Goal: Task Accomplishment & Management: Manage account settings

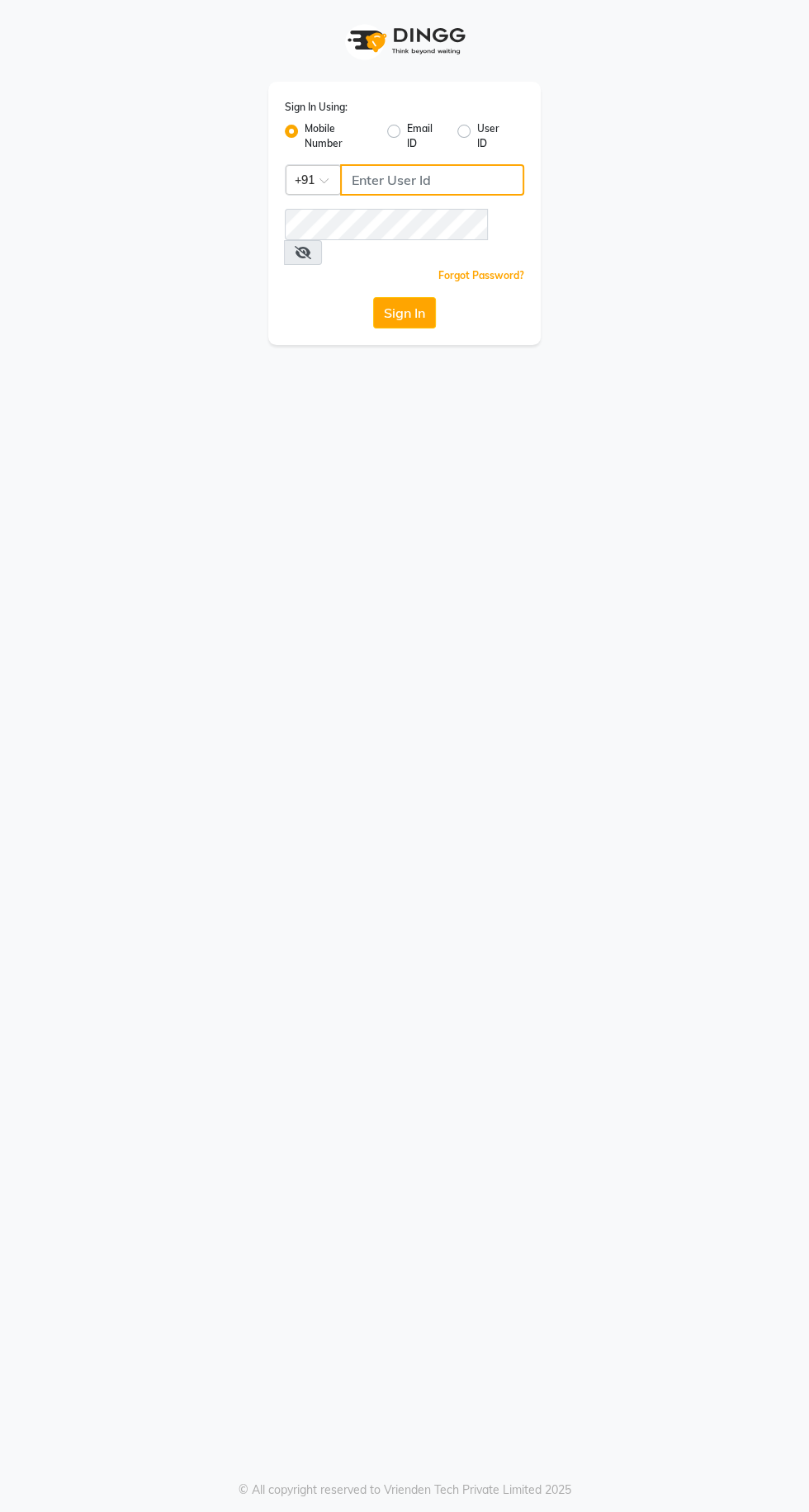
click at [430, 179] on input "Username" at bounding box center [432, 179] width 184 height 31
type input "9056166698"
click at [374, 297] on button "Sign In" at bounding box center [404, 312] width 63 height 31
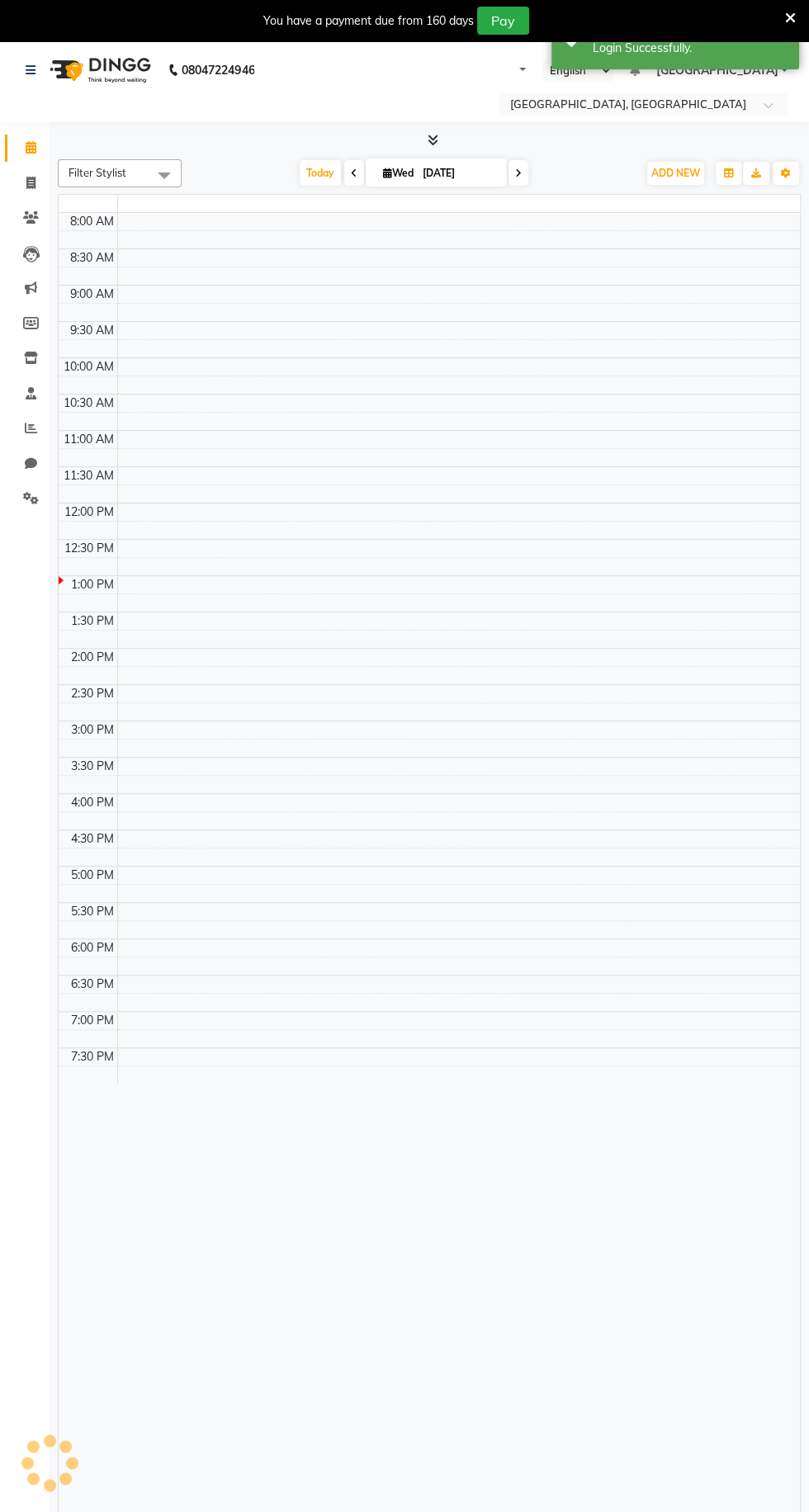
select select "en"
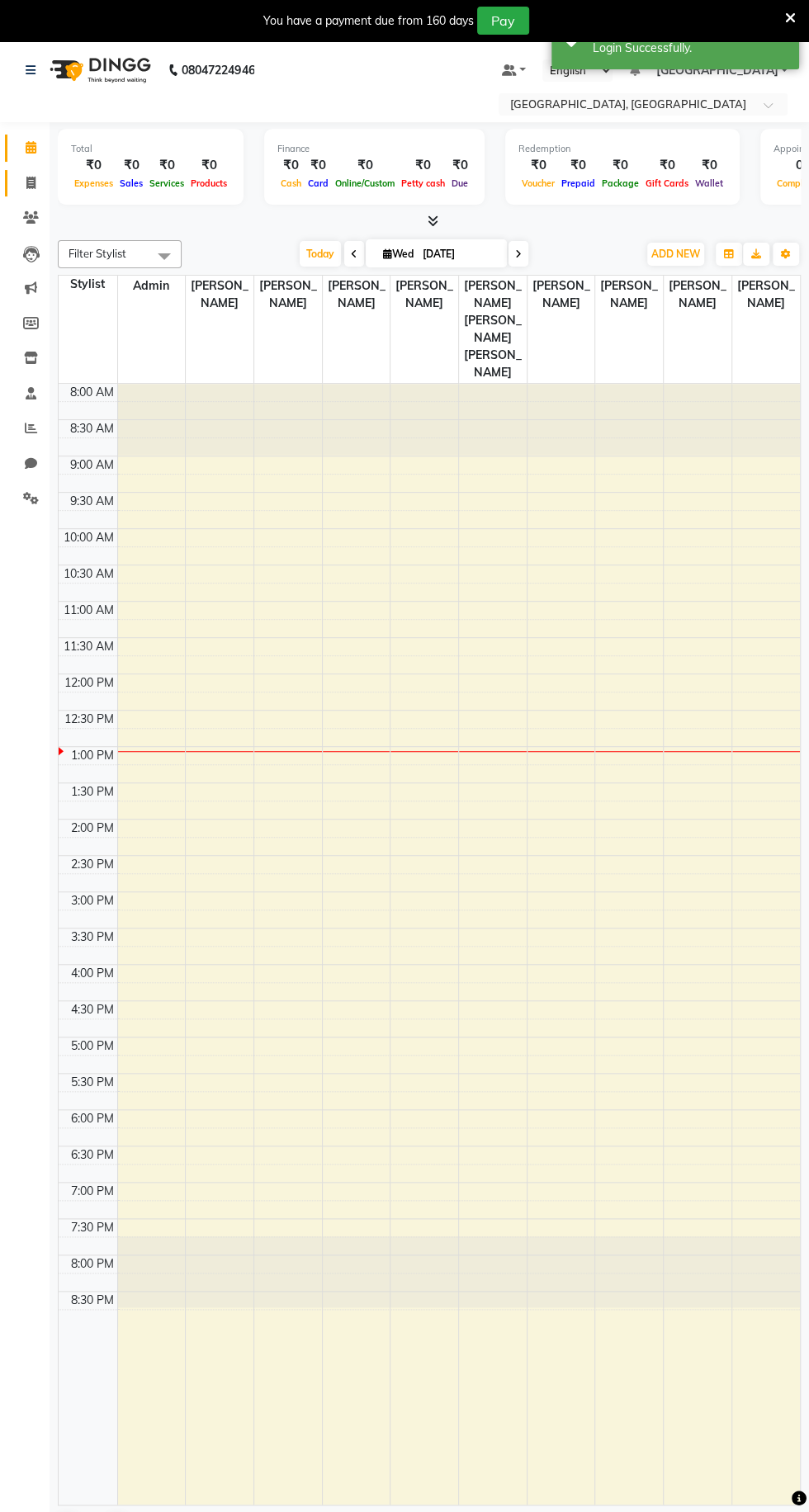
click at [29, 182] on icon at bounding box center [31, 183] width 9 height 13
select select "service"
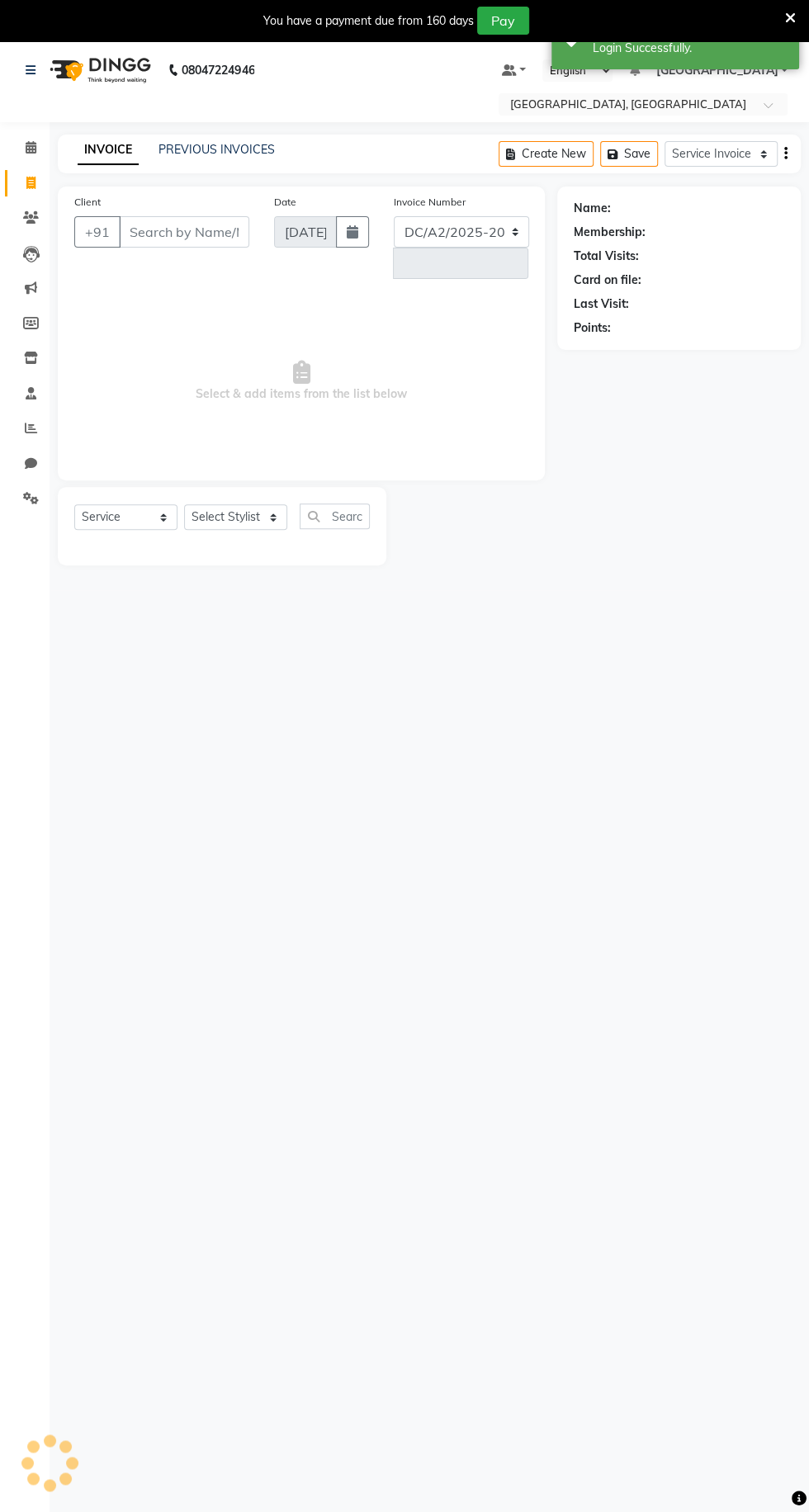
select select "8017"
type input "0165"
click at [80, 141] on link "INVOICE" at bounding box center [108, 150] width 61 height 29
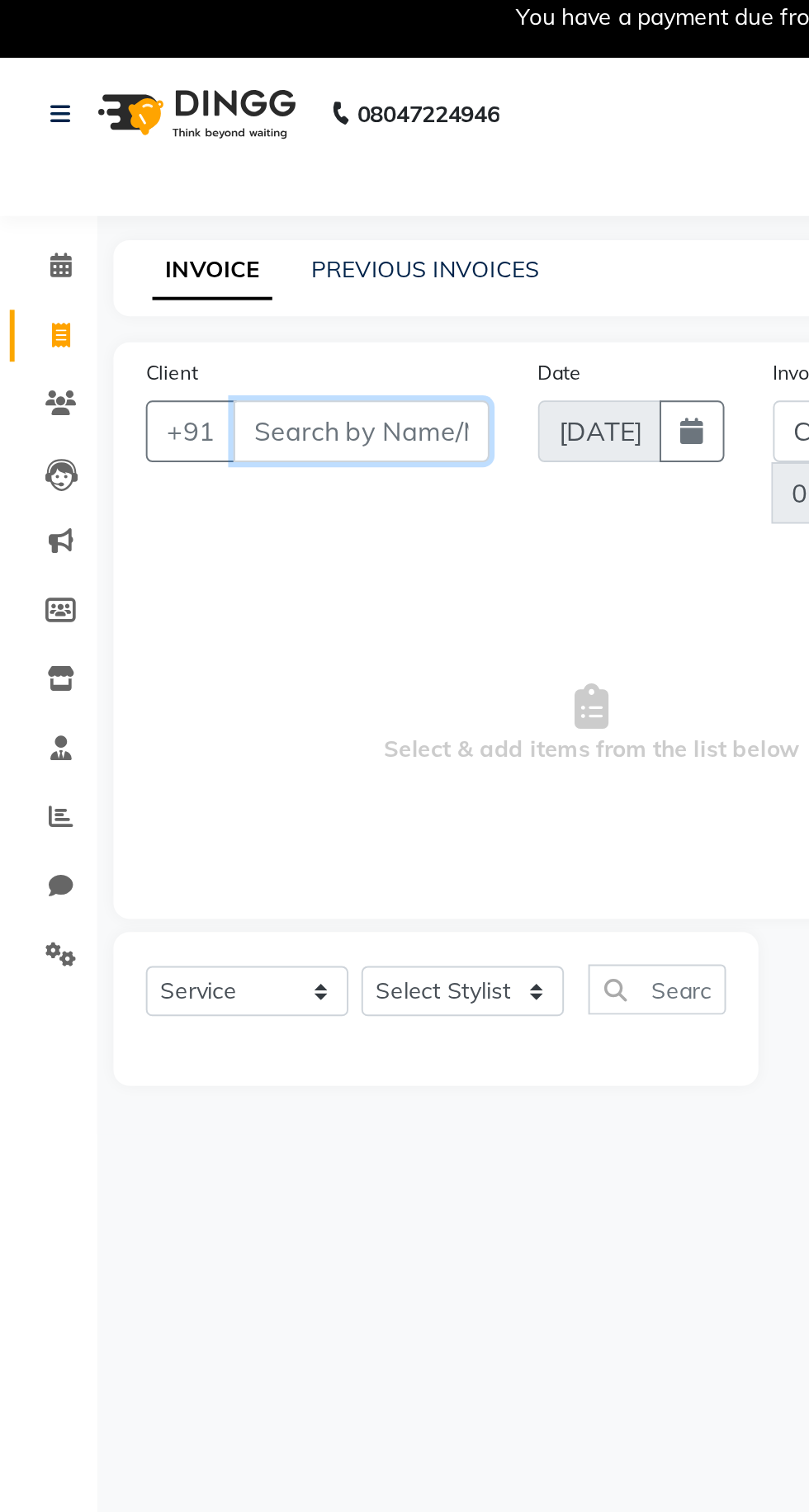
click at [157, 236] on input "Client" at bounding box center [184, 231] width 131 height 31
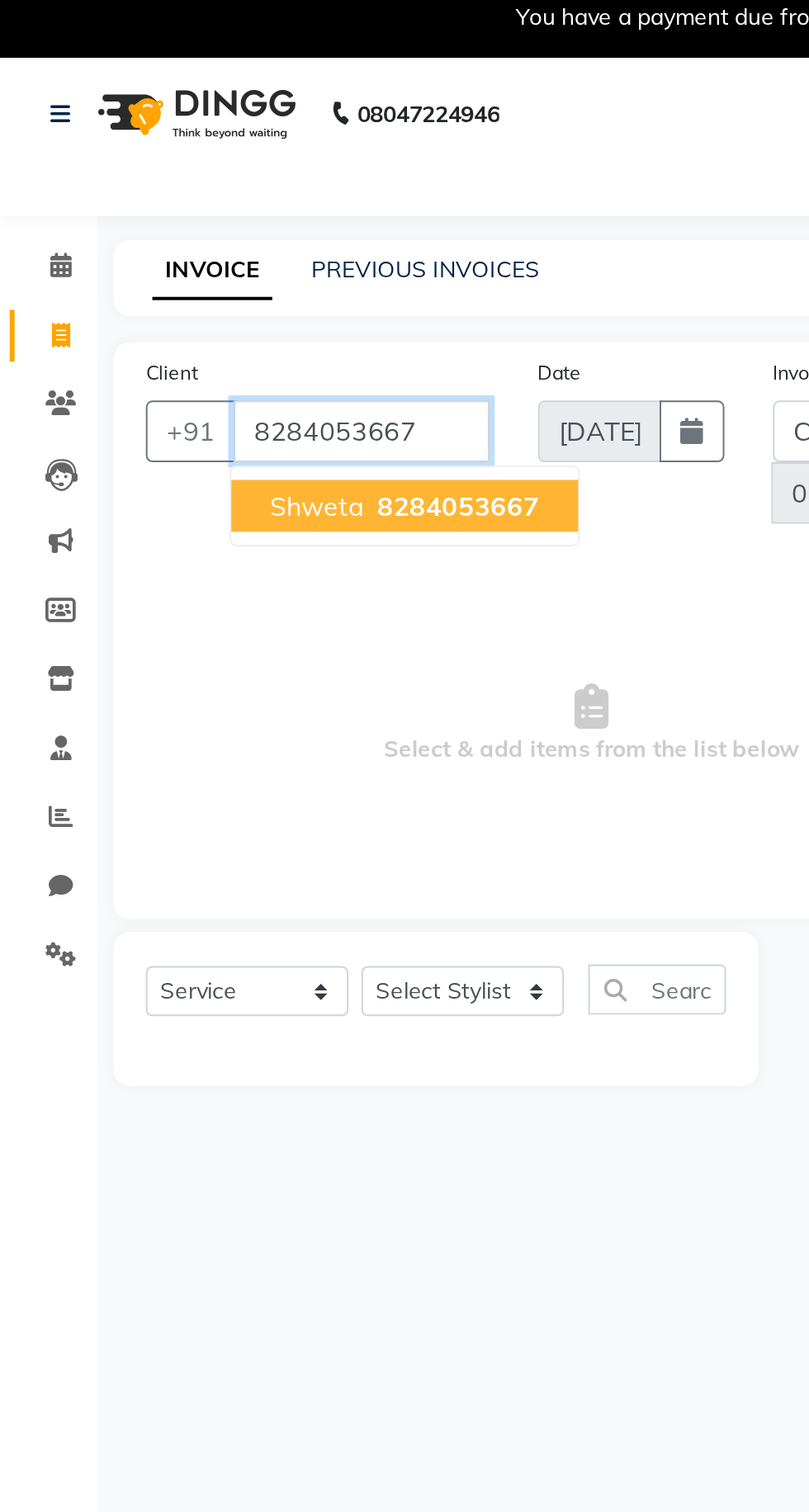
type input "8284053667"
click at [246, 275] on span "8284053667" at bounding box center [234, 270] width 83 height 17
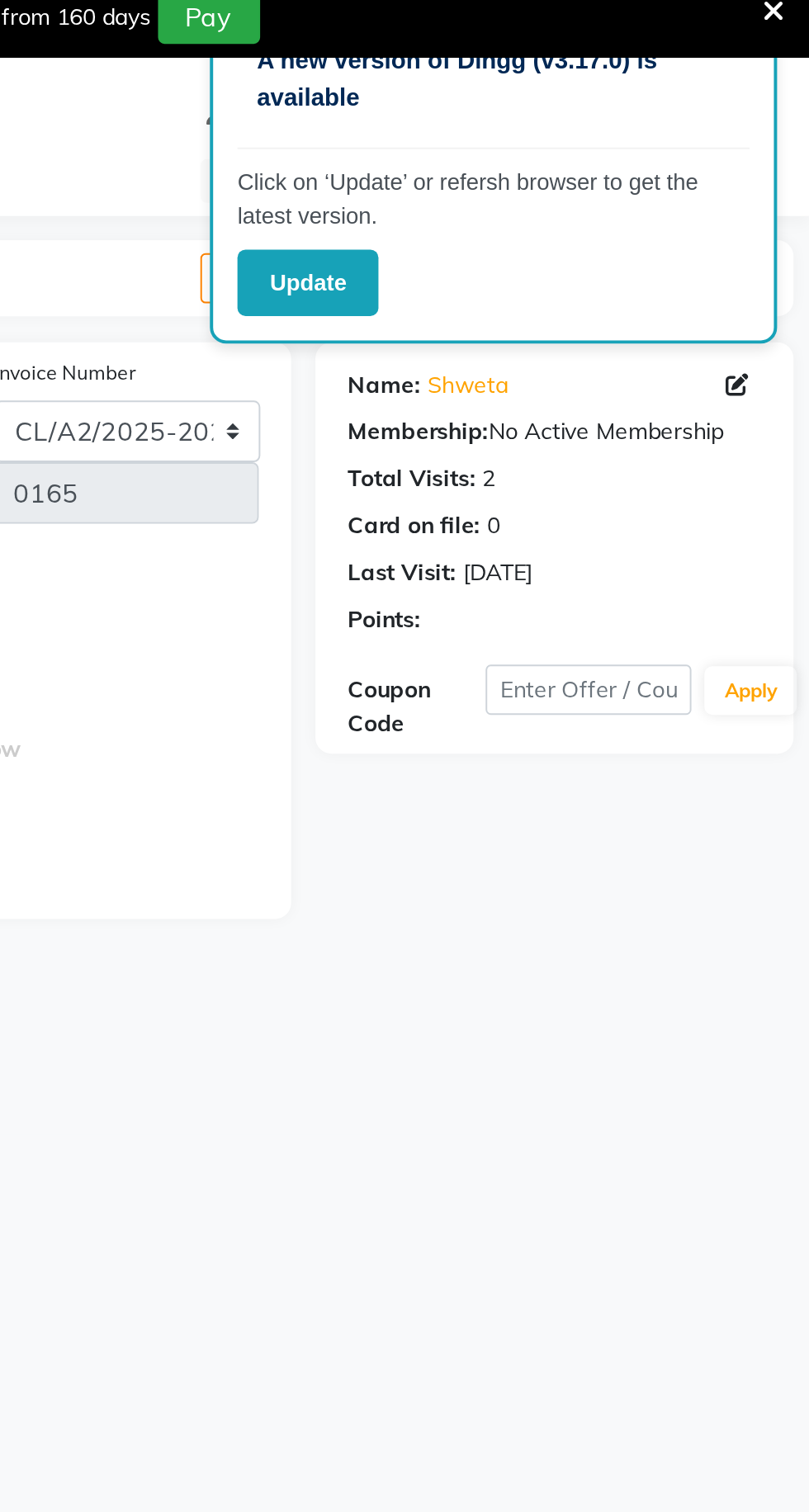
click at [772, 207] on icon at bounding box center [772, 208] width 12 height 12
click at [771, 208] on icon at bounding box center [772, 208] width 12 height 12
click at [777, 213] on icon at bounding box center [772, 208] width 12 height 12
click at [557, 155] on button "Update" at bounding box center [554, 157] width 72 height 33
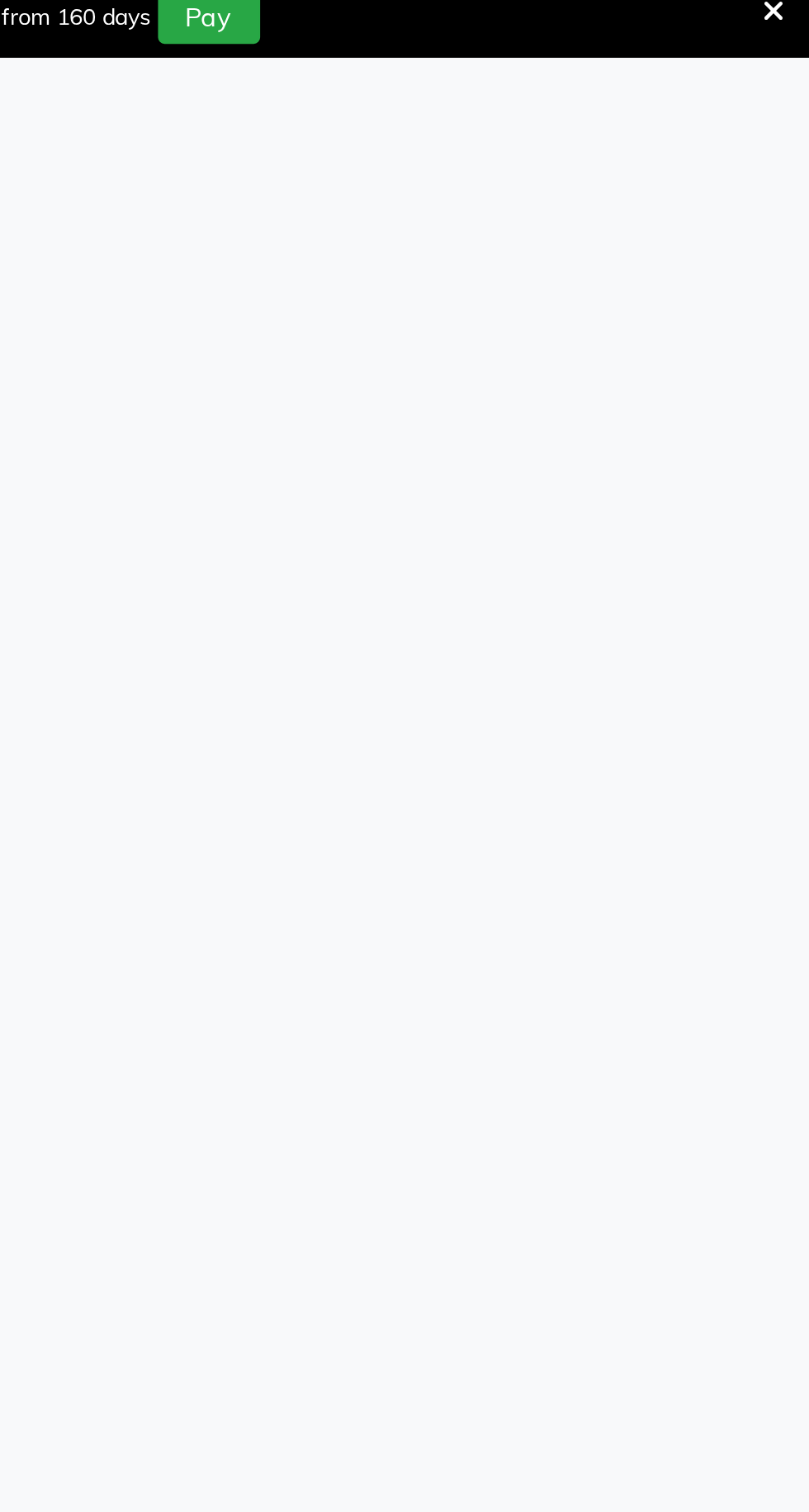
select select "service"
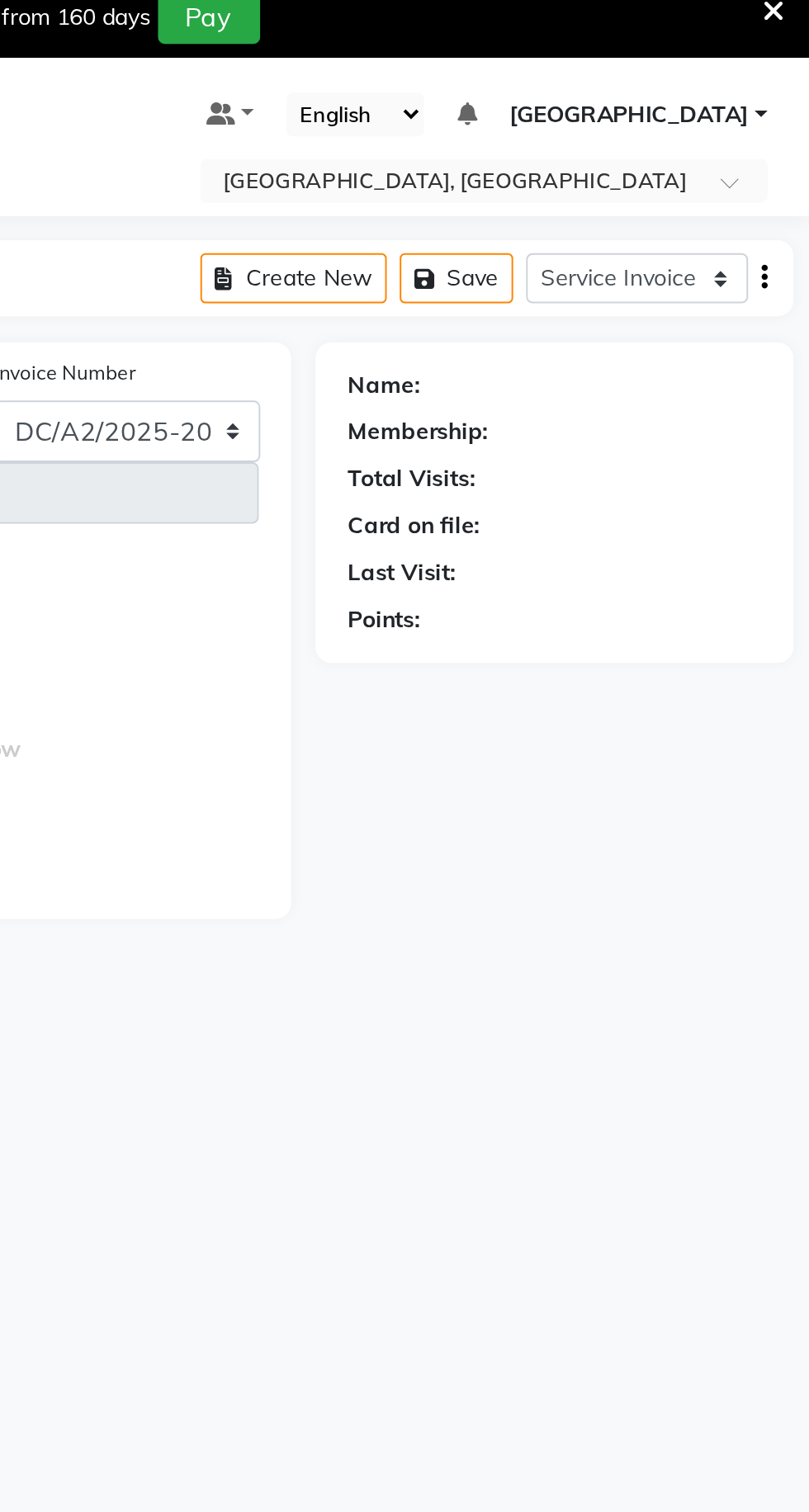
select select "8017"
type input "0165"
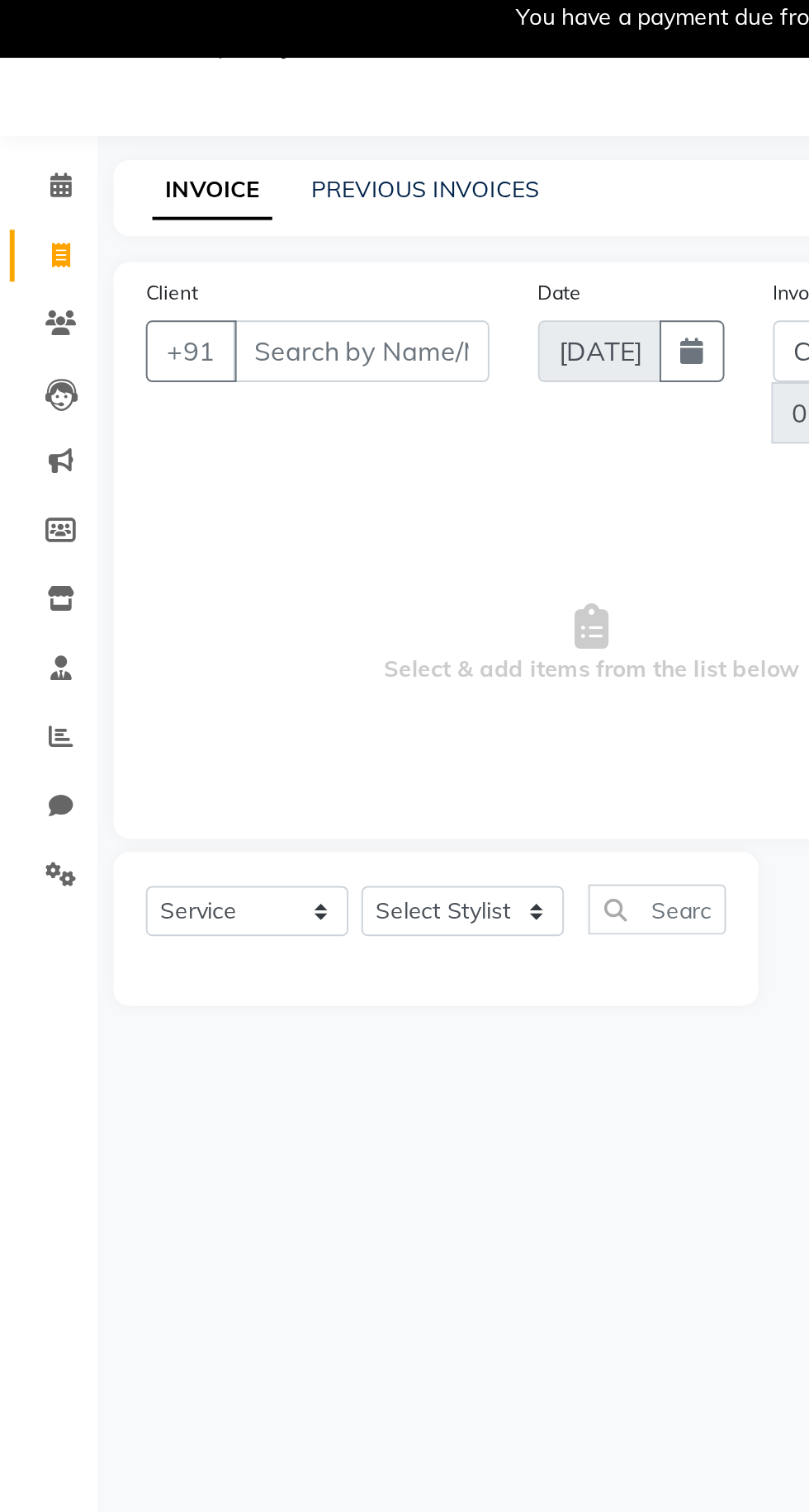
click at [196, 189] on input "Client" at bounding box center [184, 191] width 131 height 31
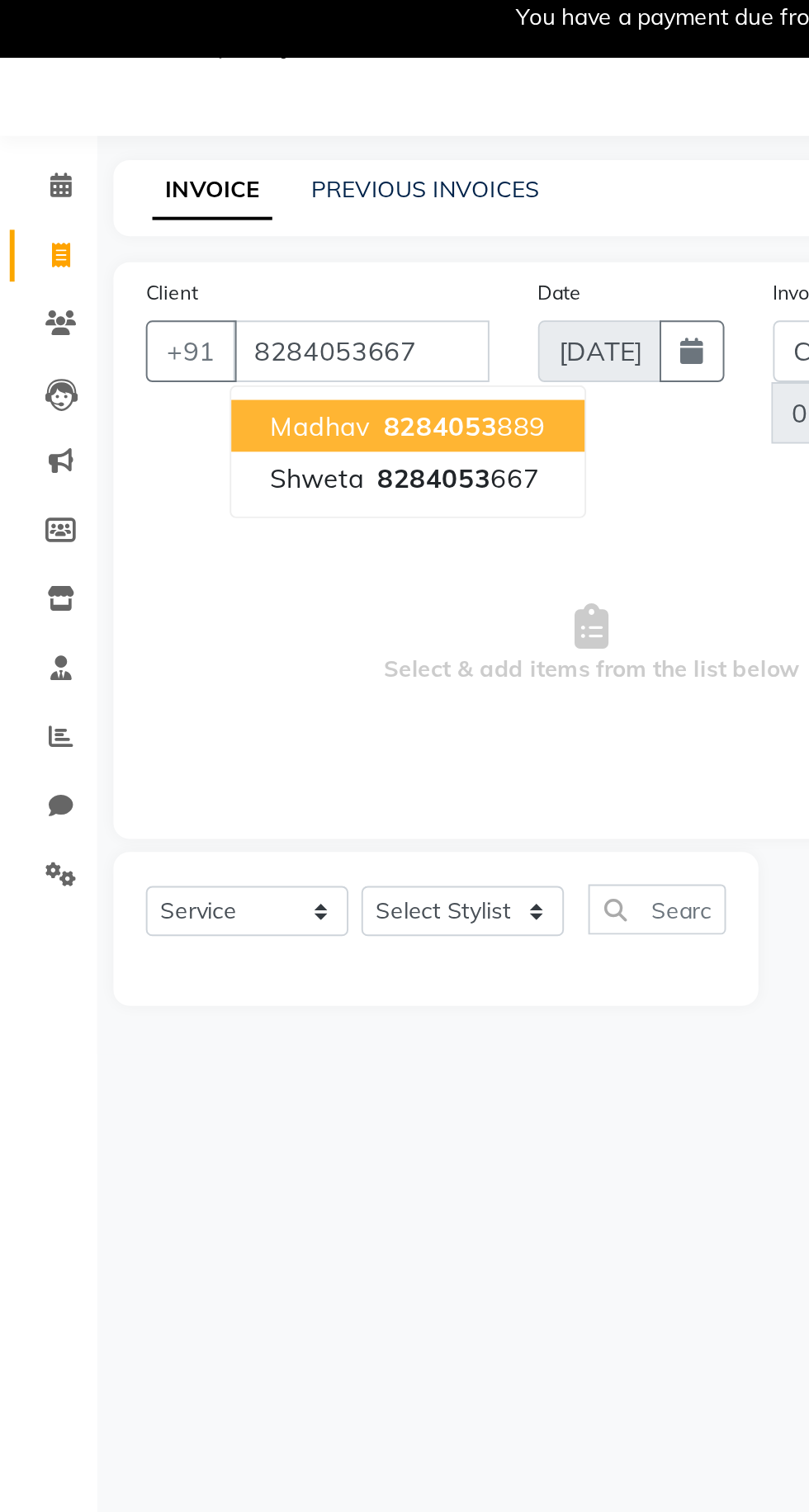
click at [255, 248] on ngb-highlight "8284053 667" at bounding box center [232, 256] width 86 height 17
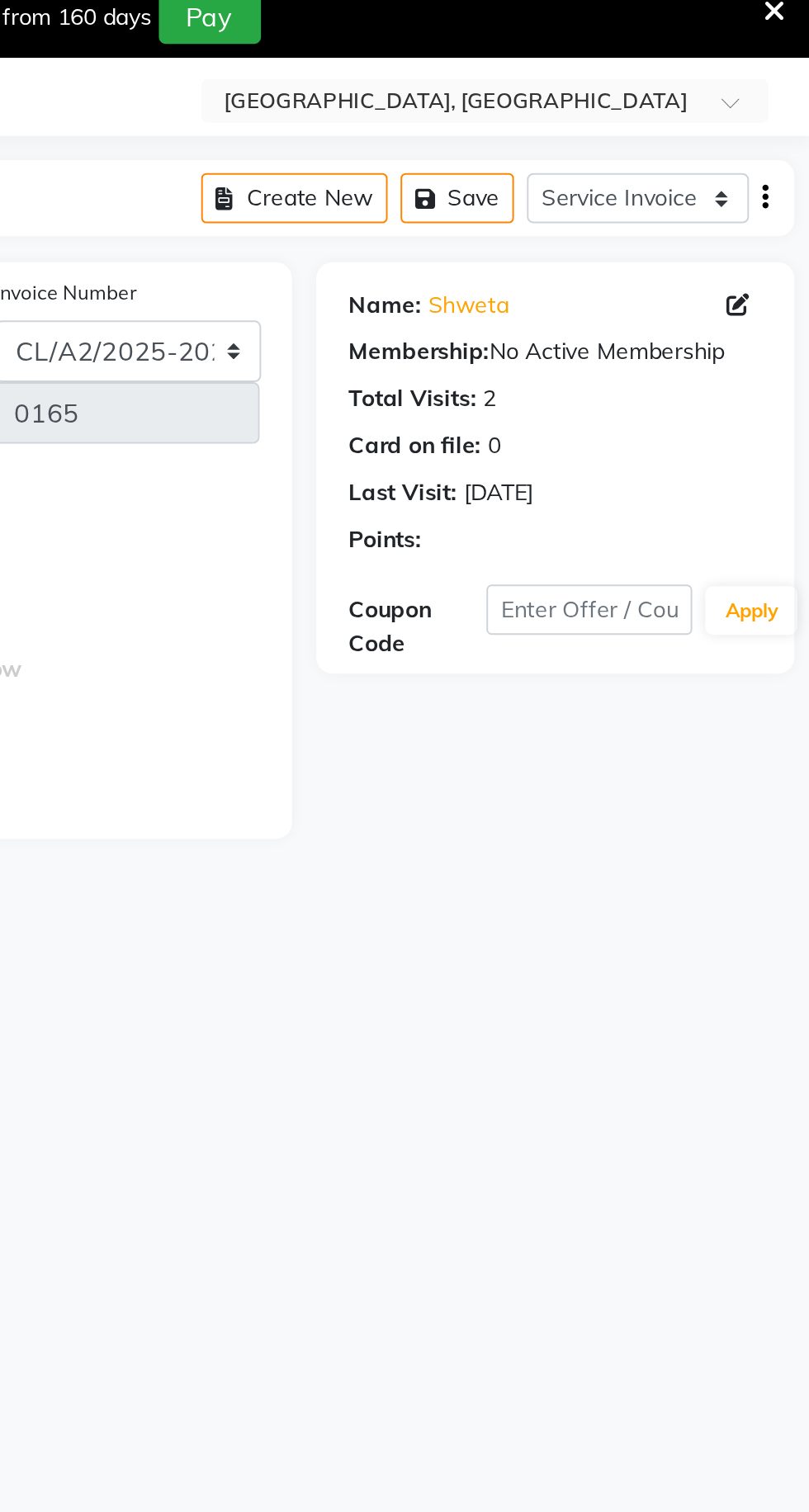
scroll to position [40, 0]
click at [774, 167] on icon at bounding box center [772, 167] width 12 height 12
click at [776, 170] on icon at bounding box center [772, 167] width 12 height 12
click at [768, 165] on icon at bounding box center [772, 167] width 12 height 12
click at [772, 166] on icon at bounding box center [772, 167] width 12 height 12
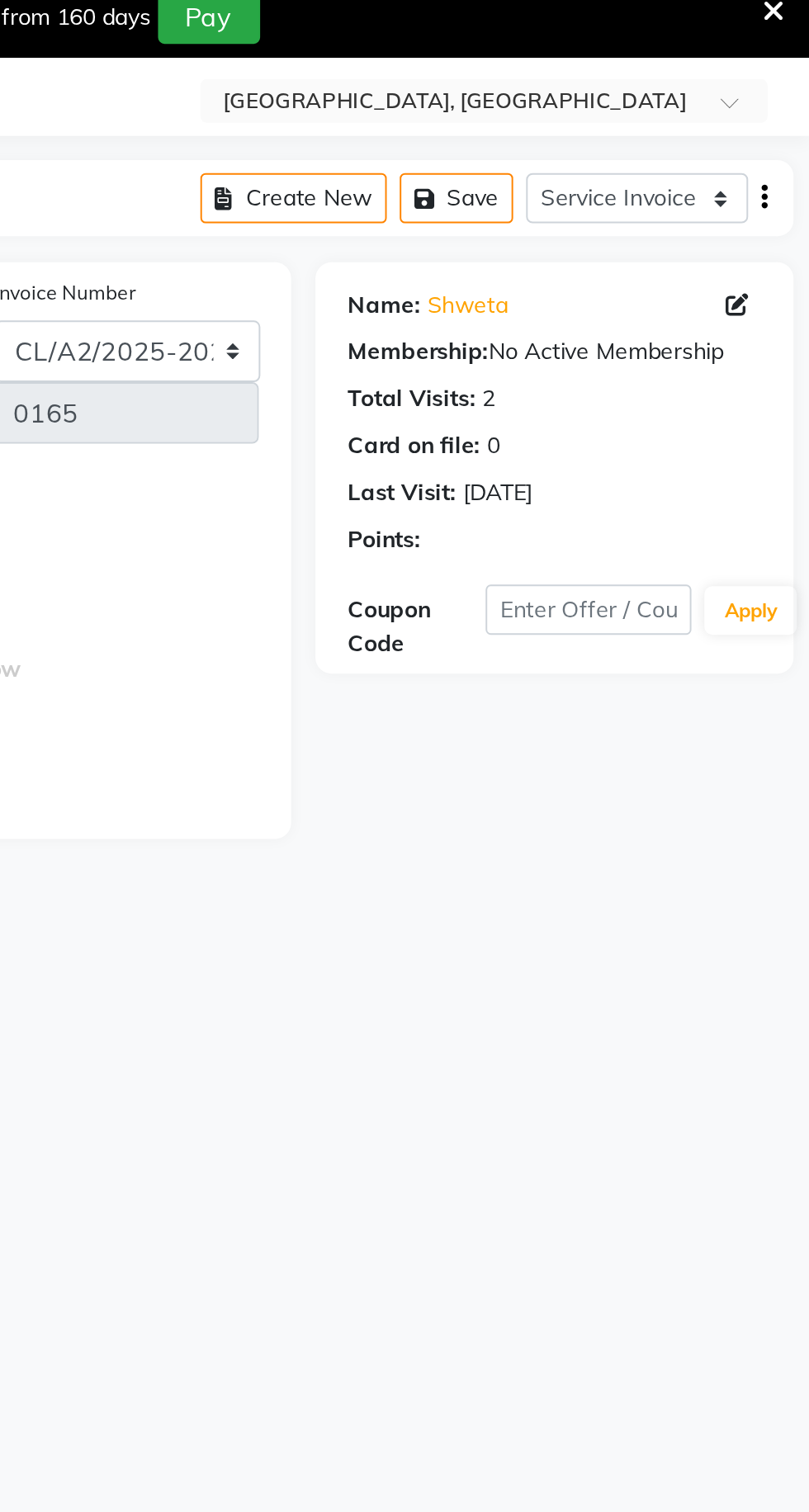
scroll to position [0, 0]
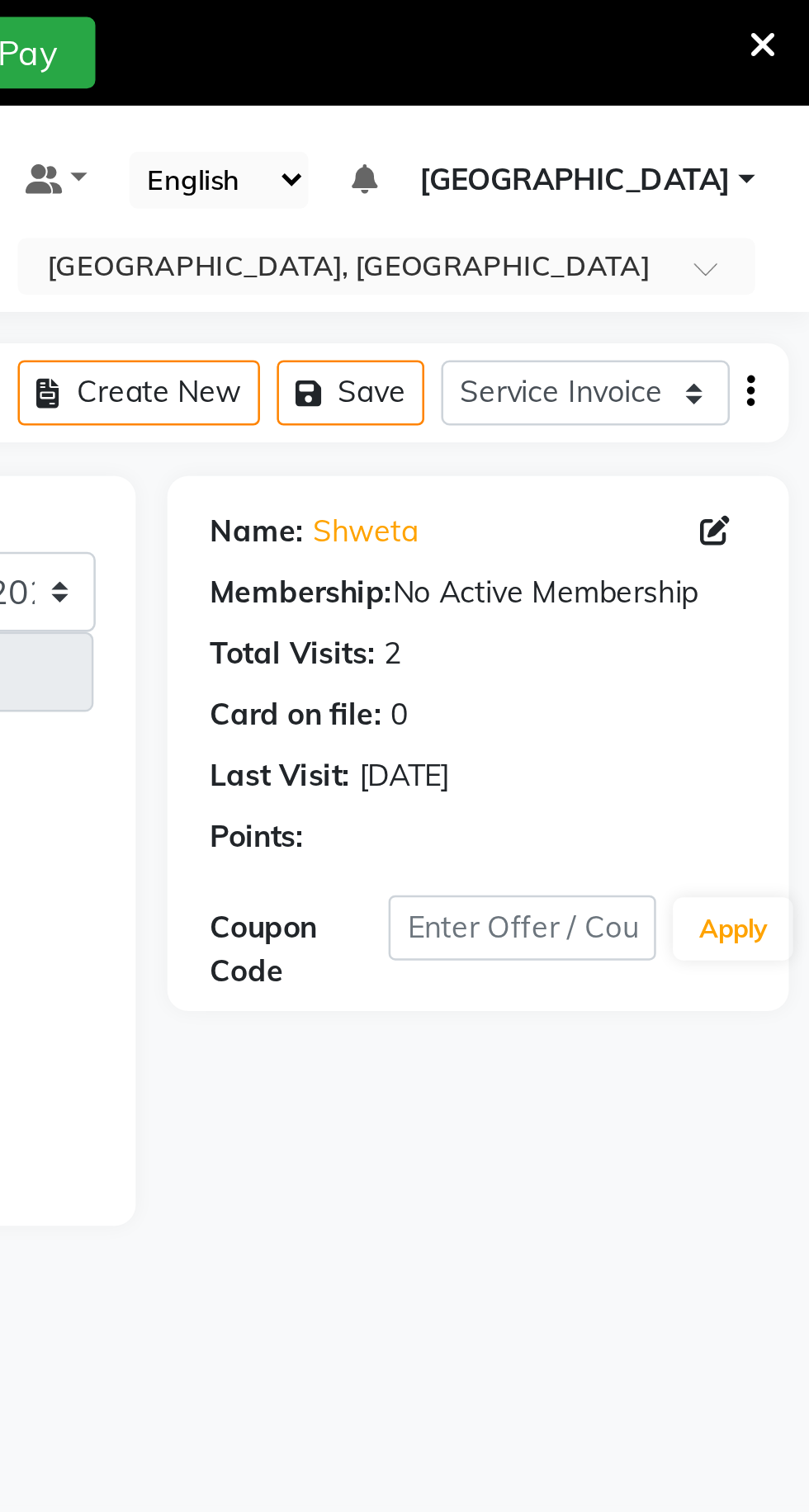
click at [774, 203] on icon at bounding box center [772, 208] width 12 height 12
click at [777, 207] on icon at bounding box center [772, 208] width 12 height 12
click at [771, 209] on icon at bounding box center [772, 208] width 12 height 12
click at [774, 207] on icon at bounding box center [772, 208] width 12 height 12
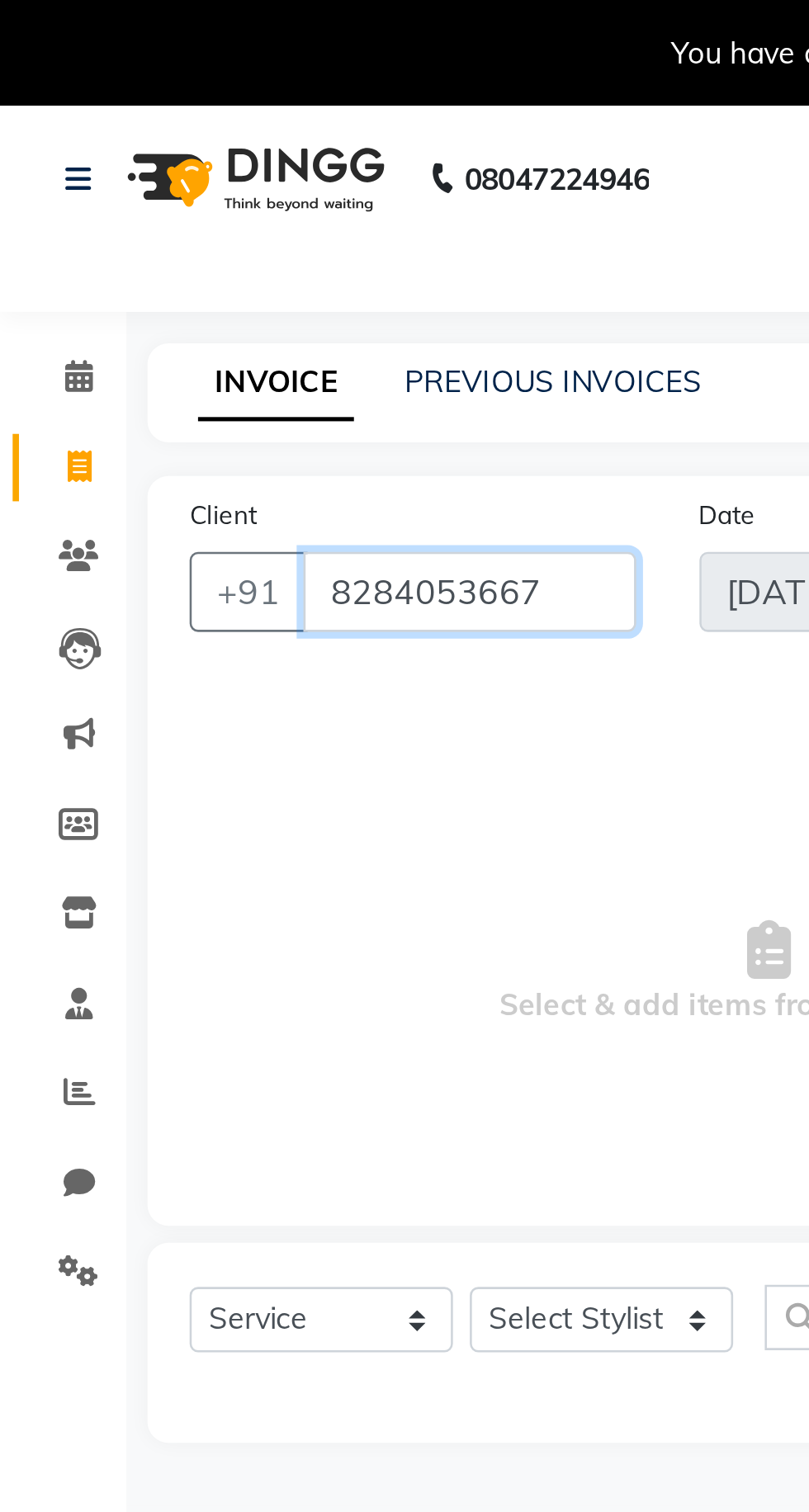
click at [214, 236] on input "8284053667" at bounding box center [184, 231] width 131 height 31
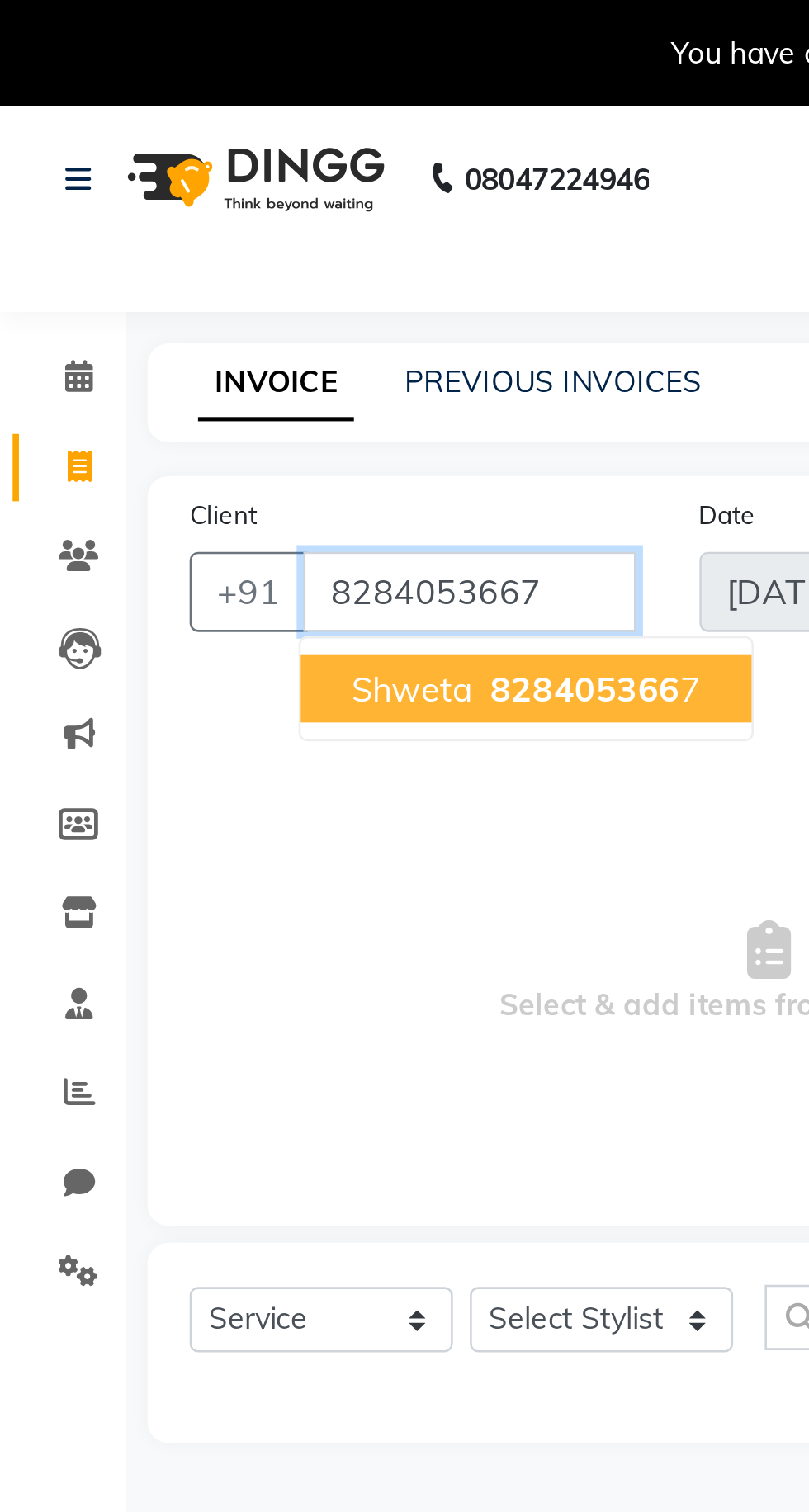
click at [234, 224] on input "8284053667" at bounding box center [184, 231] width 131 height 31
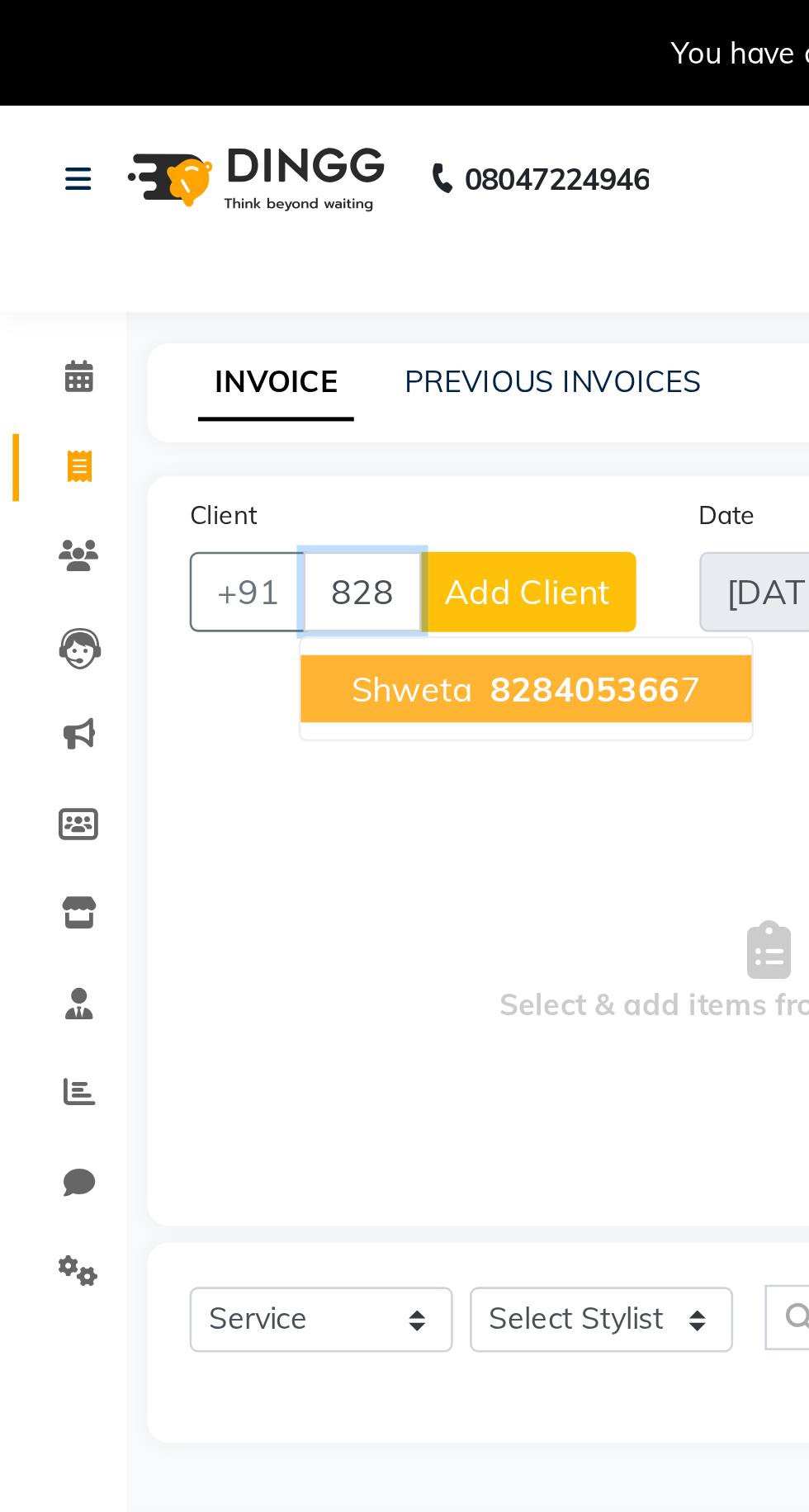
type input "828405366"
click at [224, 231] on span "Add Client" at bounding box center [207, 232] width 65 height 17
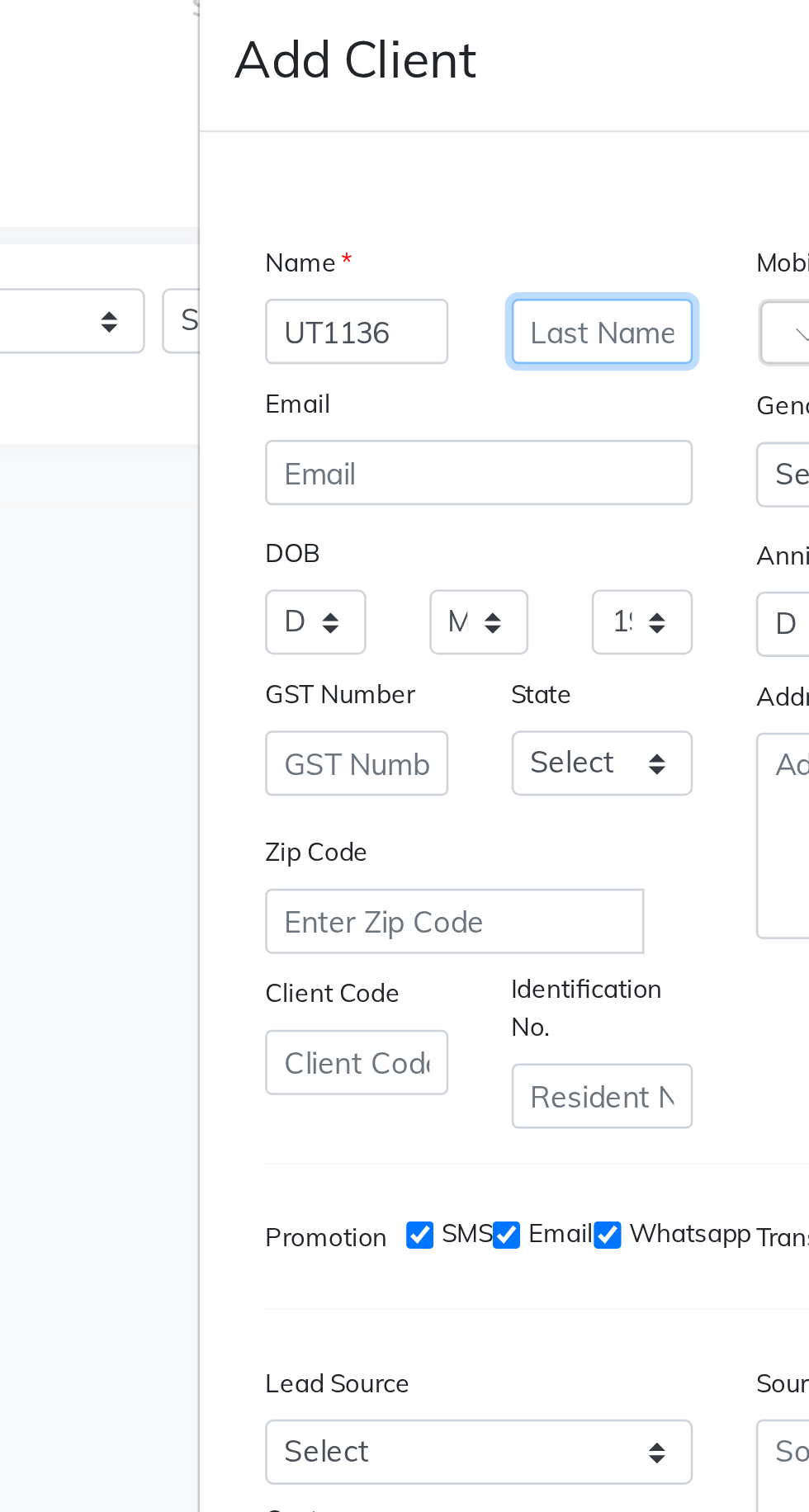
click at [372, 534] on input "text" at bounding box center [358, 521] width 72 height 26
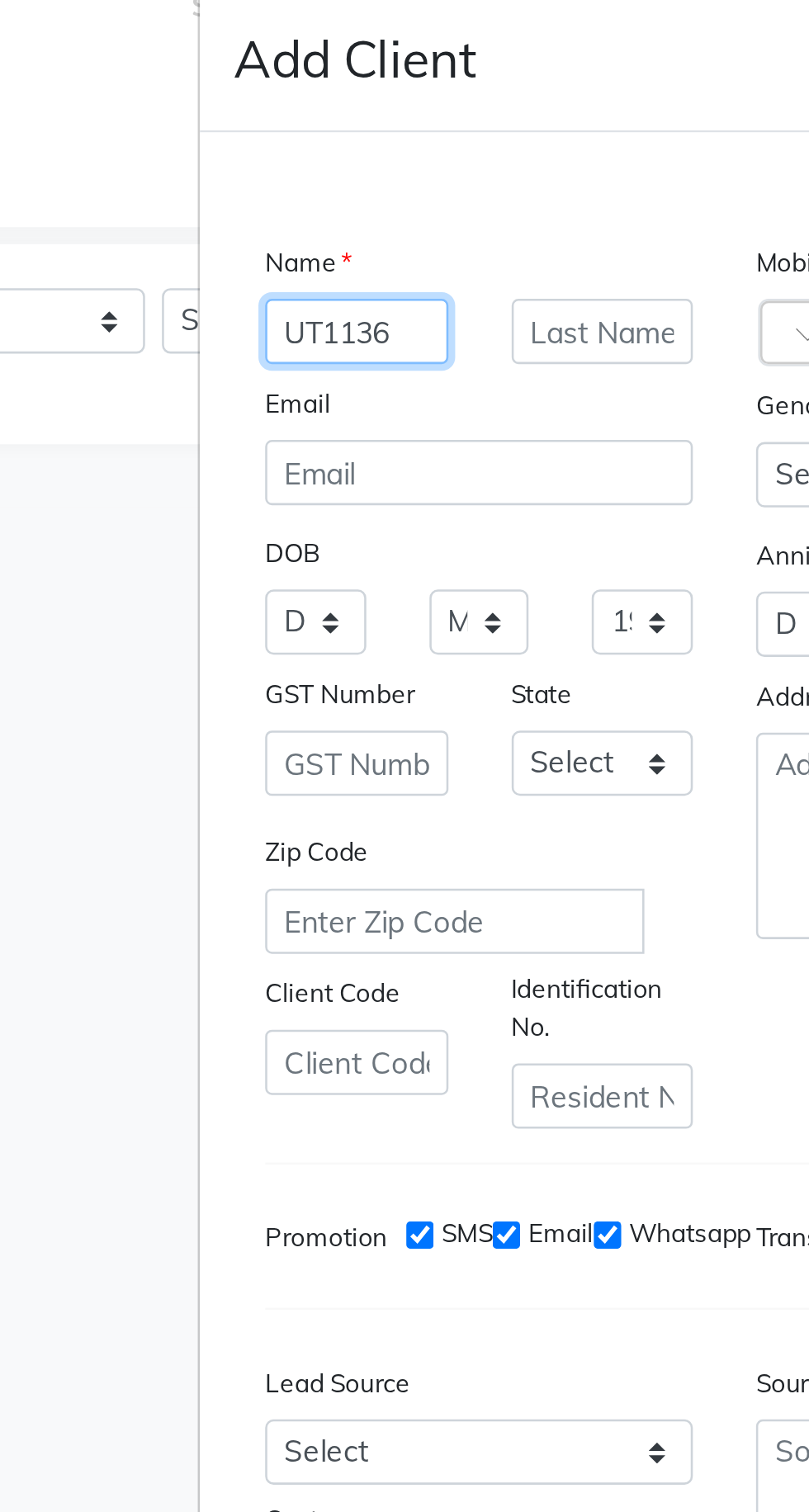
click at [286, 534] on input "UT1136" at bounding box center [260, 521] width 72 height 26
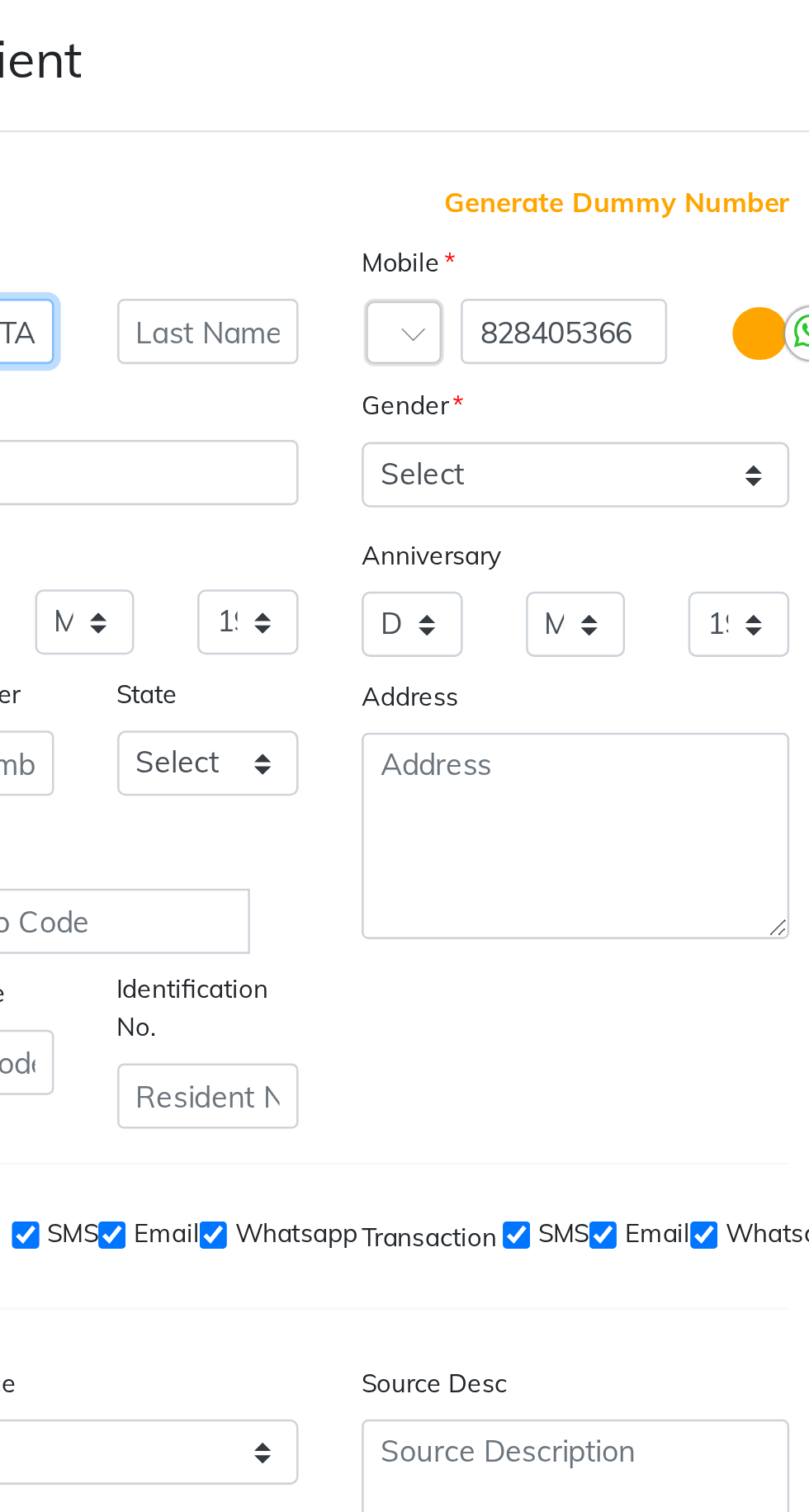
type input "UT1136 SHWETA"
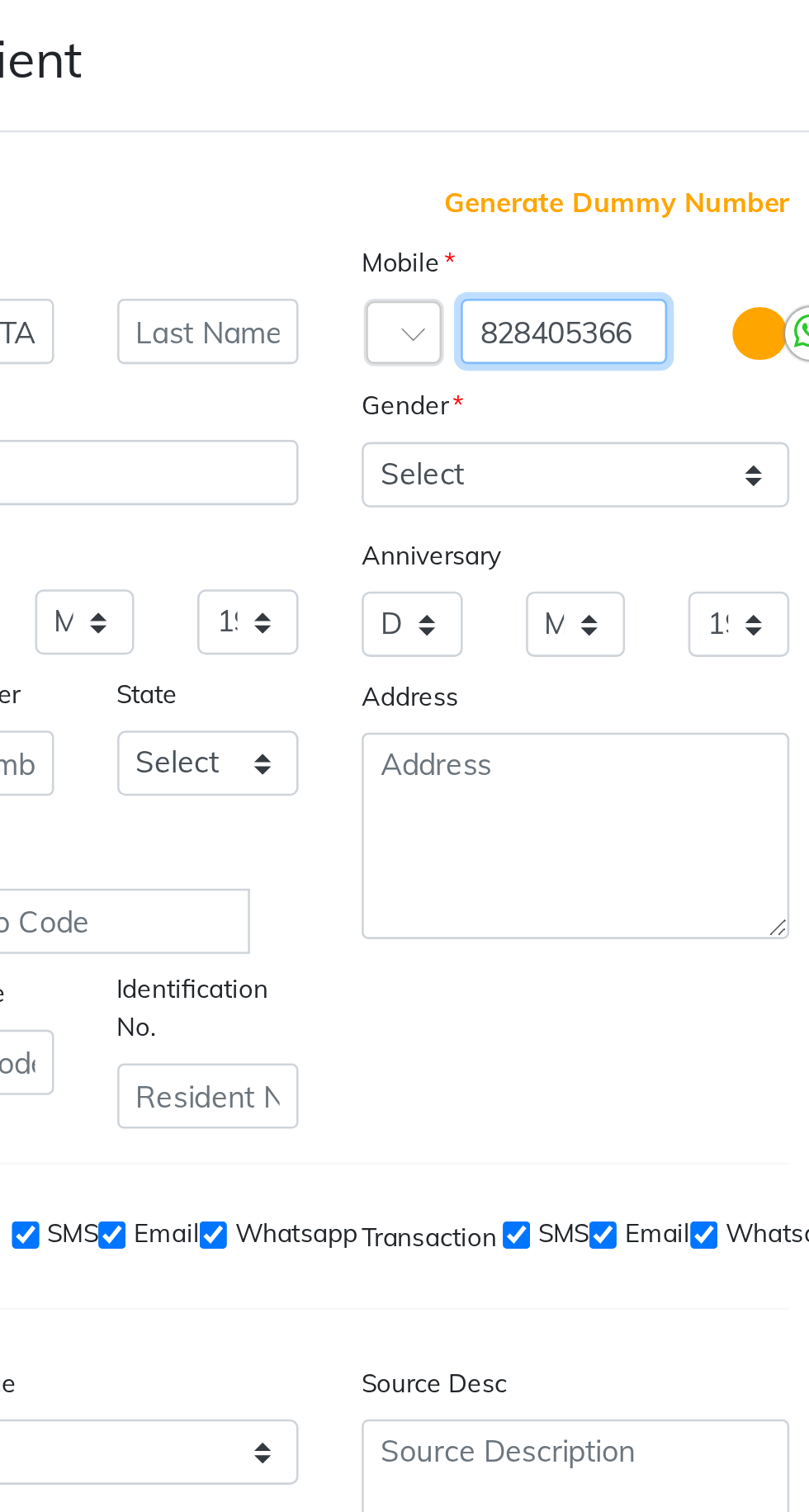
click at [528, 534] on input "828405366" at bounding box center [496, 521] width 81 height 26
type input "8284053667"
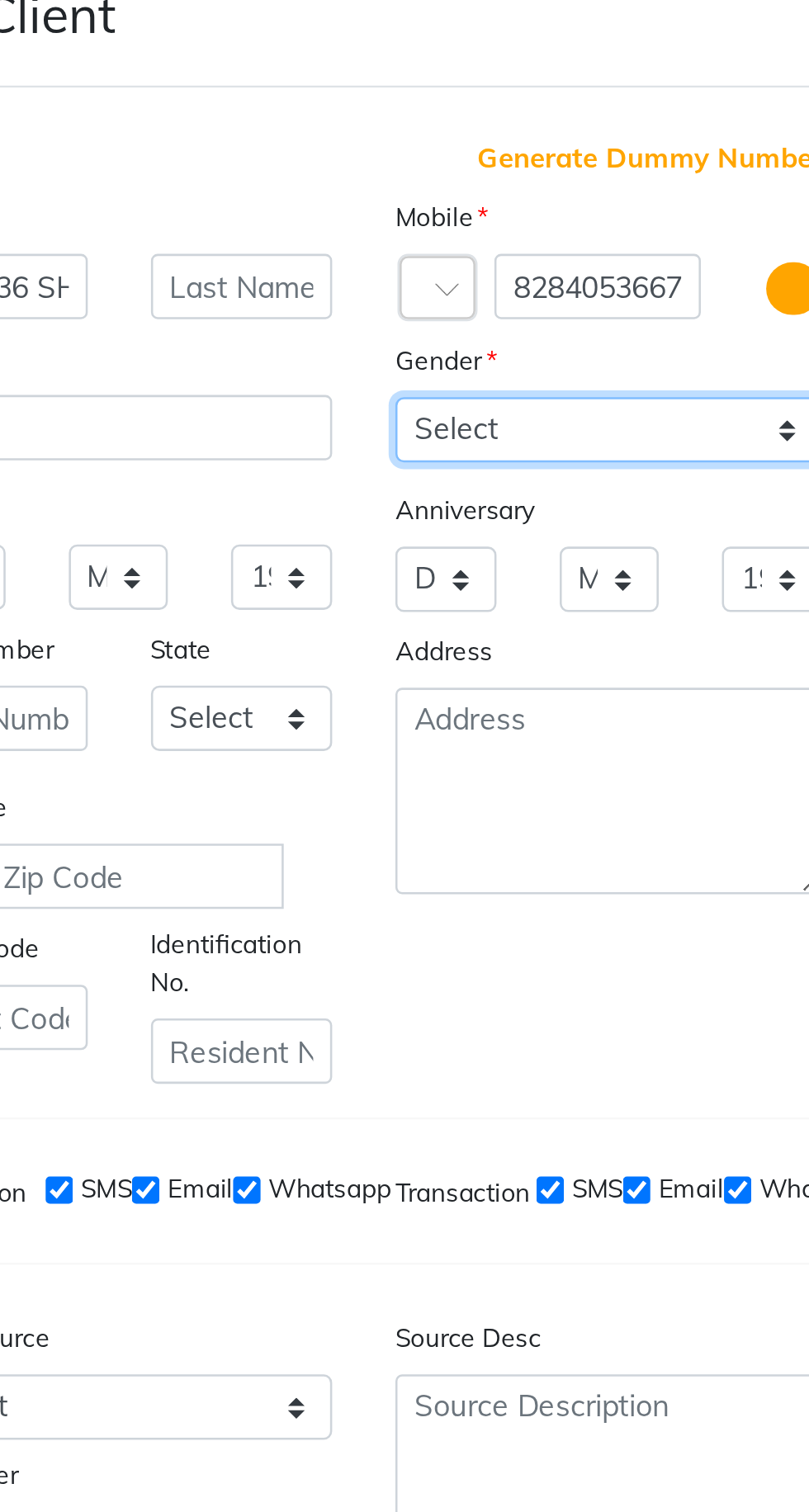
click at [444, 590] on select "Select Male Female Other Prefer Not To Say" at bounding box center [501, 577] width 167 height 26
select select "female"
click at [417, 590] on select "Select Male Female Other Prefer Not To Say" at bounding box center [501, 577] width 167 height 26
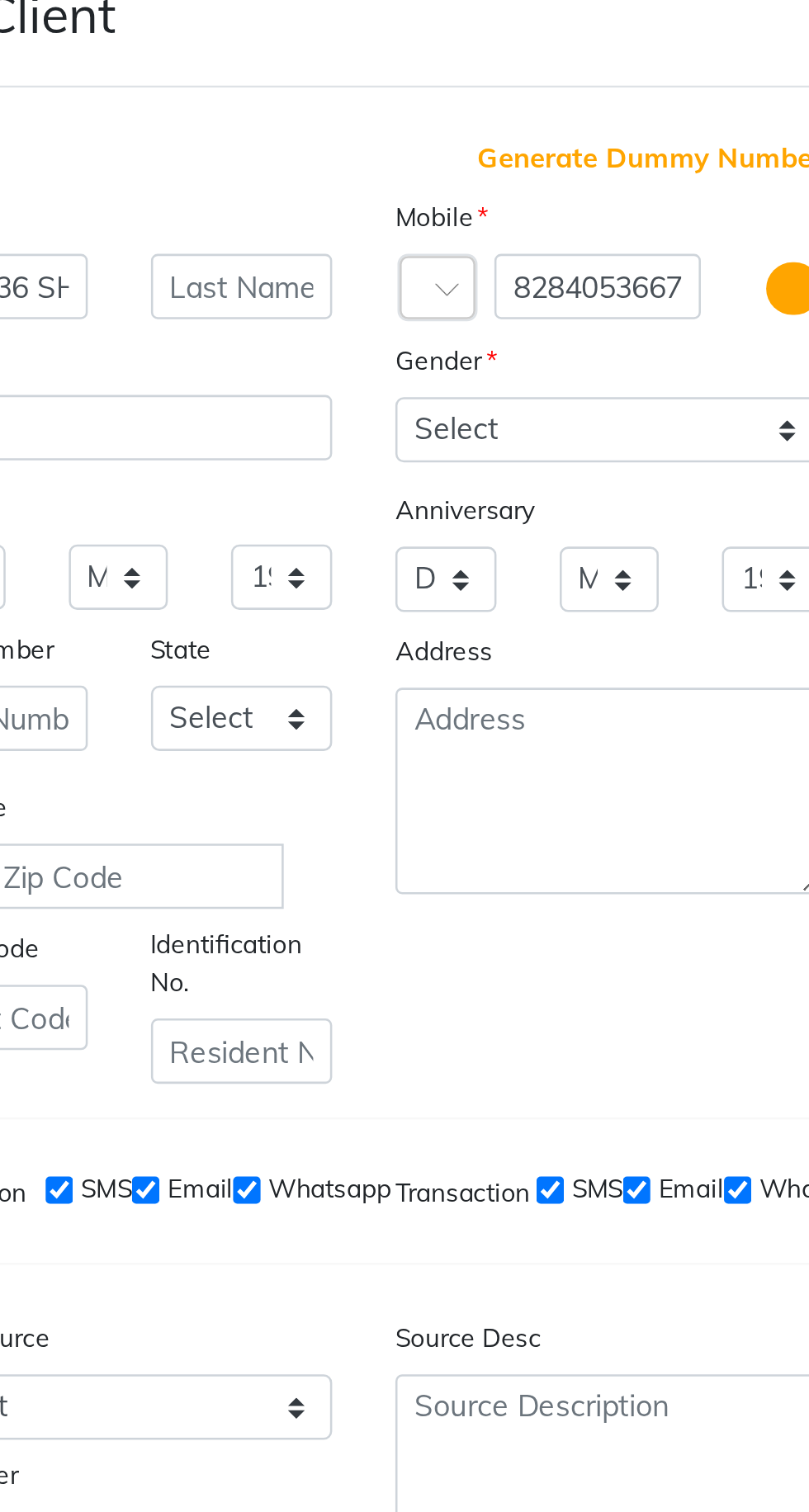
click at [479, 443] on div "Add Client" at bounding box center [404, 414] width 411 height 57
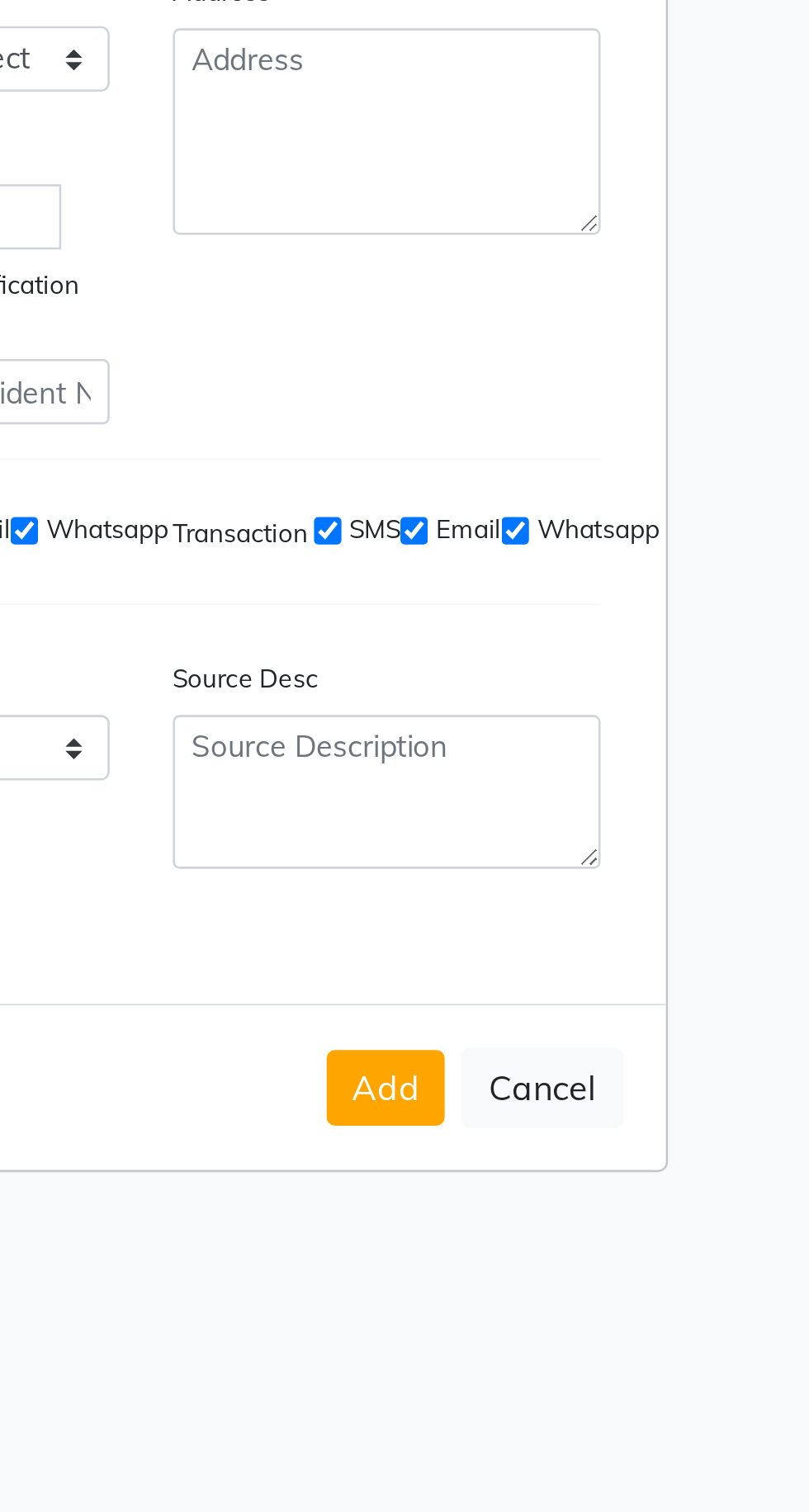
click at [500, 1108] on button "Add" at bounding box center [500, 1093] width 46 height 29
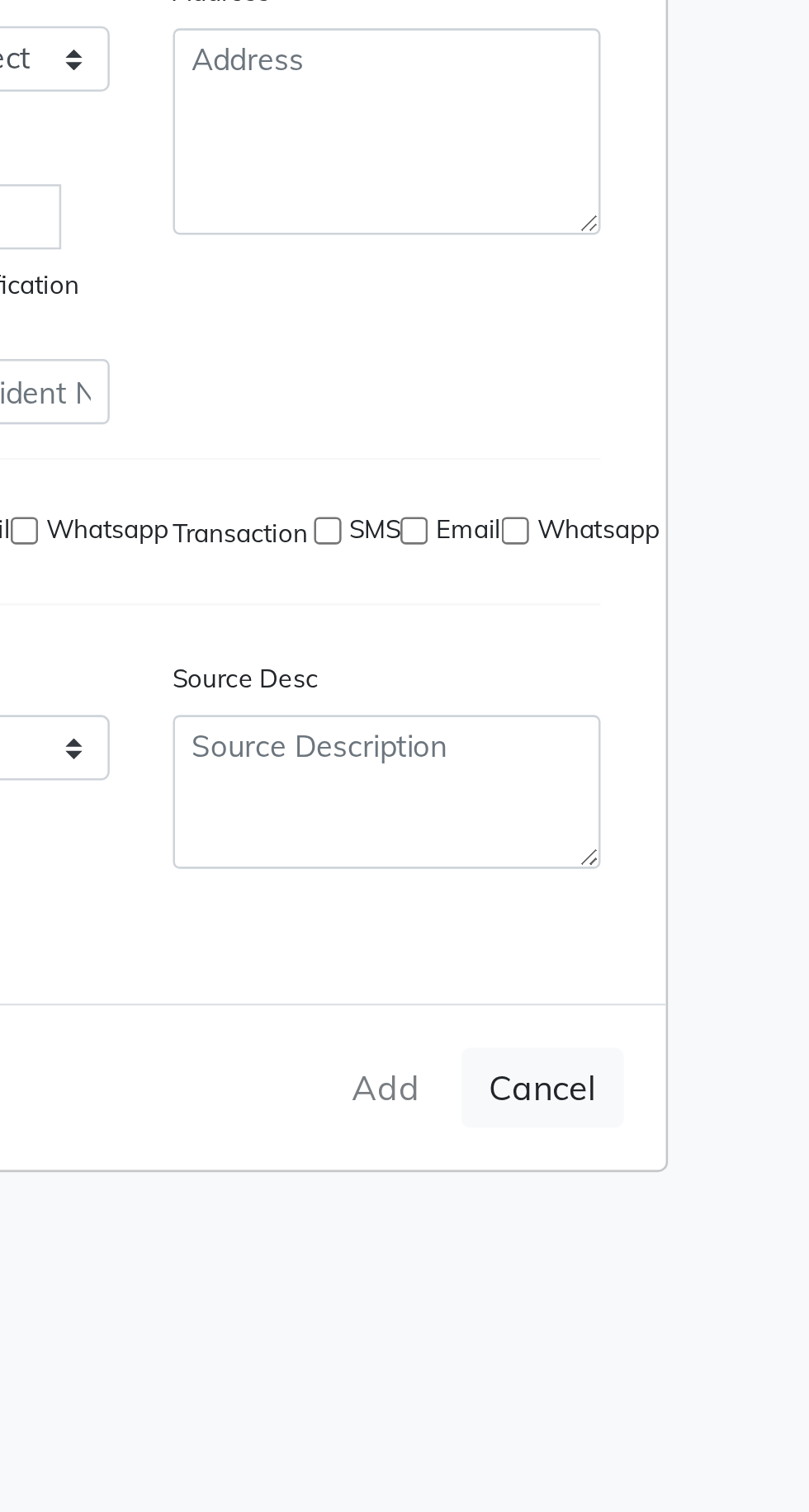
type input "8284053667"
select select
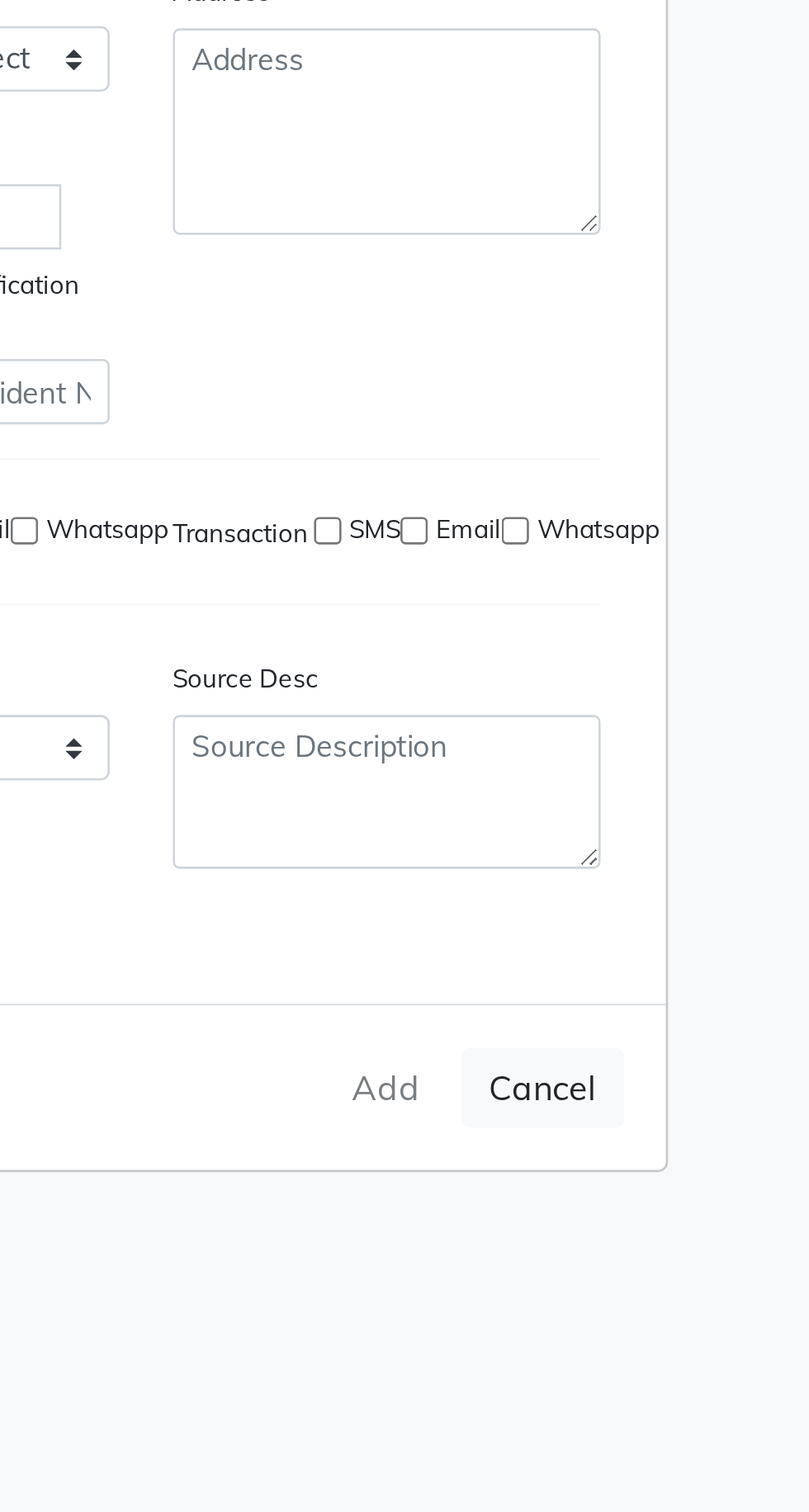
select select
checkbox input "false"
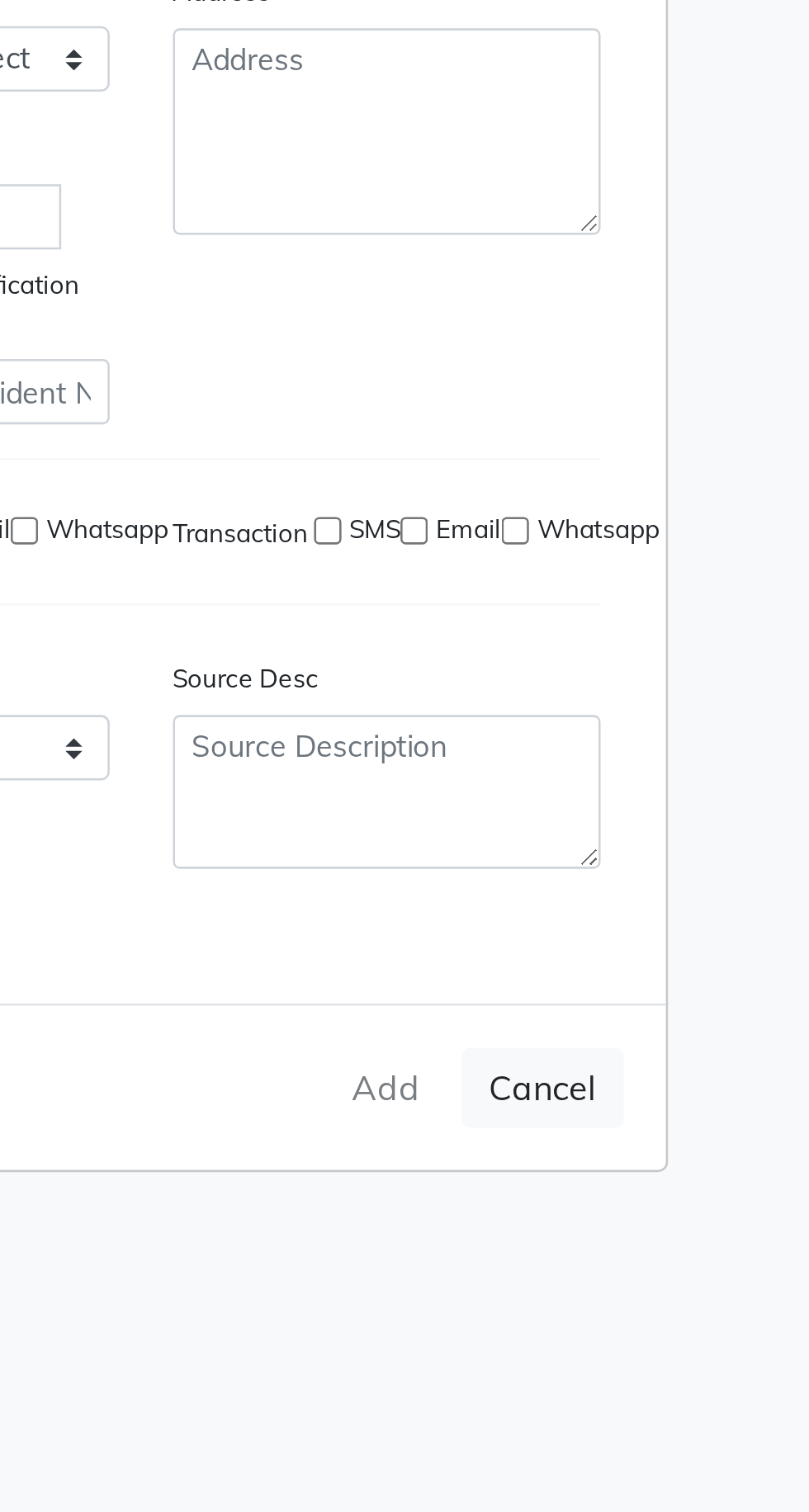
checkbox input "false"
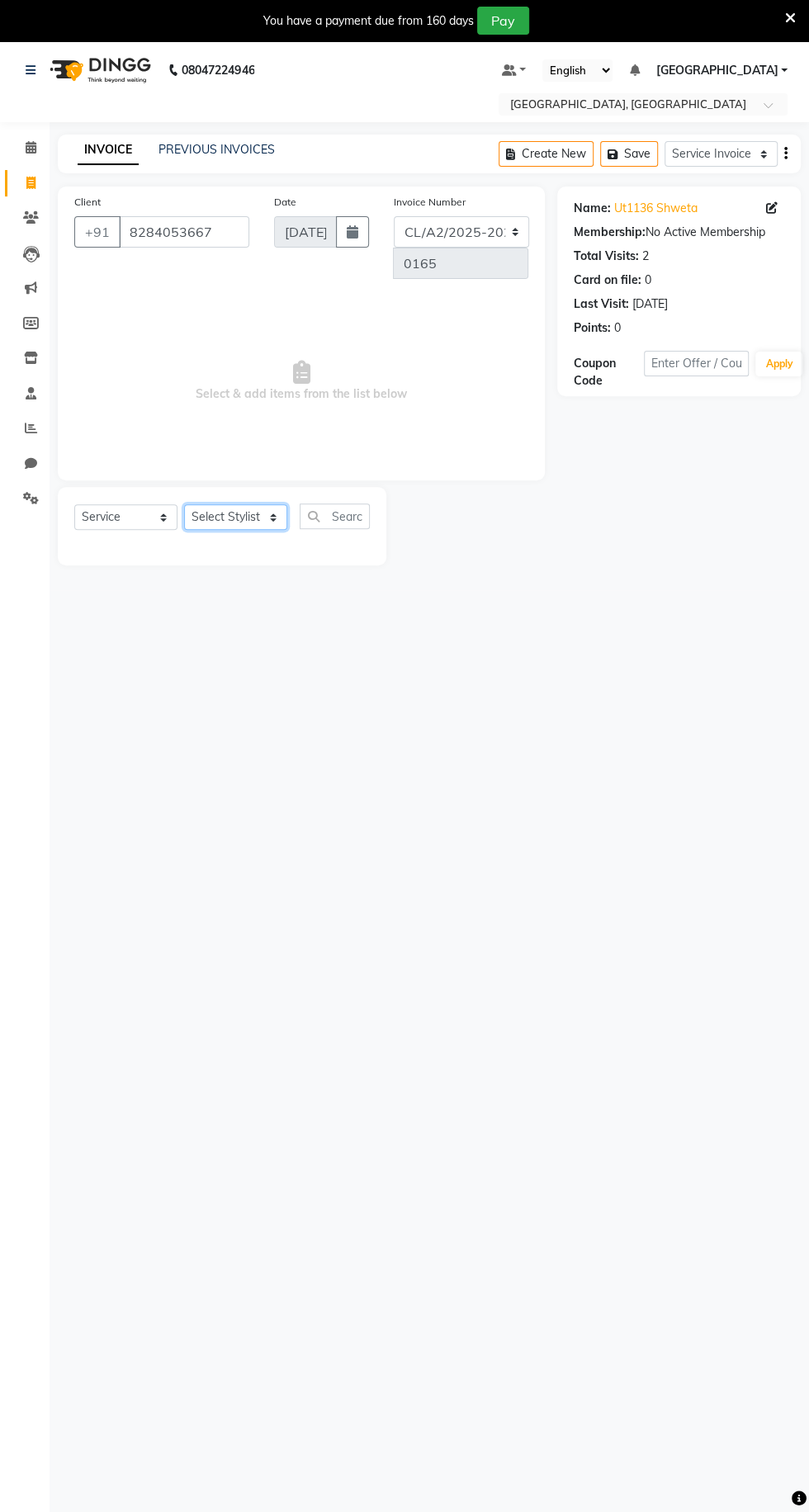
click at [246, 517] on select "Select Stylist Admin ANSH ARORA HARMAN KAUR VIRDI JYOTSNA Kabir Park Institute …" at bounding box center [235, 517] width 103 height 26
select select "72673"
click at [184, 504] on select "Select Stylist Admin ANSH ARORA HARMAN KAUR VIRDI JYOTSNA Kabir Park Institute …" at bounding box center [235, 517] width 103 height 26
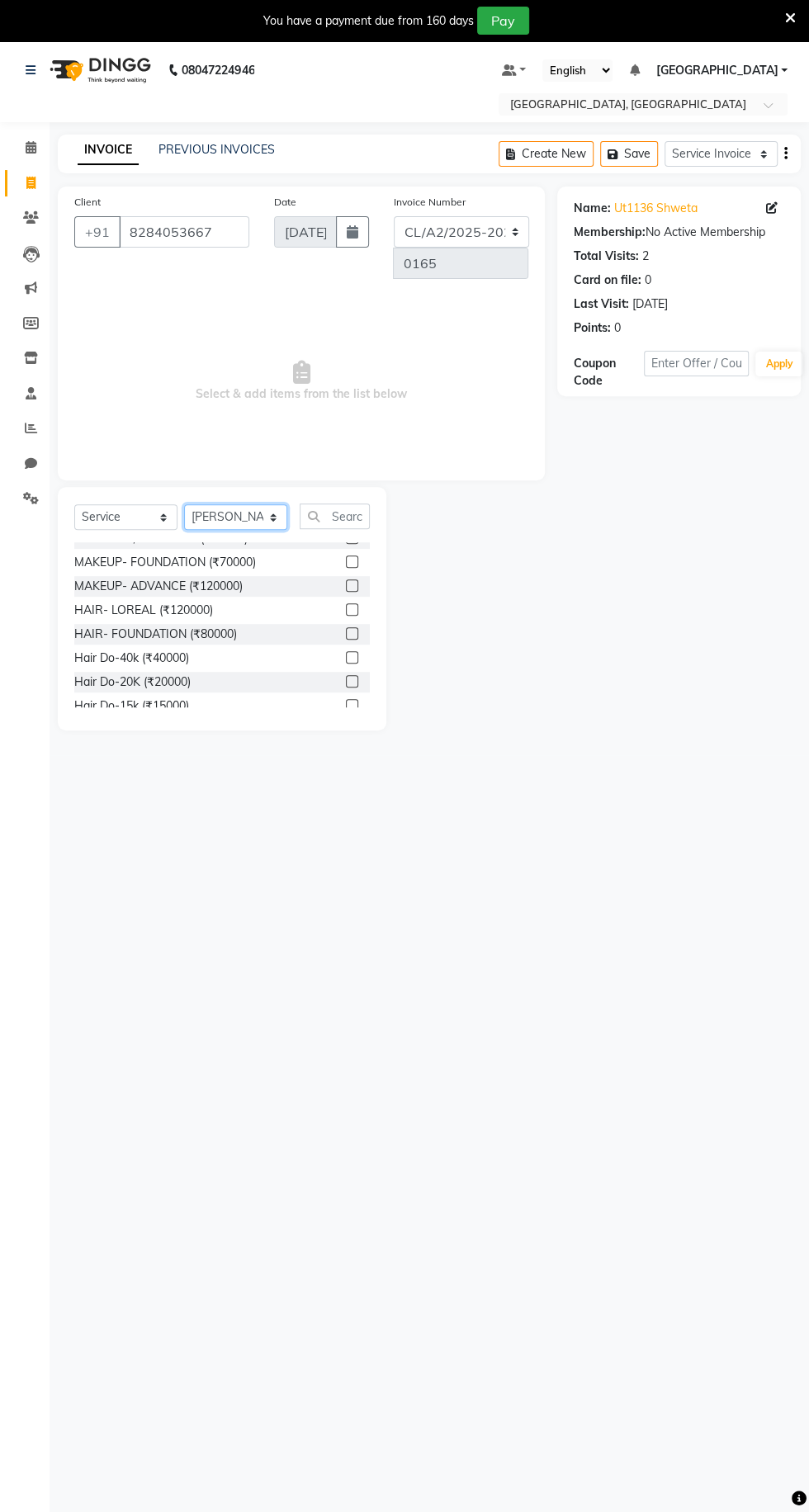
scroll to position [240, 0]
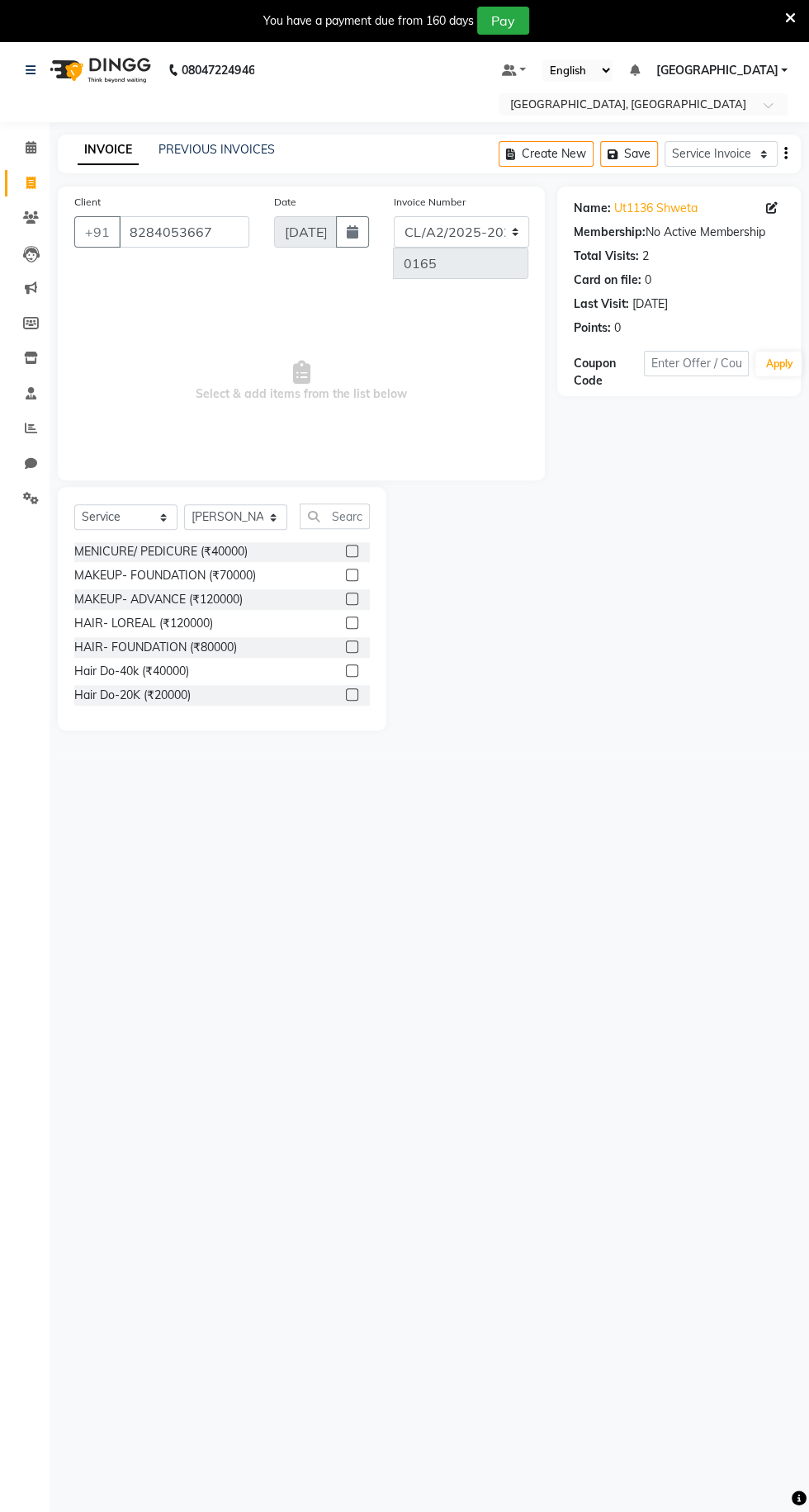
click at [234, 609] on div "MAKEUP- ADVANCE (₹120000)" at bounding box center [158, 599] width 168 height 18
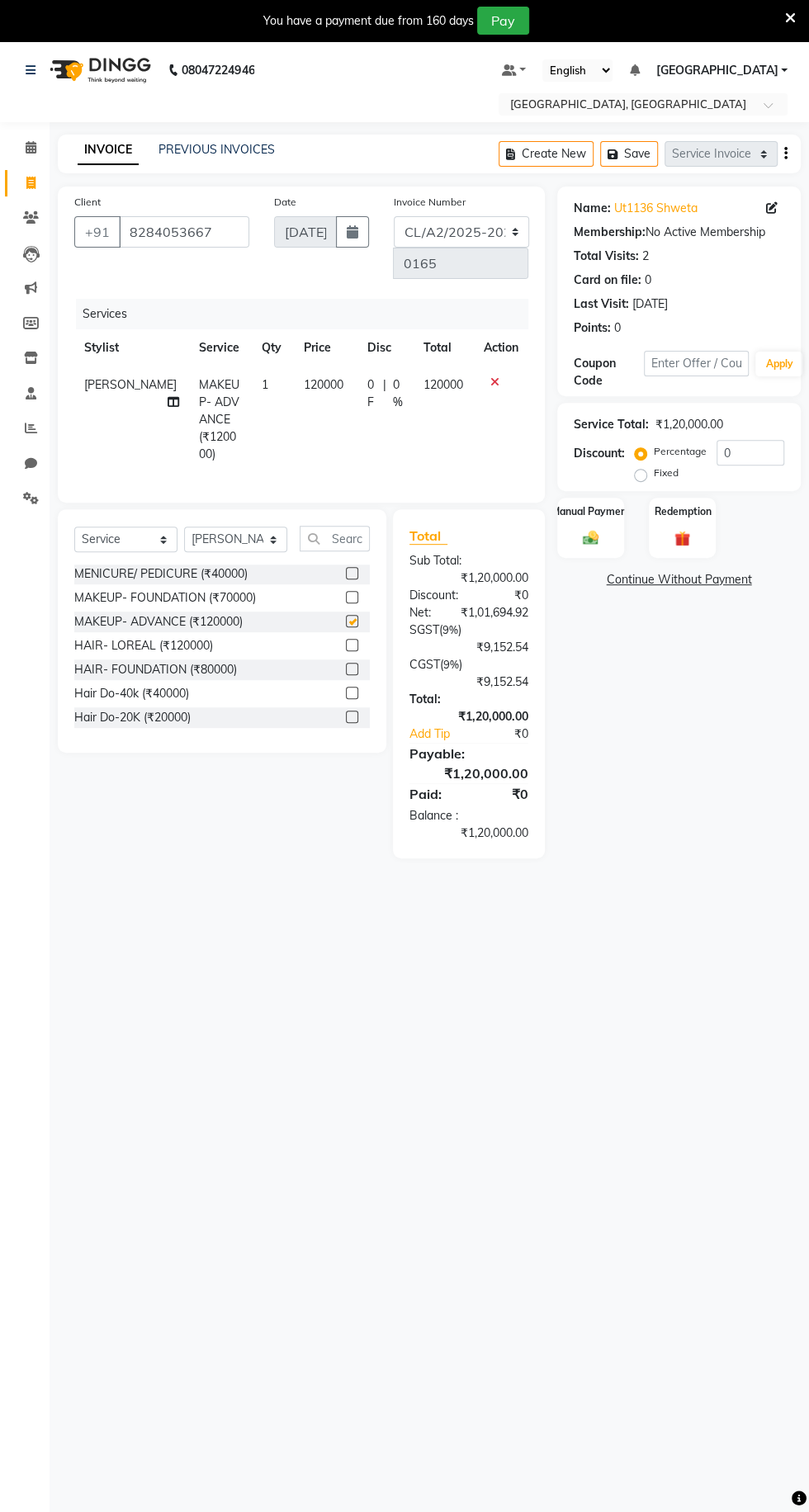
checkbox input "false"
click at [327, 386] on td "120000" at bounding box center [325, 419] width 64 height 106
select select "72673"
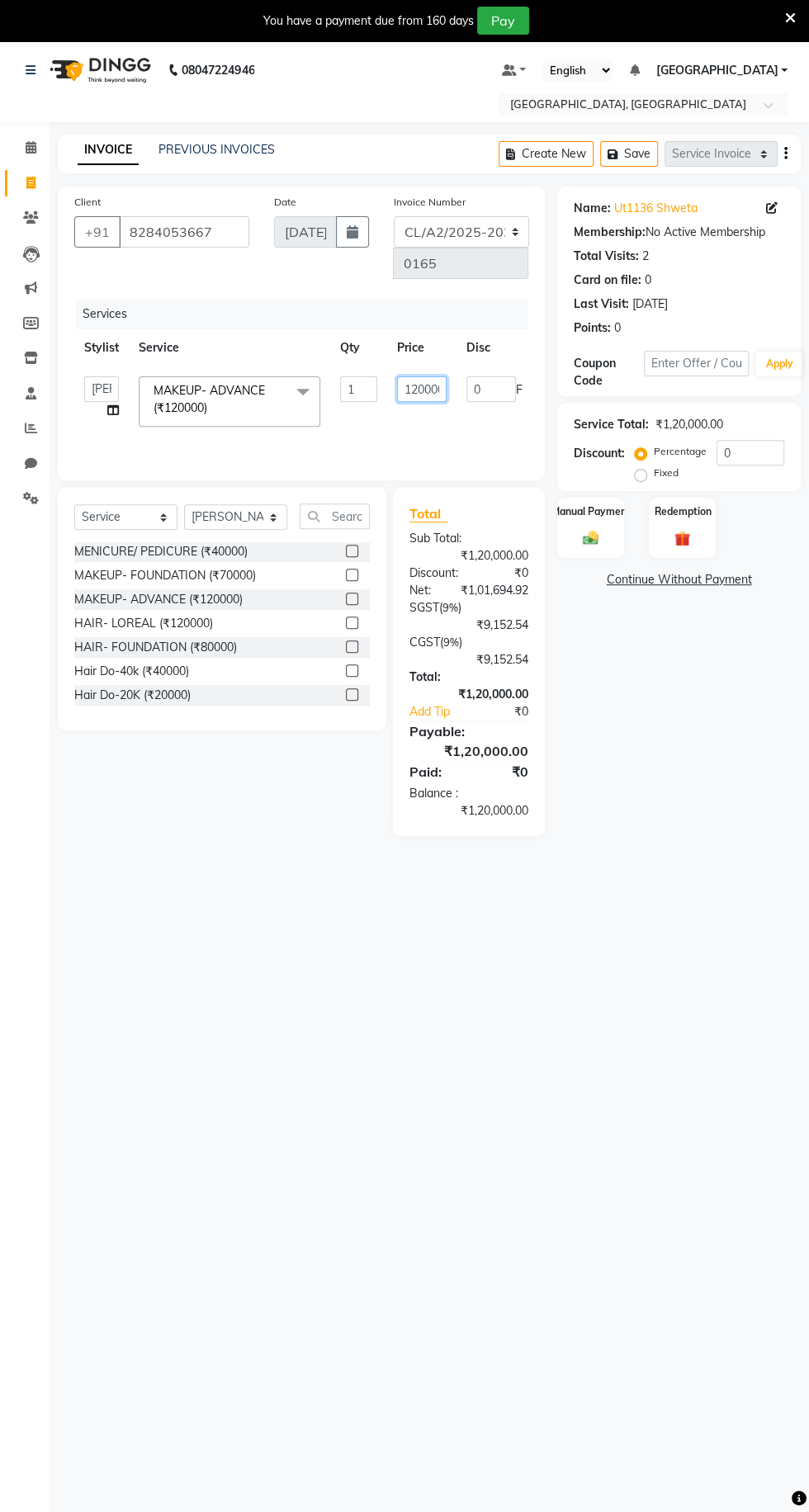
click at [435, 393] on input "120000" at bounding box center [421, 389] width 49 height 26
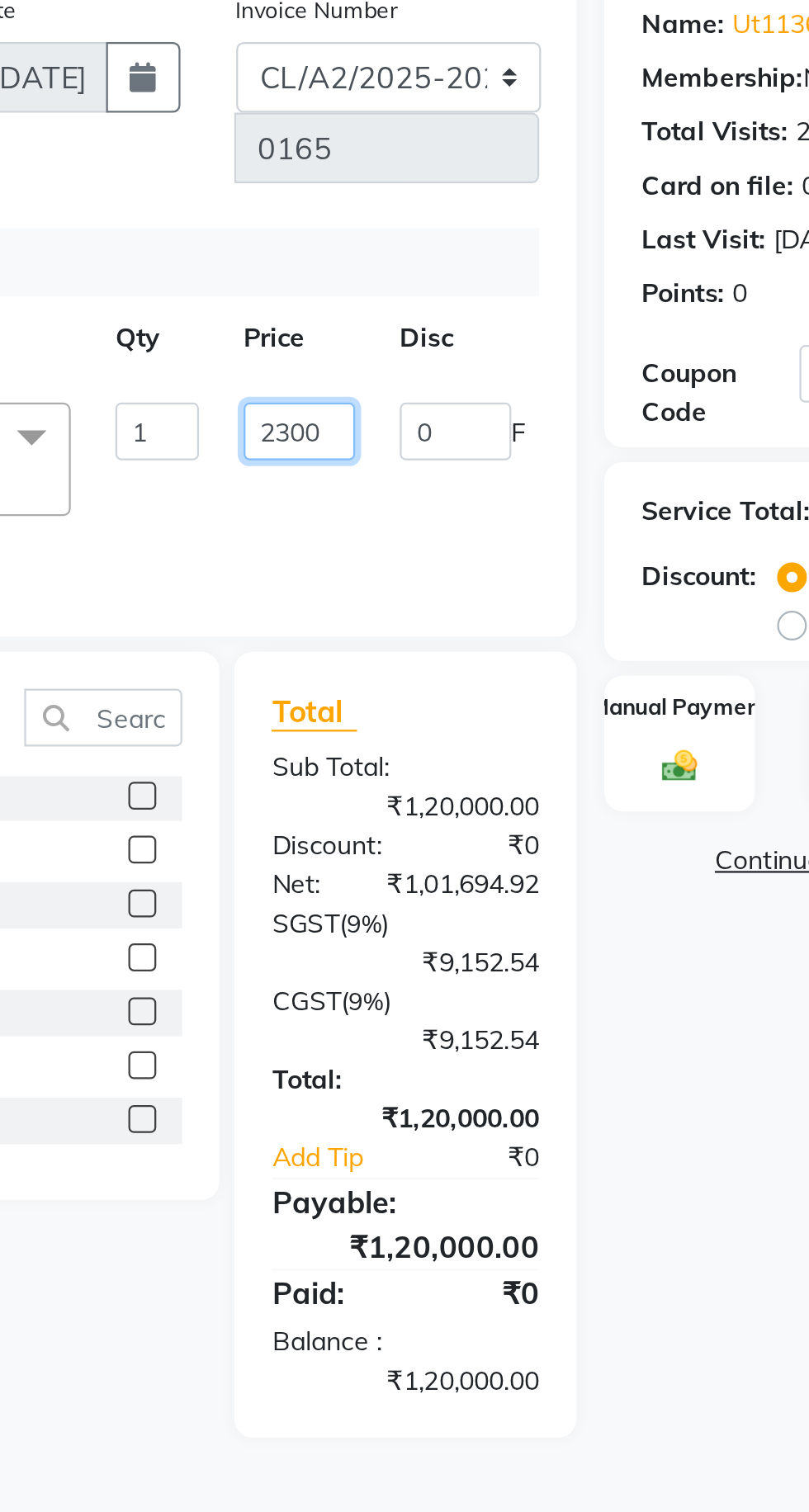
type input "23000"
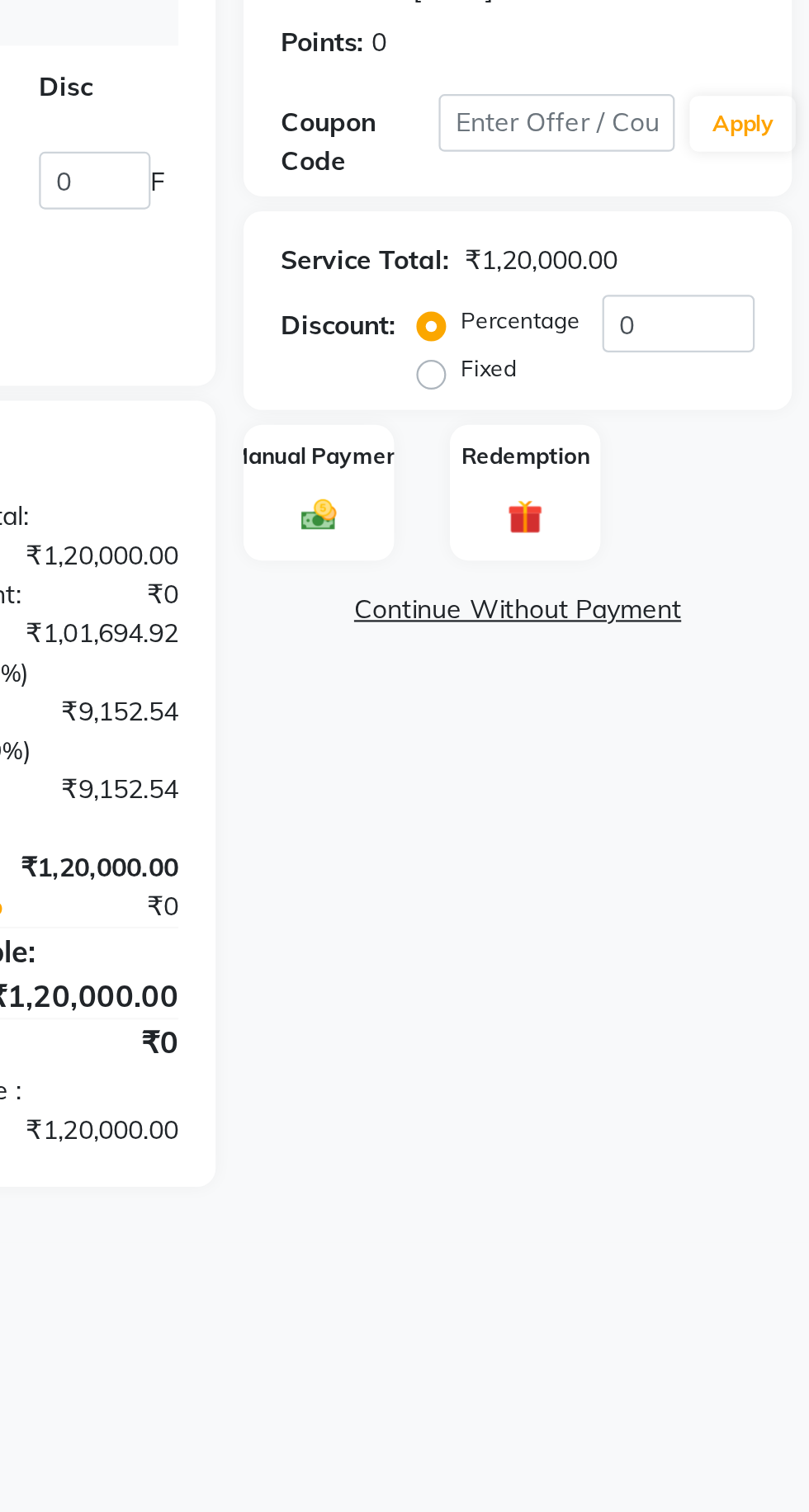
click at [603, 530] on img at bounding box center [590, 538] width 26 height 18
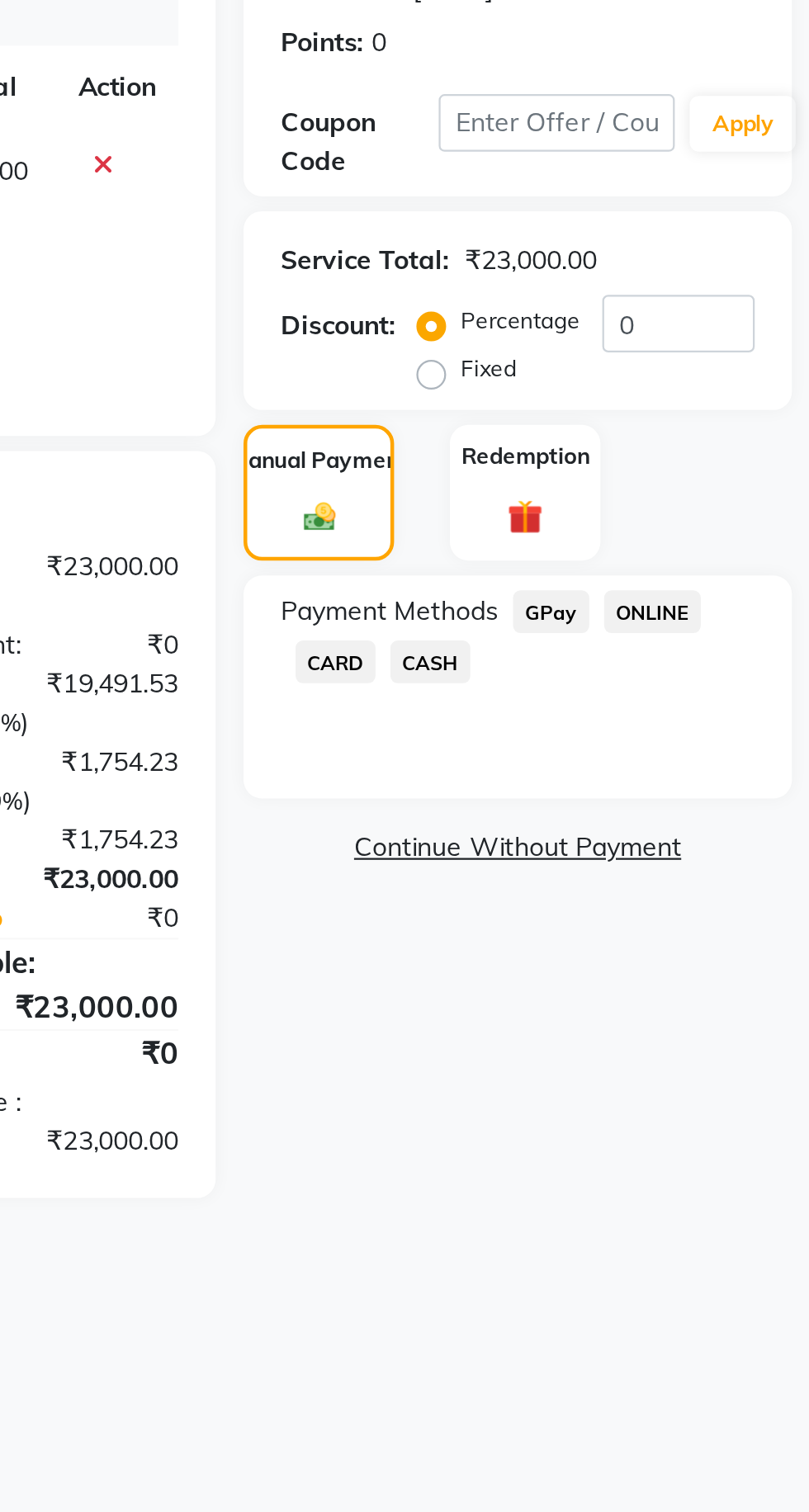
click at [647, 598] on span "CASH" at bounding box center [640, 603] width 35 height 19
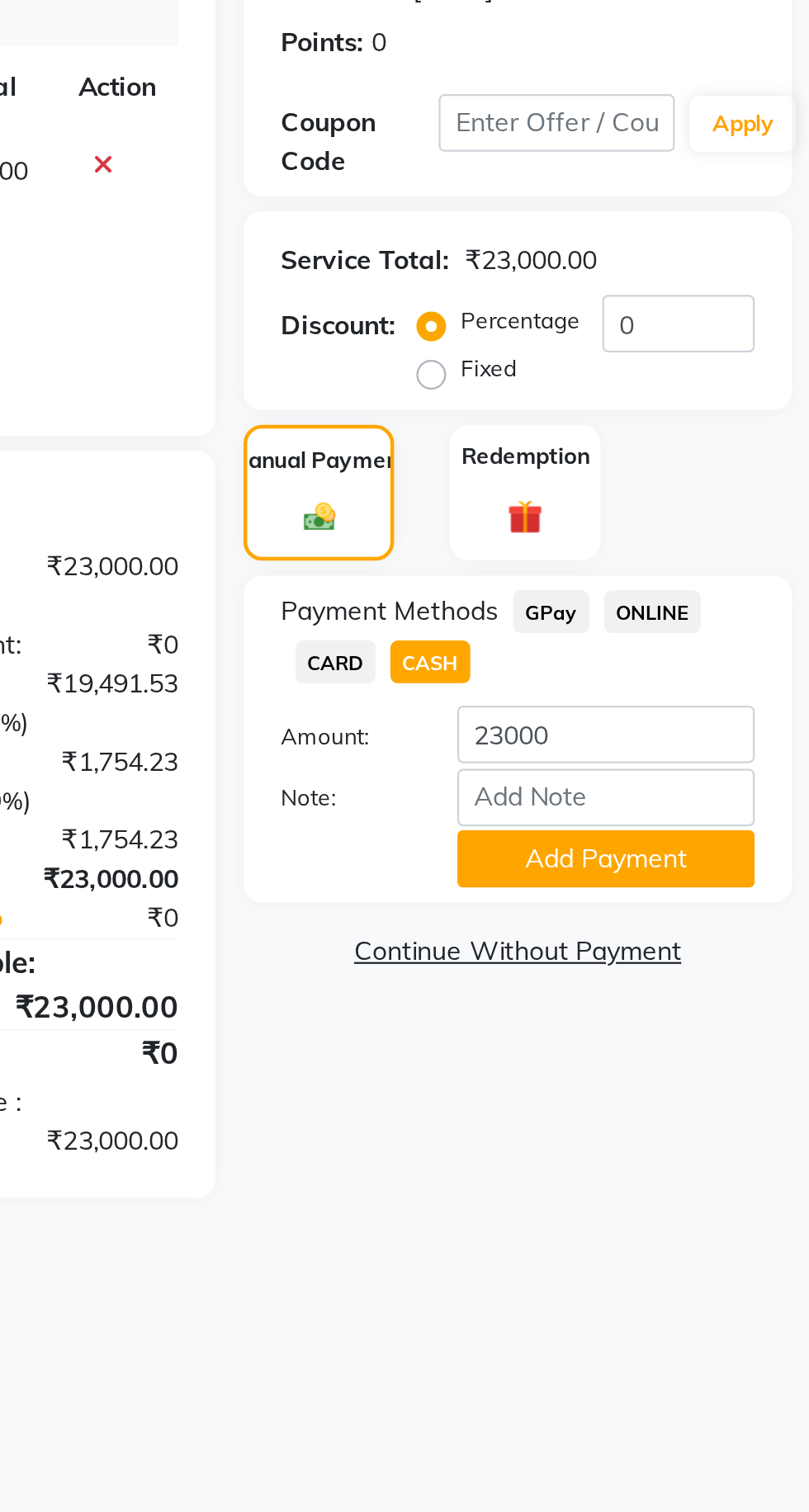
click at [729, 700] on button "Add Payment" at bounding box center [719, 690] width 132 height 26
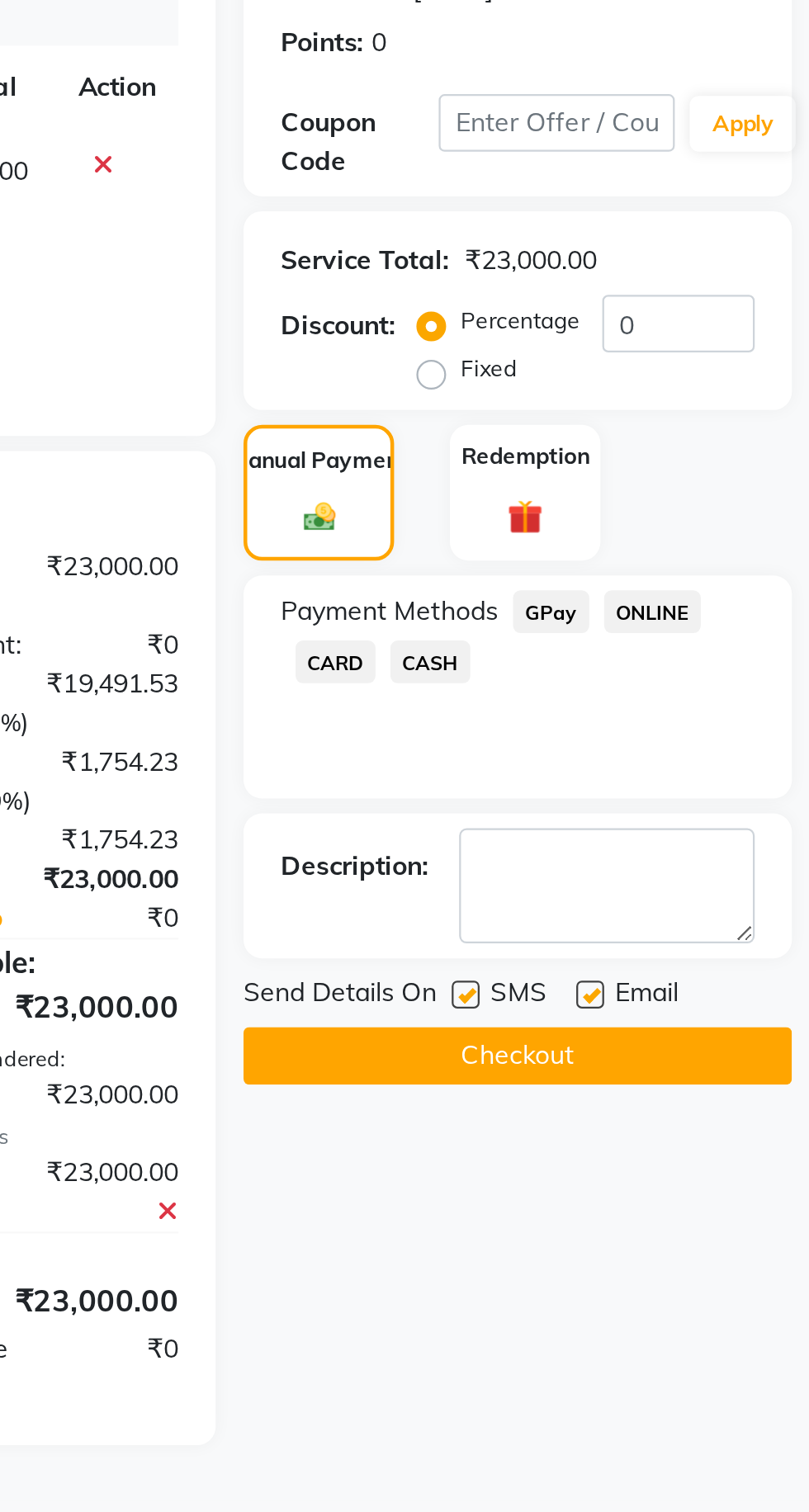
click at [704, 769] on button "Checkout" at bounding box center [679, 778] width 244 height 26
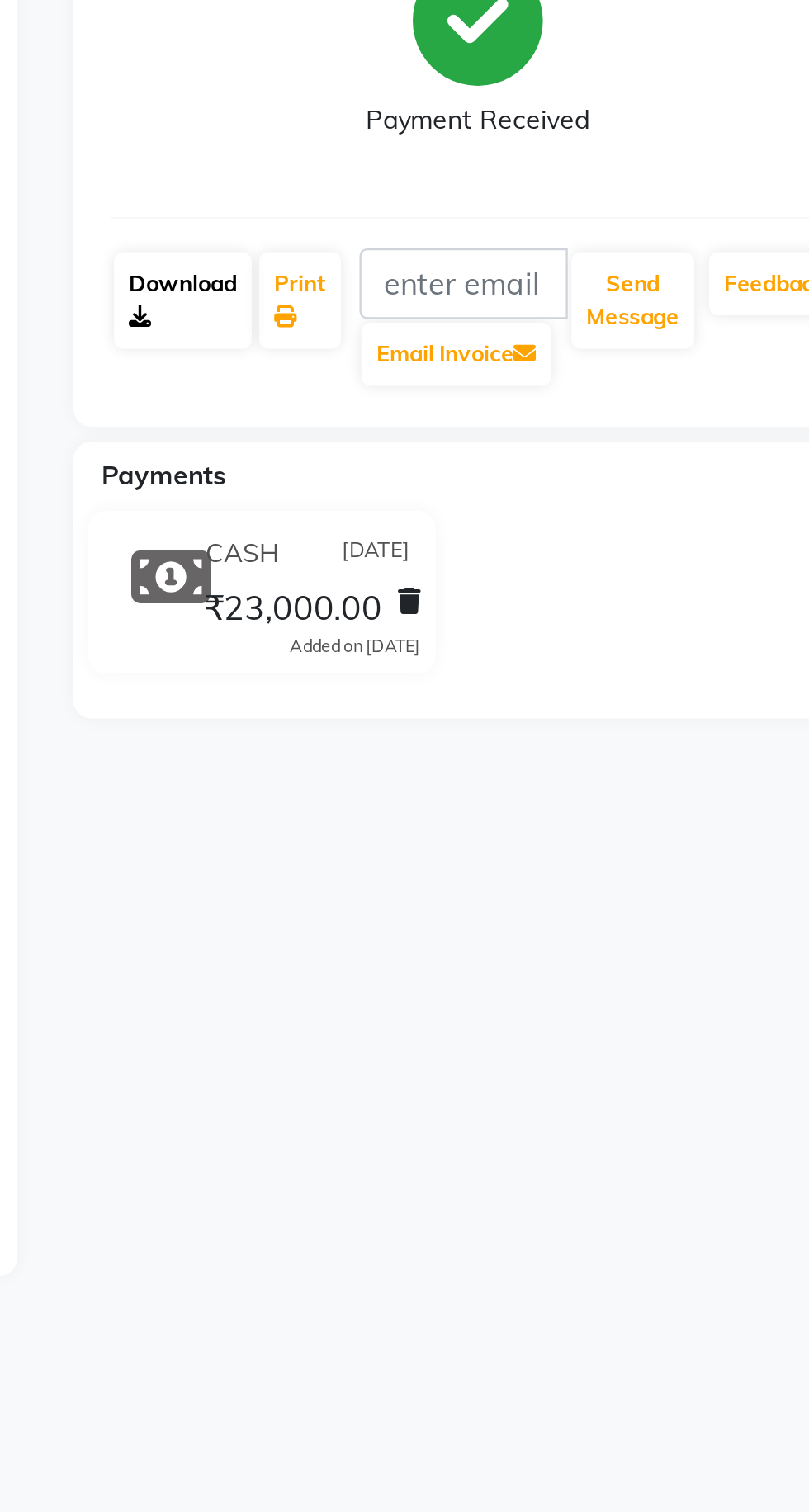
click at [493, 440] on link "Download" at bounding box center [490, 442] width 61 height 43
click at [483, 445] on link "Download" at bounding box center [490, 442] width 61 height 43
click at [502, 438] on link "Download" at bounding box center [490, 442] width 61 height 43
click at [483, 440] on link "Download" at bounding box center [490, 442] width 61 height 43
click at [474, 447] on icon at bounding box center [471, 450] width 10 height 10
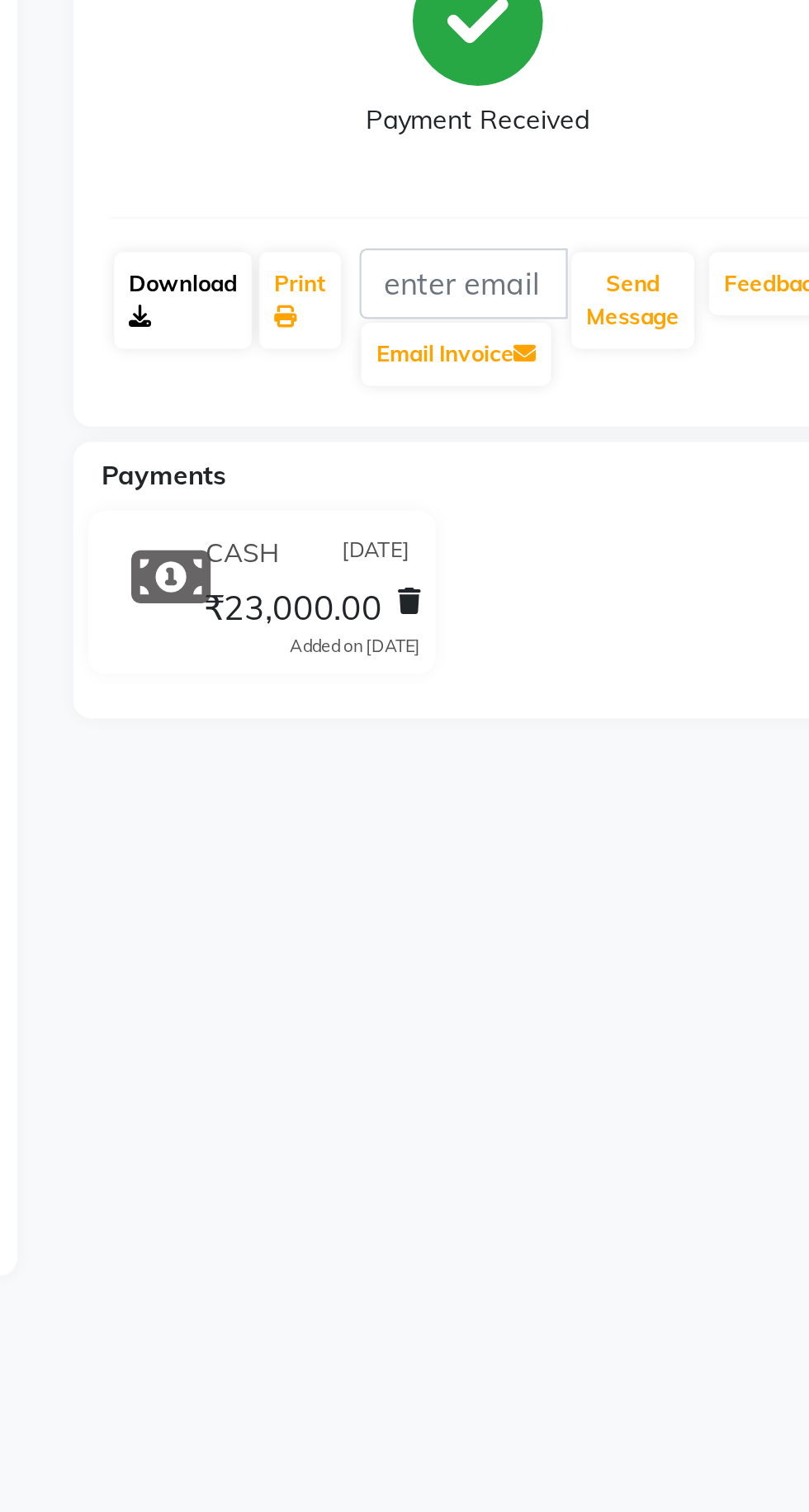
click at [476, 436] on link "Download" at bounding box center [490, 442] width 61 height 43
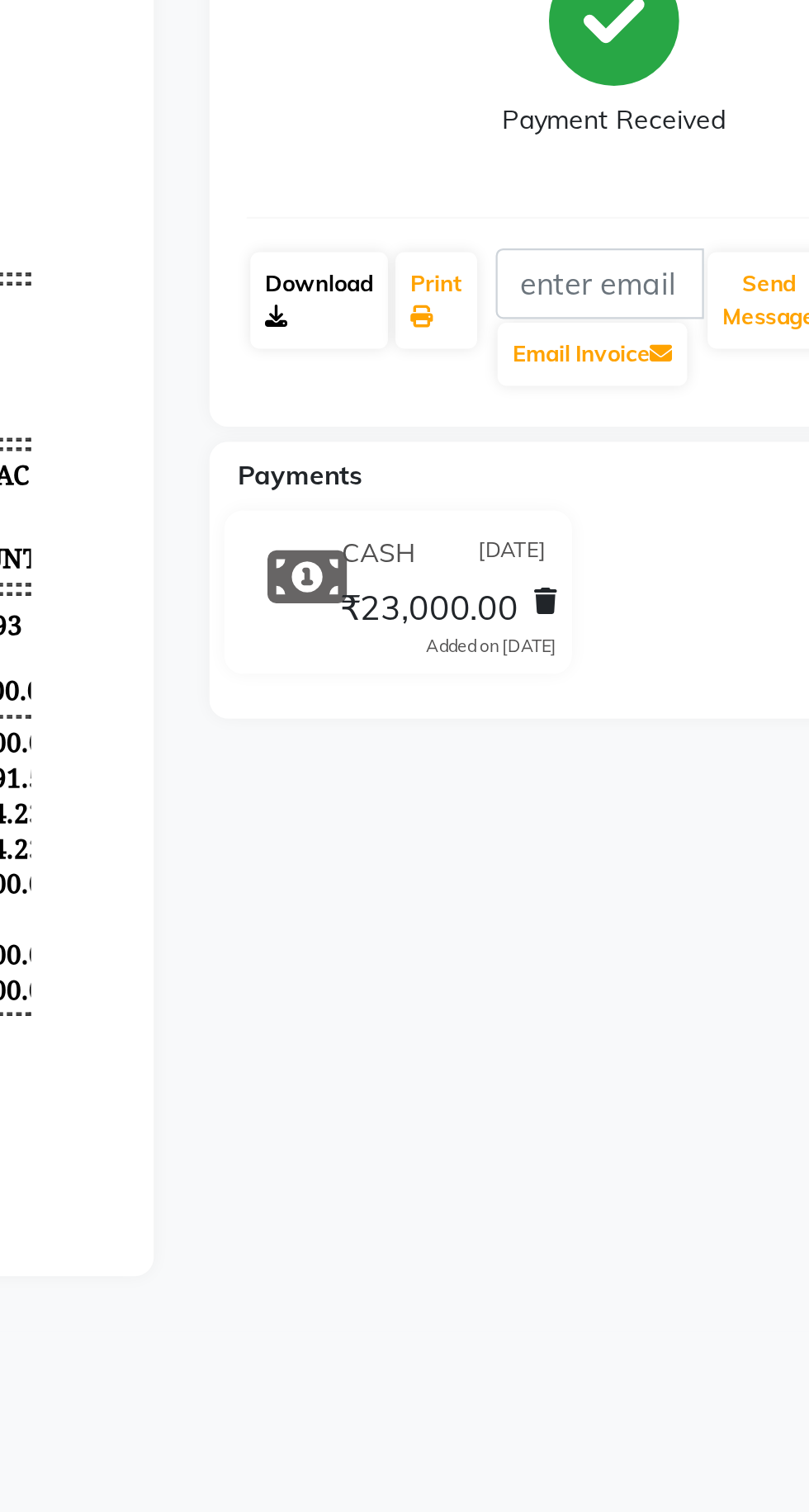
click at [479, 448] on link "Download" at bounding box center [490, 442] width 61 height 43
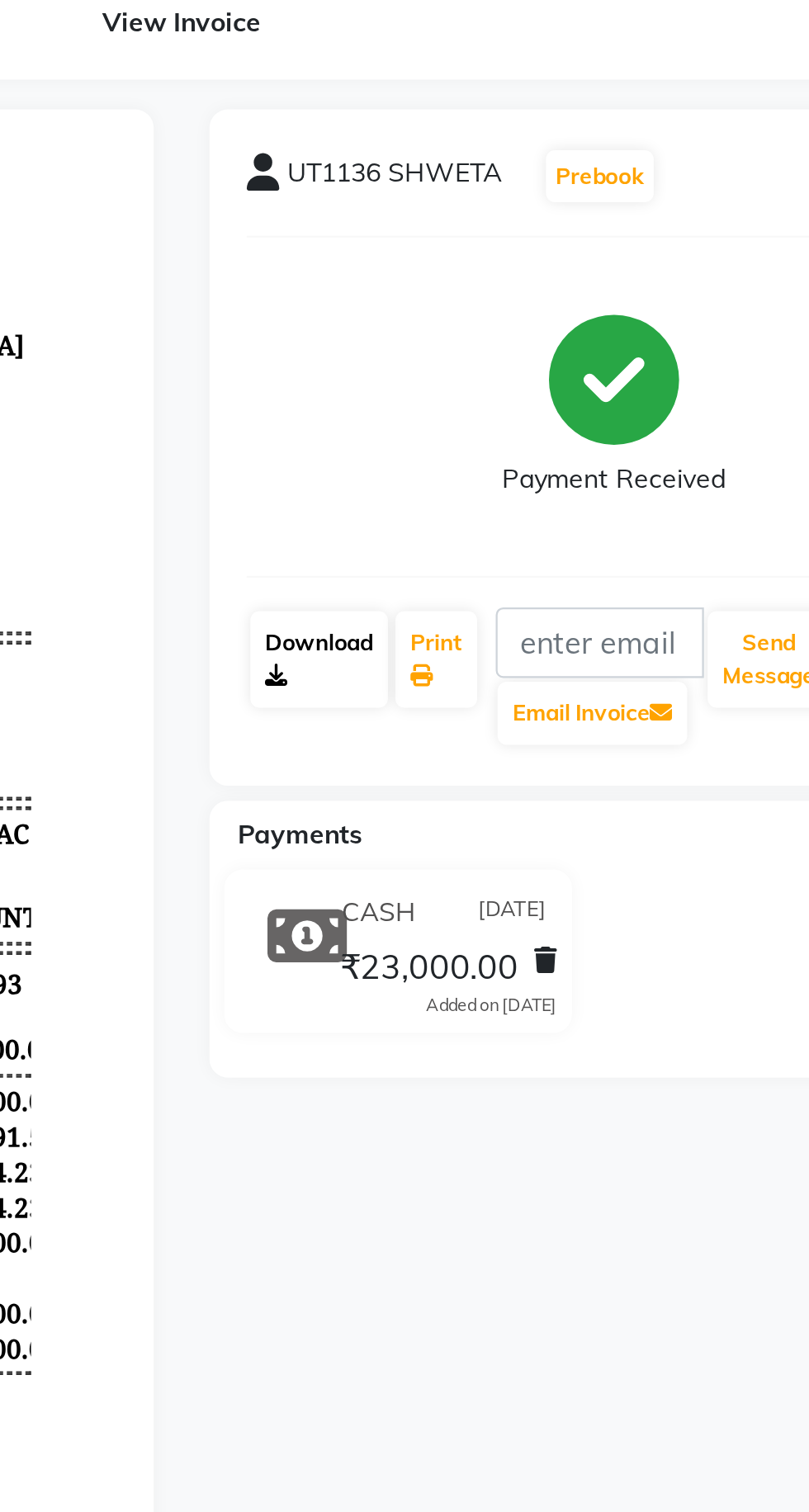
click at [479, 450] on link "Download" at bounding box center [490, 442] width 61 height 43
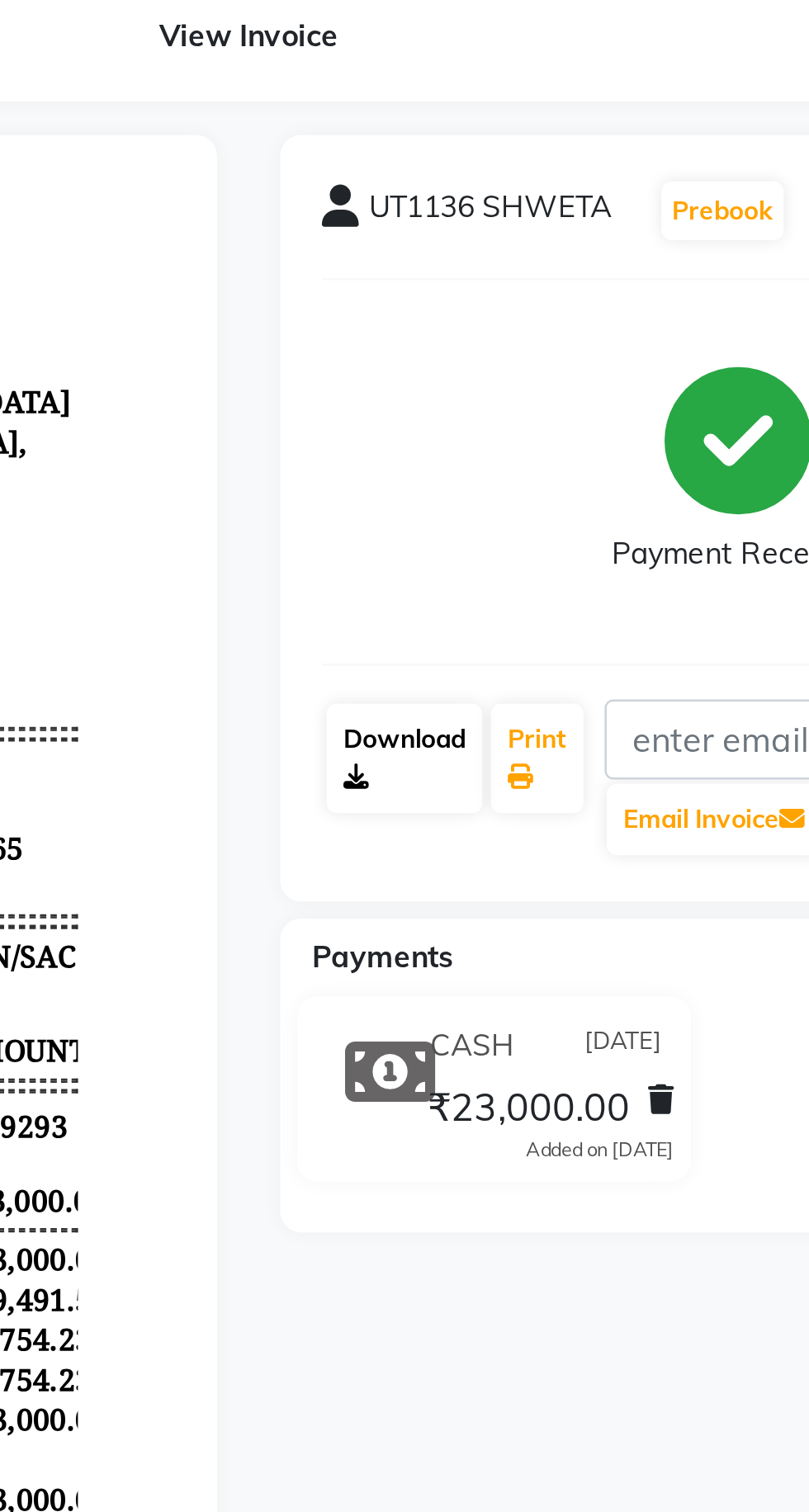
click at [477, 446] on link "Download" at bounding box center [490, 442] width 61 height 43
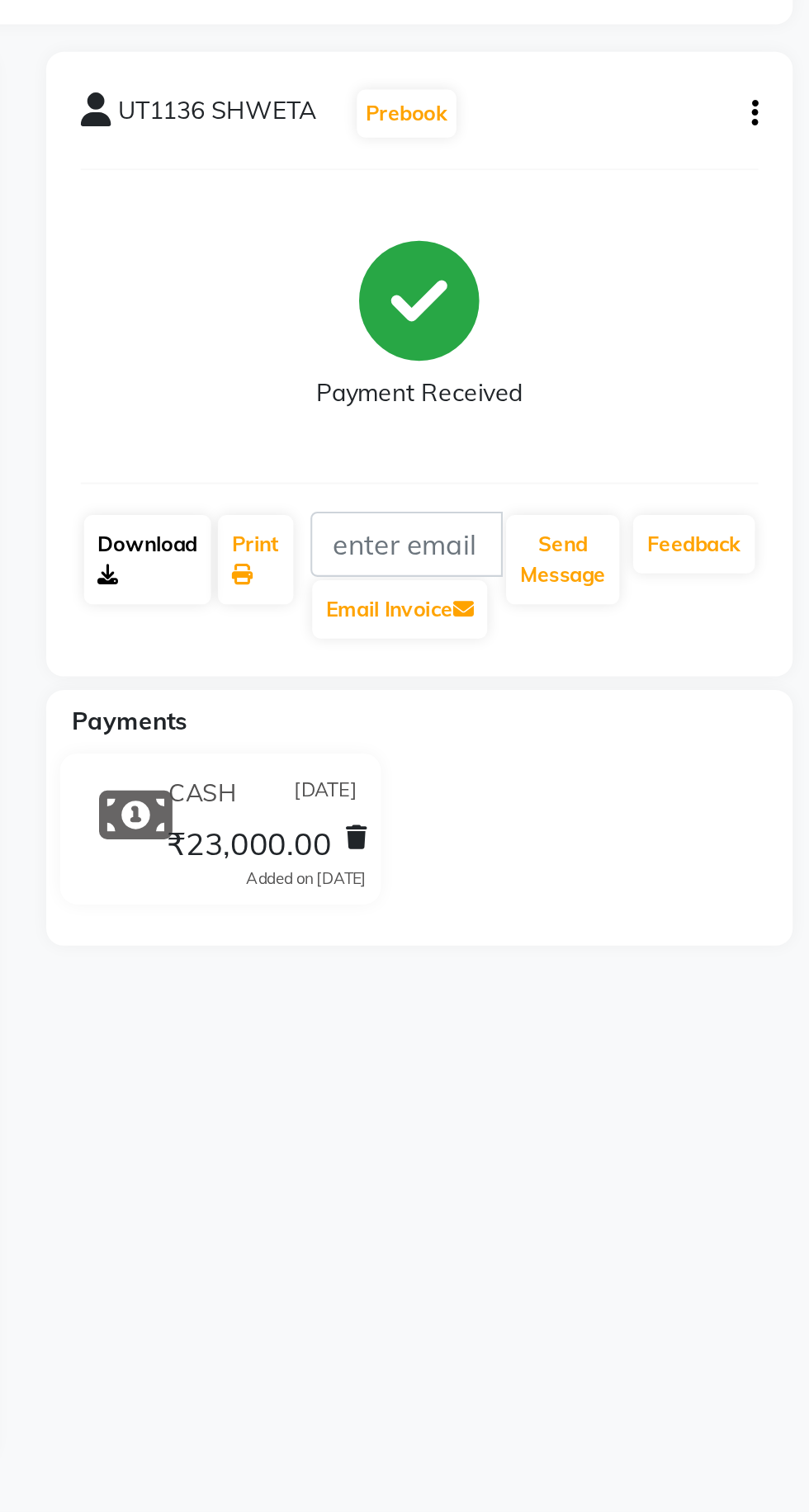
click at [482, 445] on link "Download" at bounding box center [490, 442] width 61 height 43
click at [487, 450] on link "Download" at bounding box center [490, 442] width 61 height 43
click at [781, 228] on icon "button" at bounding box center [783, 228] width 3 height 1
click at [471, 449] on icon at bounding box center [471, 450] width 10 height 10
click at [490, 445] on link "Download" at bounding box center [490, 442] width 61 height 43
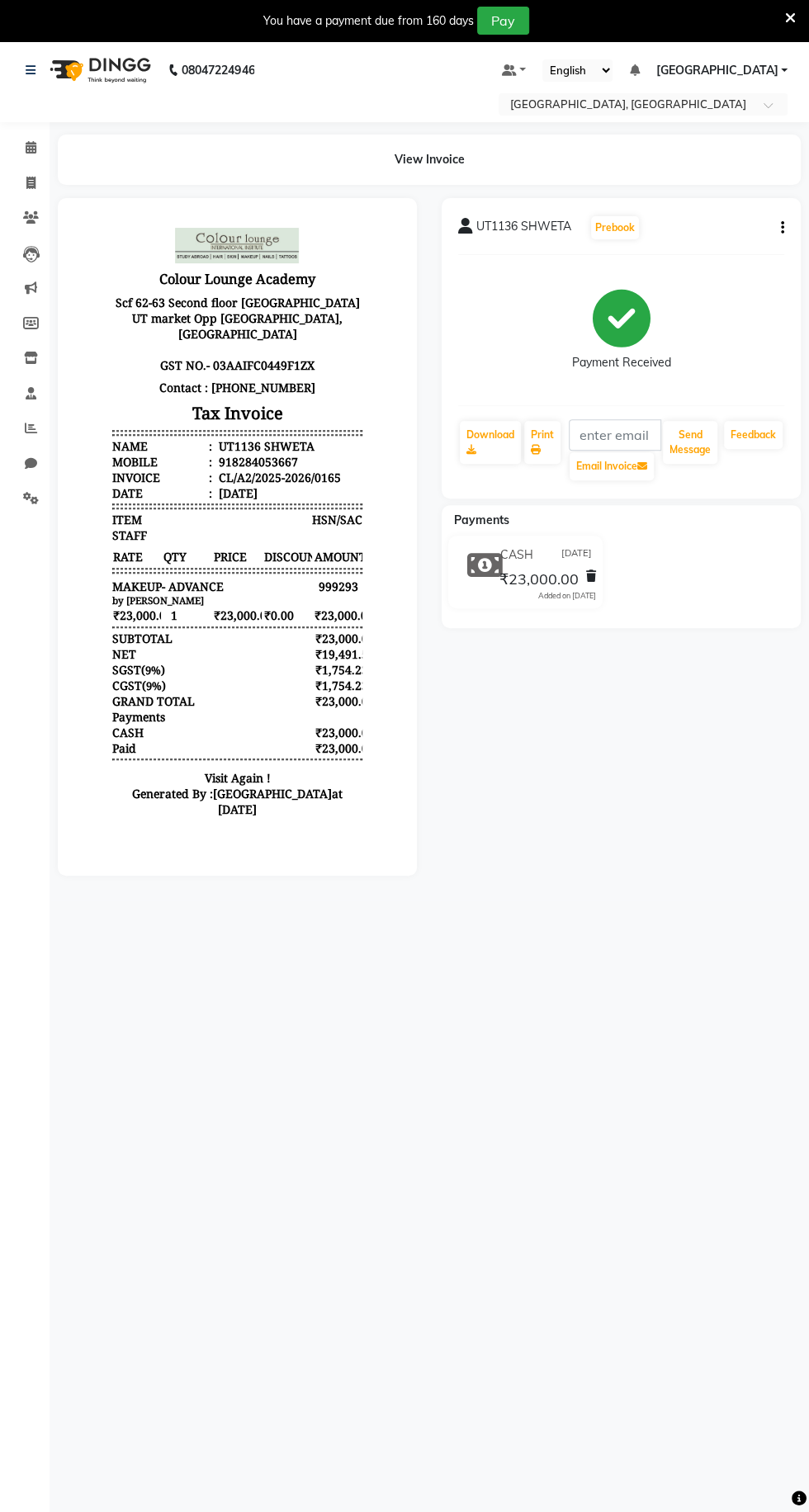
select select "service"
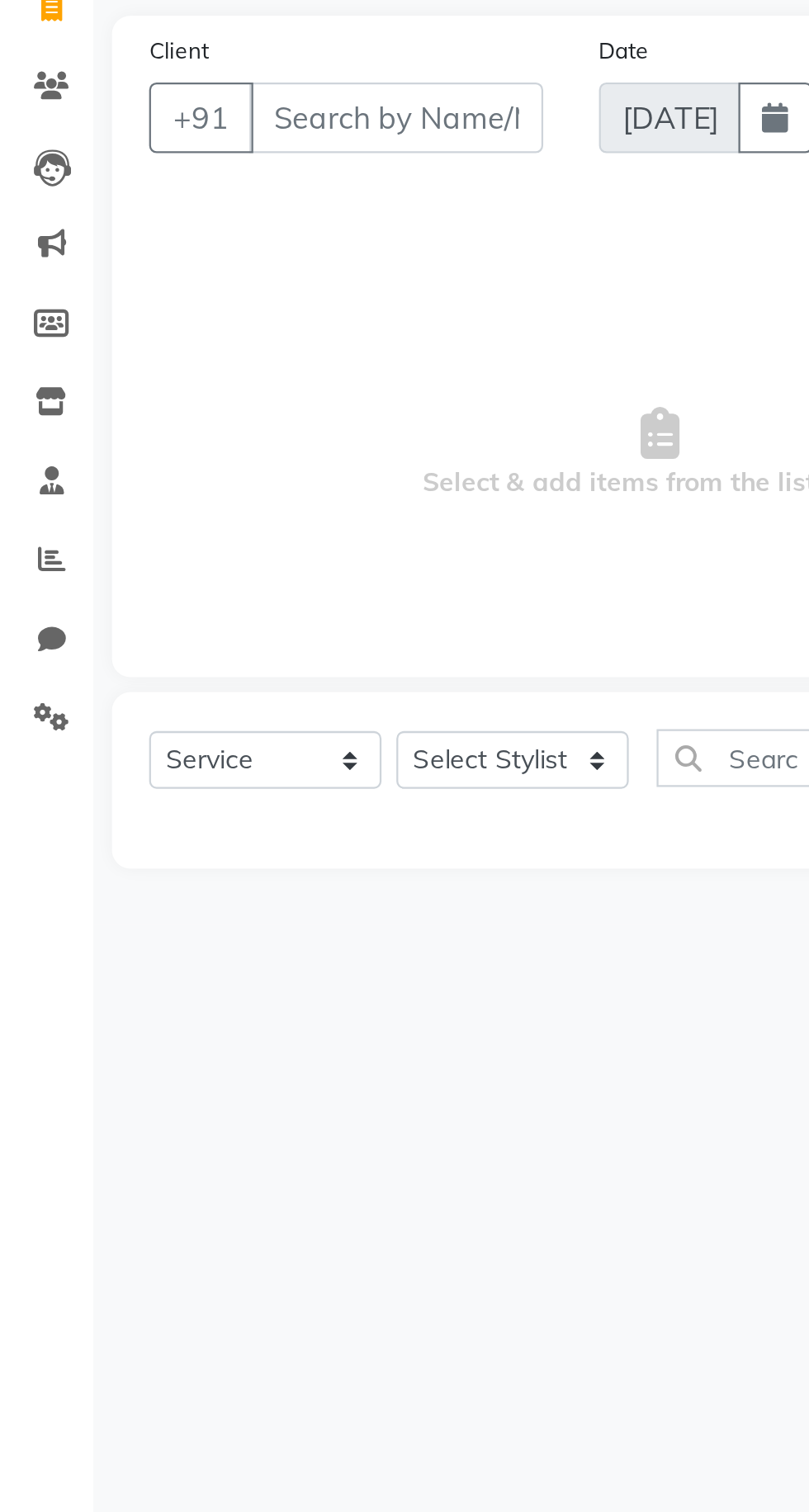
select select "8017"
type input "0166"
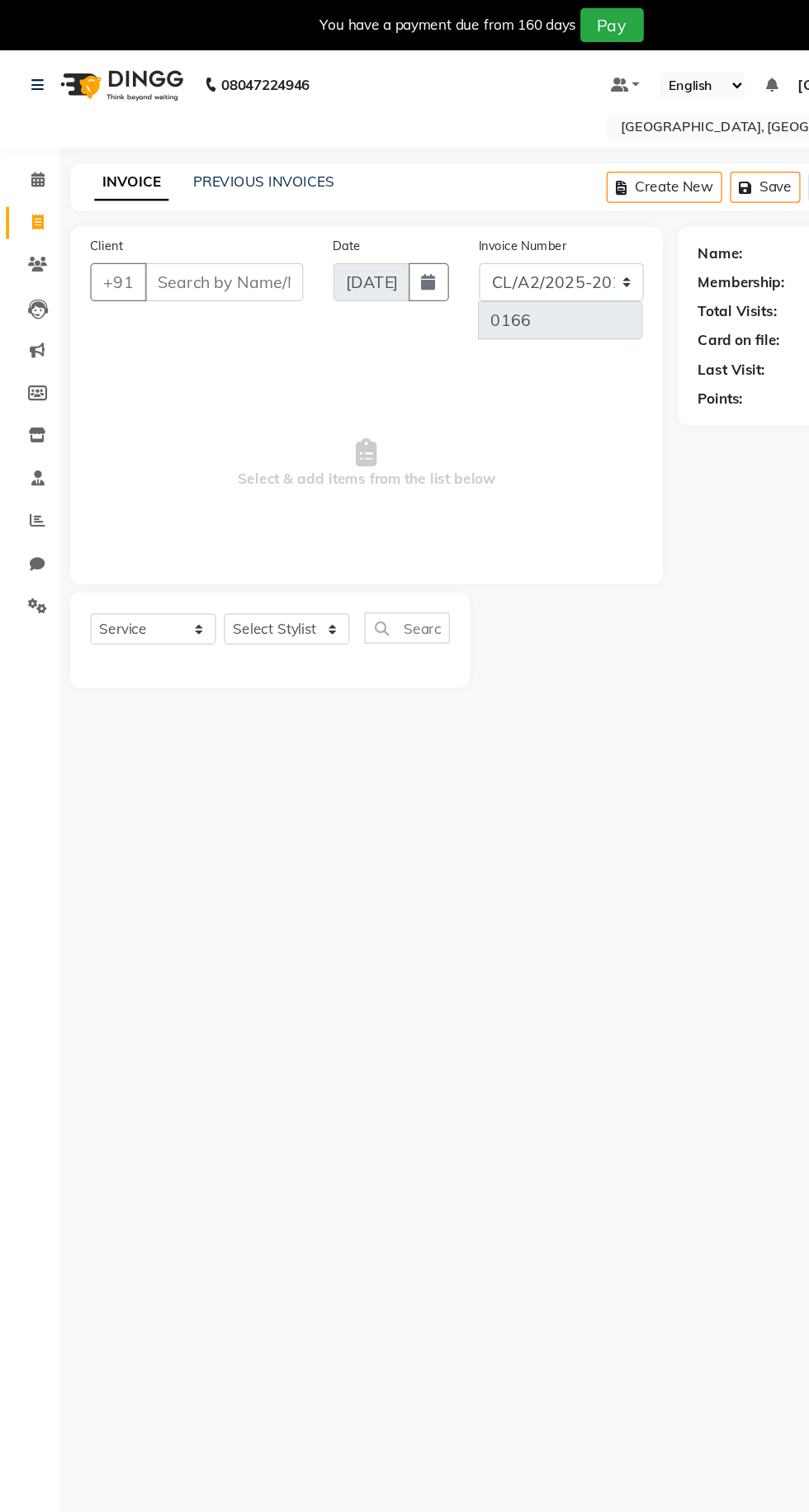
click at [30, 183] on icon at bounding box center [31, 183] width 9 height 13
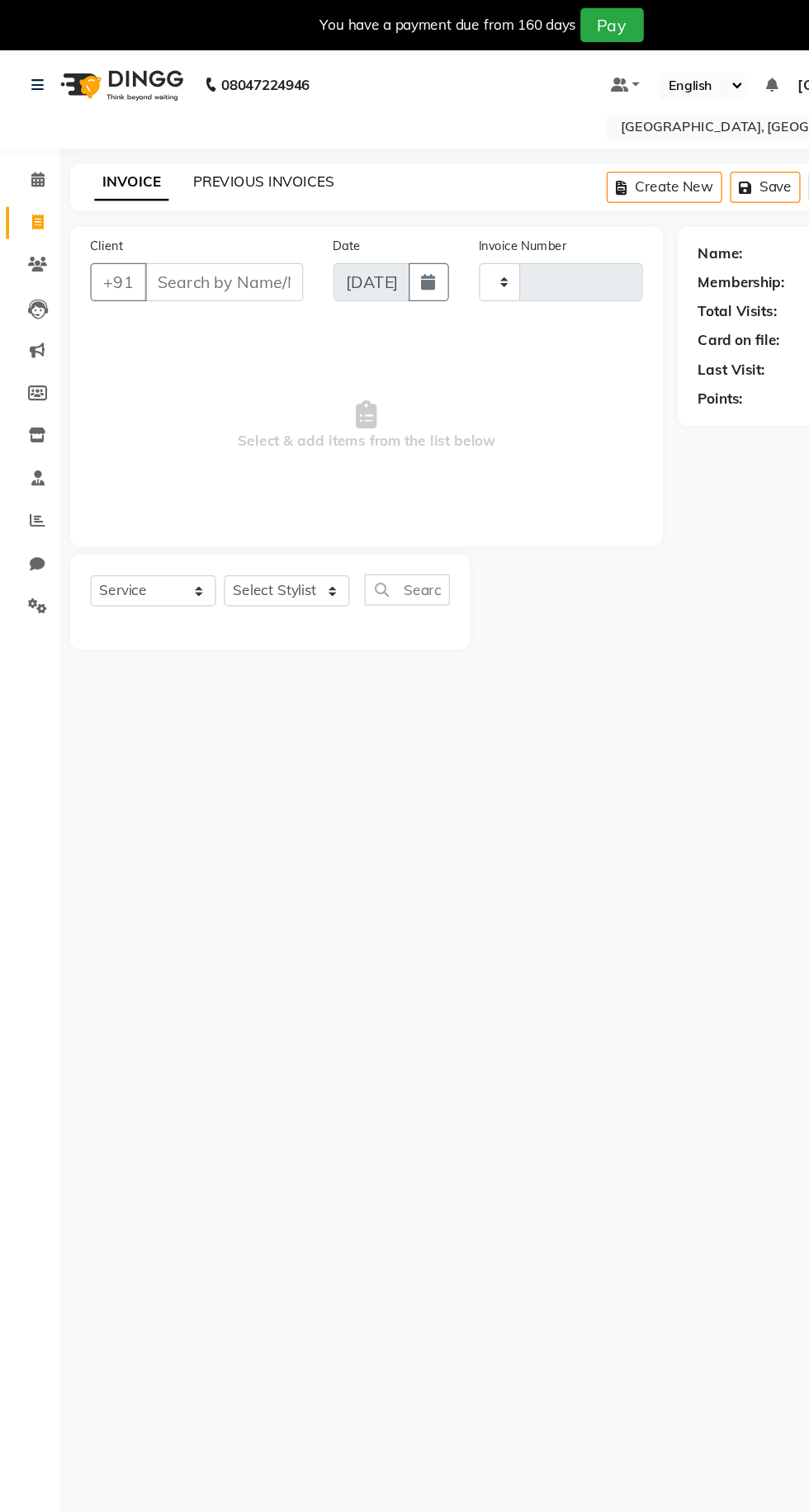
click at [219, 155] on link "PREVIOUS INVOICES" at bounding box center [216, 150] width 116 height 15
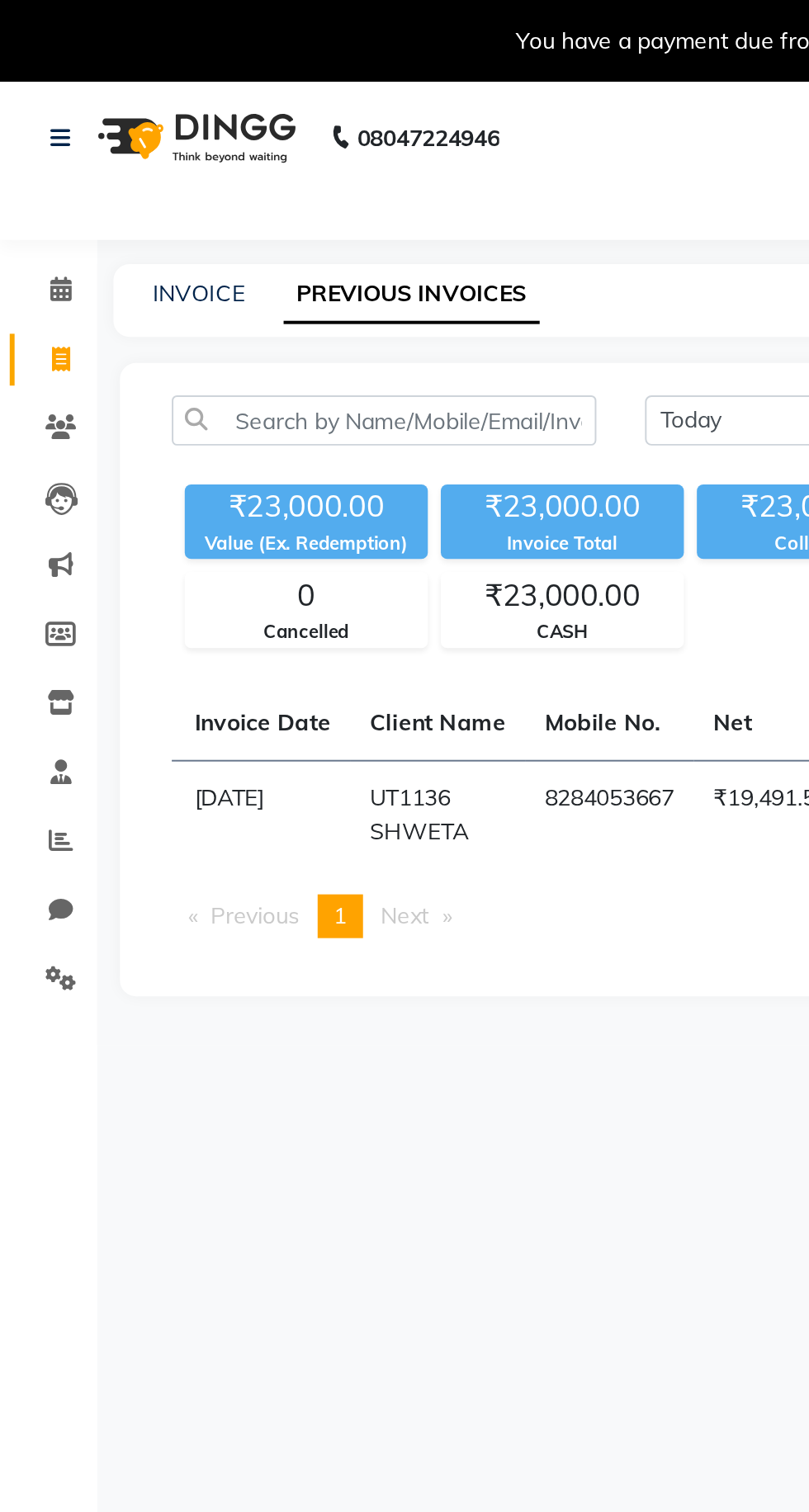
scroll to position [0, 130]
click at [131, 405] on span "[DATE]" at bounding box center [112, 406] width 35 height 15
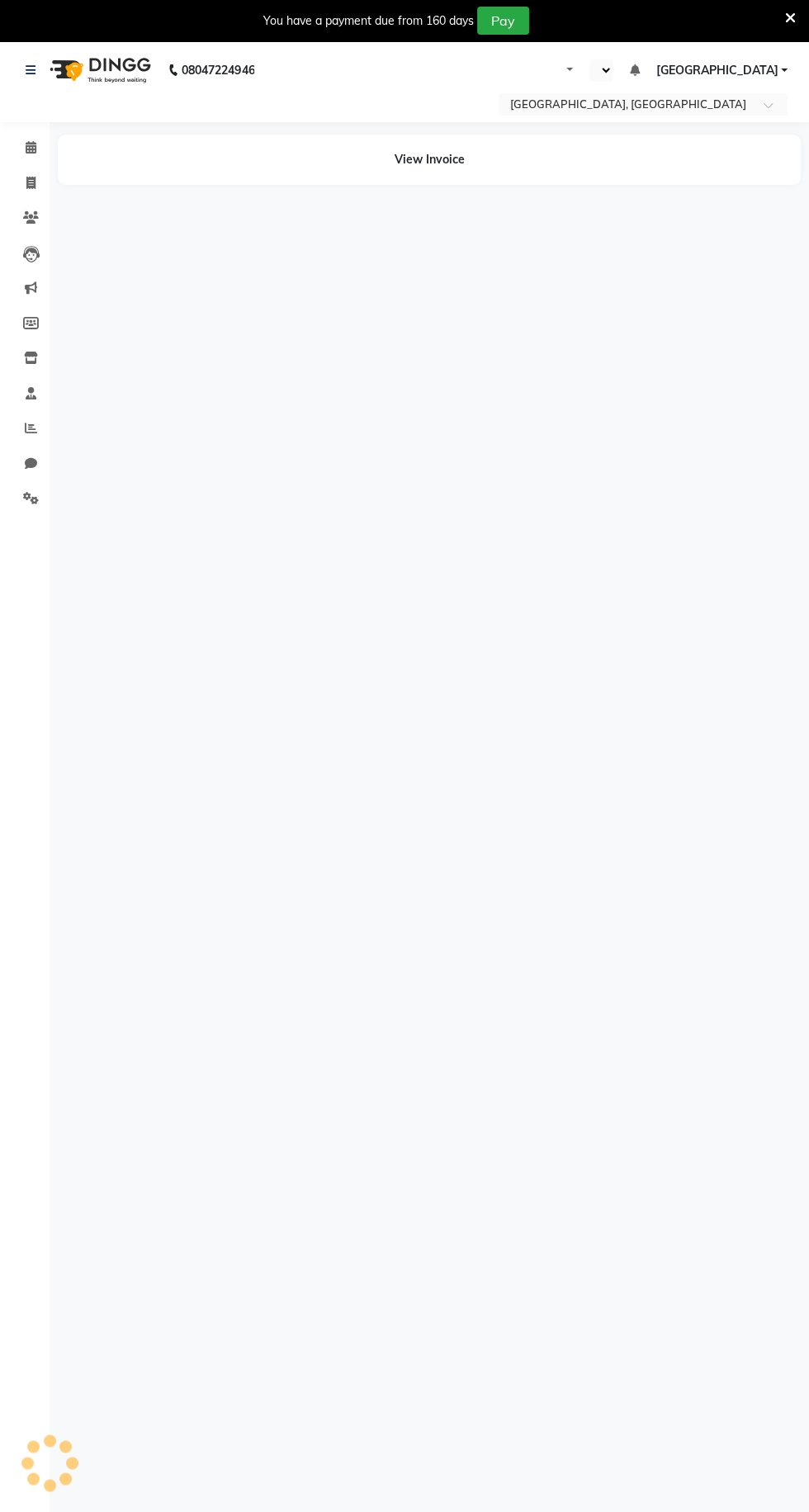
select select "en"
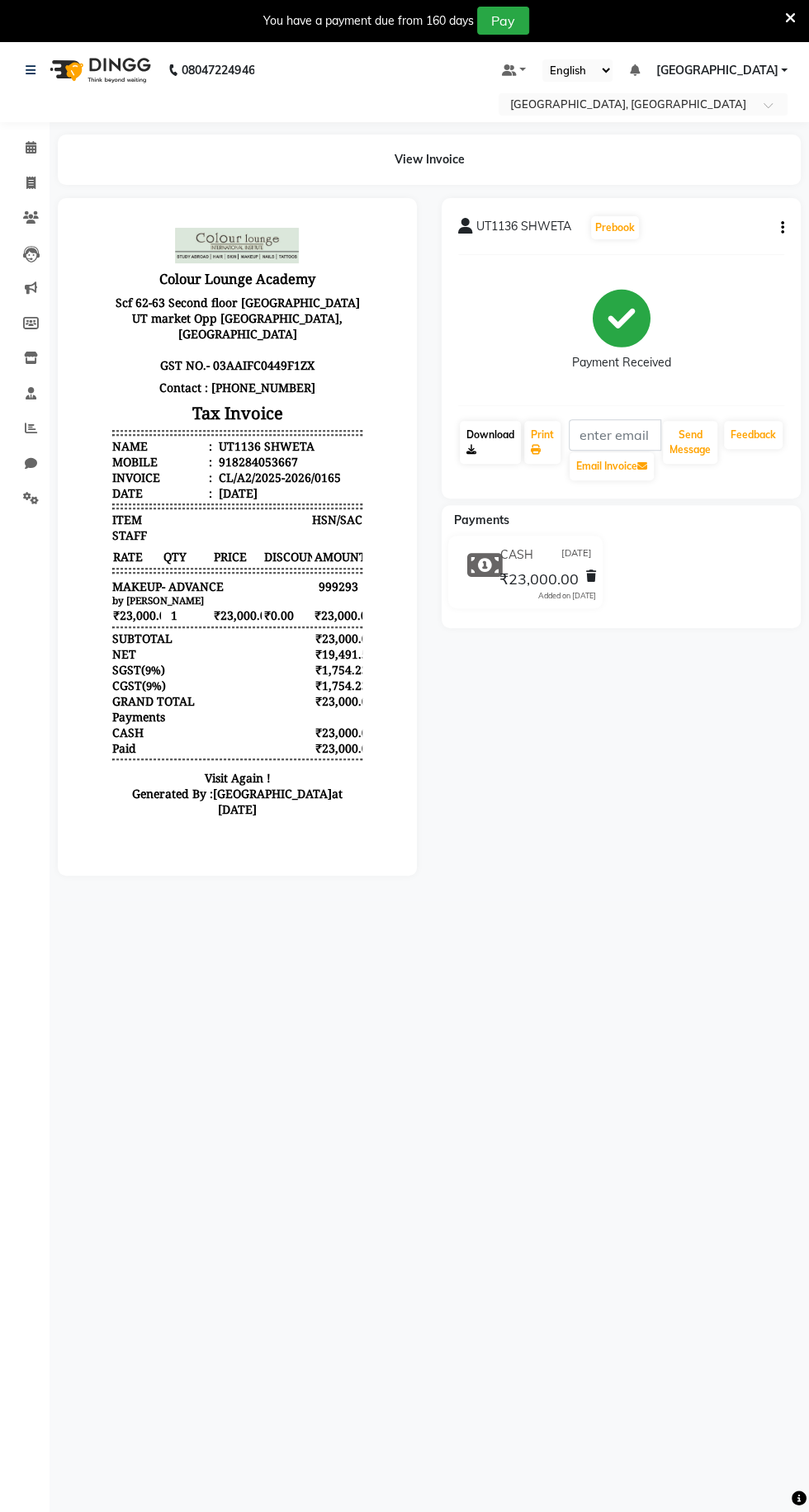
click at [489, 434] on link "Download" at bounding box center [490, 442] width 61 height 43
click at [779, 235] on button "button" at bounding box center [780, 228] width 10 height 18
click at [489, 453] on link "Download" at bounding box center [490, 442] width 61 height 43
click at [512, 442] on link "Download" at bounding box center [490, 442] width 61 height 43
click at [471, 449] on icon at bounding box center [471, 450] width 10 height 10
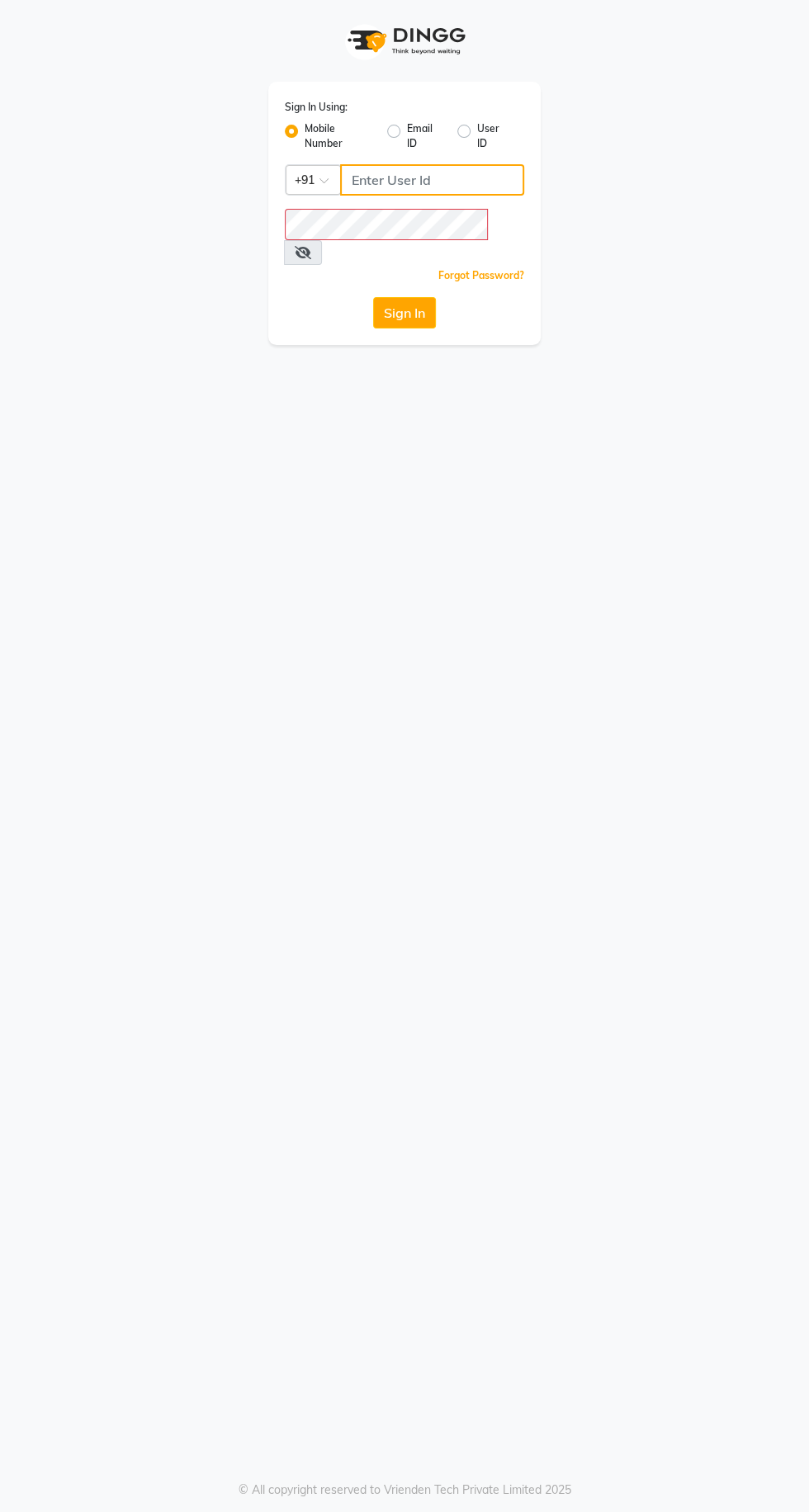
type input "9056166698"
click at [374, 297] on button "Sign In" at bounding box center [404, 312] width 63 height 31
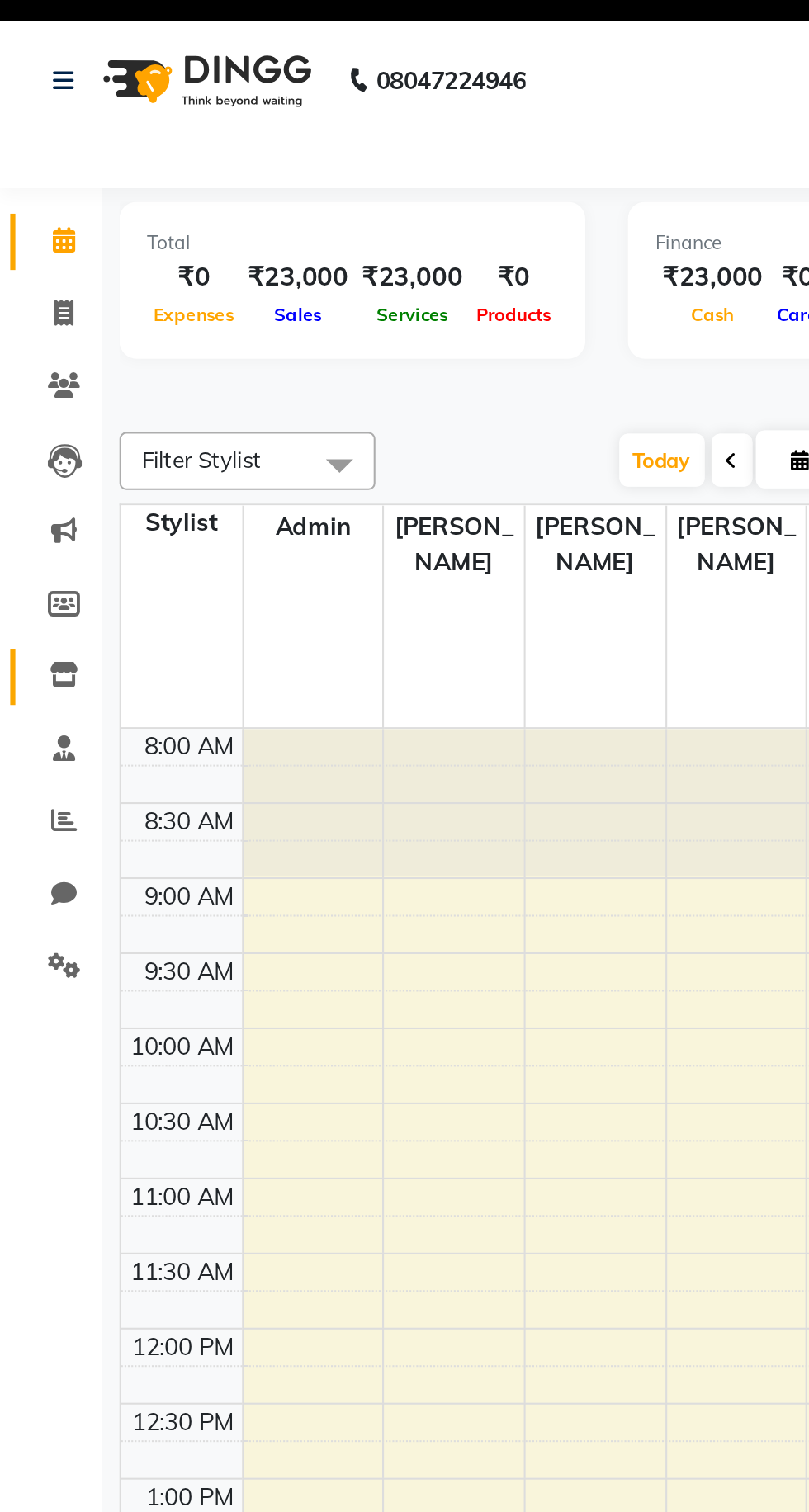
click at [34, 358] on icon at bounding box center [31, 357] width 14 height 13
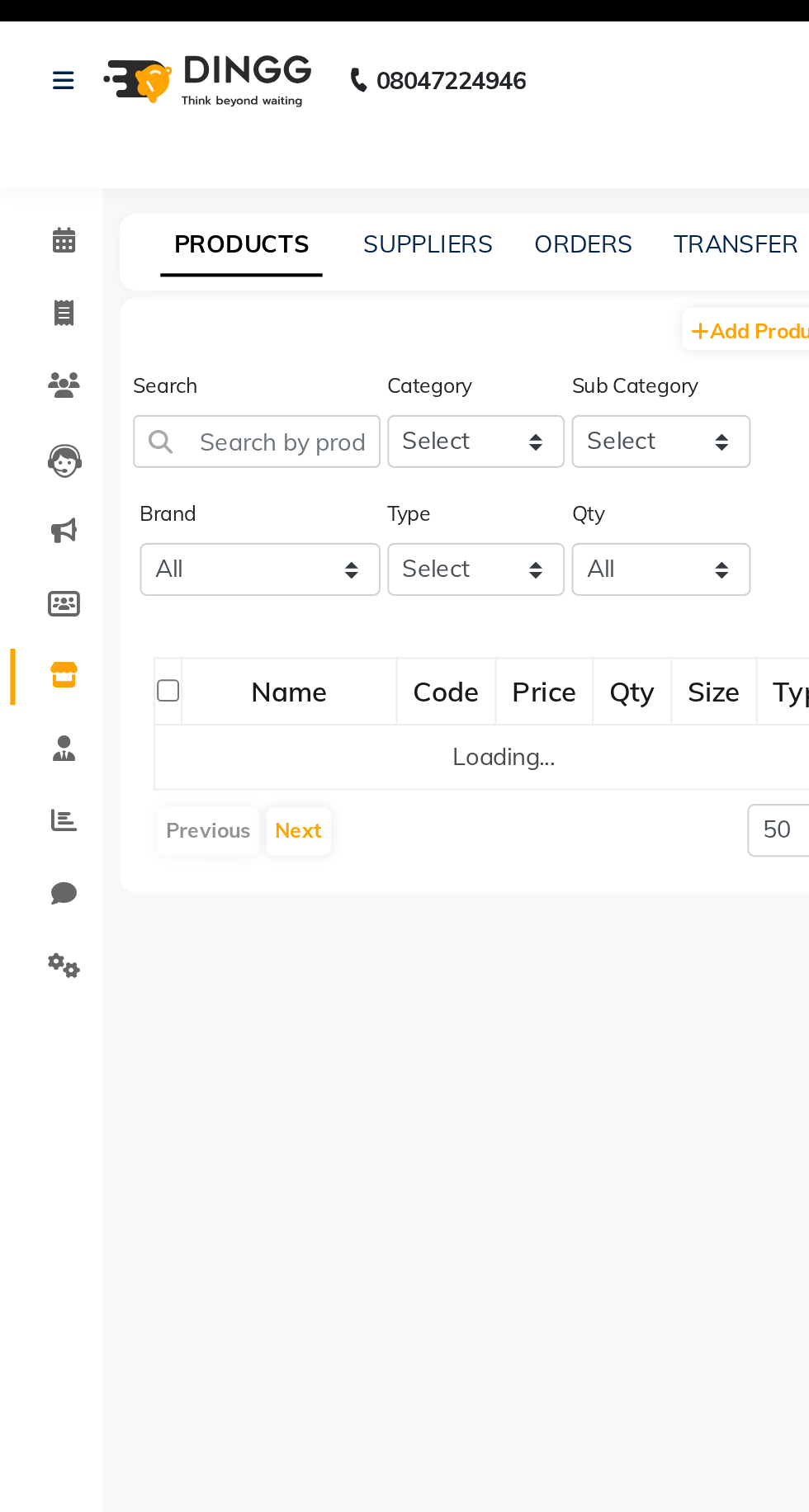
select select
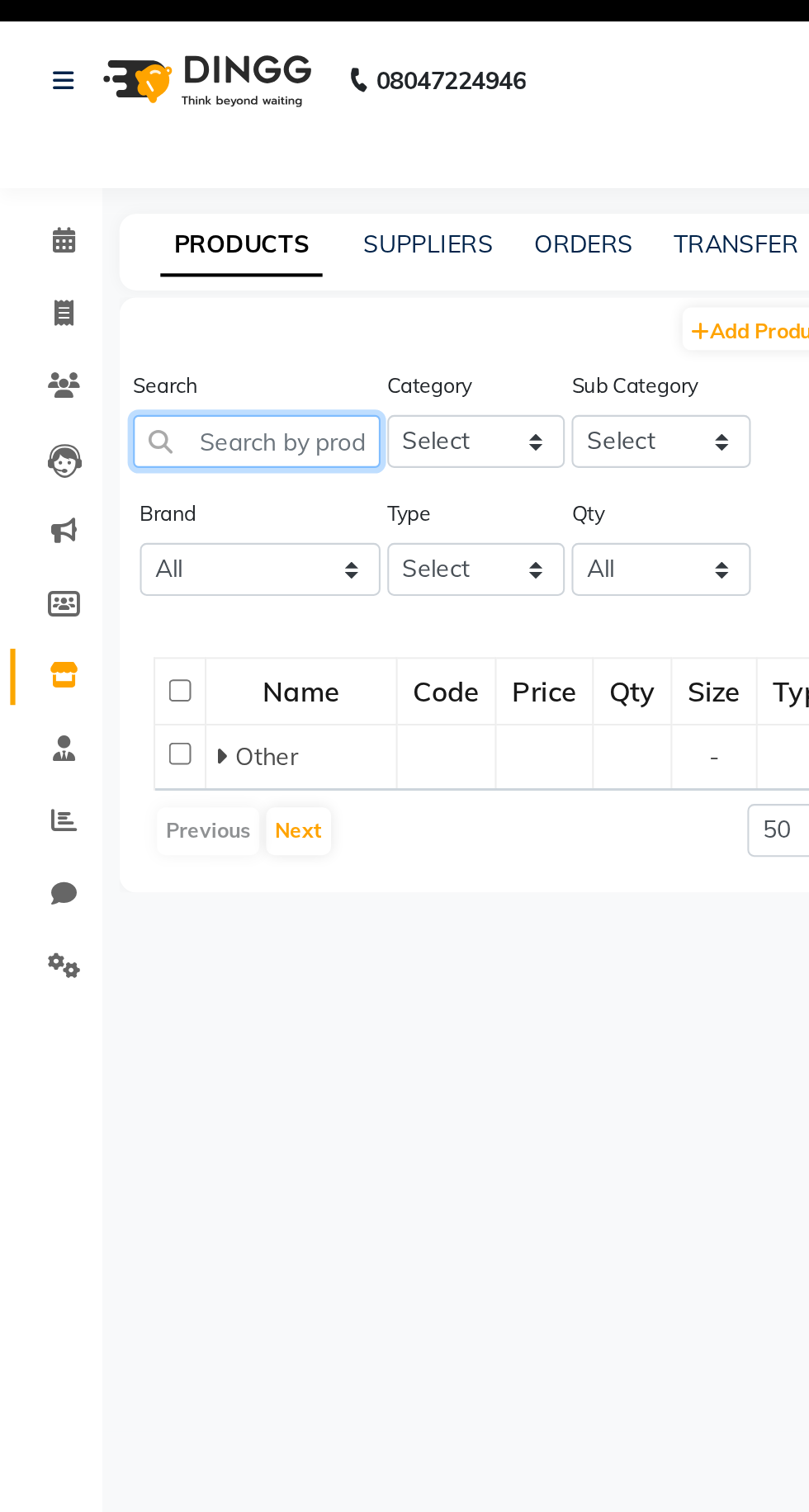
click at [107, 246] on input "text" at bounding box center [124, 244] width 120 height 26
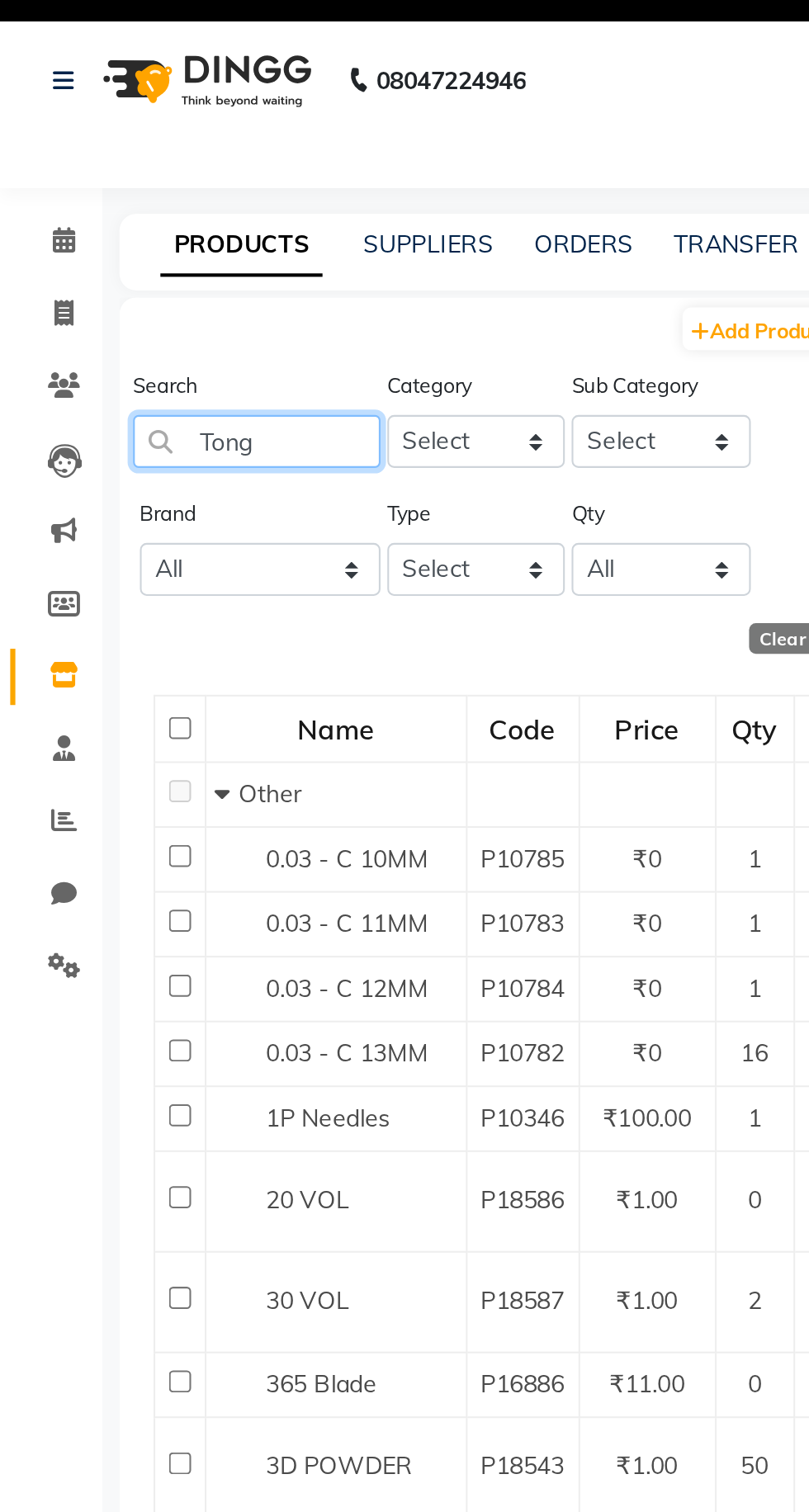
type input "Tong"
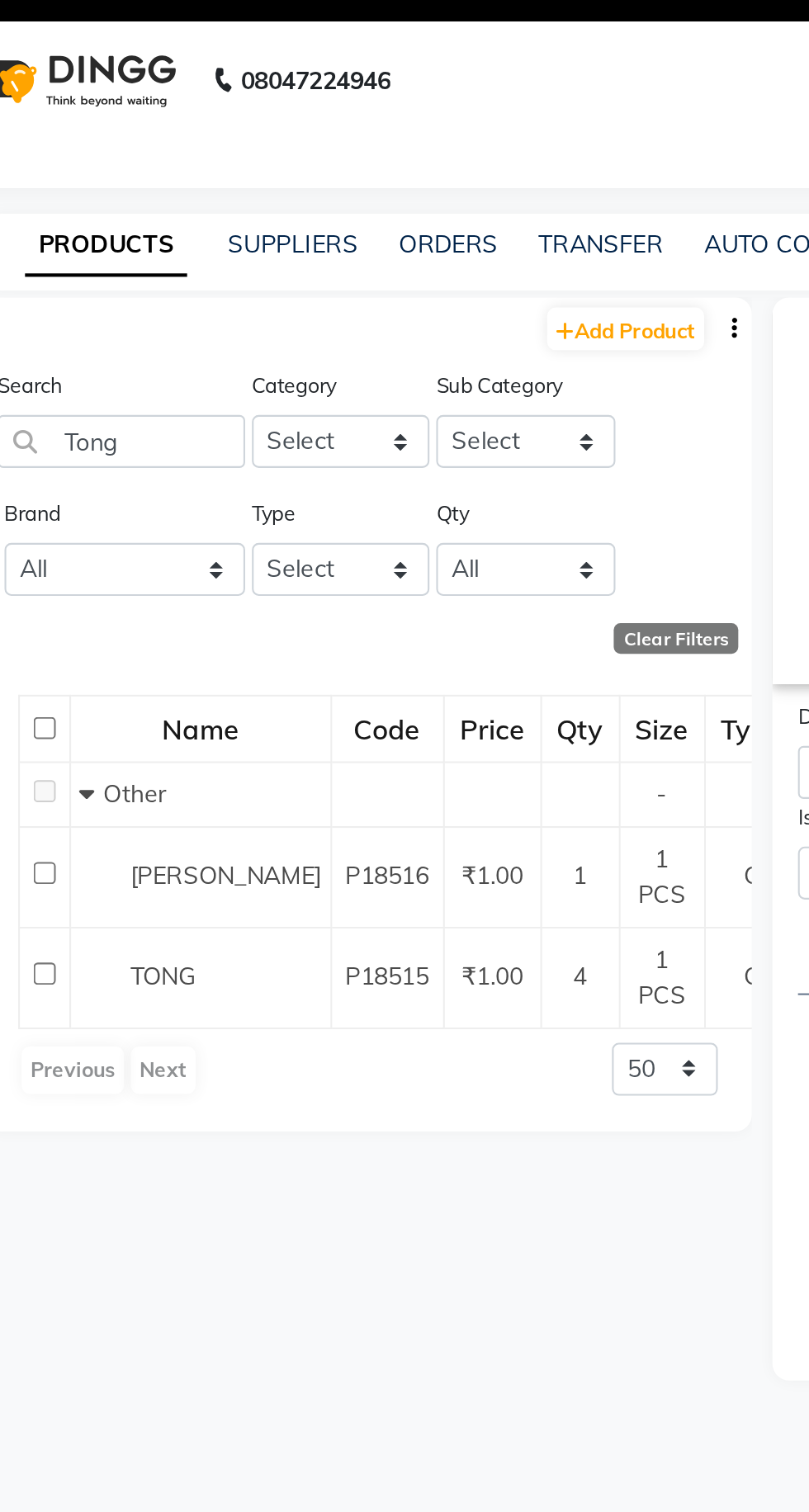
click at [139, 507] on span "TONG" at bounding box center [144, 504] width 31 height 15
select select
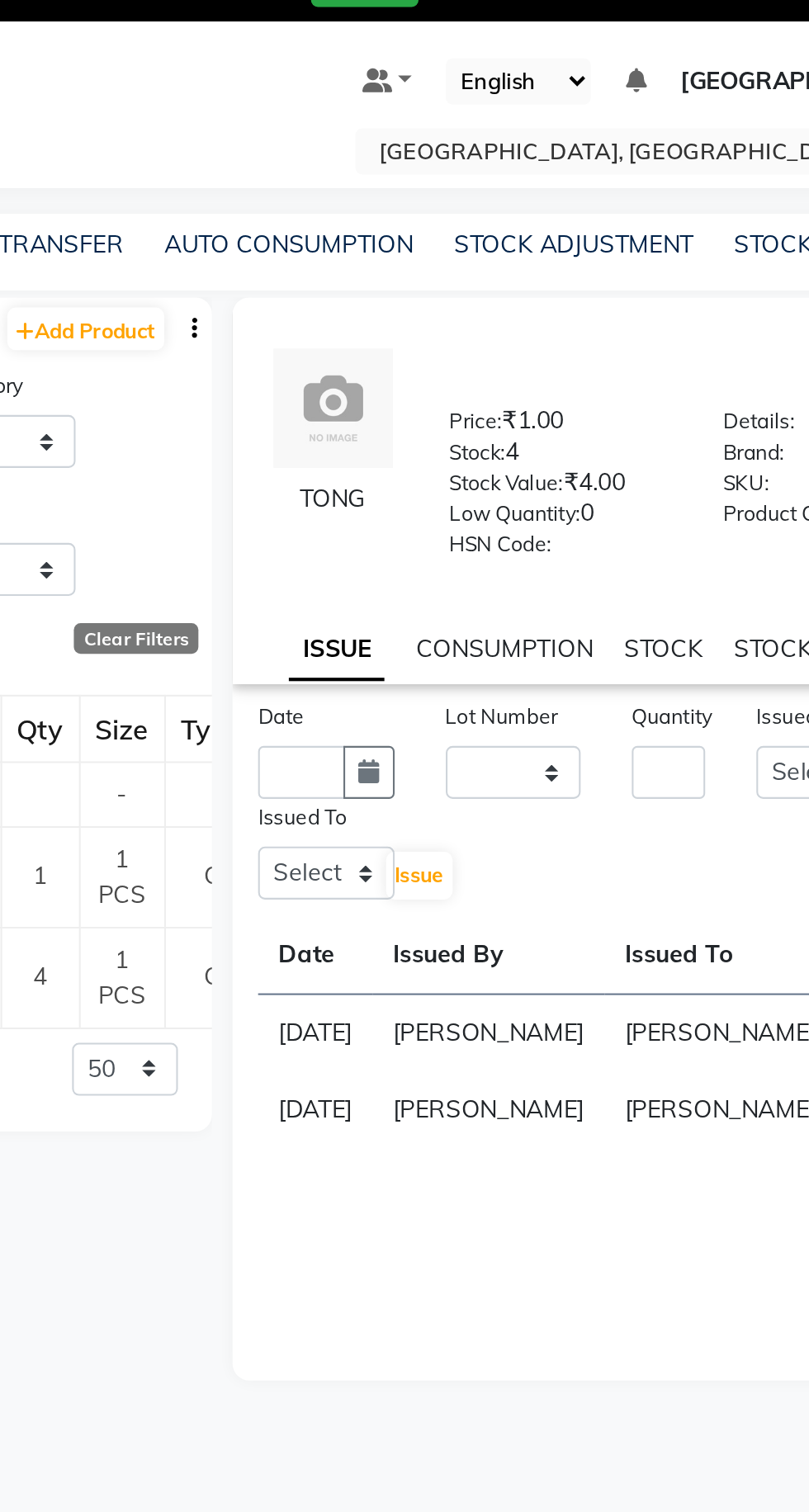
click at [497, 410] on button "button" at bounding box center [506, 404] width 25 height 26
select select "9"
select select "2025"
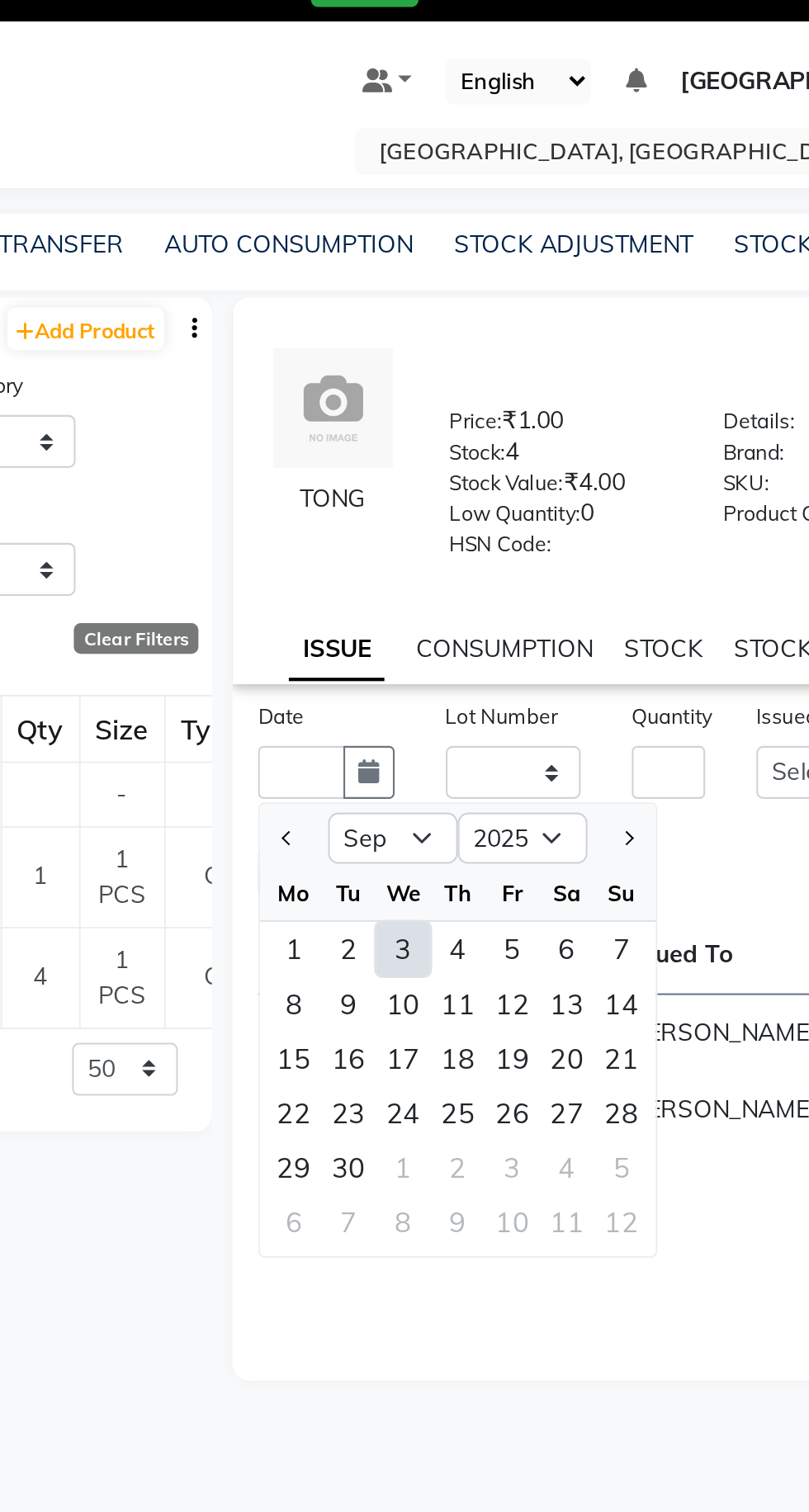
click at [520, 500] on div "3" at bounding box center [522, 491] width 27 height 27
type input "[DATE]"
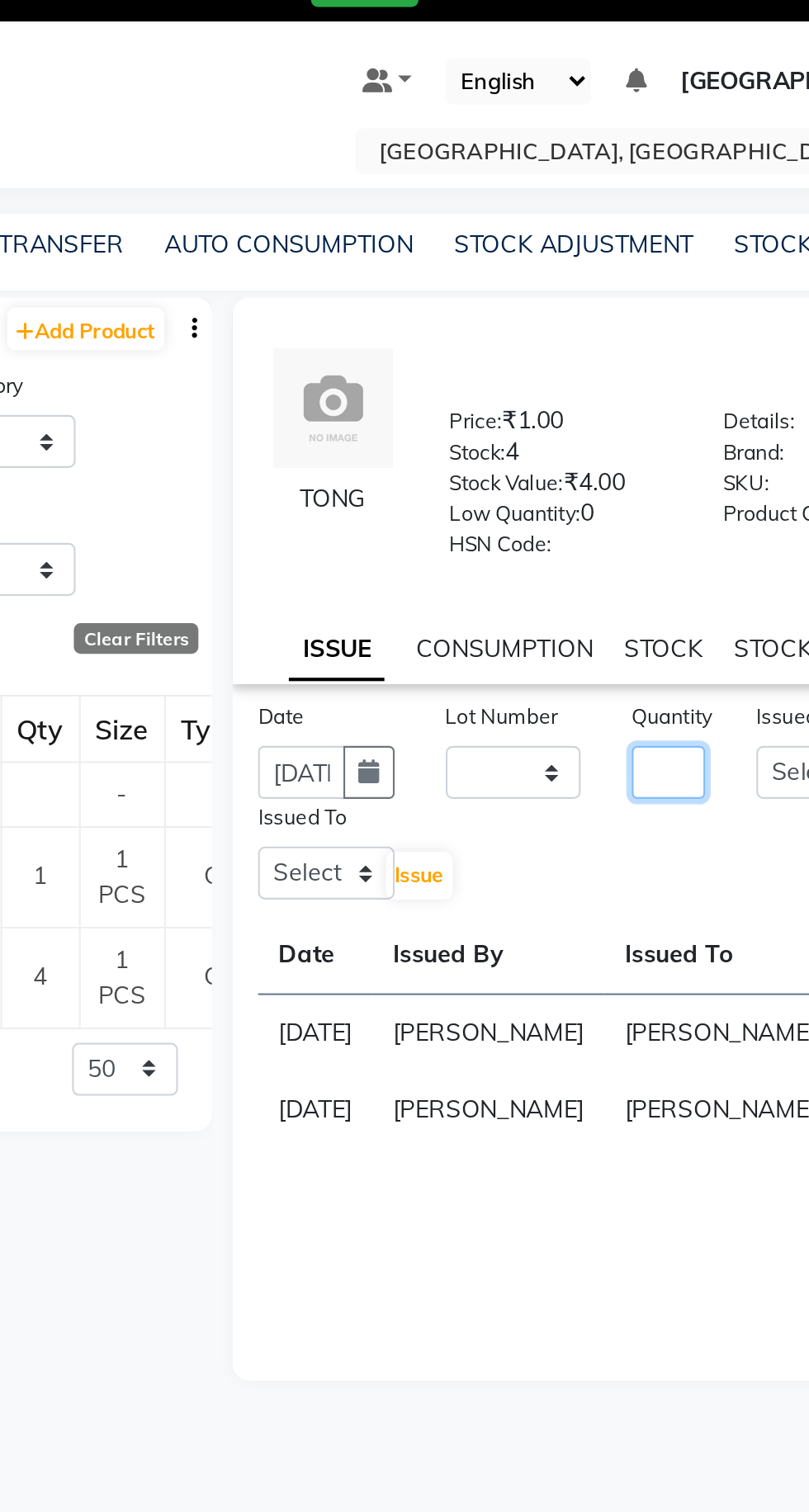
click at [656, 418] on input "number" at bounding box center [650, 404] width 35 height 26
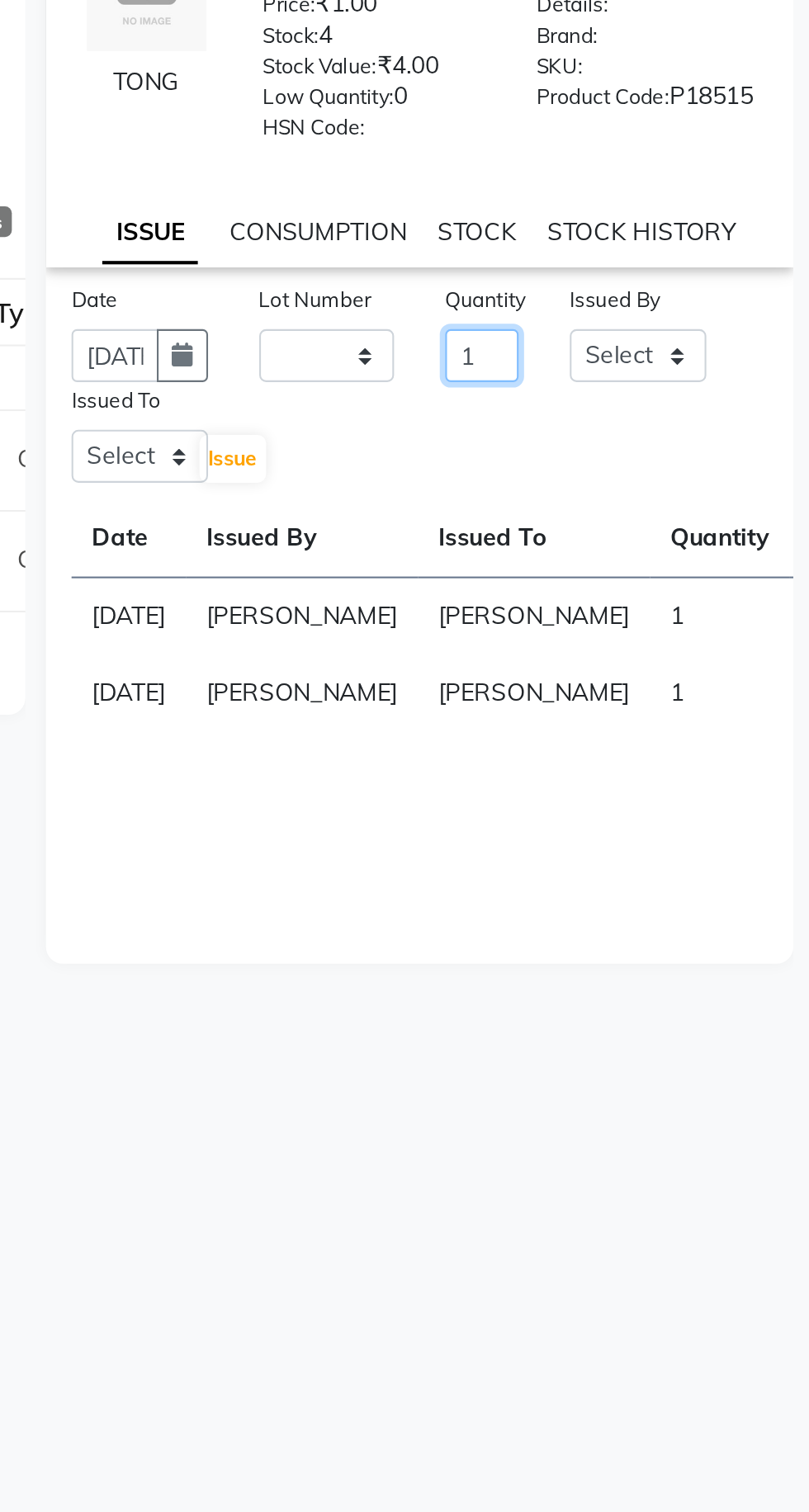
type input "1"
click at [737, 418] on select "Select Admin [PERSON_NAME] [PERSON_NAME] [PERSON_NAME] [PERSON_NAME] [PERSON_NA…" at bounding box center [725, 404] width 66 height 26
select select "86195"
click at [693, 403] on select "Select Admin [PERSON_NAME] [PERSON_NAME] [PERSON_NAME] [PERSON_NAME] [PERSON_NA…" at bounding box center [725, 404] width 66 height 26
click at [484, 464] on select "Select Admin [PERSON_NAME] [PERSON_NAME] [PERSON_NAME] [PERSON_NAME] [PERSON_NA…" at bounding box center [484, 453] width 66 height 26
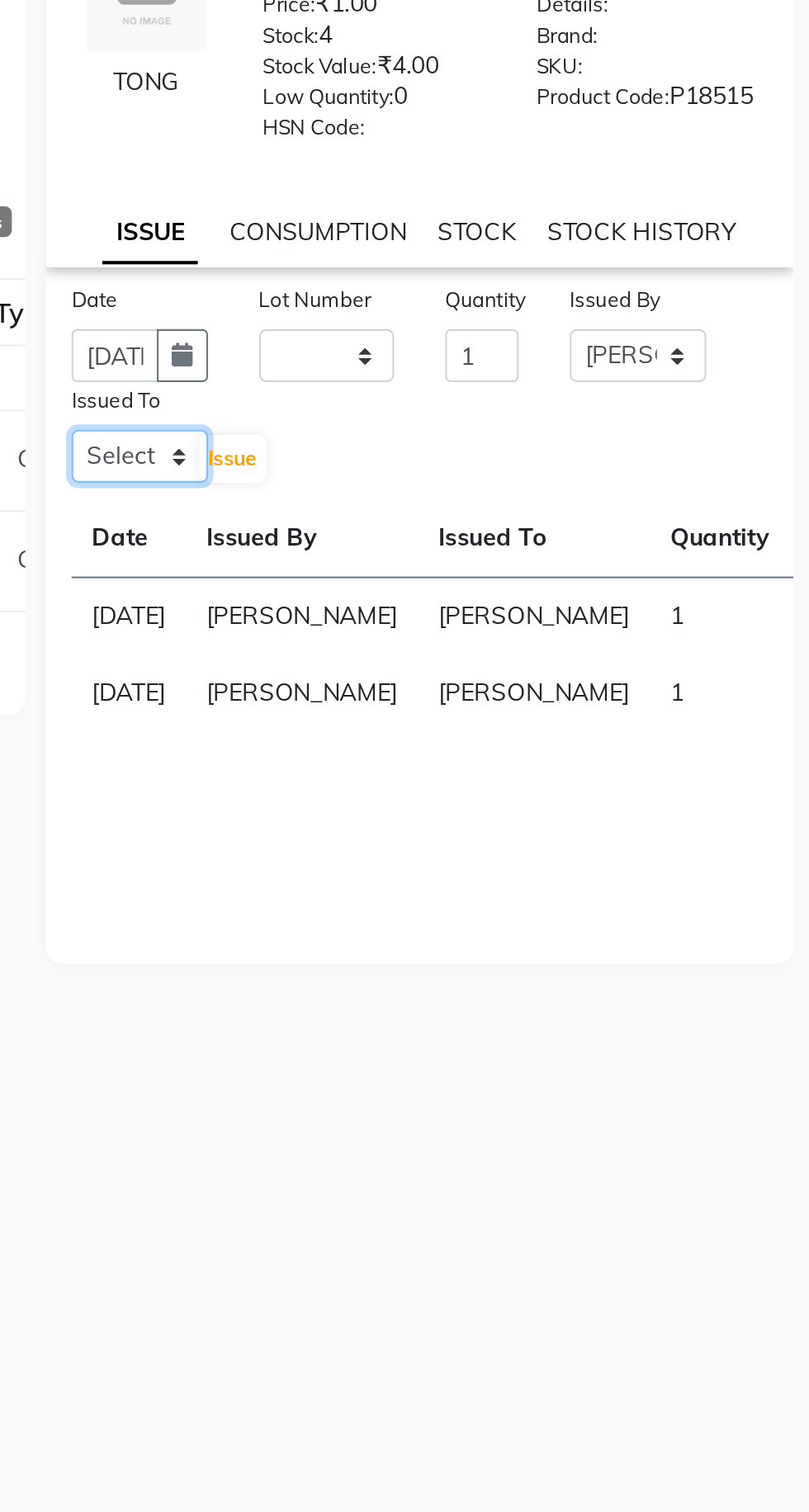
select select "86195"
click at [451, 451] on select "Select Admin [PERSON_NAME] [PERSON_NAME] [PERSON_NAME] [PERSON_NAME] [PERSON_NA…" at bounding box center [484, 453] width 66 height 26
click at [527, 460] on span "Issue" at bounding box center [529, 454] width 24 height 13
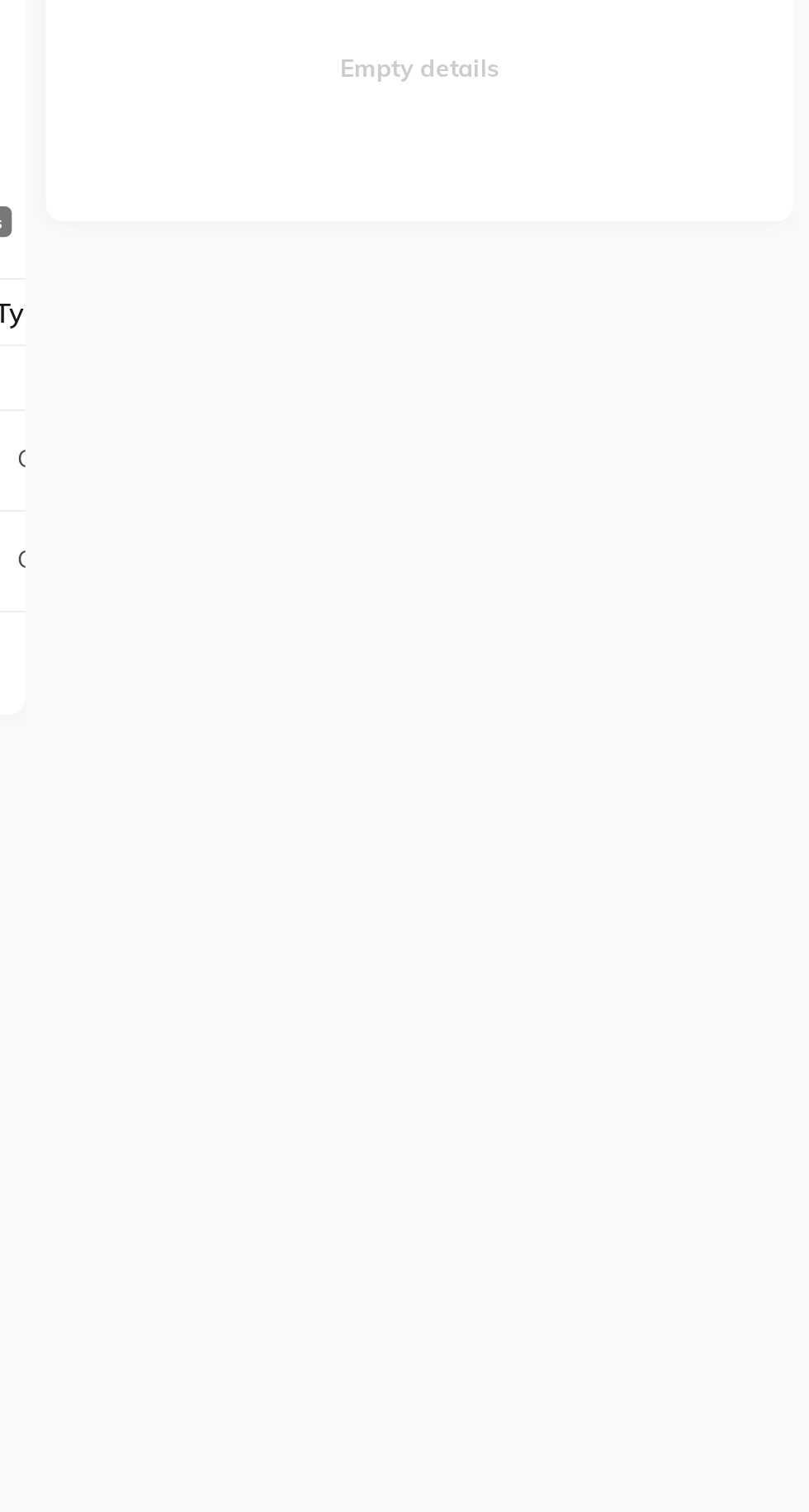
select select
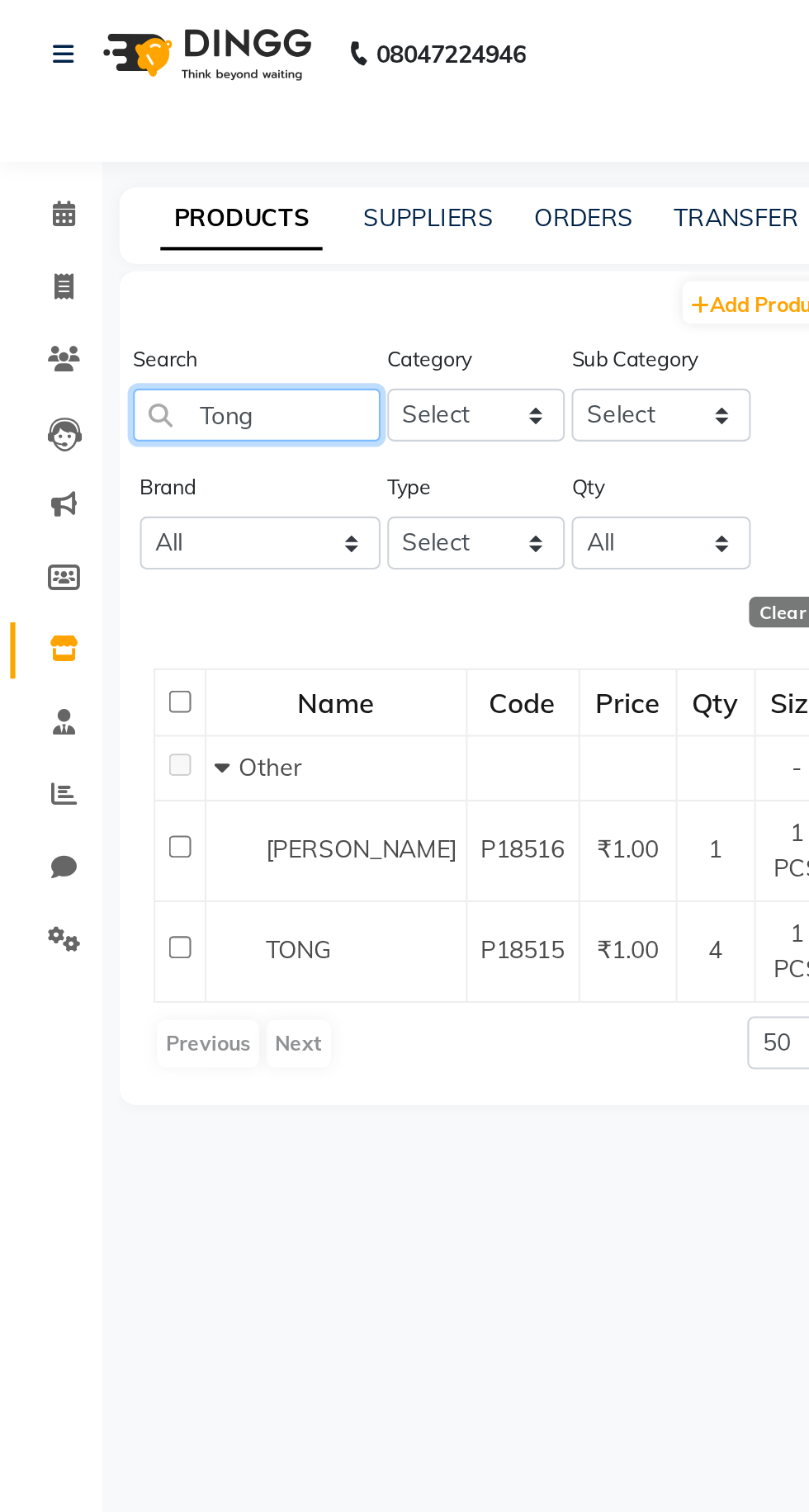
click at [144, 240] on input "Tong" at bounding box center [124, 244] width 120 height 26
type input "T"
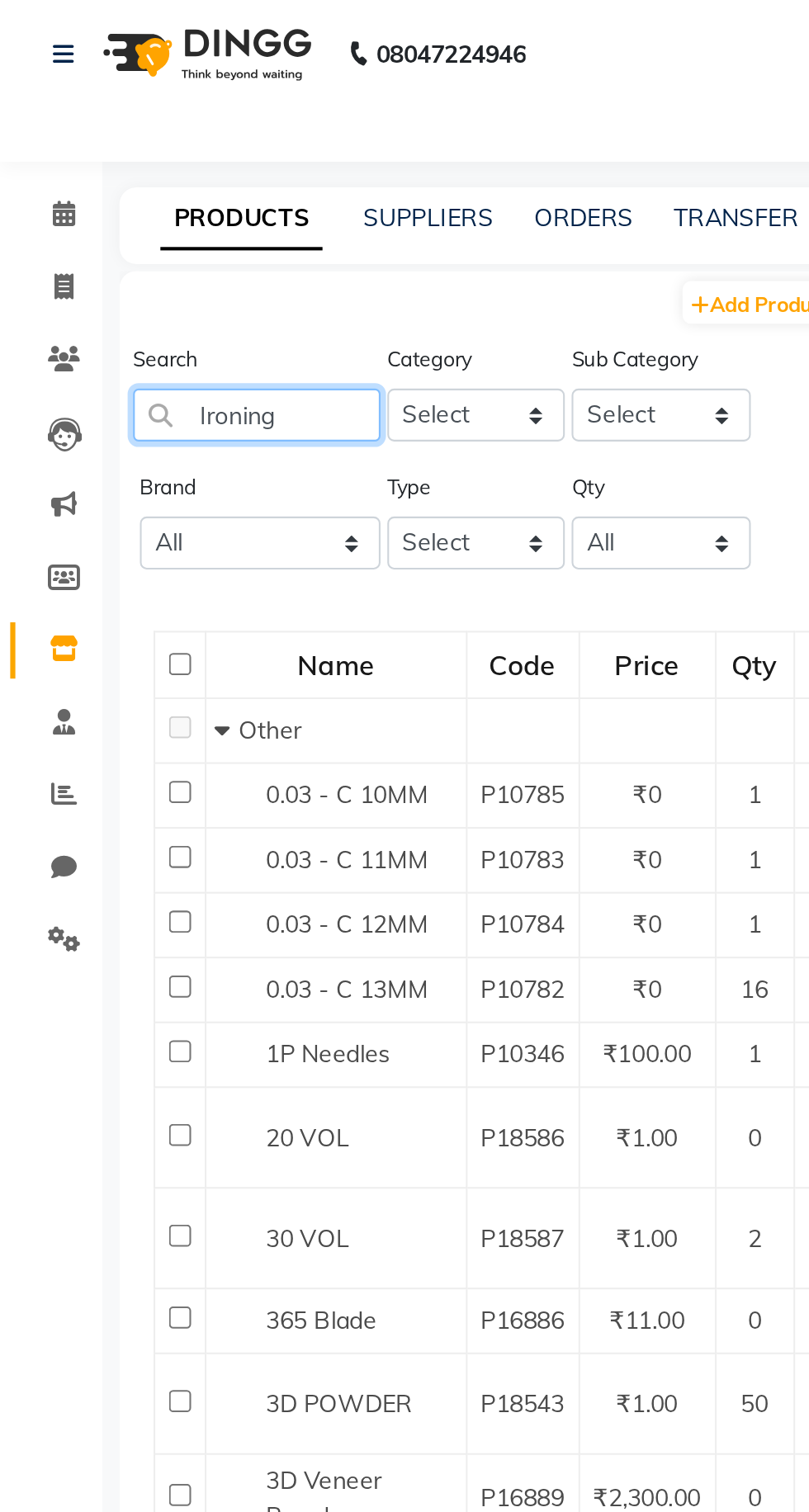
type input "Ironing"
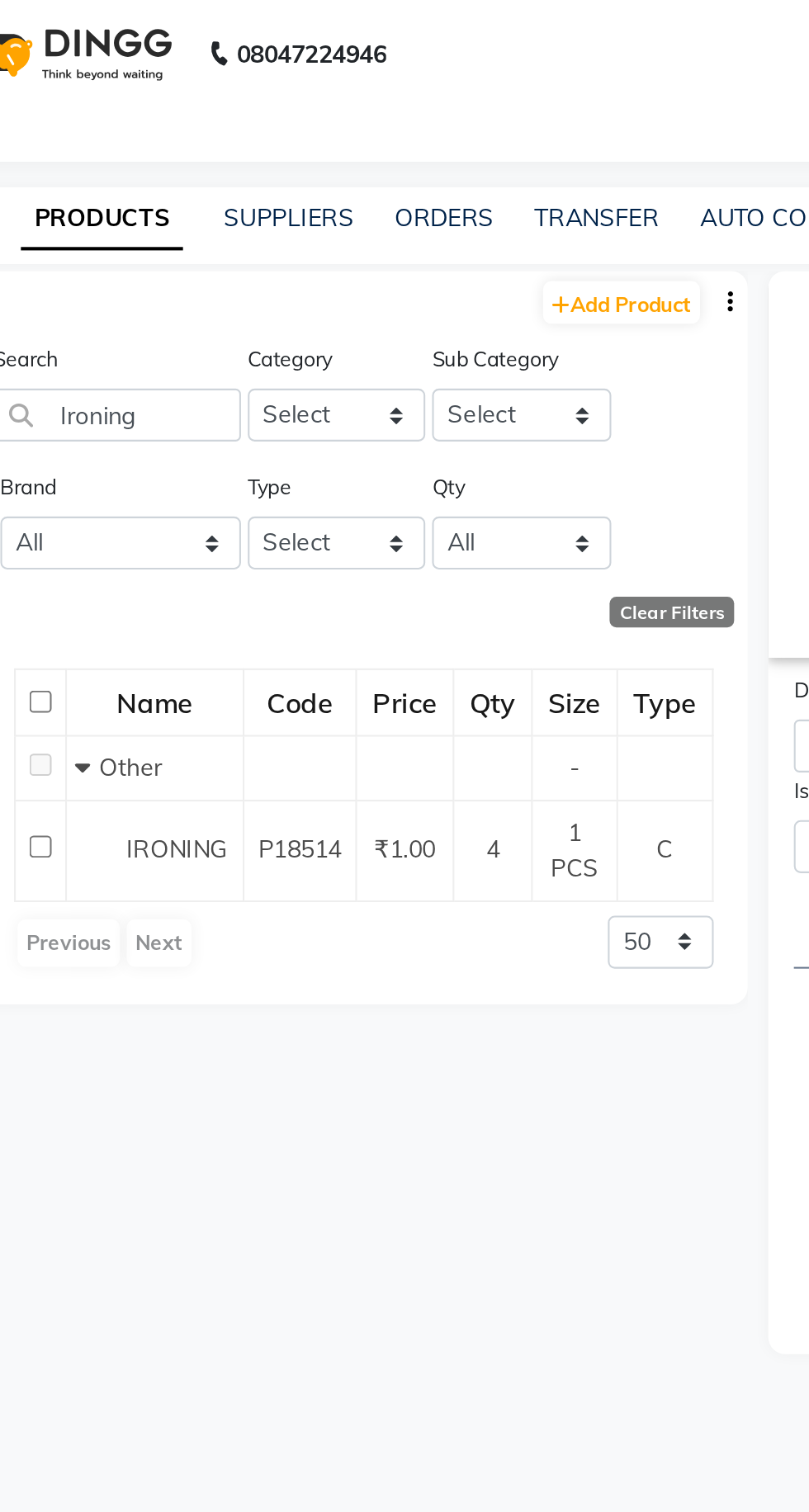
click at [162, 459] on span "IRONING" at bounding box center [153, 455] width 49 height 15
select select
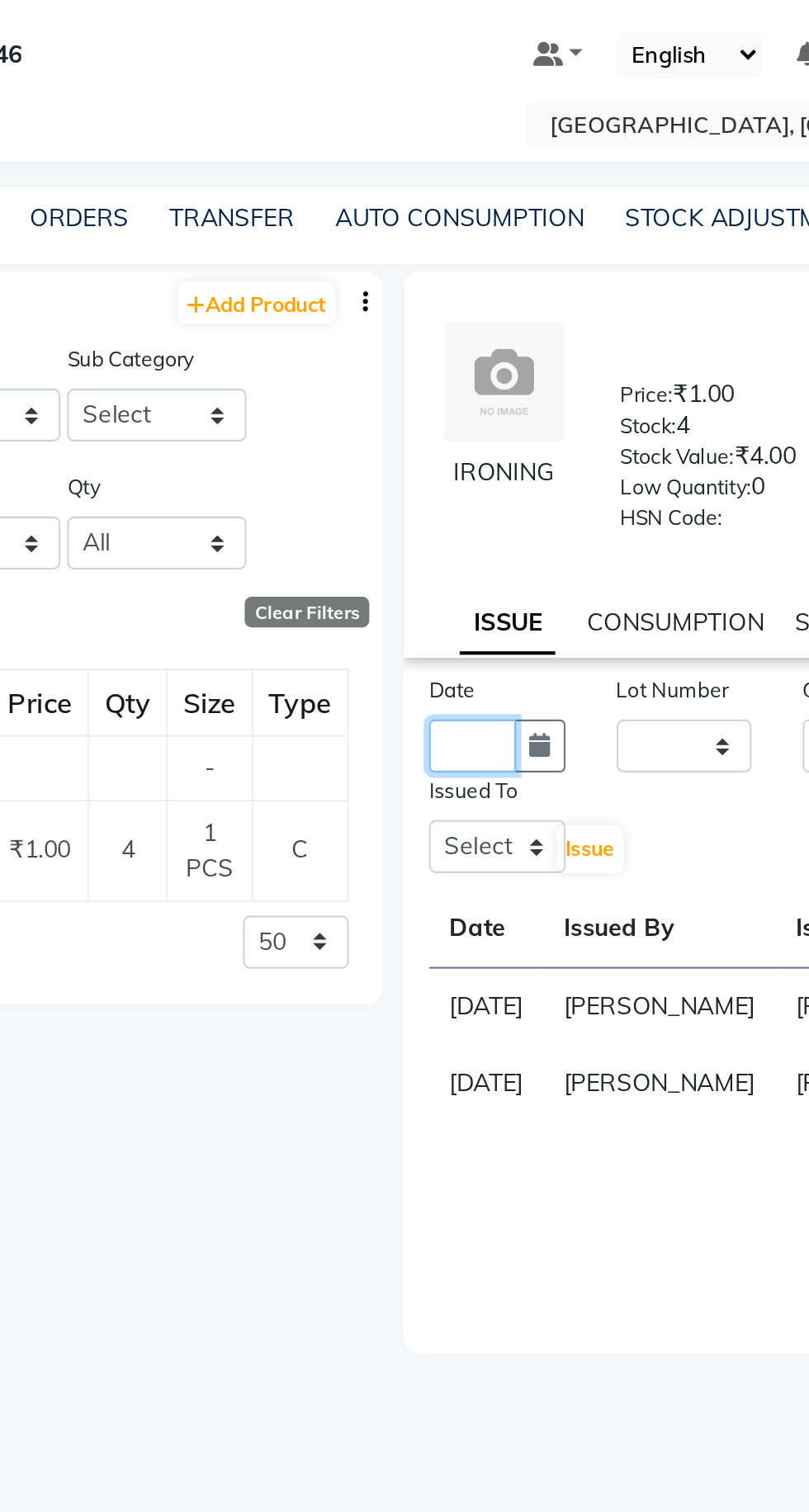
click at [461, 418] on input "text" at bounding box center [472, 404] width 42 height 26
select select "9"
select select "2025"
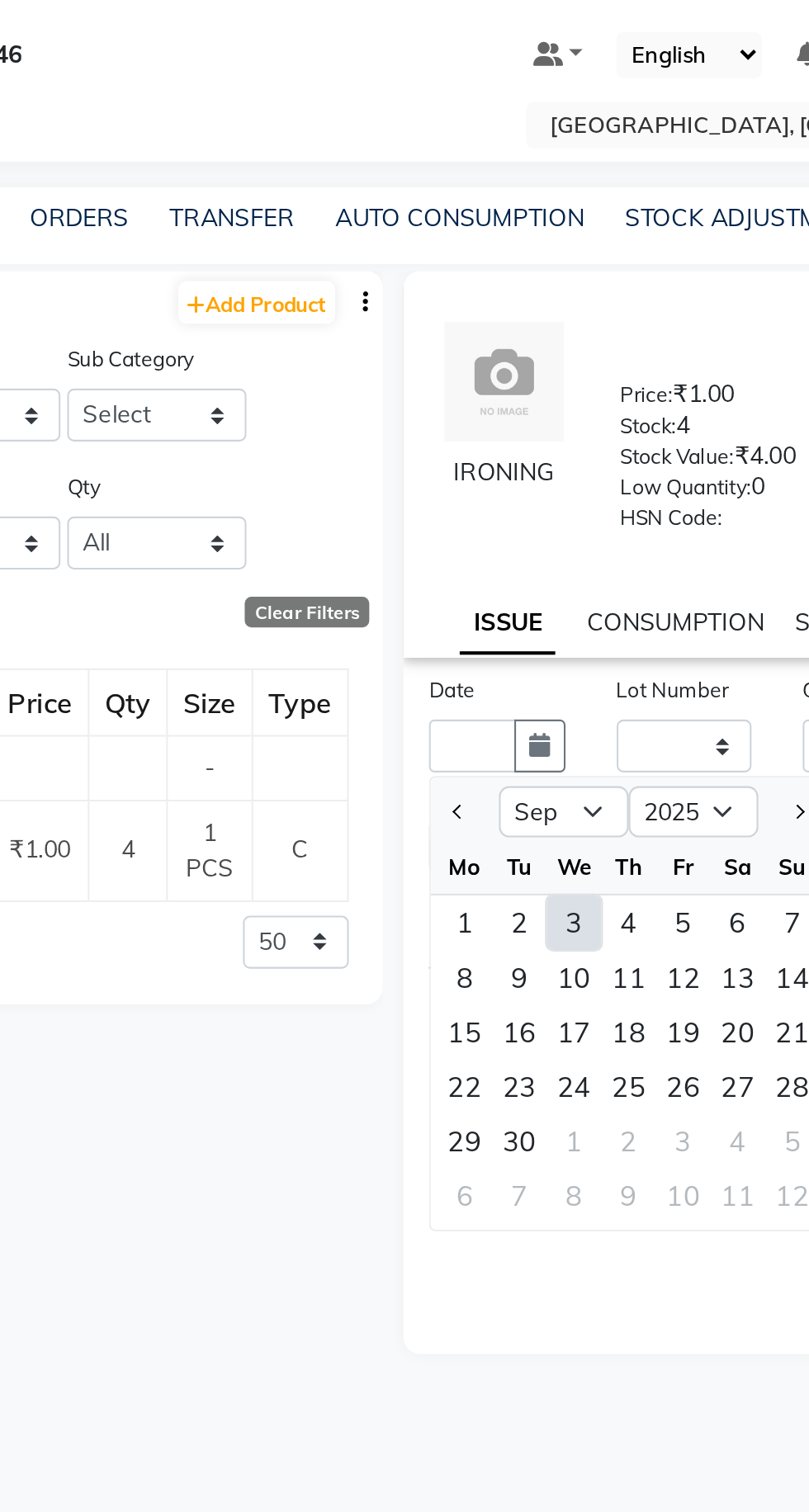
click at [524, 501] on div "3" at bounding box center [522, 491] width 27 height 27
type input "[DATE]"
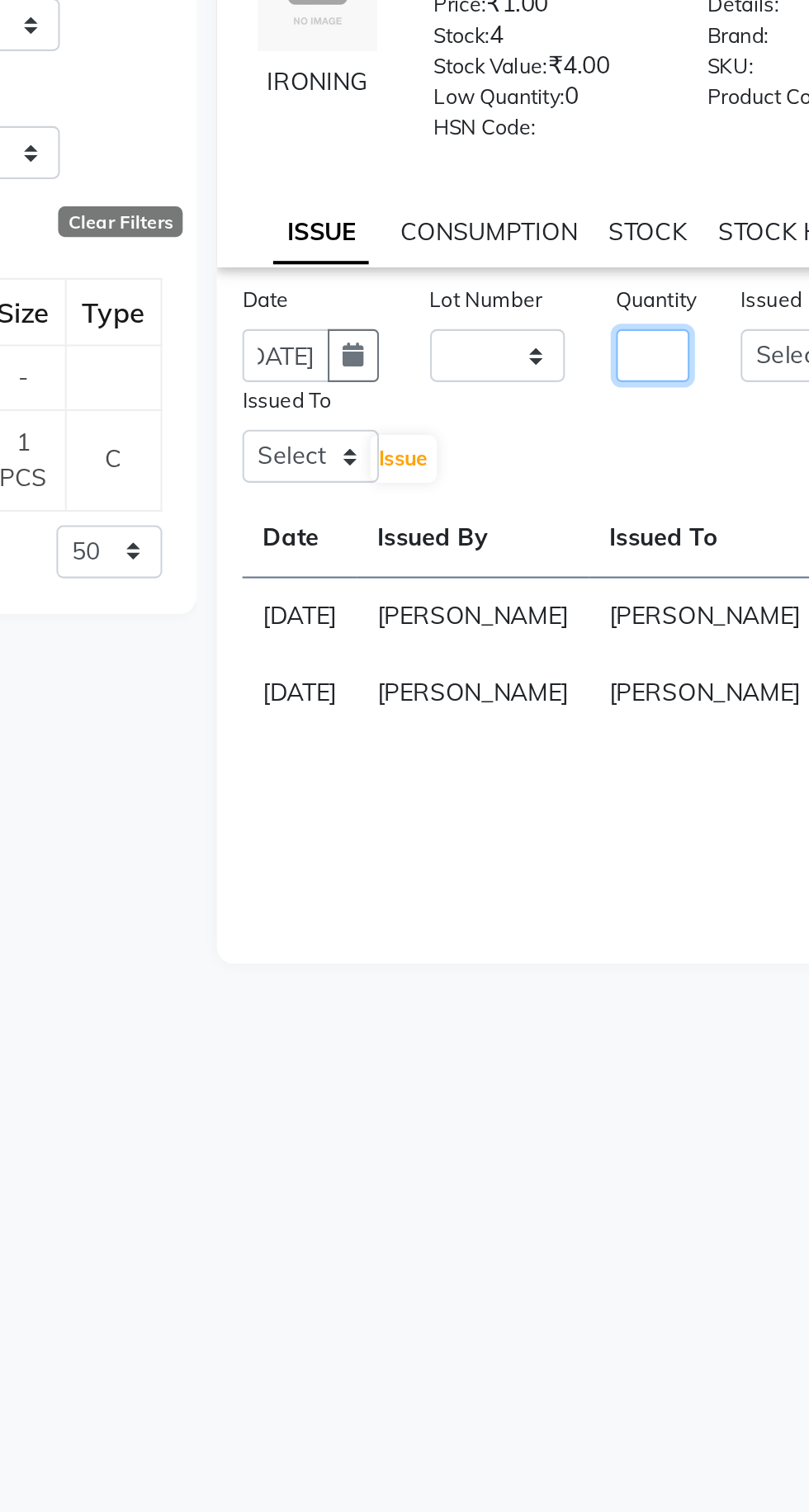
click at [653, 418] on input "number" at bounding box center [650, 404] width 35 height 26
type input "1"
click at [706, 414] on select "Select Admin [PERSON_NAME] [PERSON_NAME] [PERSON_NAME] [PERSON_NAME] [PERSON_NA…" at bounding box center [725, 404] width 66 height 26
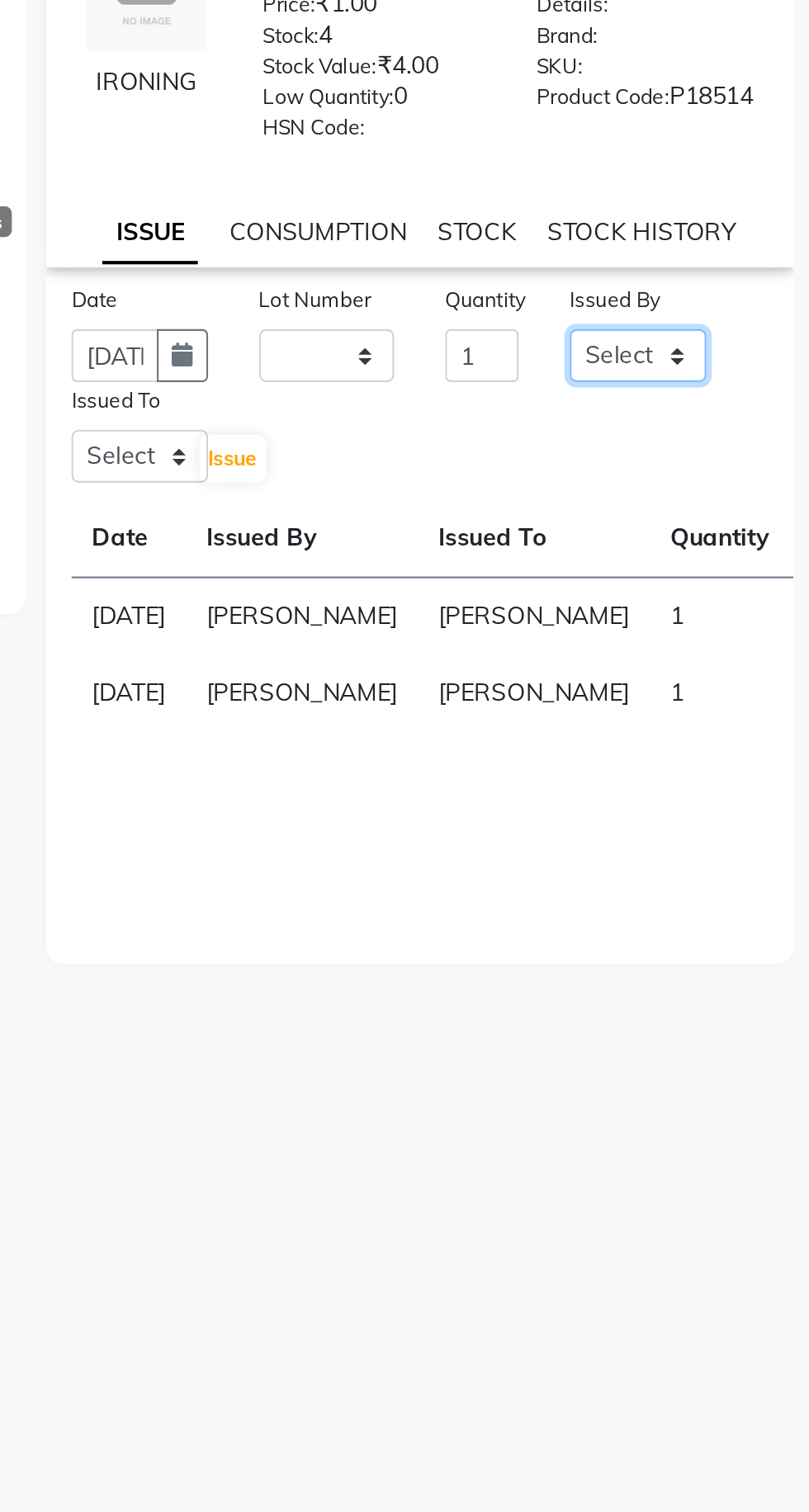
click at [729, 413] on select "Select Admin [PERSON_NAME] [PERSON_NAME] [PERSON_NAME] [PERSON_NAME] [PERSON_NA…" at bounding box center [725, 404] width 66 height 26
select select "86195"
click at [693, 403] on select "Select Admin [PERSON_NAME] [PERSON_NAME] [PERSON_NAME] [PERSON_NAME] [PERSON_NA…" at bounding box center [725, 404] width 66 height 26
click at [486, 466] on select "Select Admin [PERSON_NAME] [PERSON_NAME] [PERSON_NAME] [PERSON_NAME] [PERSON_NA…" at bounding box center [484, 453] width 66 height 26
select select "86195"
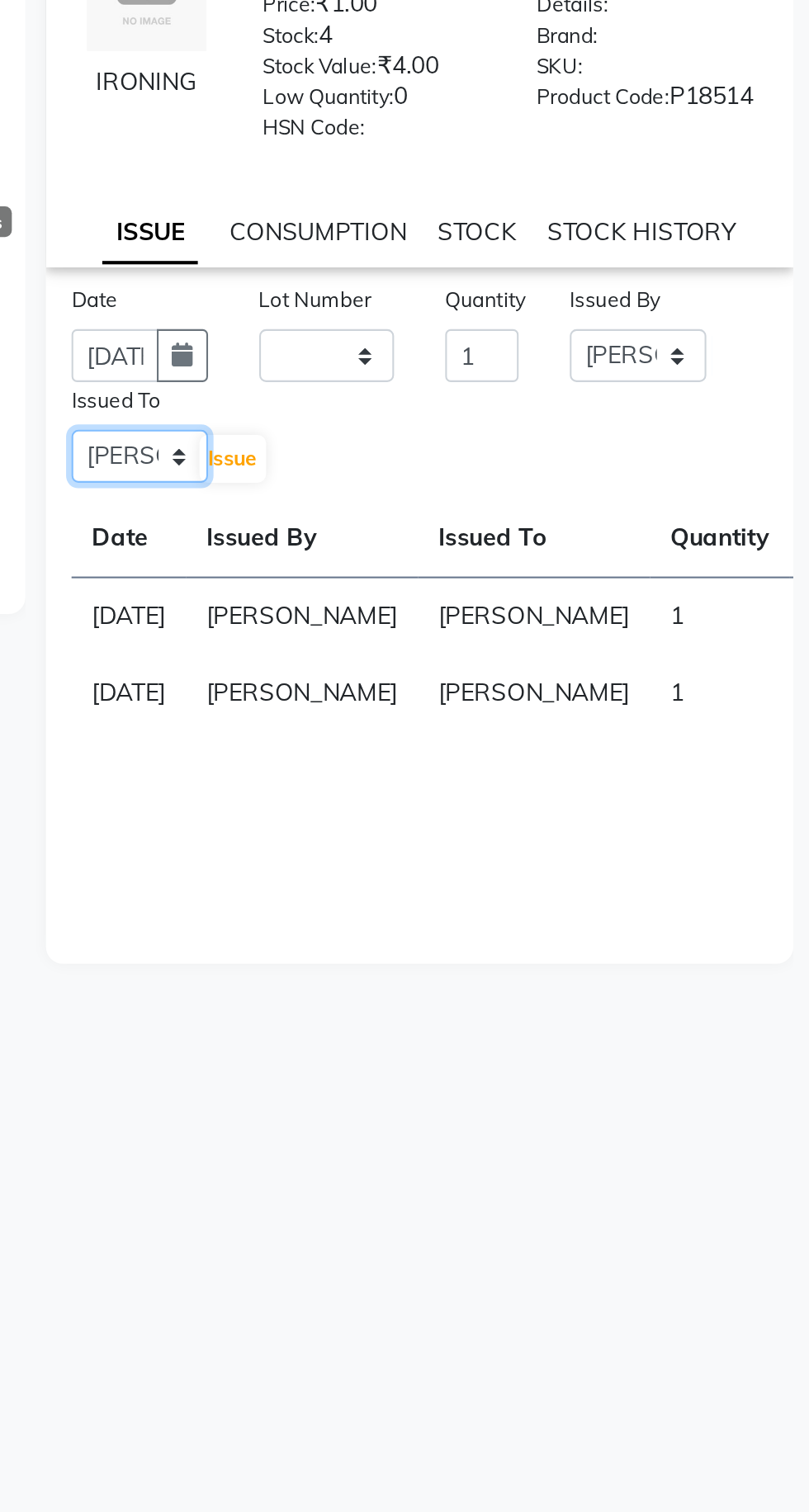
click at [451, 451] on select "Select Admin [PERSON_NAME] [PERSON_NAME] [PERSON_NAME] [PERSON_NAME] [PERSON_NA…" at bounding box center [484, 453] width 66 height 26
click at [537, 460] on span "Issue" at bounding box center [529, 454] width 24 height 13
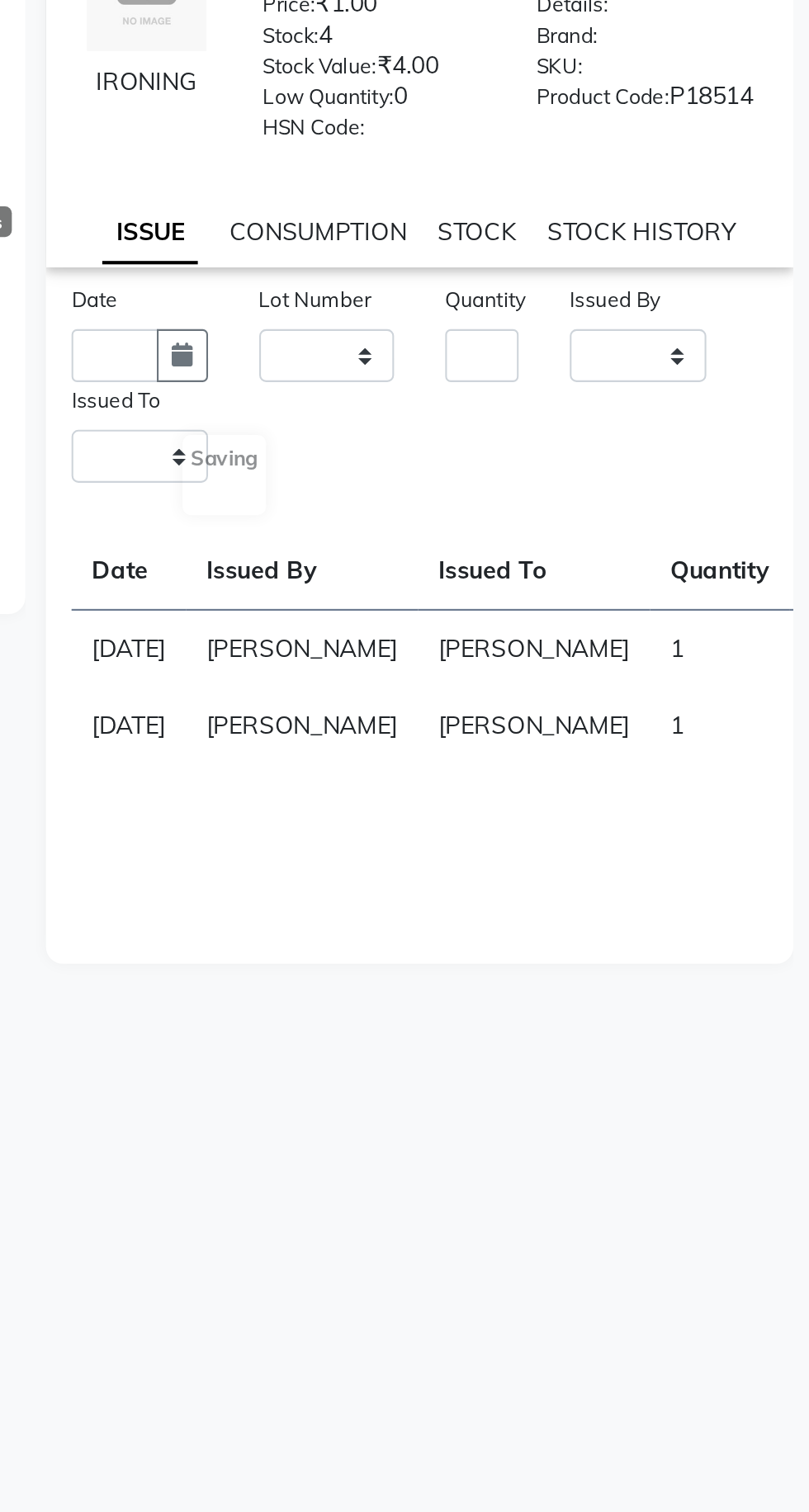
select select
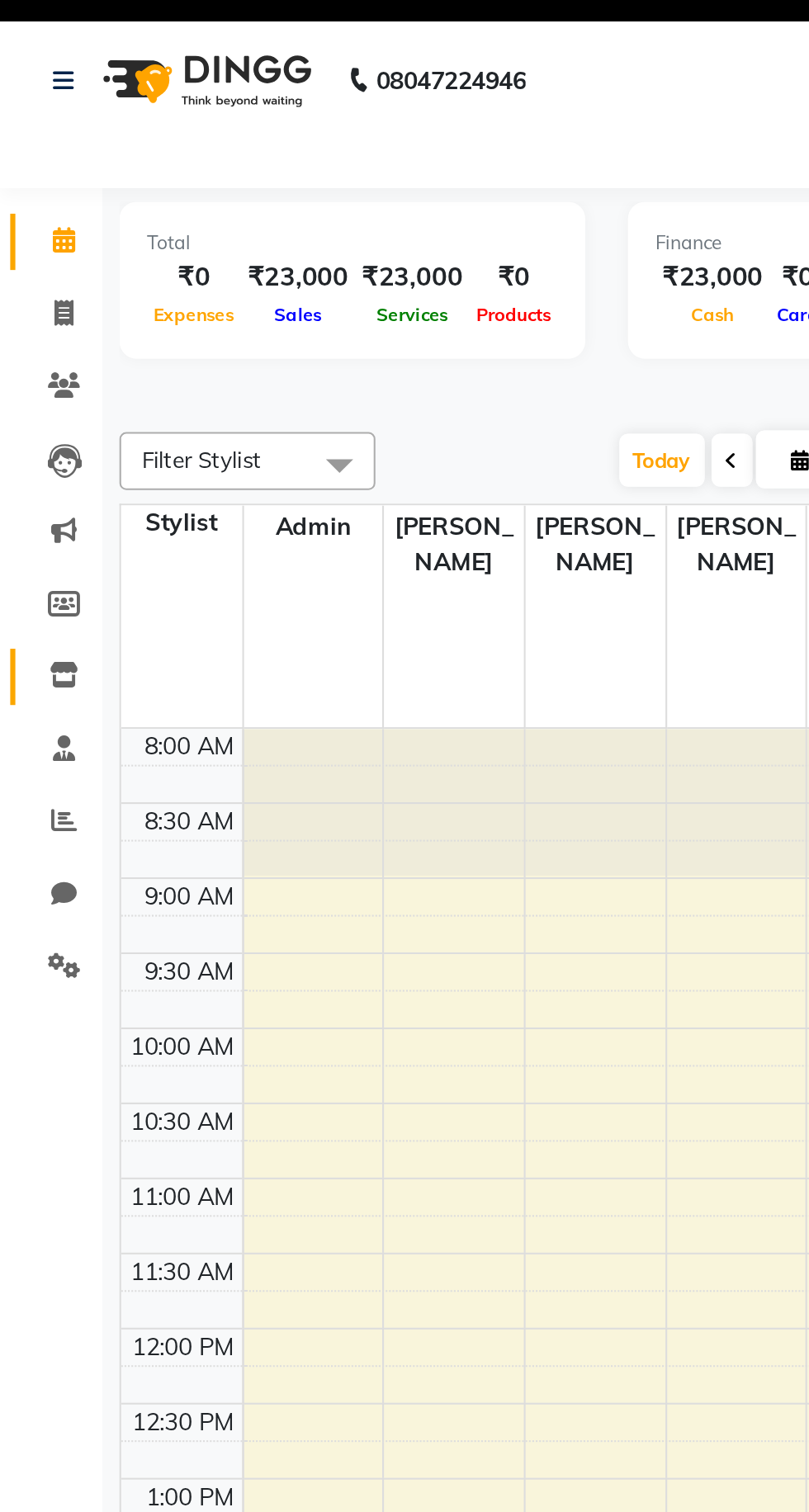
click at [41, 363] on span at bounding box center [31, 358] width 29 height 19
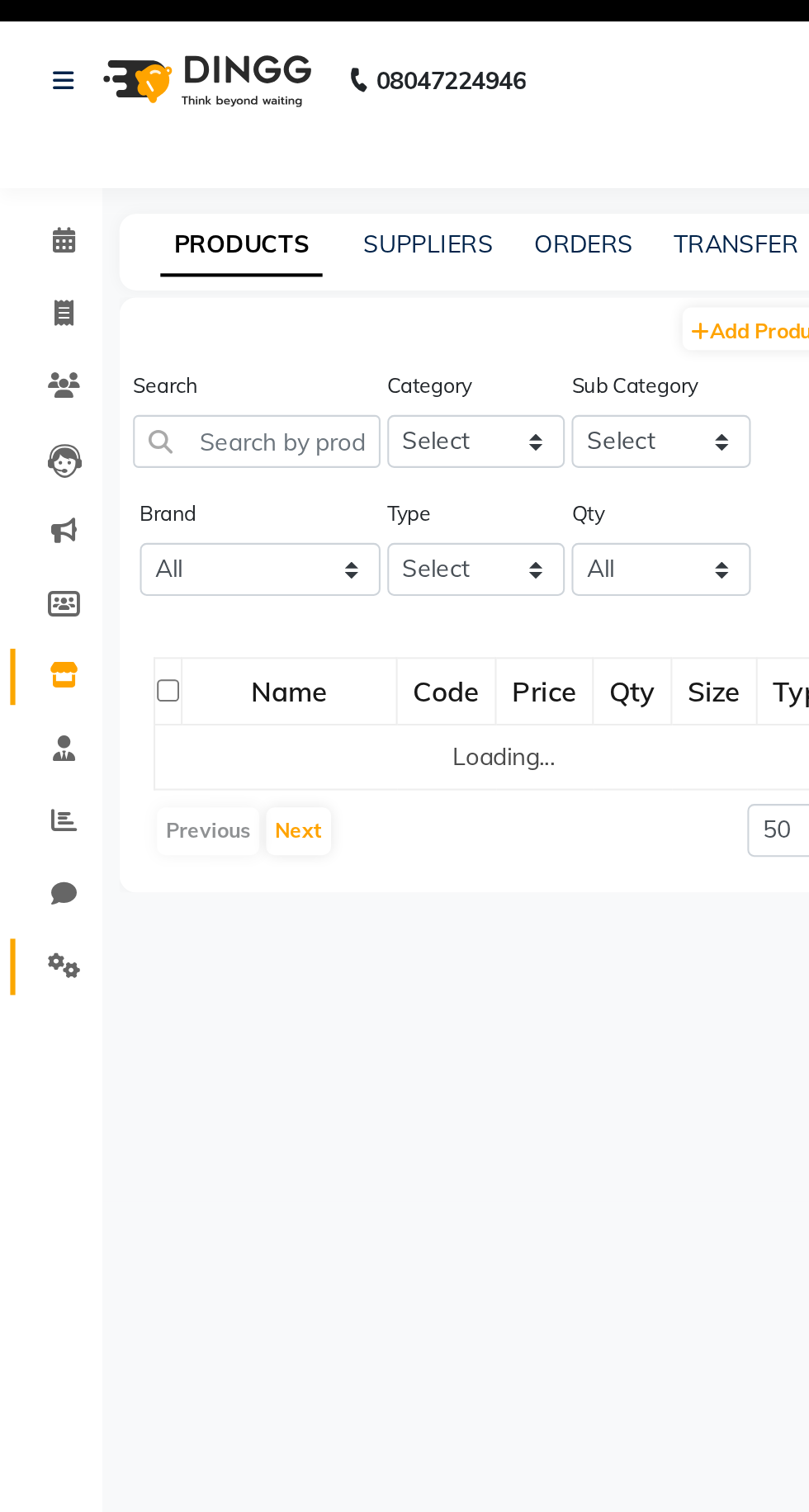
click at [33, 501] on icon at bounding box center [31, 498] width 16 height 13
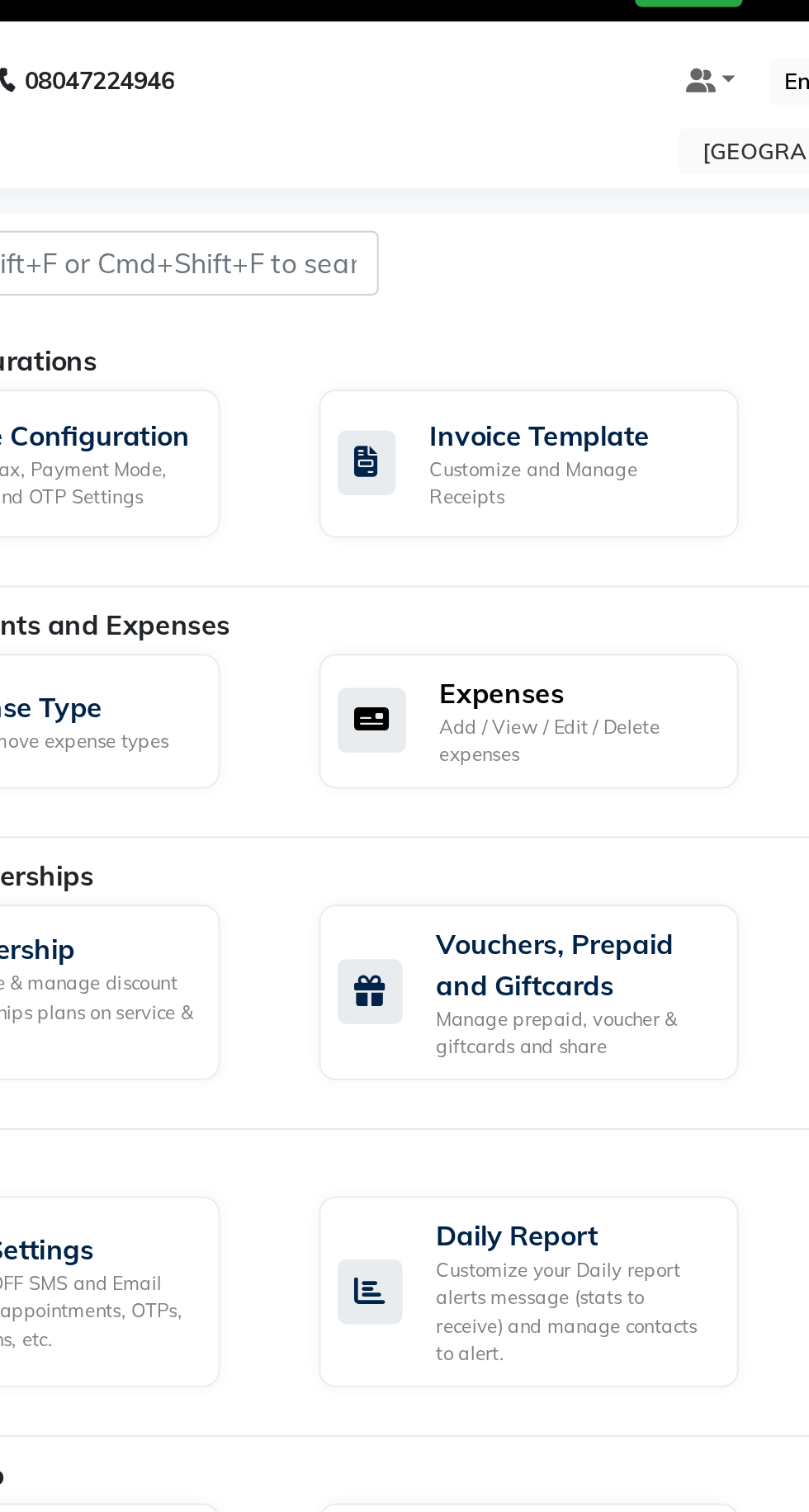
click at [433, 386] on div "Add / View / Edit / Delete expenses" at bounding box center [448, 390] width 131 height 28
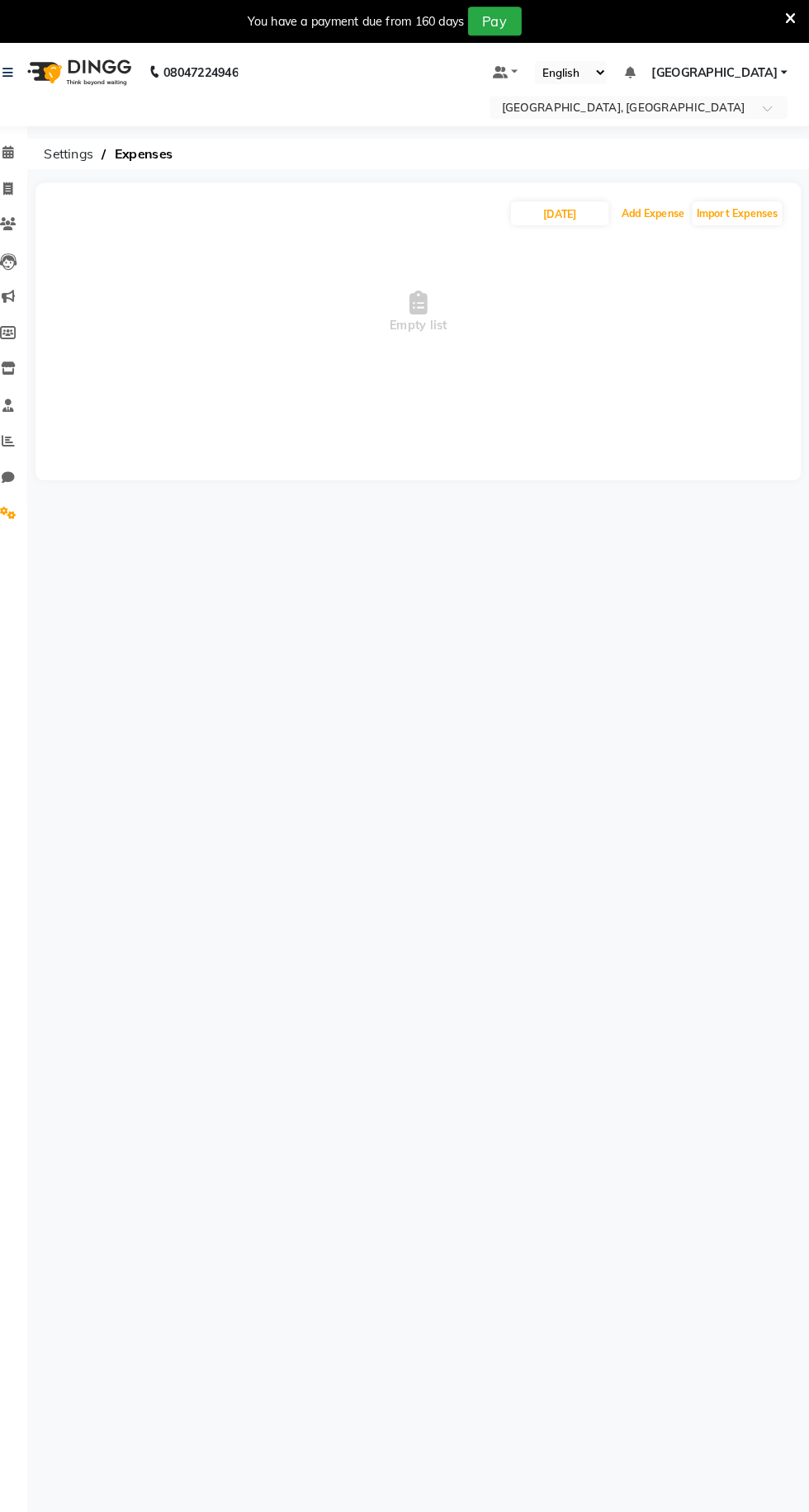
click at [669, 213] on button "Add Expense" at bounding box center [657, 208] width 70 height 23
select select "1"
select select "6945"
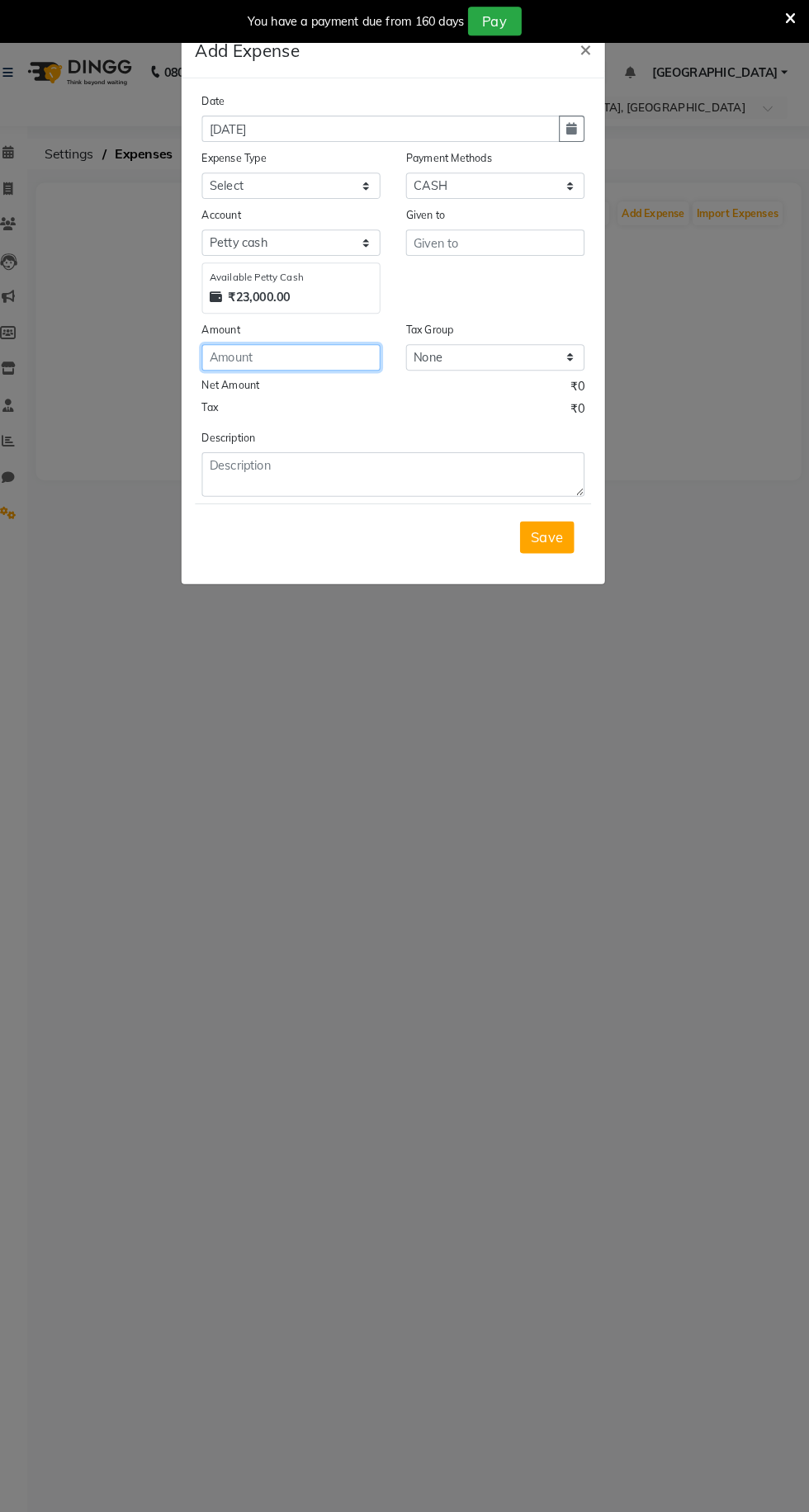
click at [321, 351] on input "number" at bounding box center [305, 347] width 173 height 26
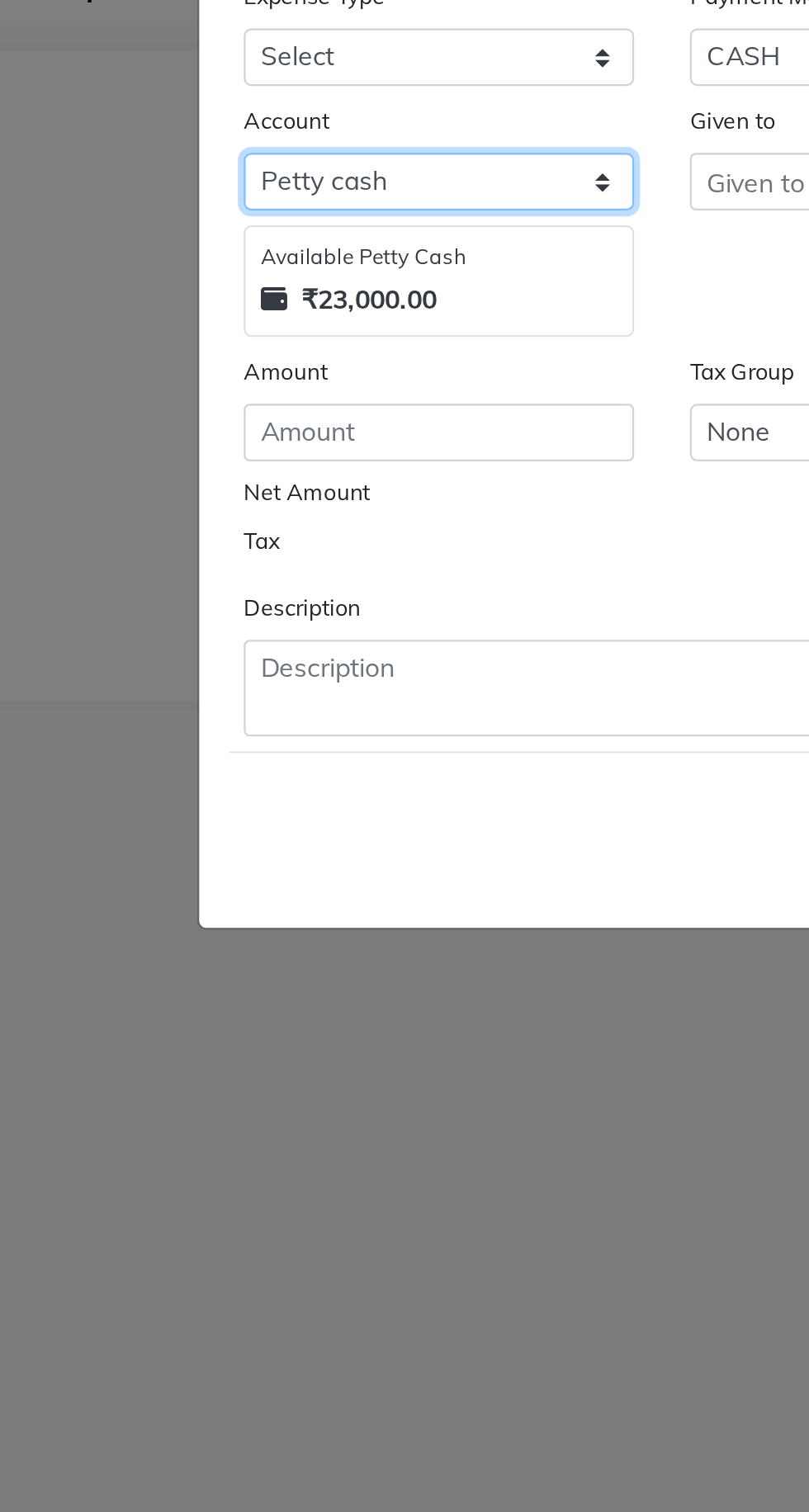
click at [219, 231] on select "Select [PERSON_NAME] cash Default account Expense Account" at bounding box center [305, 235] width 173 height 26
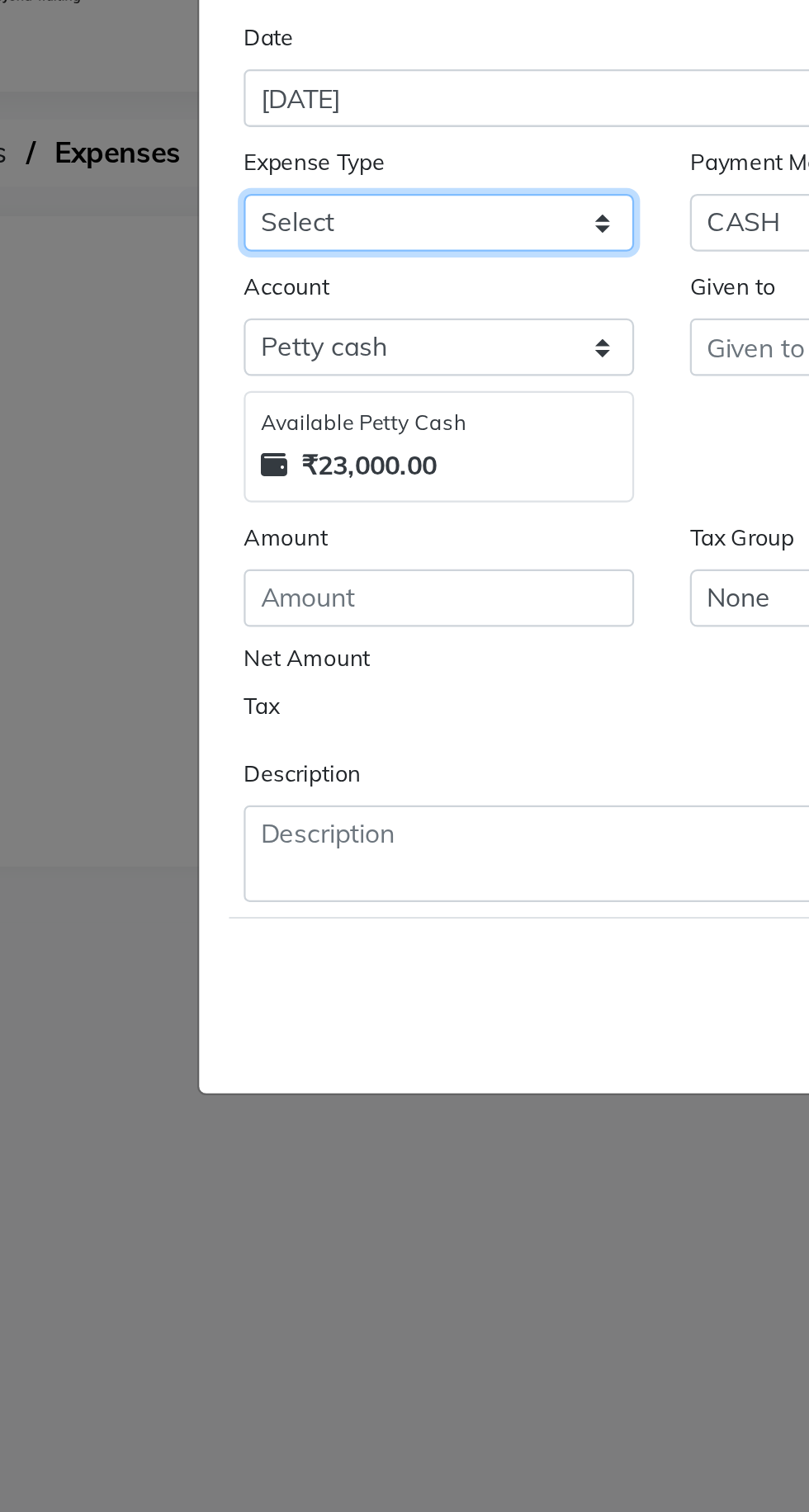
click at [251, 172] on select "Select Advance Salary Bank charges Car maintenance Cash transfer to bank Cash t…" at bounding box center [305, 180] width 173 height 26
select select "18"
click at [219, 167] on select "Select Advance Salary Bank charges Car maintenance Cash transfer to bank Cash t…" at bounding box center [305, 180] width 173 height 26
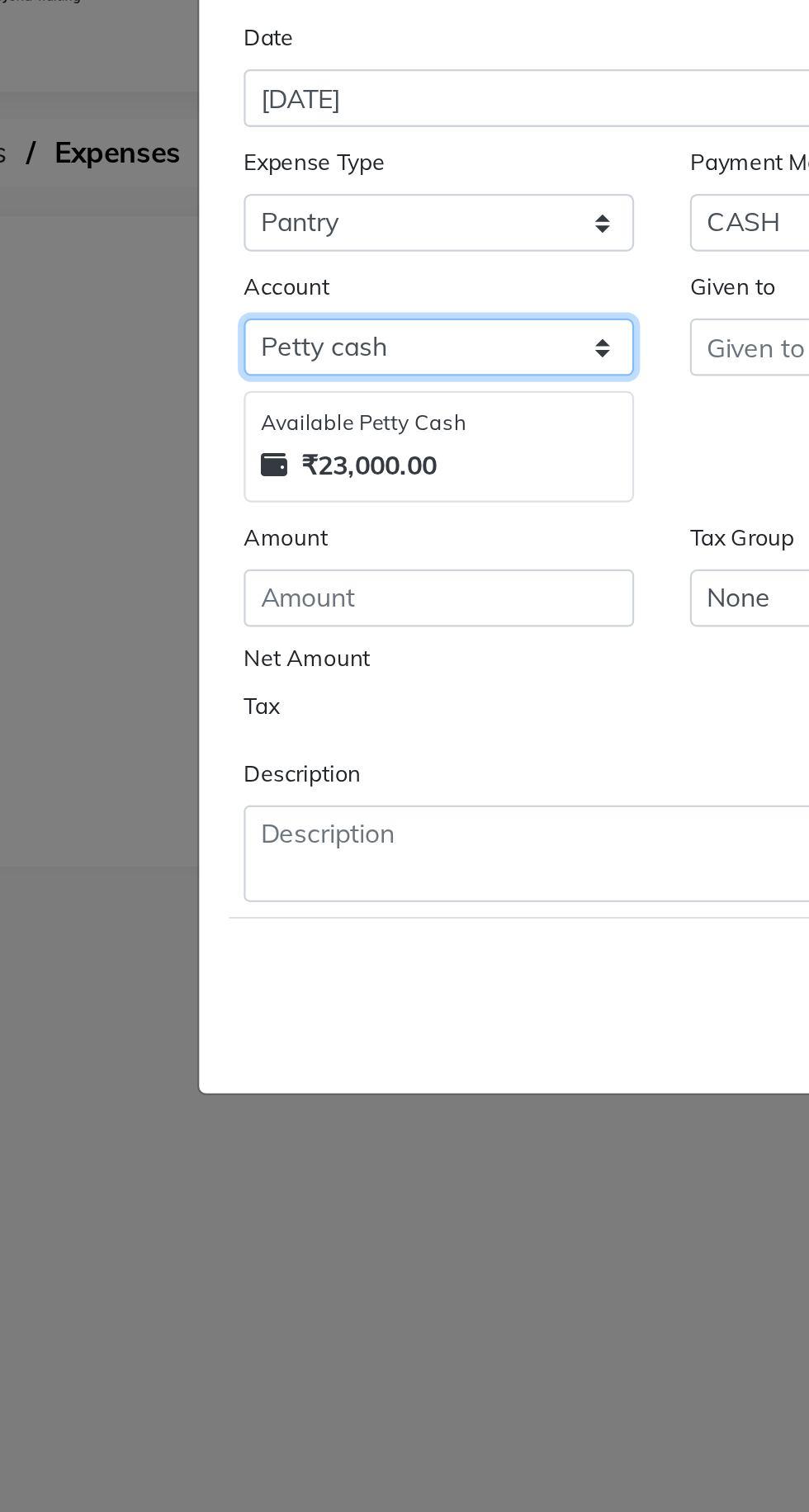
click at [250, 230] on select "Select [PERSON_NAME] cash Default account Expense Account" at bounding box center [305, 235] width 173 height 26
select select "7253"
click at [219, 223] on select "Select [PERSON_NAME] cash Default account Expense Account" at bounding box center [305, 235] width 173 height 26
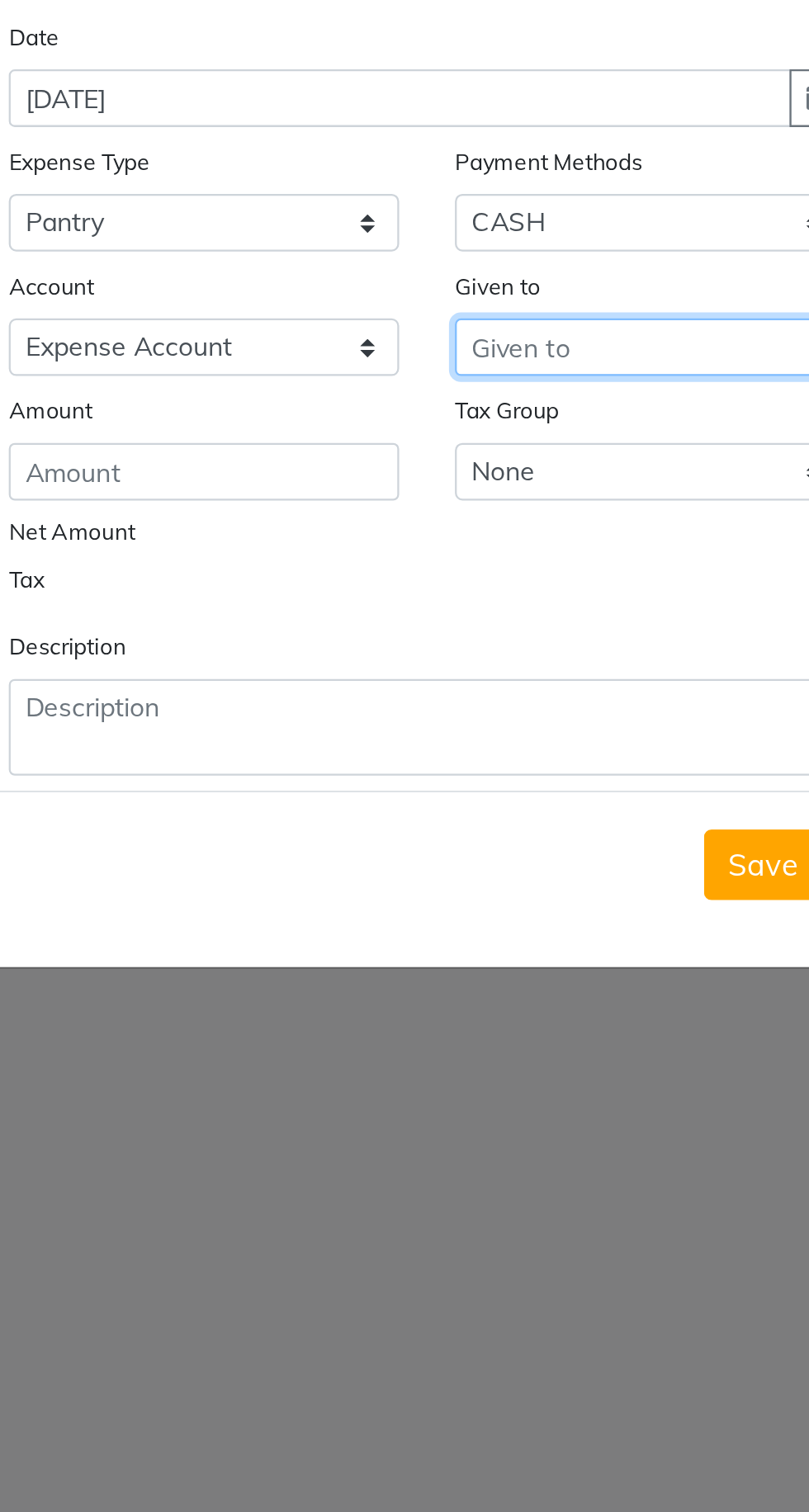
click at [442, 231] on input "text" at bounding box center [503, 235] width 173 height 26
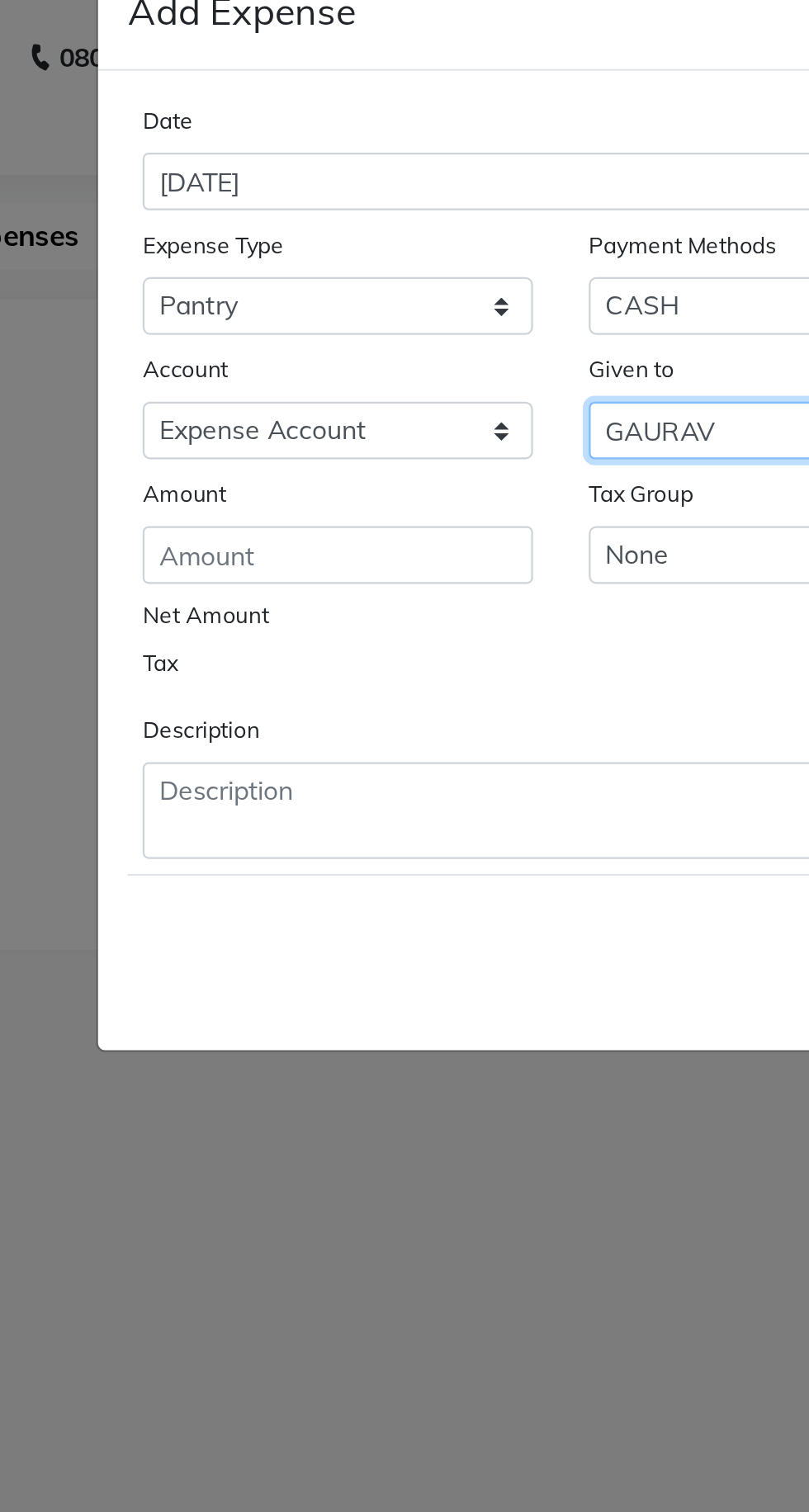
type input "GAURAV"
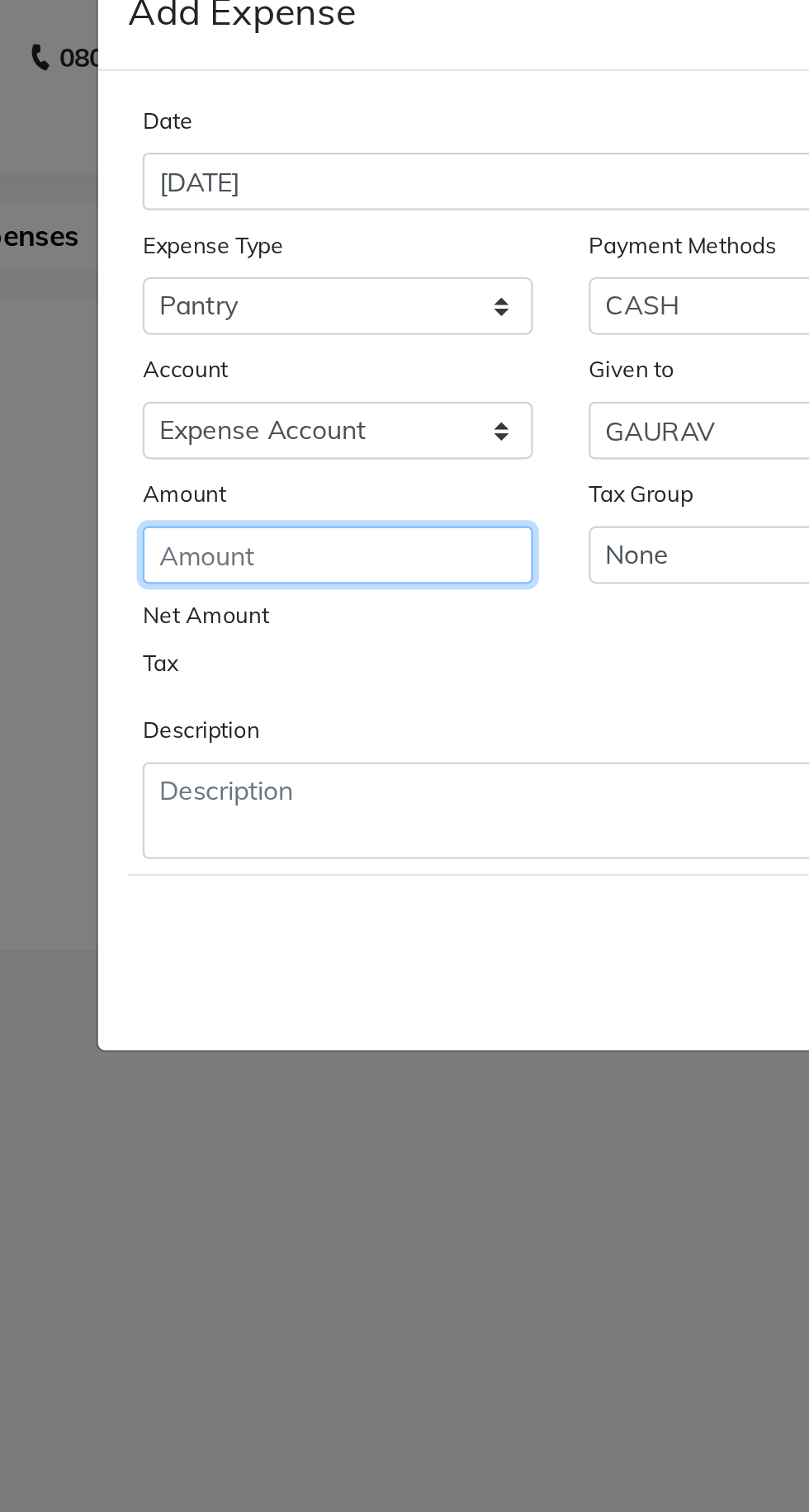
click at [263, 291] on input "number" at bounding box center [305, 291] width 173 height 26
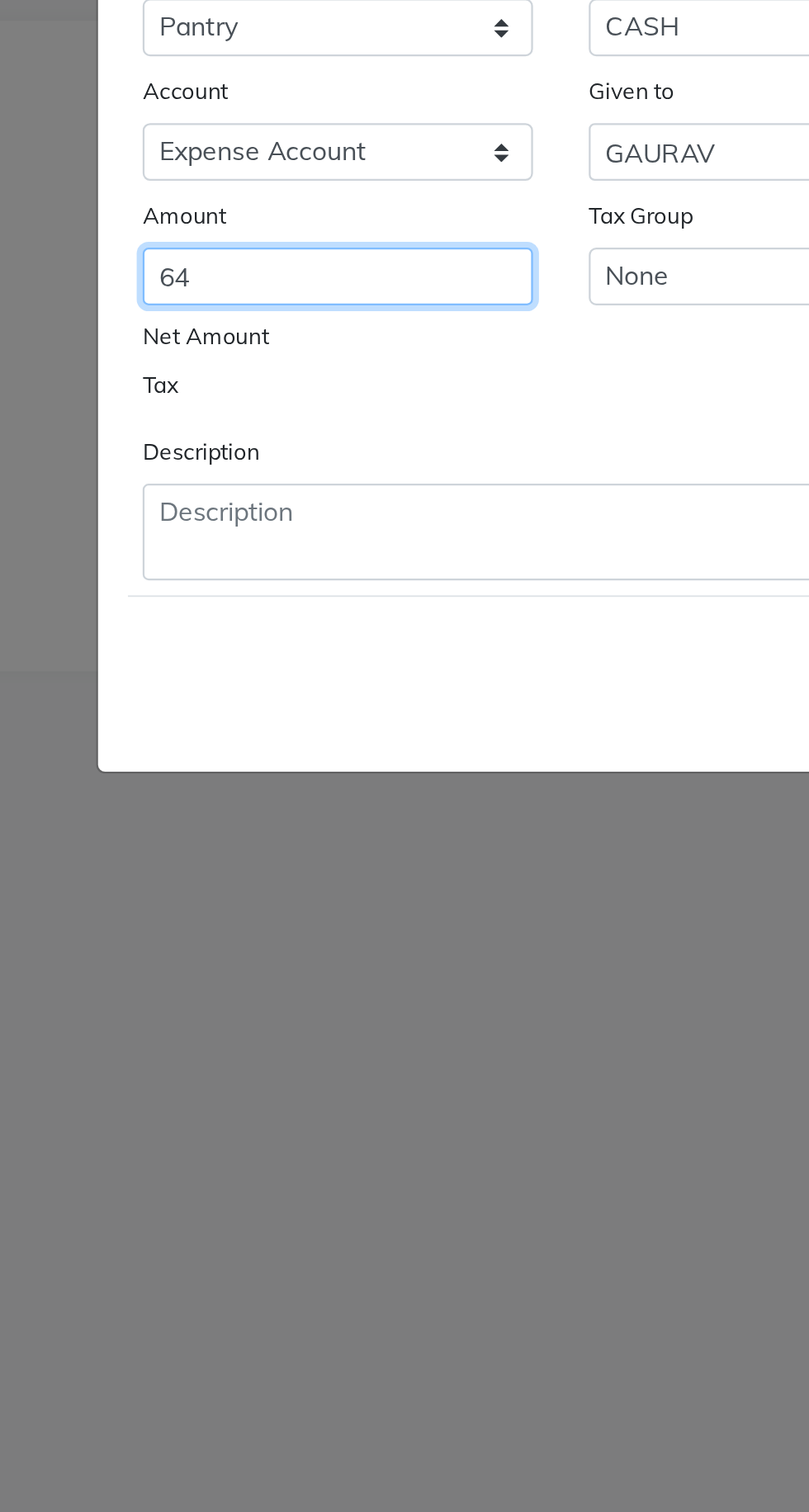
type input "64"
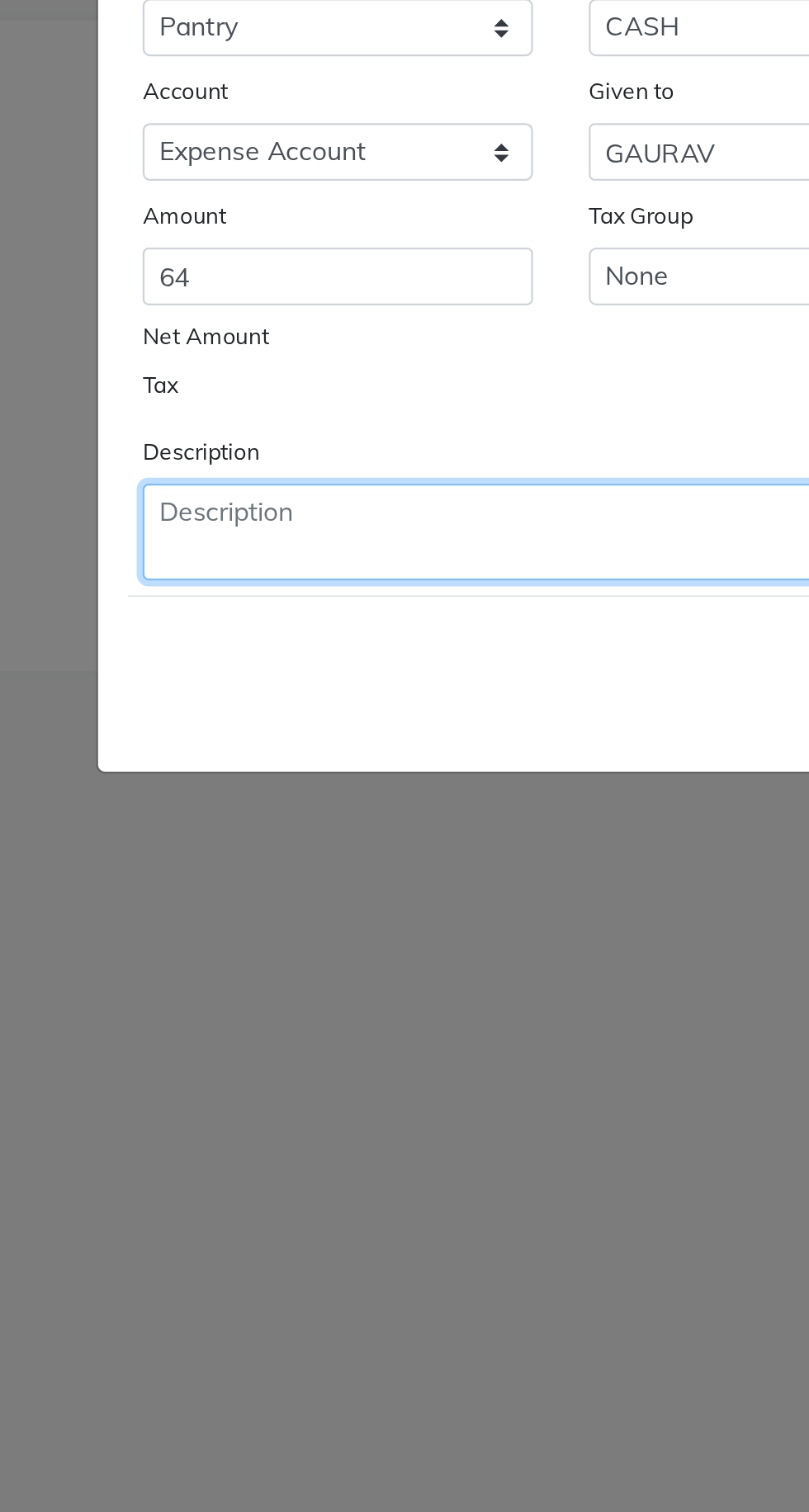
click at [246, 394] on textarea at bounding box center [404, 404] width 372 height 43
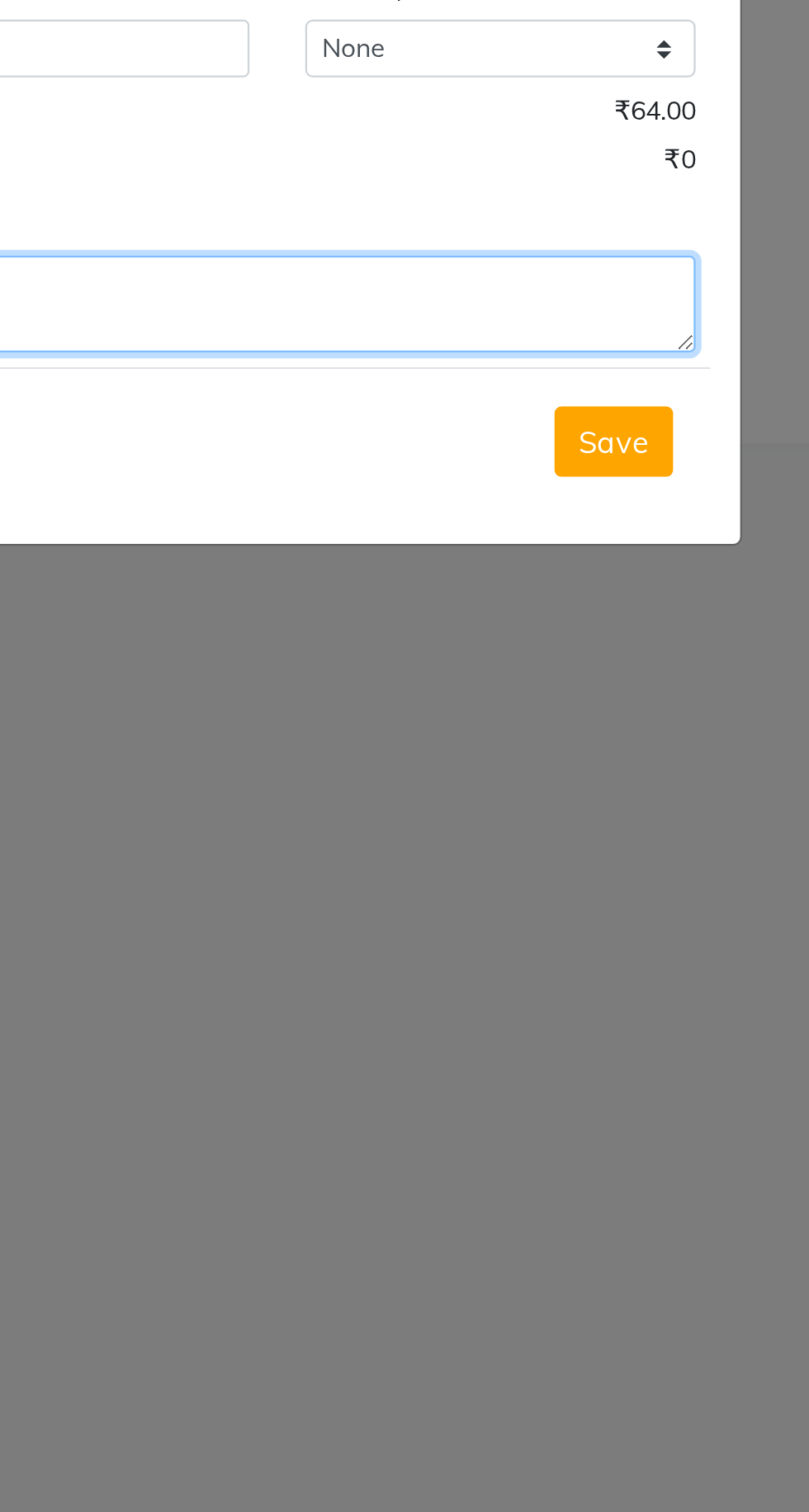
type textarea "2pkt milk"
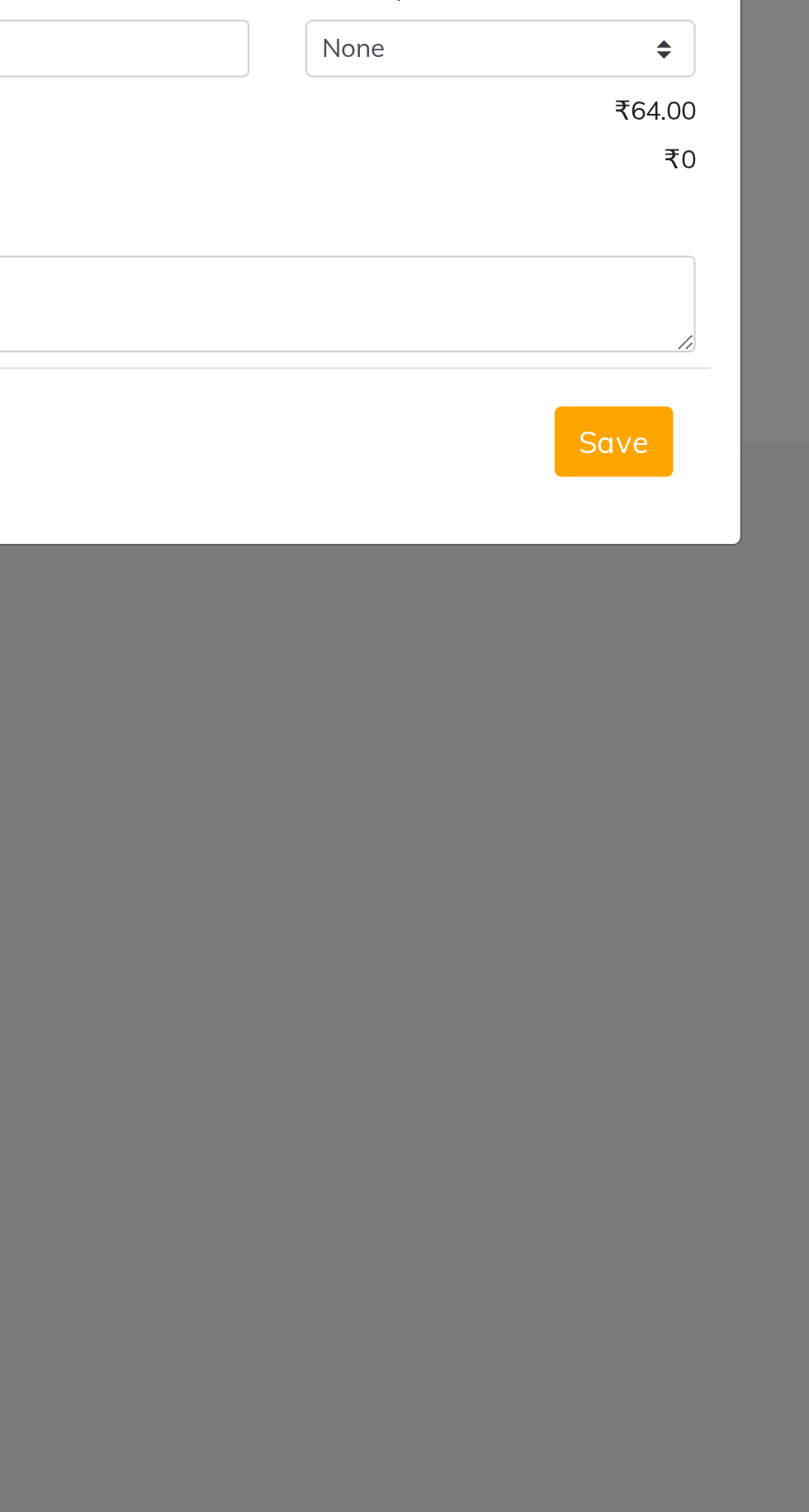
click at [565, 464] on span "Save" at bounding box center [554, 465] width 31 height 17
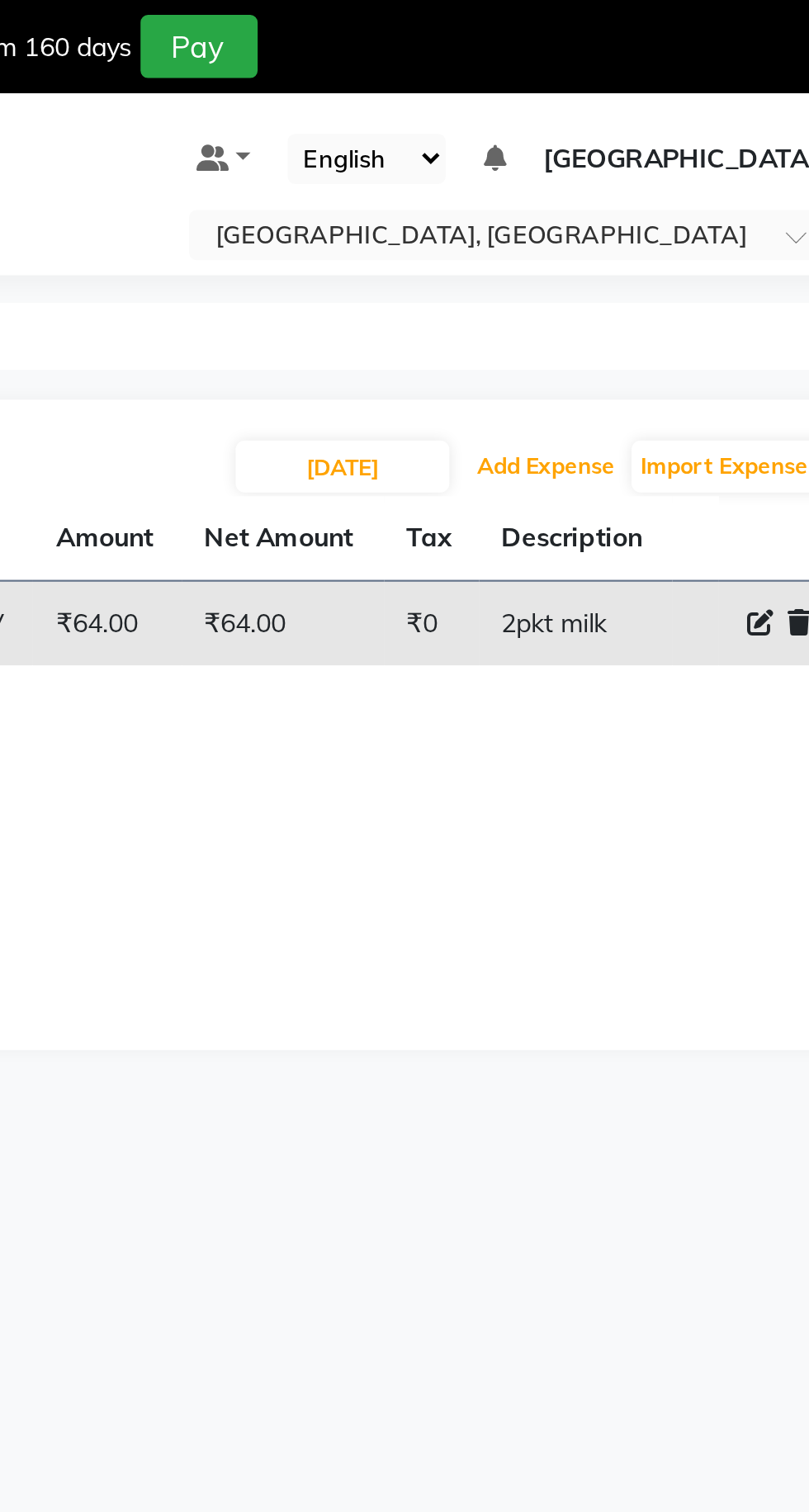
click at [673, 211] on button "Add Expense" at bounding box center [657, 208] width 70 height 23
select select "1"
select select "6945"
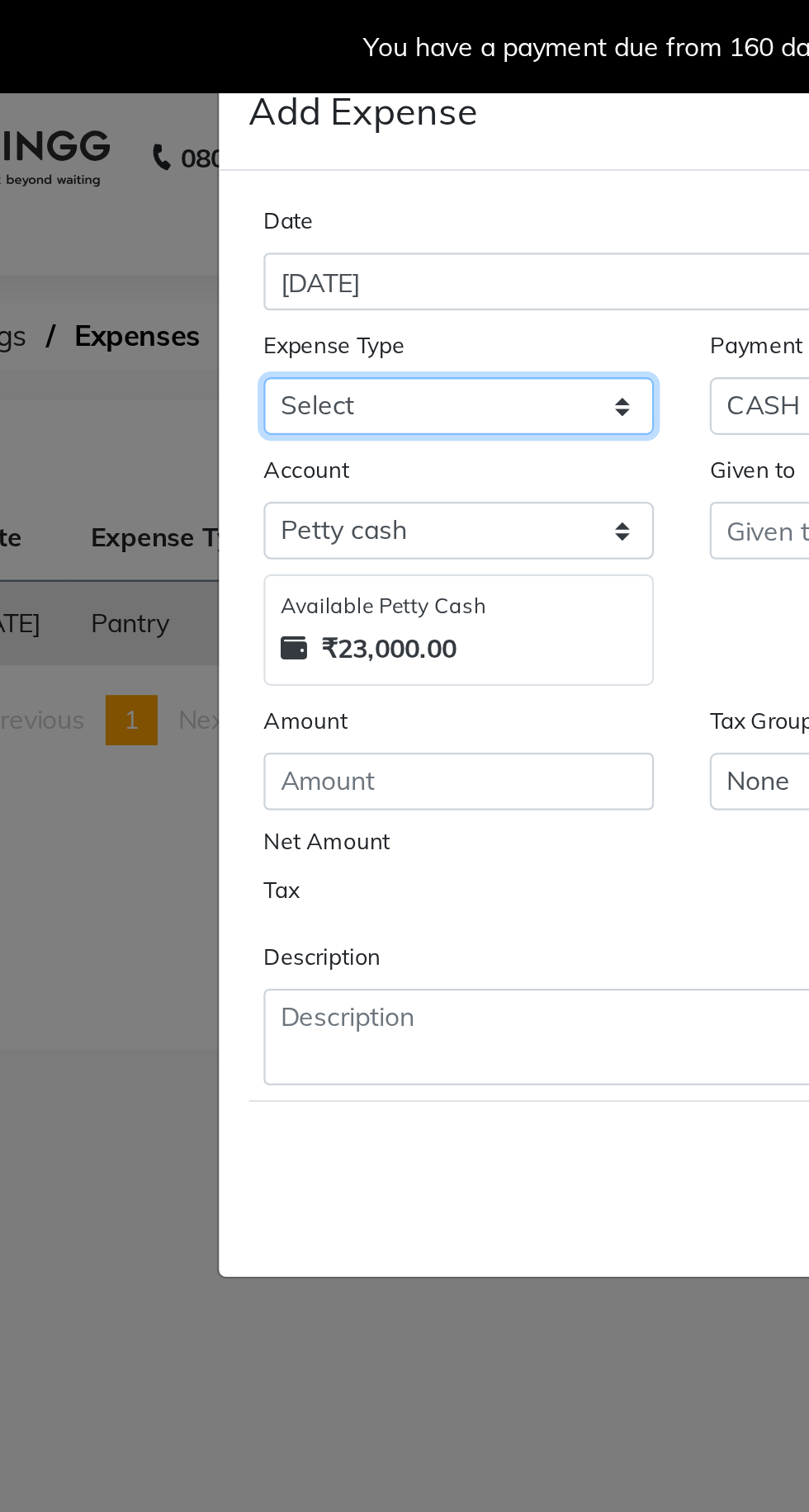
click at [246, 184] on select "Select Advance Salary Bank charges Car maintenance Cash transfer to bank Cash t…" at bounding box center [305, 180] width 173 height 26
select select "1"
click at [219, 167] on select "Select Advance Salary Bank charges Car maintenance Cash transfer to bank Cash t…" at bounding box center [305, 180] width 173 height 26
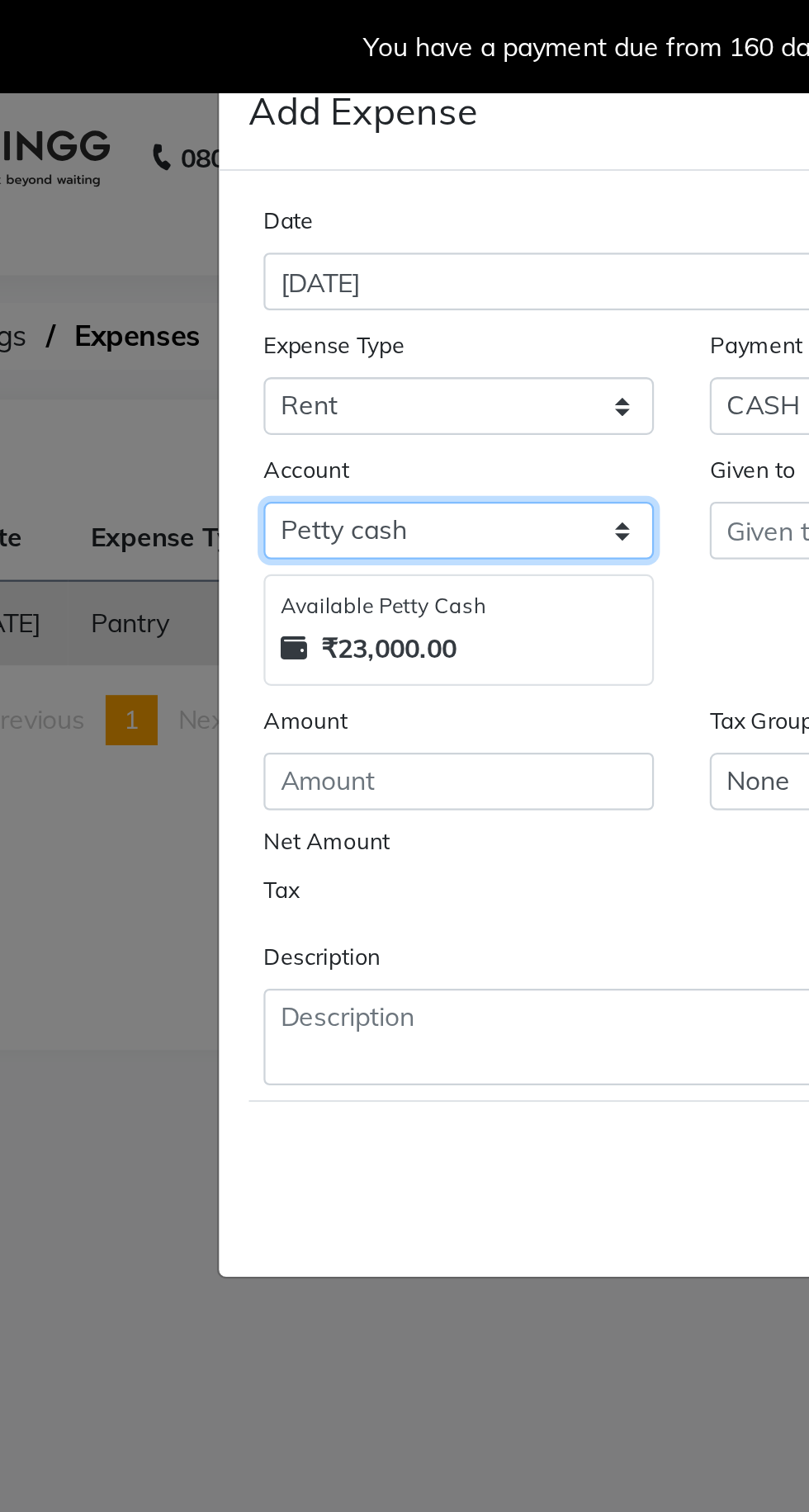
click at [253, 234] on select "Select [PERSON_NAME] cash Default account Expense Account" at bounding box center [305, 235] width 173 height 26
select select "7253"
click at [219, 223] on select "Select [PERSON_NAME] cash Default account Expense Account" at bounding box center [305, 235] width 173 height 26
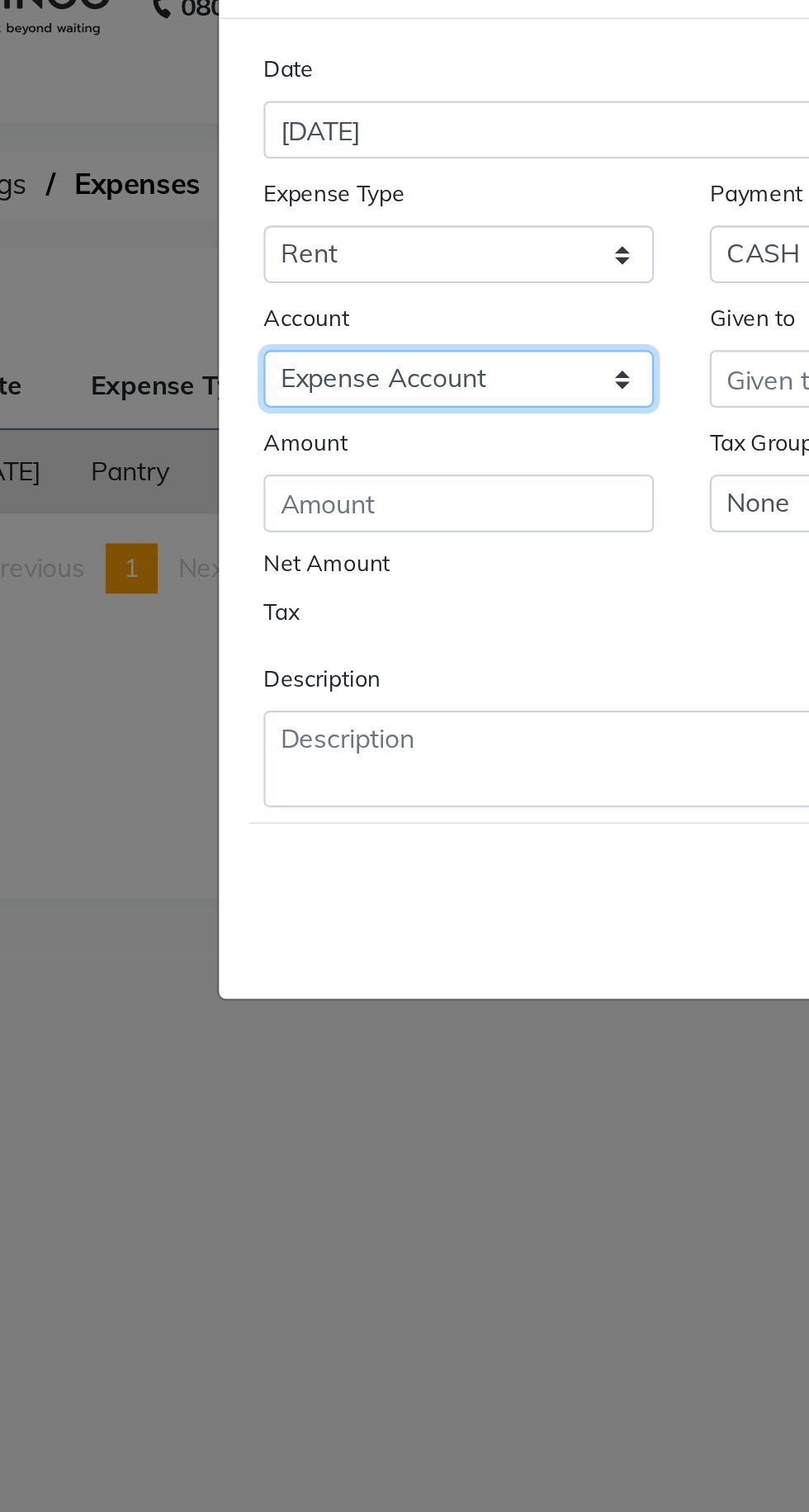
click at [266, 242] on select "Select [PERSON_NAME] cash Default account Expense Account" at bounding box center [305, 235] width 173 height 26
click at [219, 223] on select "Select [PERSON_NAME] cash Default account Expense Account" at bounding box center [305, 235] width 173 height 26
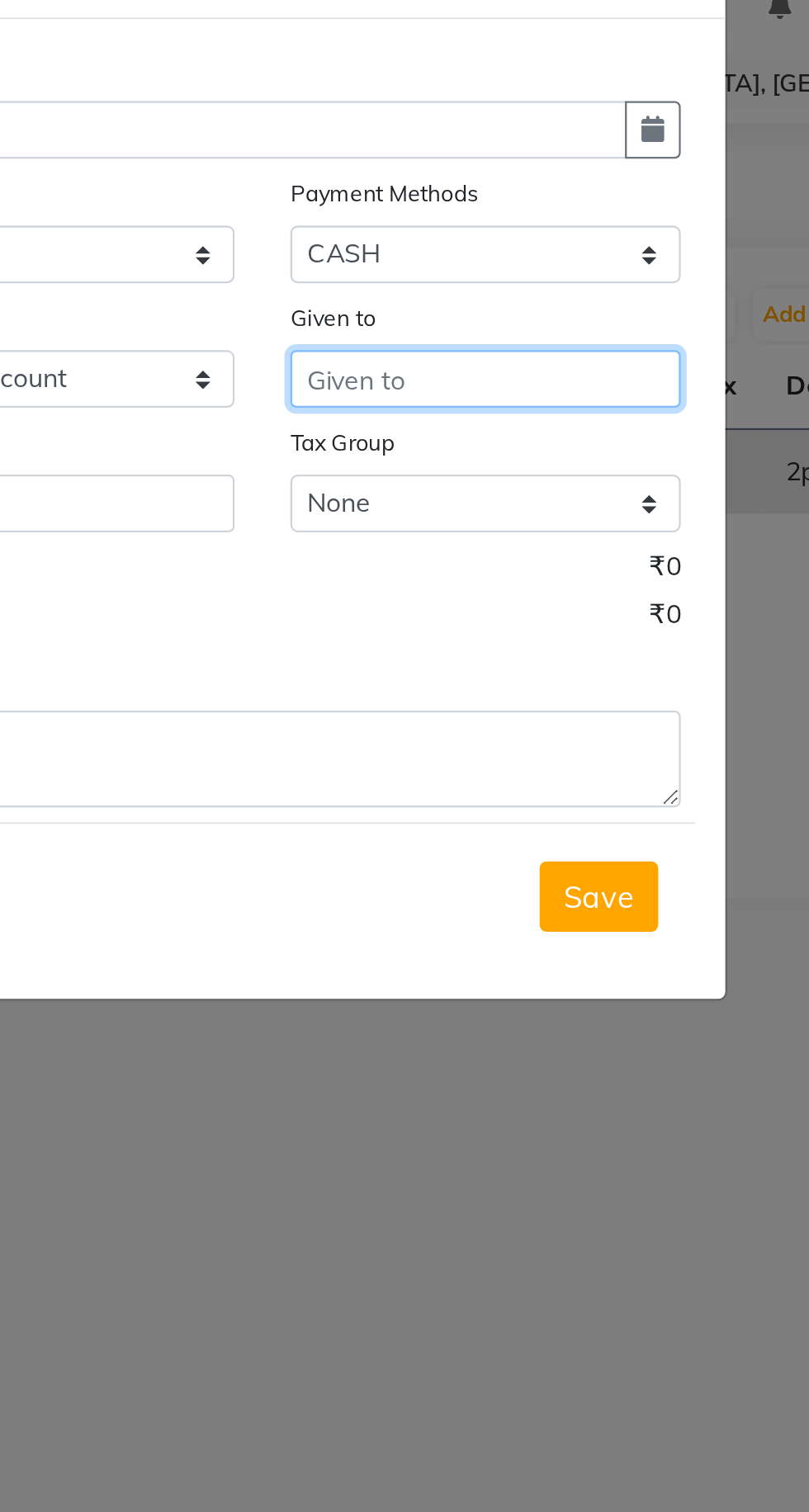
click at [538, 242] on input "text" at bounding box center [503, 235] width 173 height 26
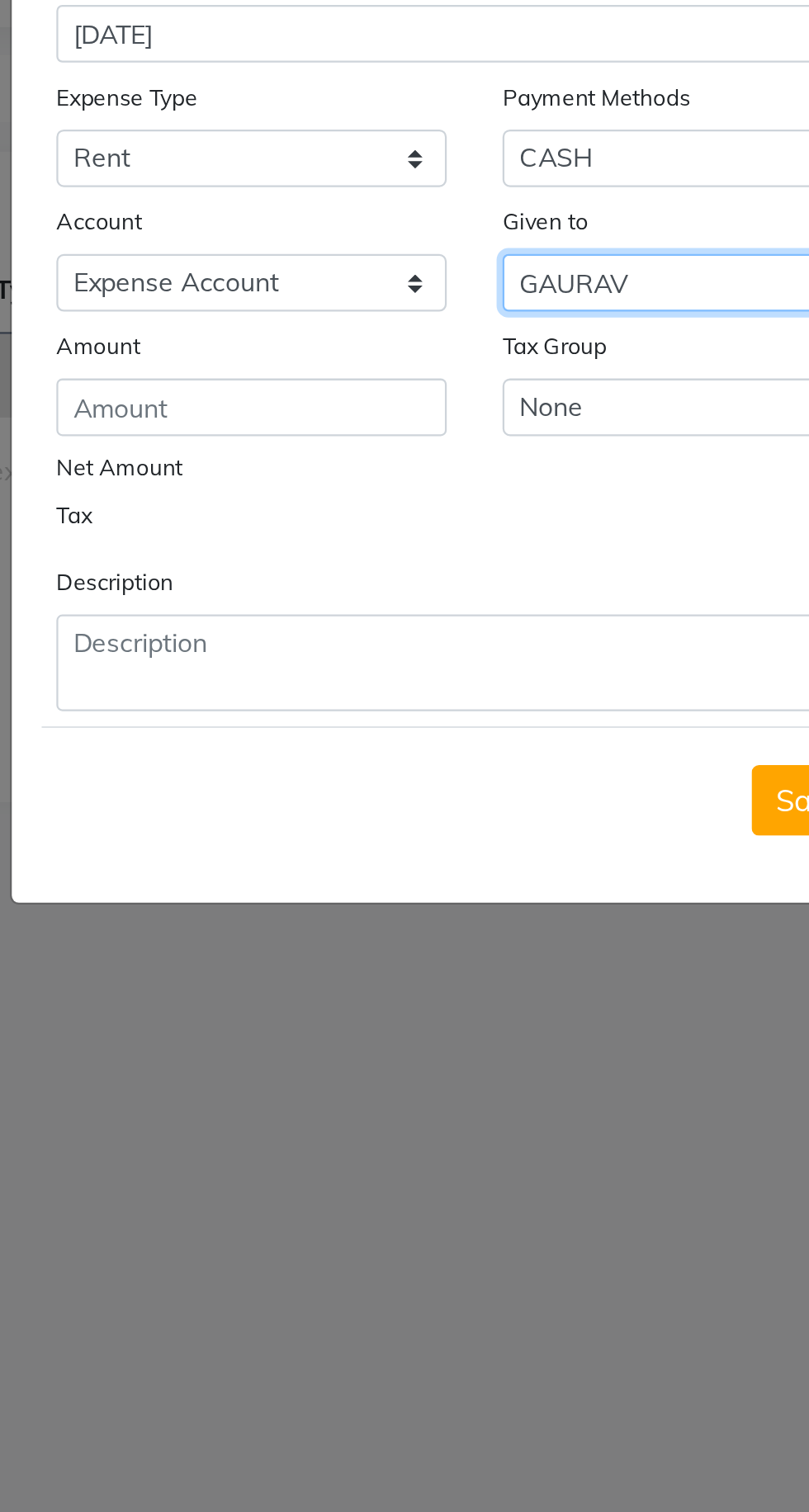
type input "GAURAV"
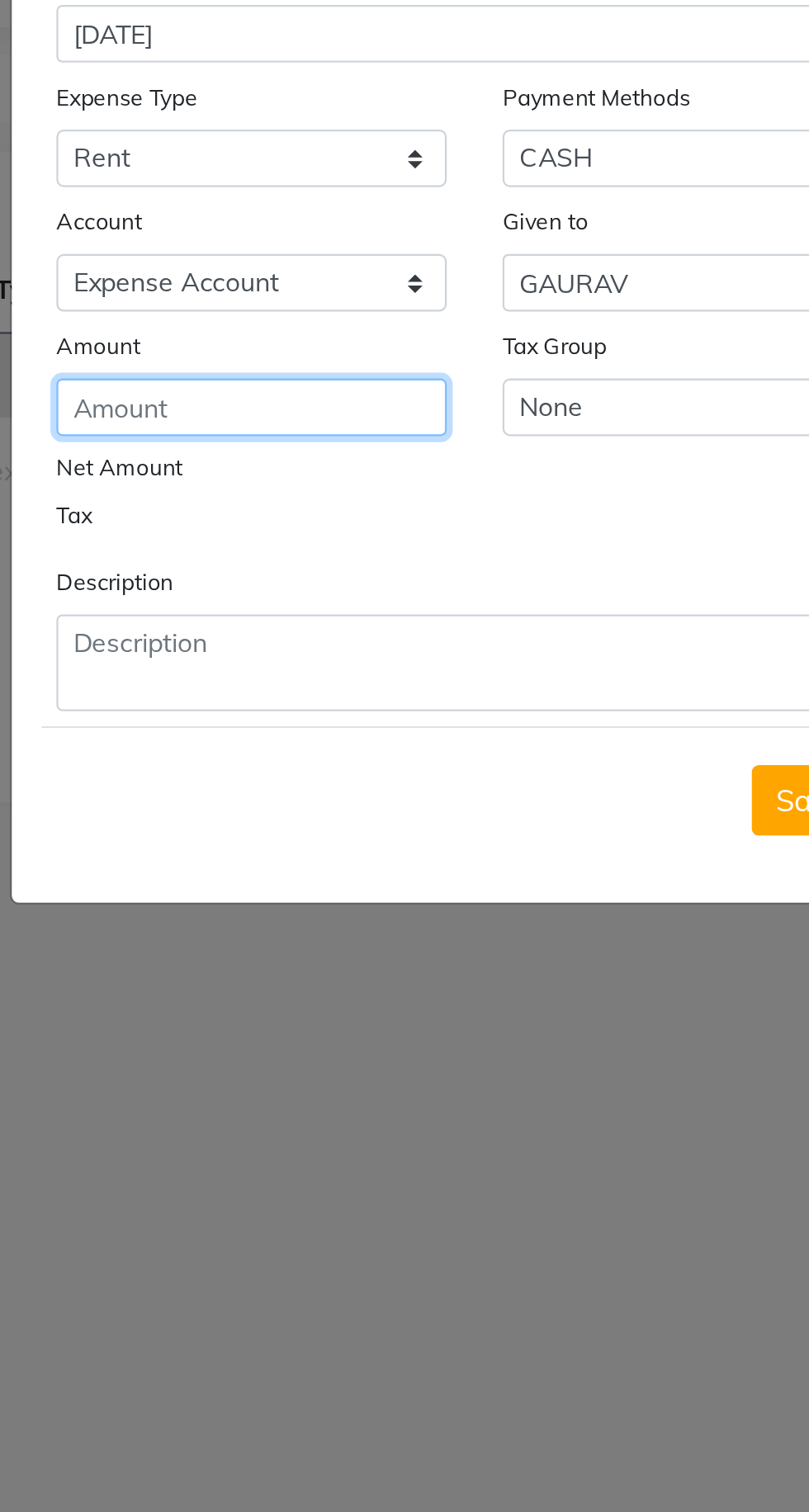
click at [308, 288] on input "number" at bounding box center [305, 291] width 173 height 26
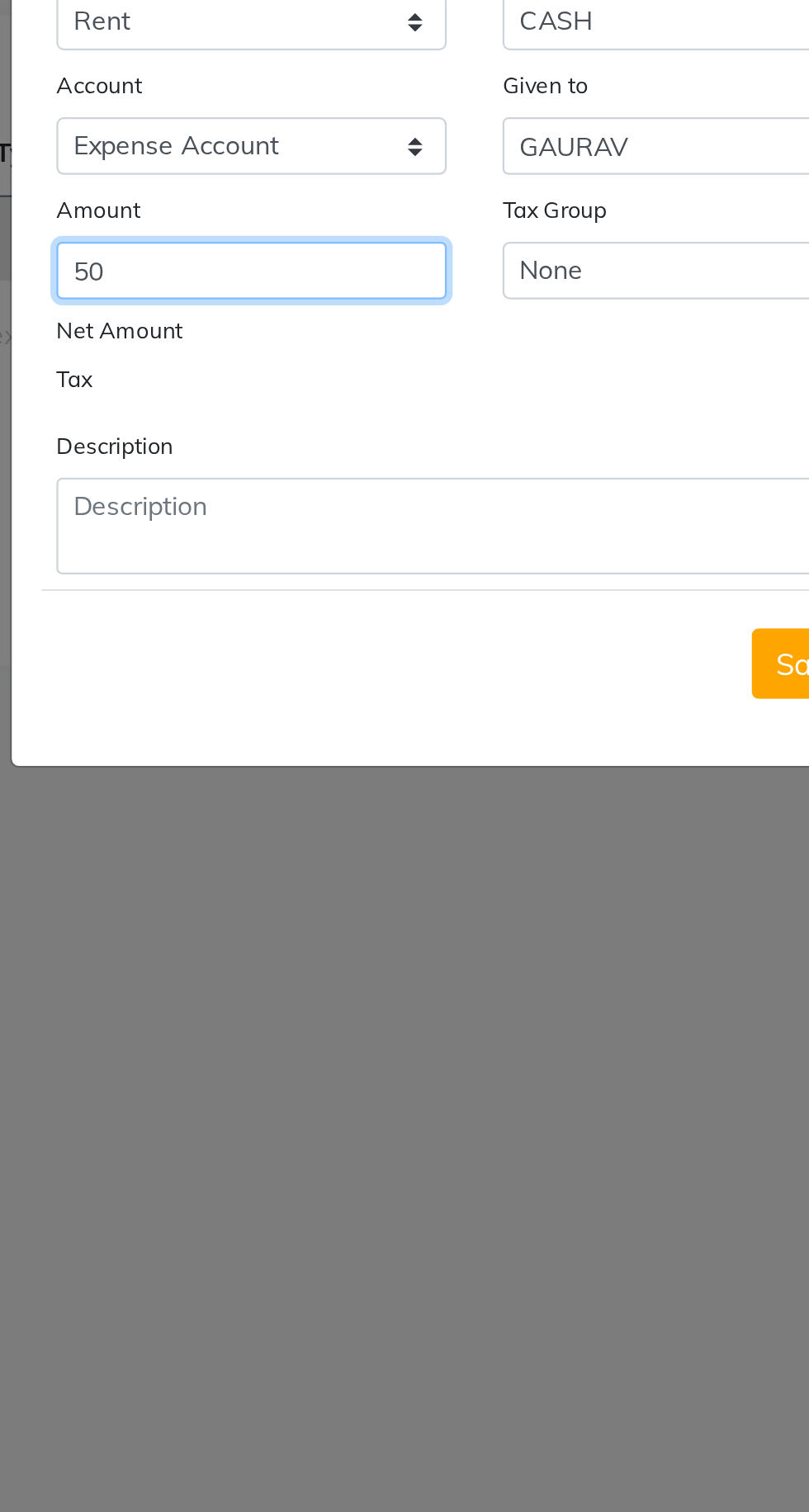
type input "50"
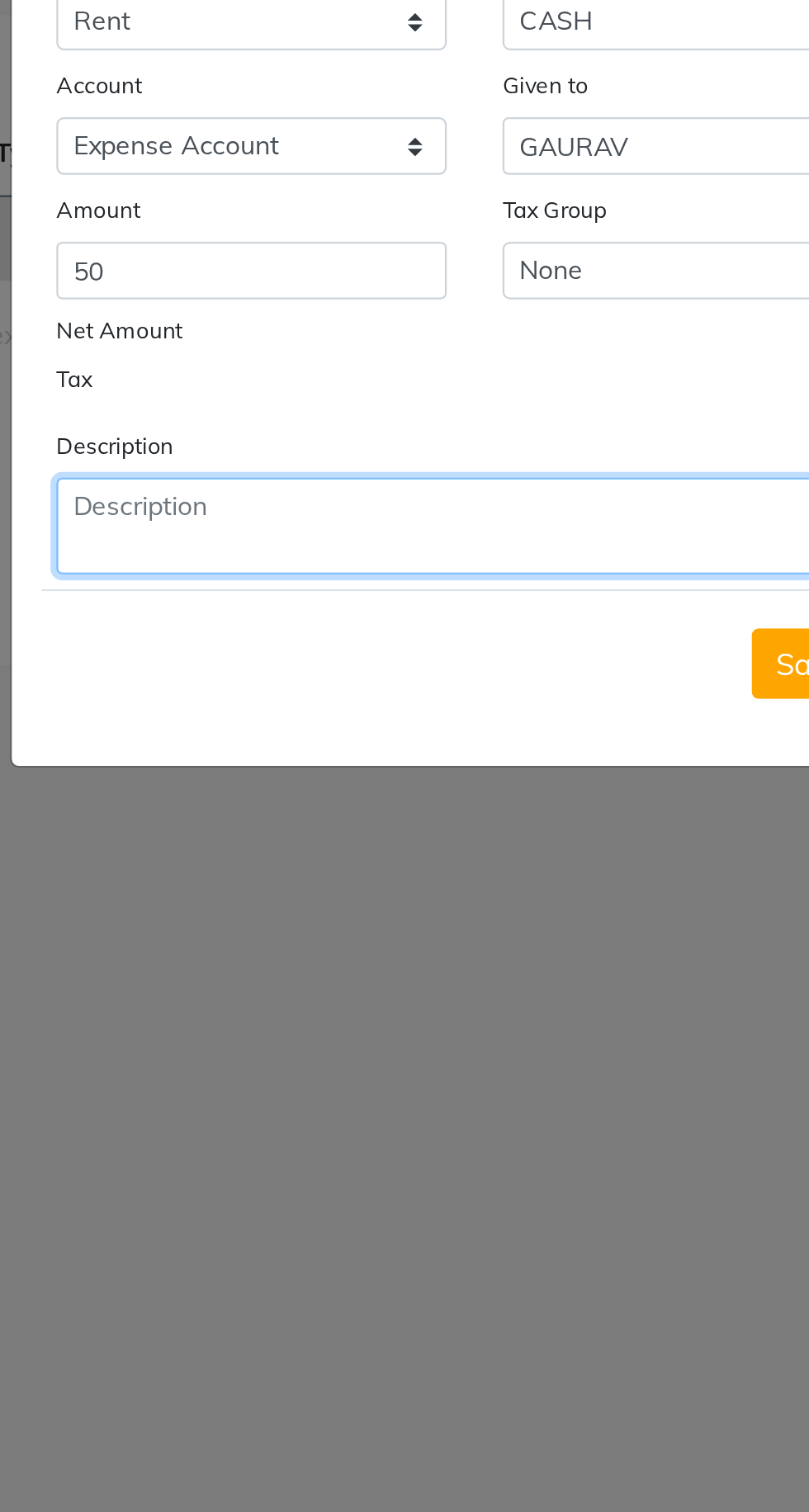
click at [363, 390] on textarea at bounding box center [404, 404] width 372 height 43
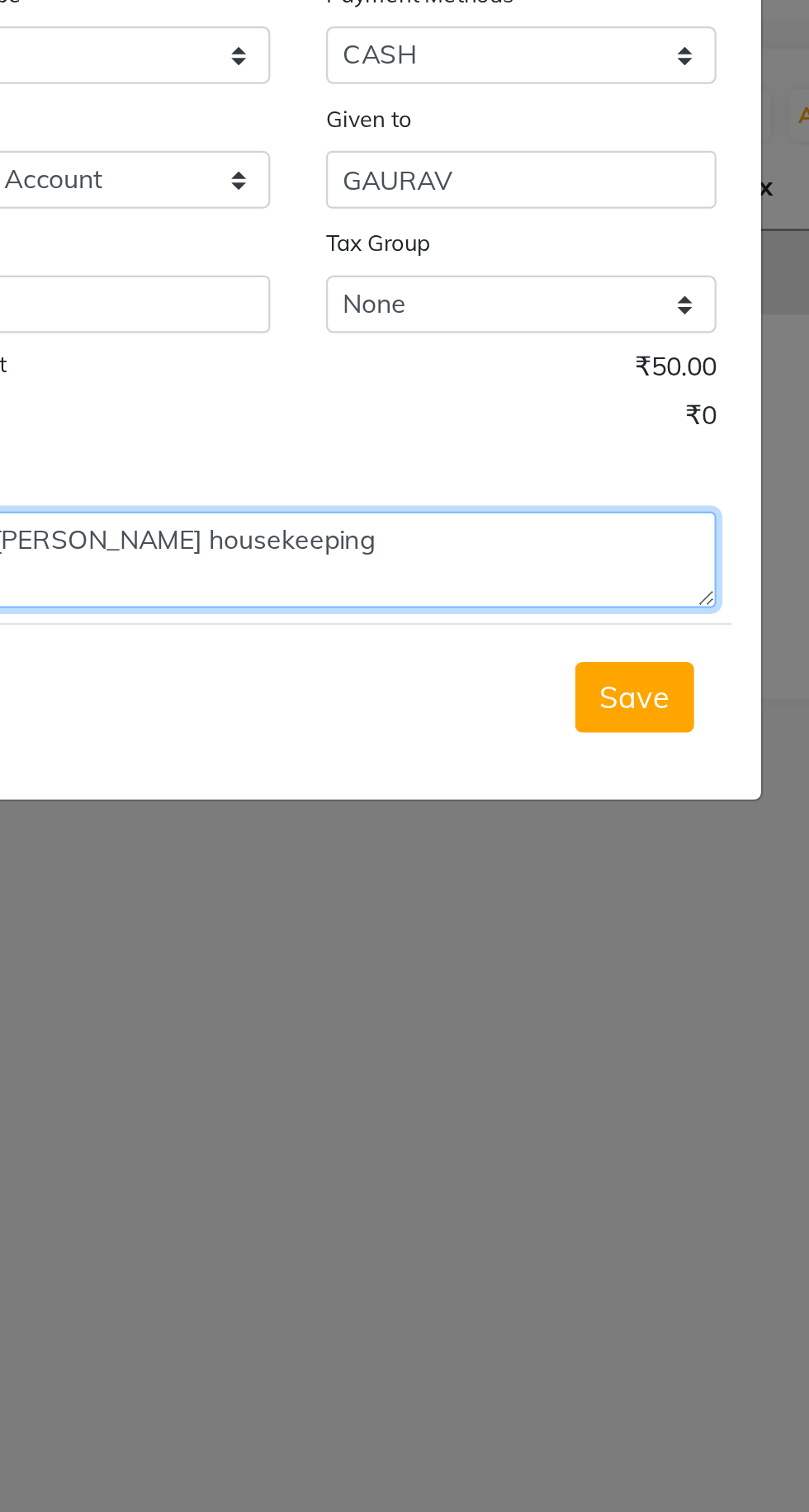
type textarea "Rent to [PERSON_NAME] housekeeping"
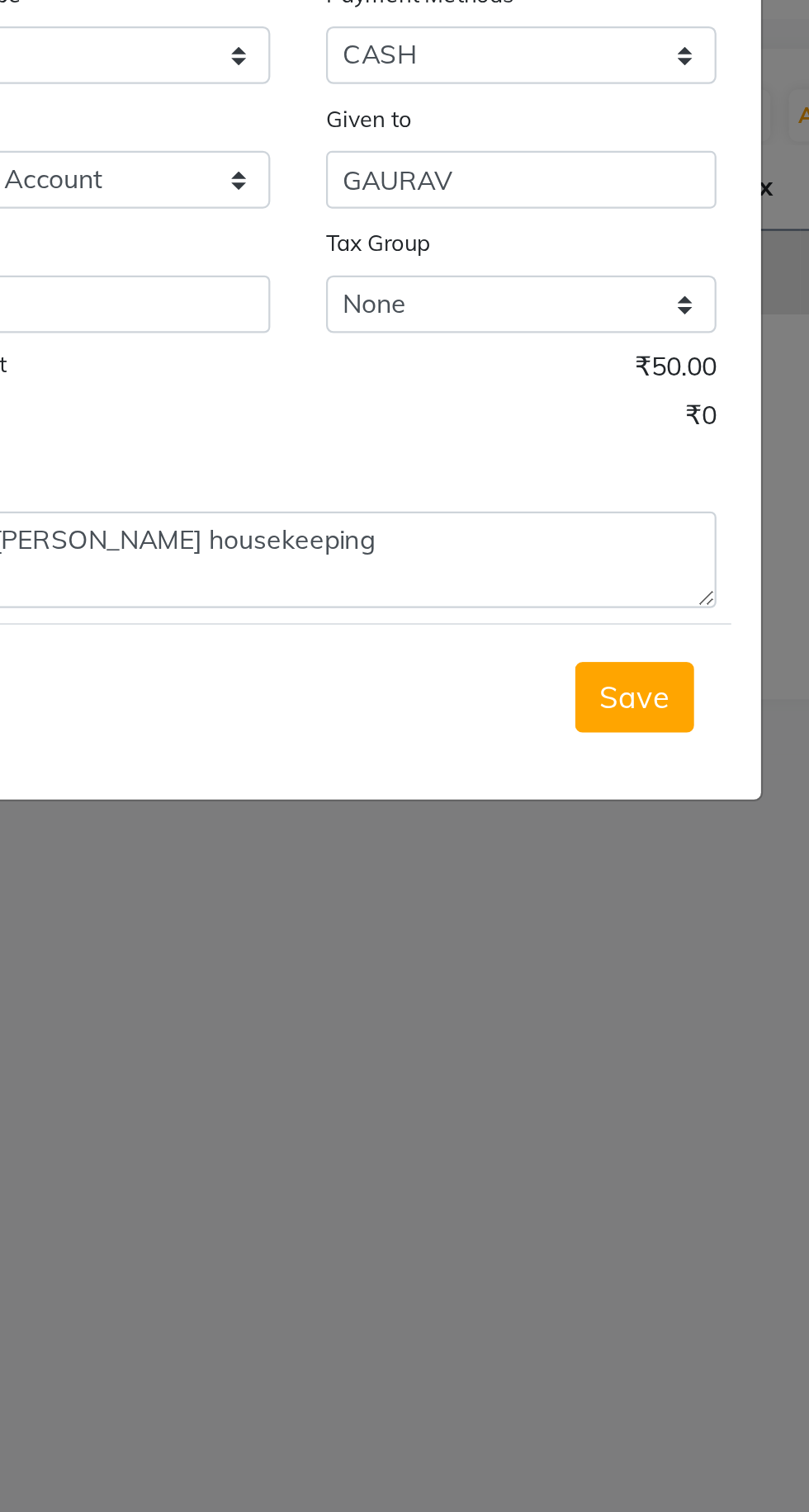
click at [564, 470] on span "Save" at bounding box center [554, 465] width 31 height 17
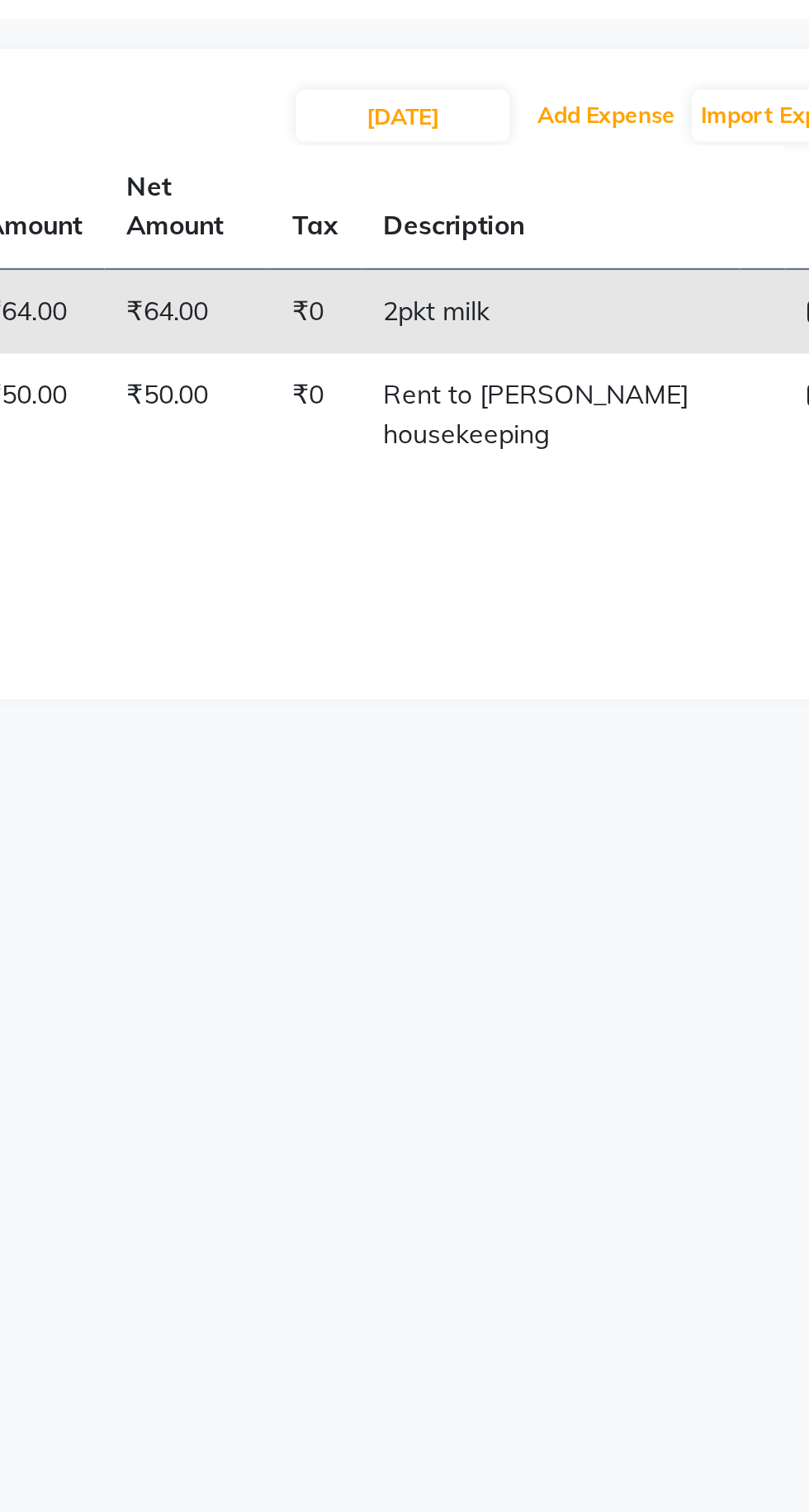
click at [673, 209] on button "Add Expense" at bounding box center [657, 208] width 70 height 23
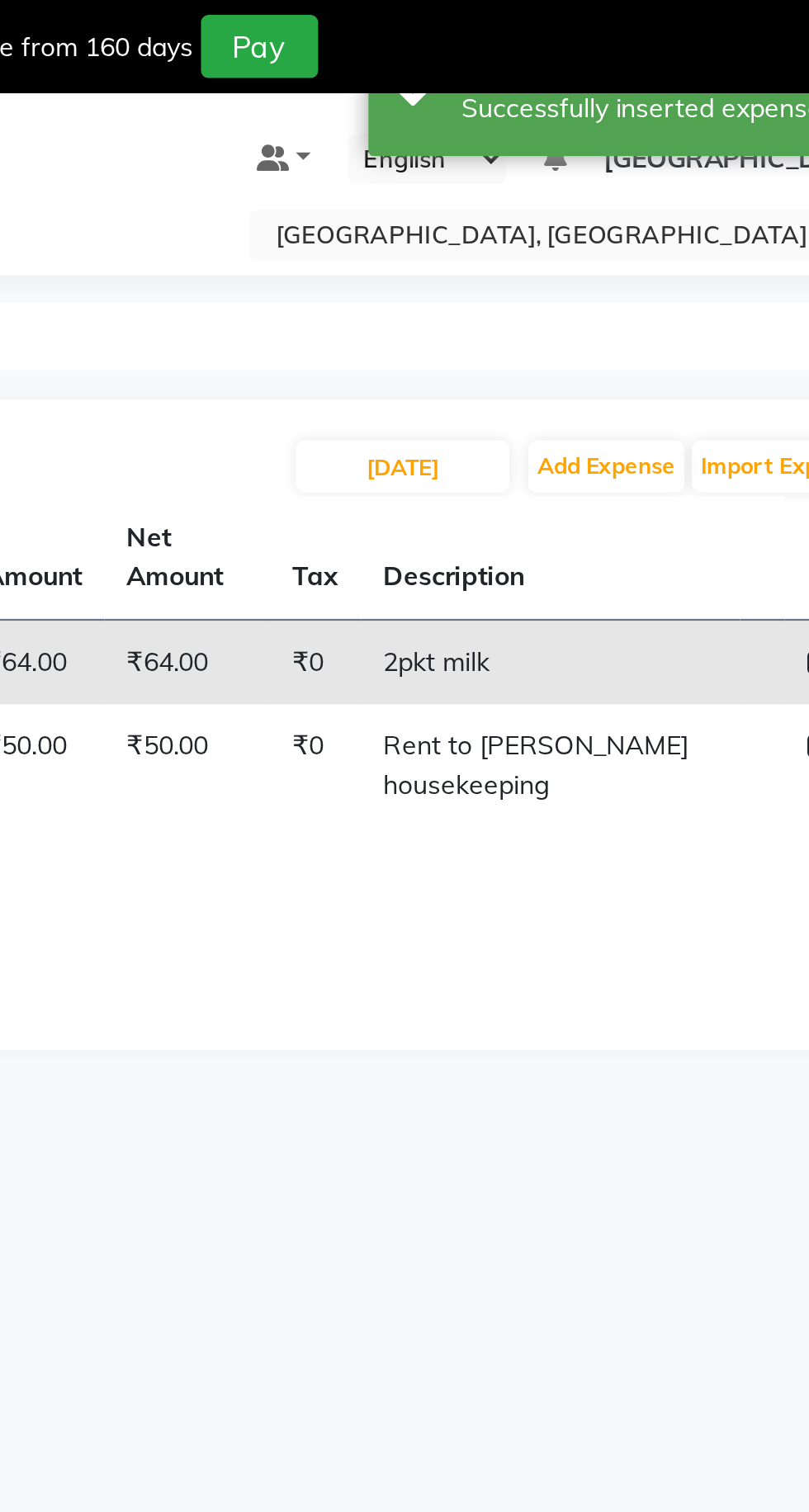
select select "1"
select select "6945"
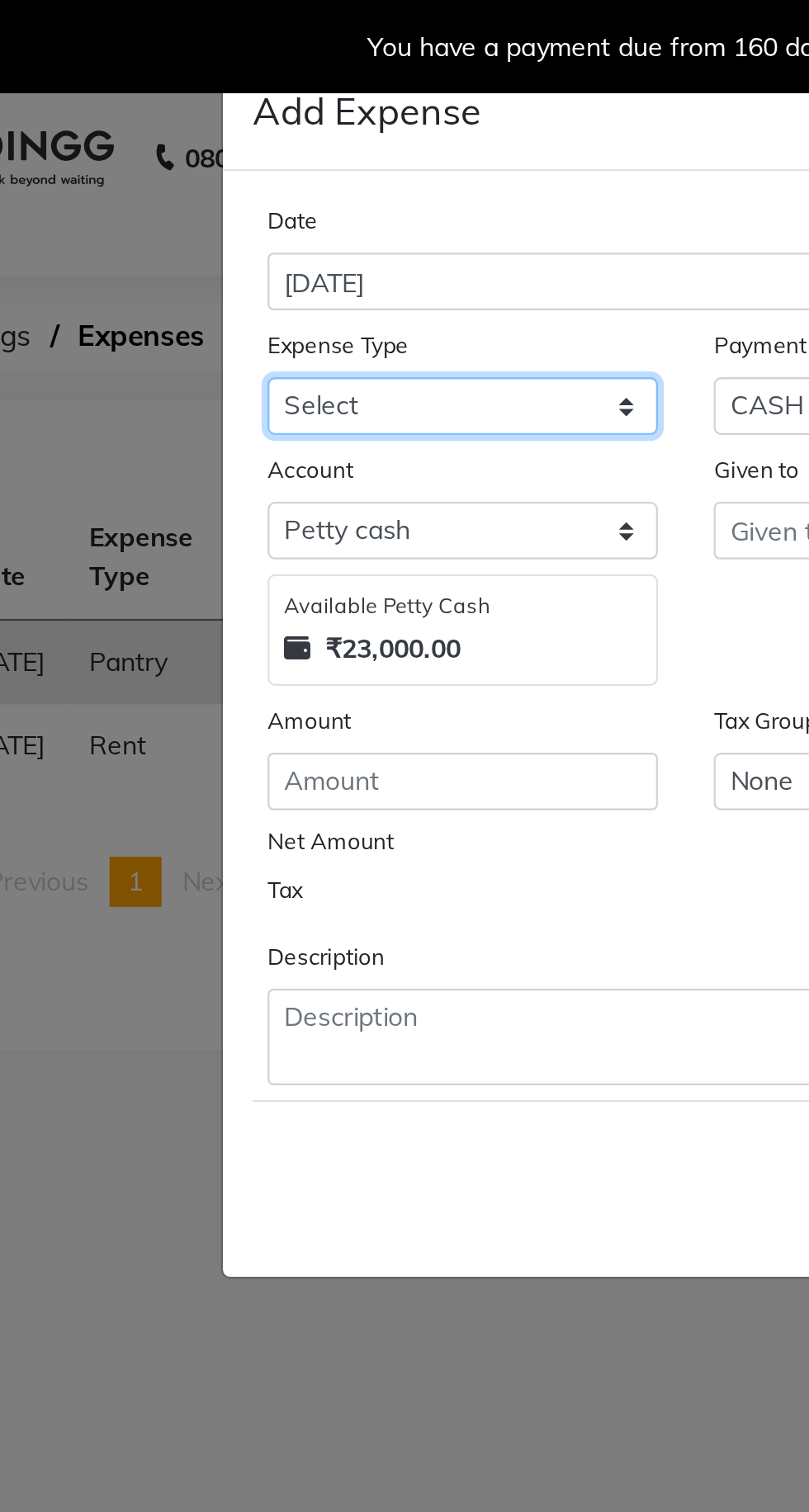
click at [320, 183] on select "Select Advance Salary Bank charges Car maintenance Cash transfer to bank Cash t…" at bounding box center [305, 180] width 173 height 26
select select "18"
click at [219, 167] on select "Select Advance Salary Bank charges Car maintenance Cash transfer to bank Cash t…" at bounding box center [305, 180] width 173 height 26
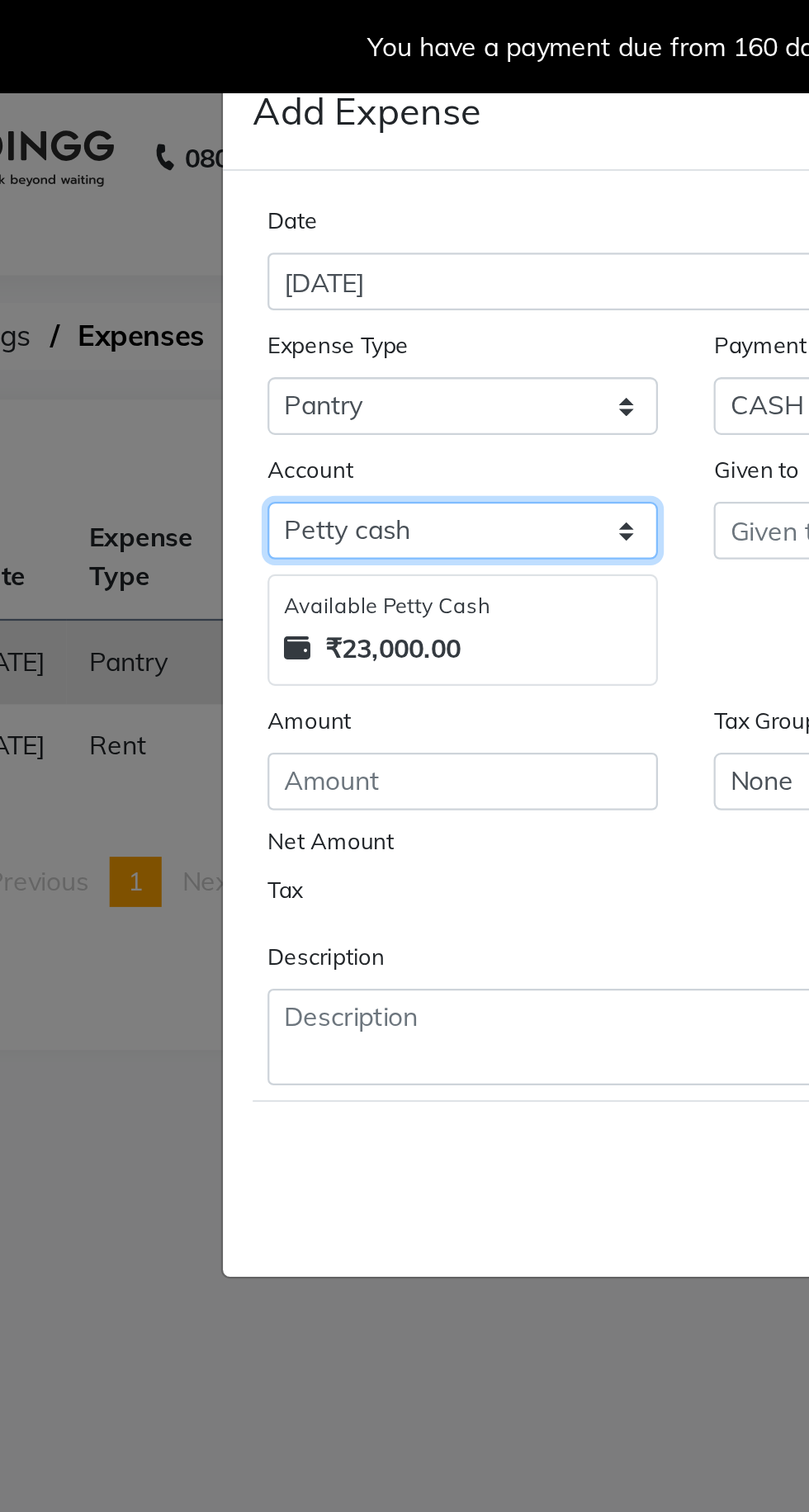
click at [339, 225] on select "Select [PERSON_NAME] cash Default account Expense Account" at bounding box center [305, 235] width 173 height 26
select select "7253"
click at [219, 223] on select "Select [PERSON_NAME] cash Default account Expense Account" at bounding box center [305, 235] width 173 height 26
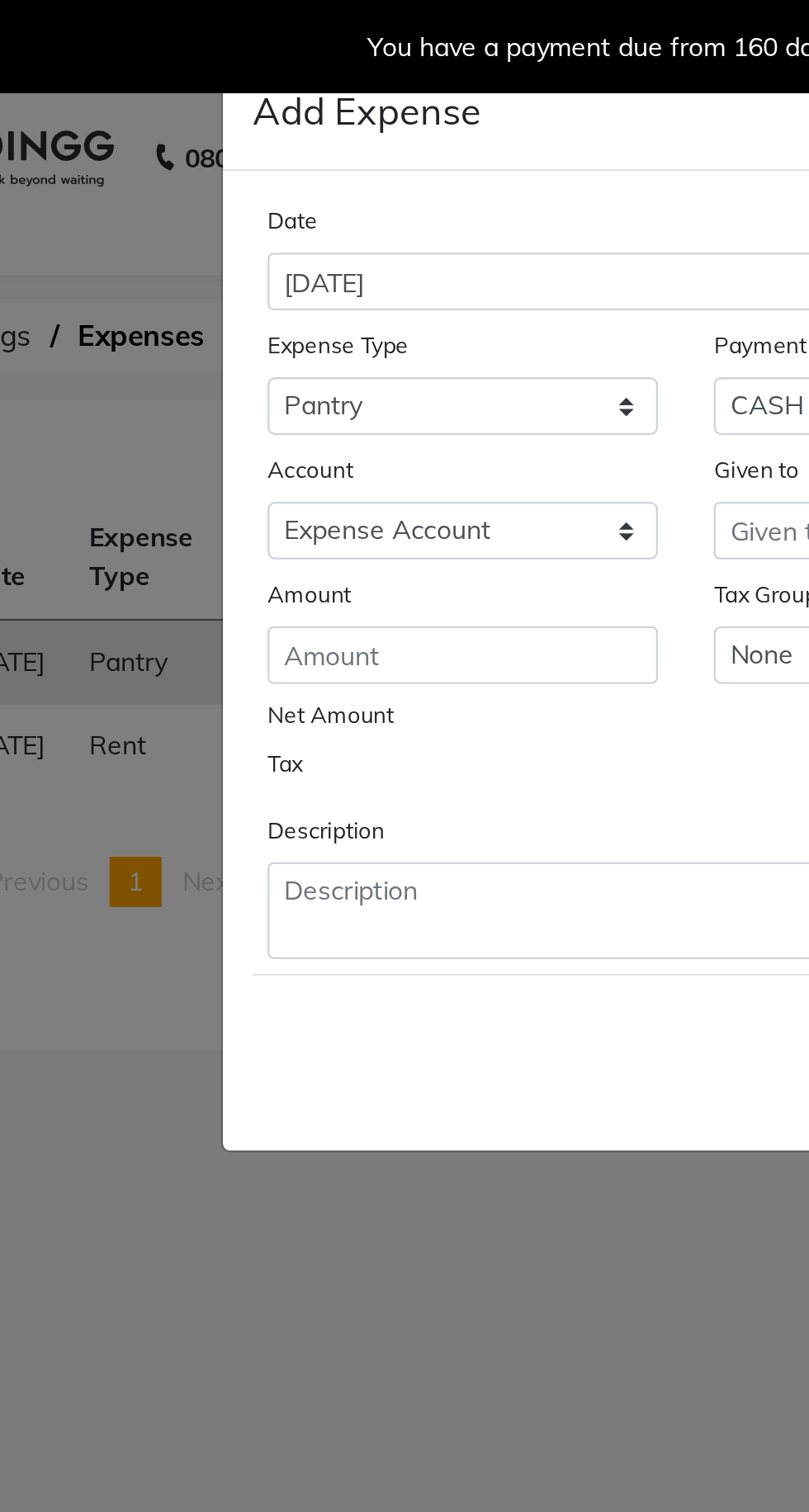
click at [267, 474] on div "Save" at bounding box center [404, 465] width 384 height 65
click at [337, 293] on input "number" at bounding box center [305, 291] width 173 height 26
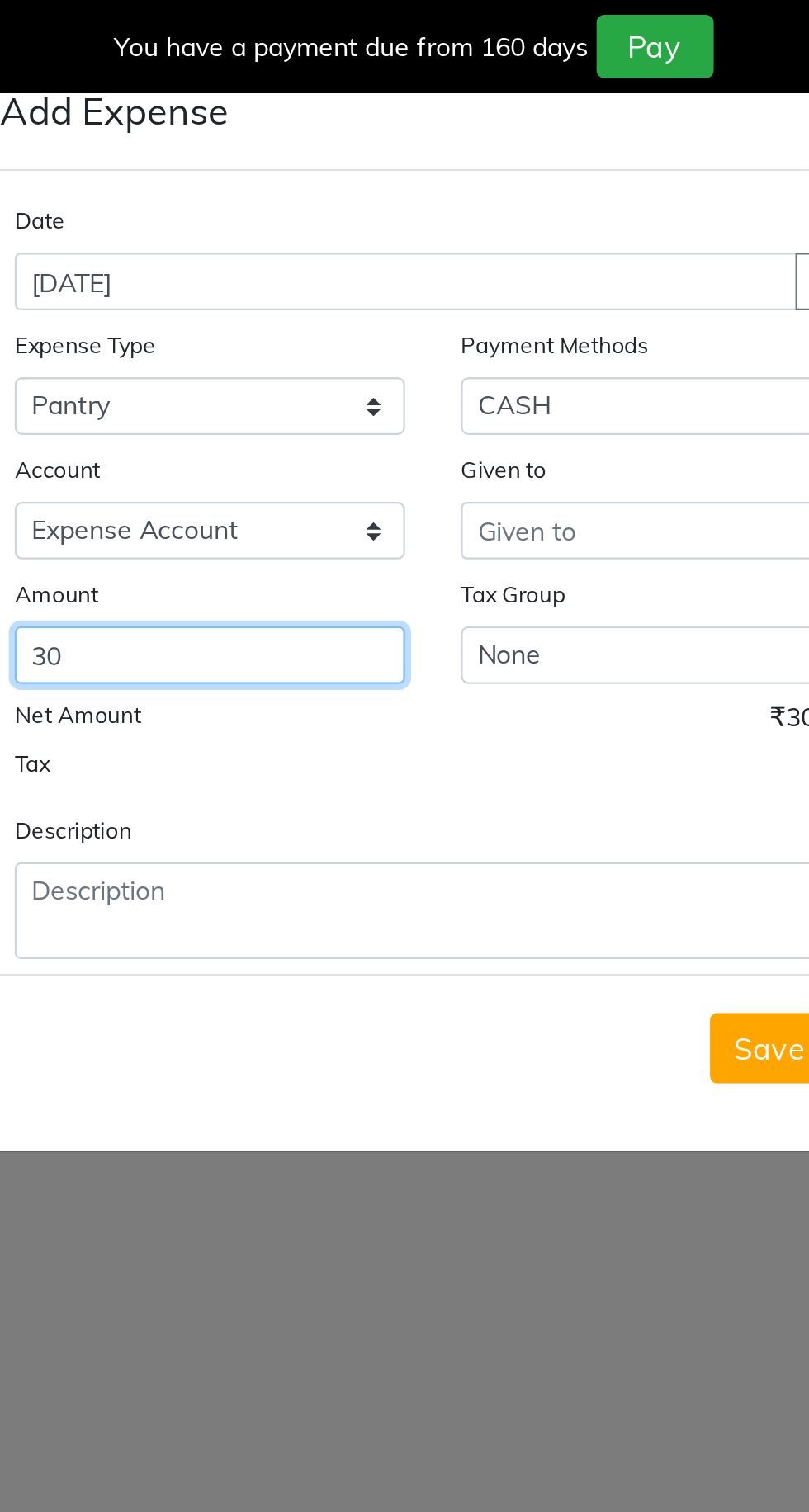
type input "30"
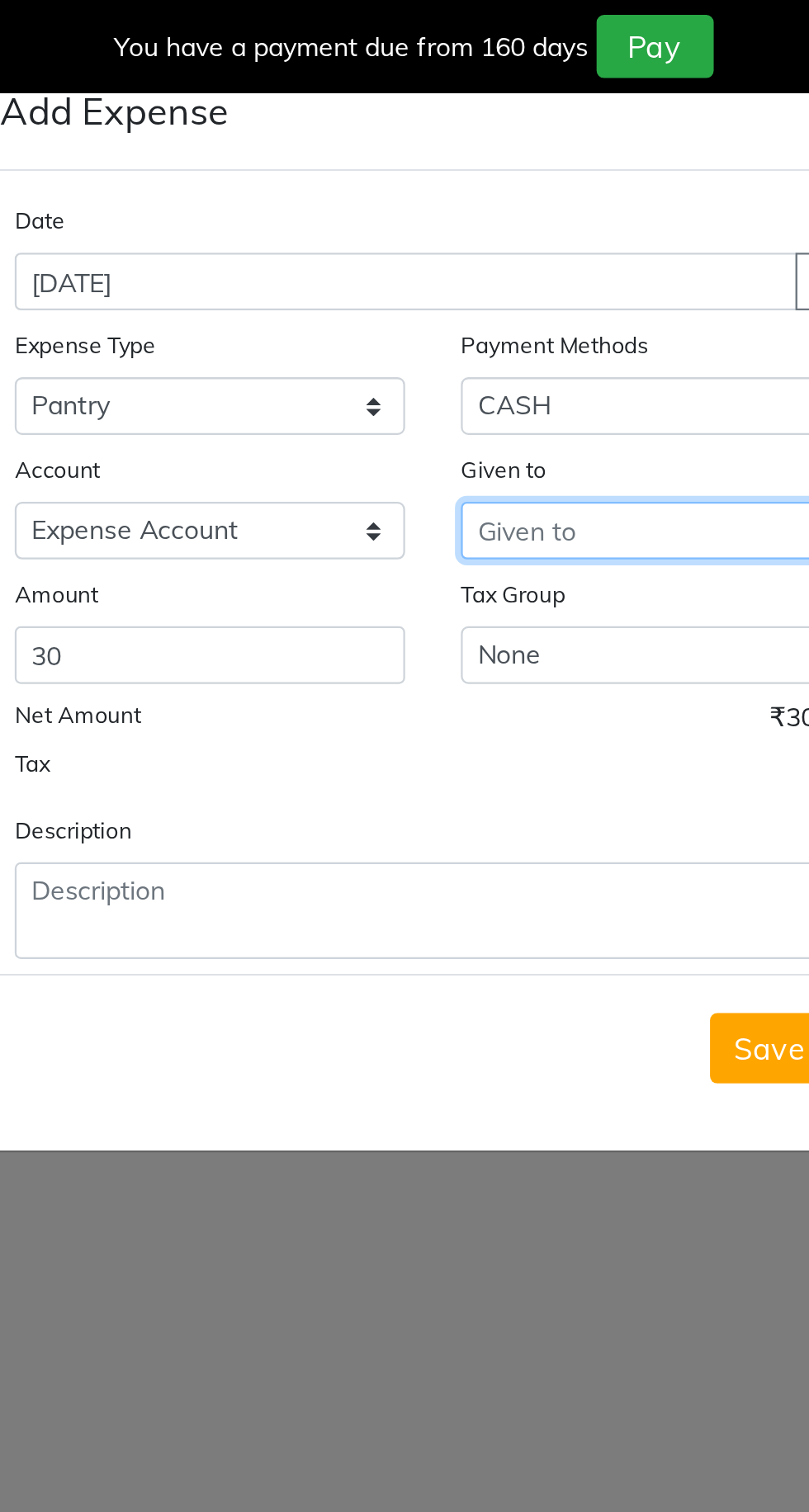
click at [502, 241] on input "text" at bounding box center [503, 235] width 173 height 26
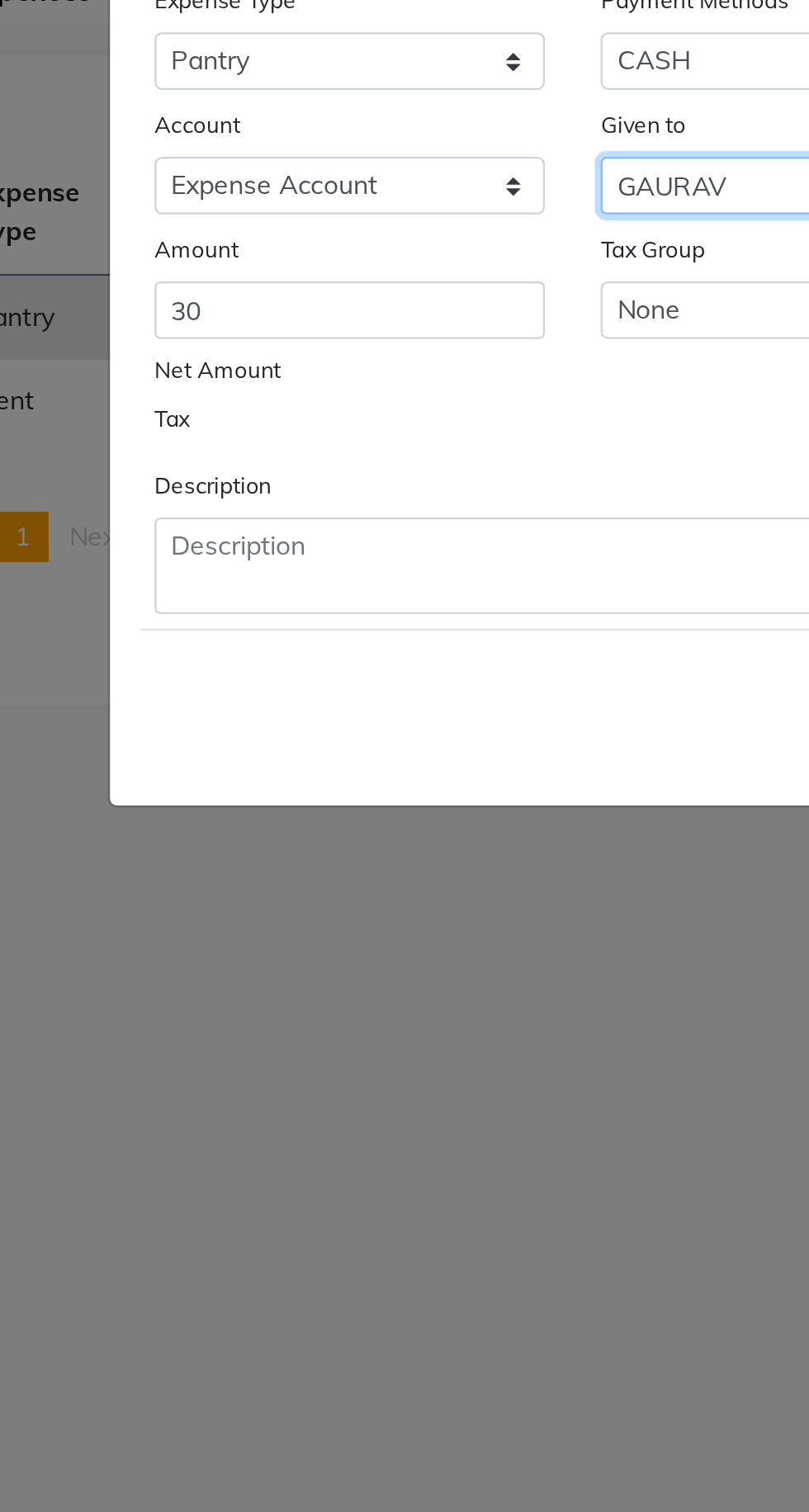
type input "GAURAV"
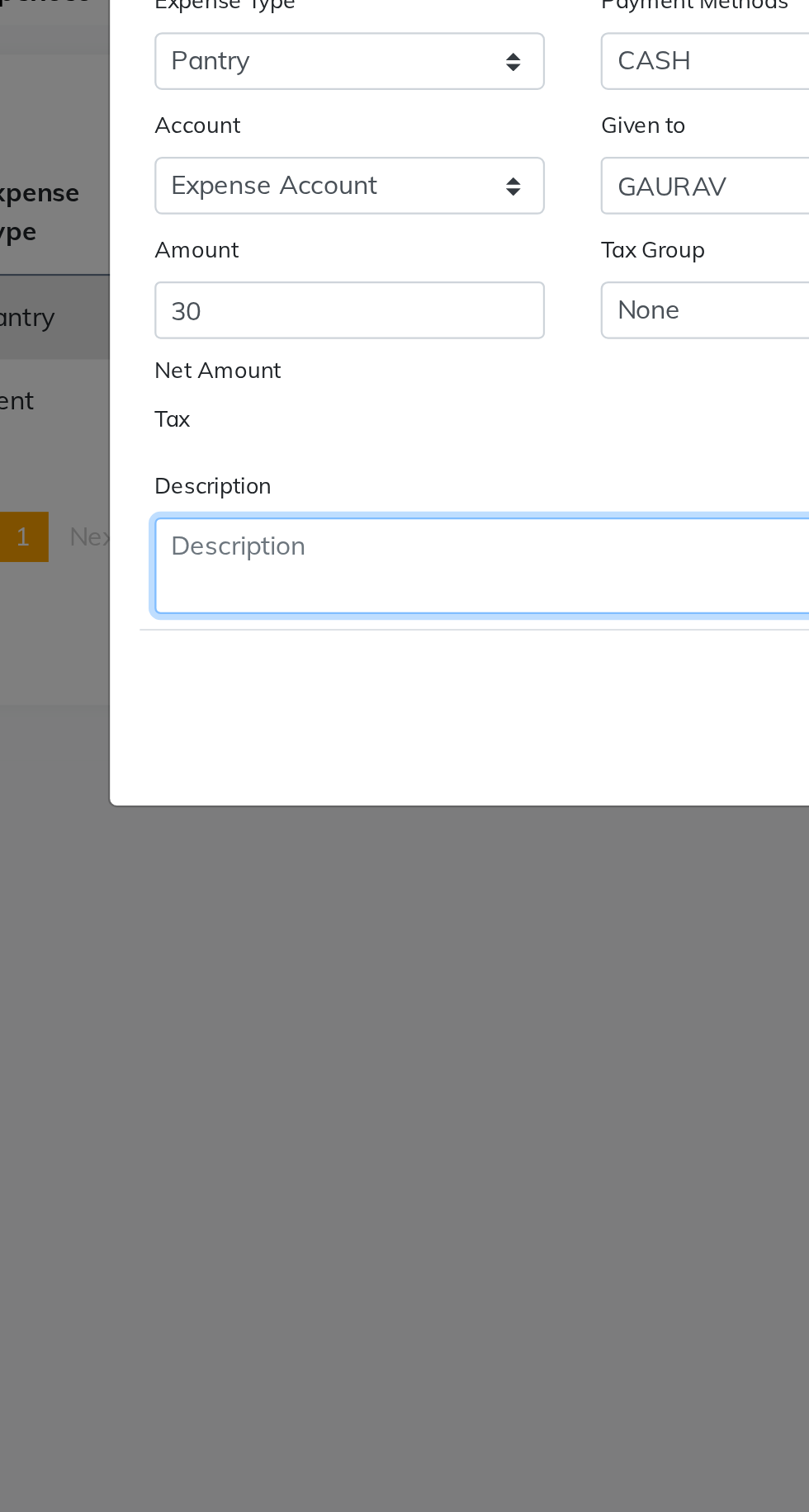
click at [332, 403] on textarea at bounding box center [404, 404] width 372 height 43
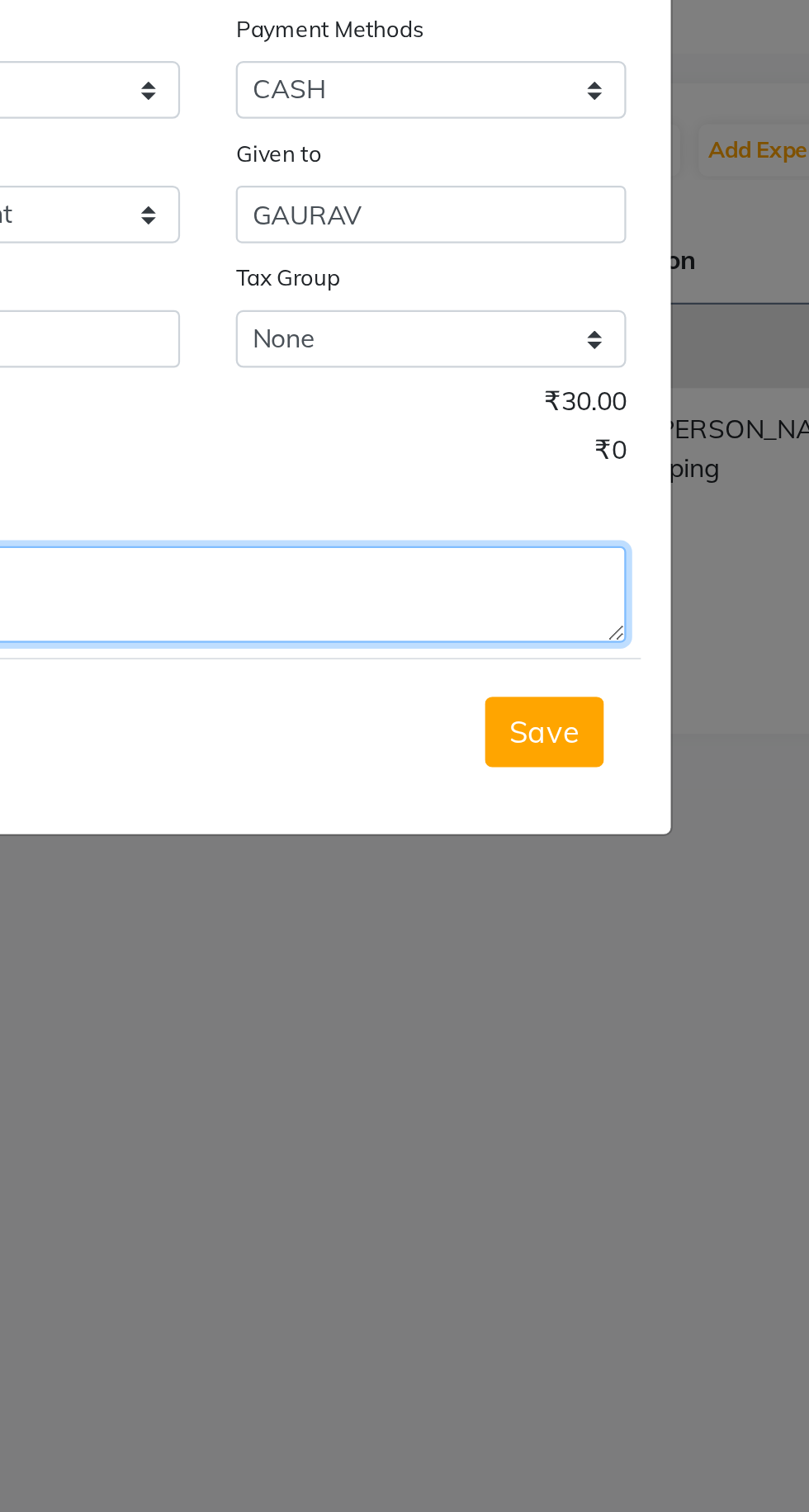
type textarea "3pkt biscuits"
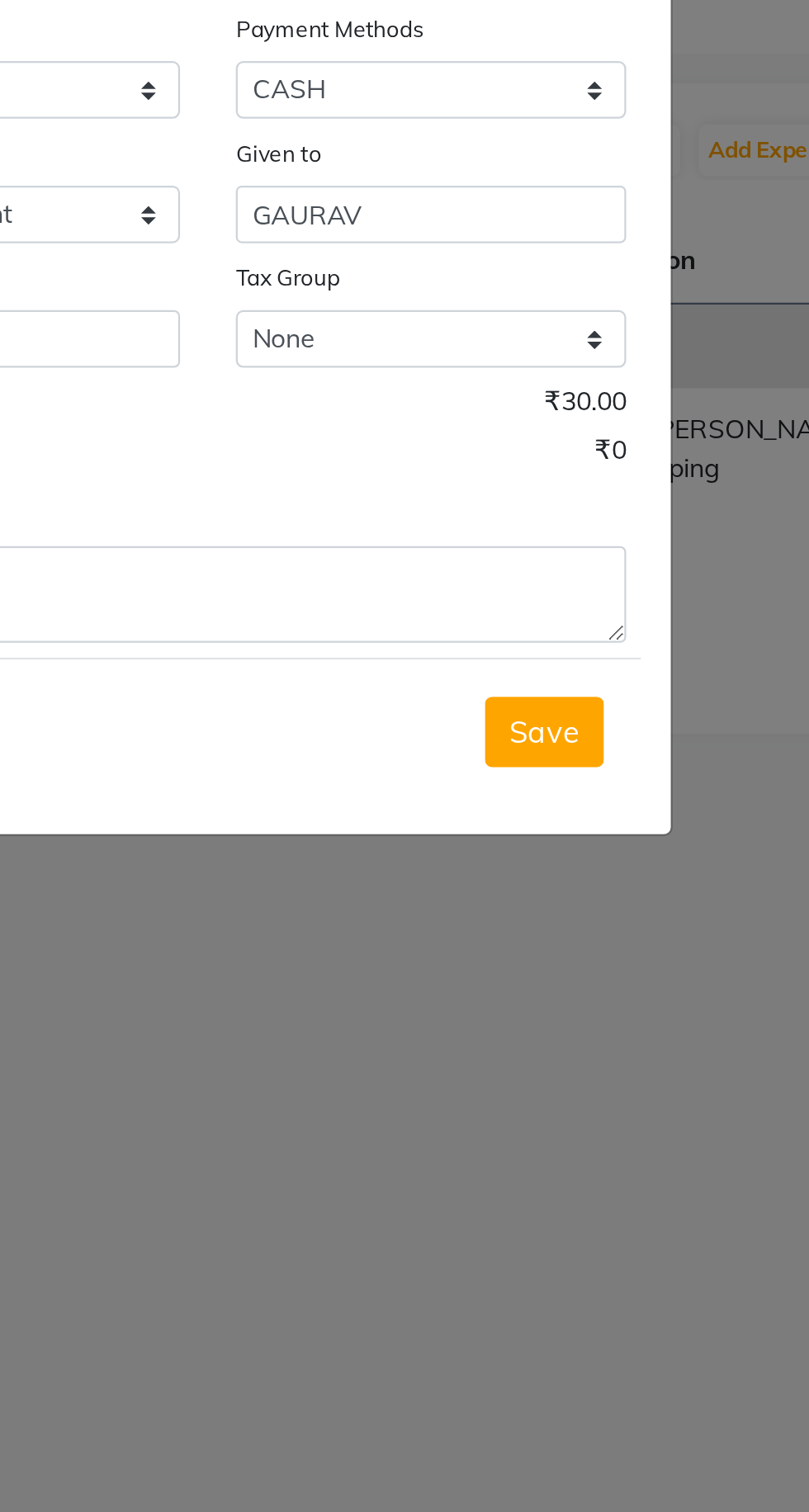
click at [563, 460] on span "Save" at bounding box center [554, 465] width 31 height 17
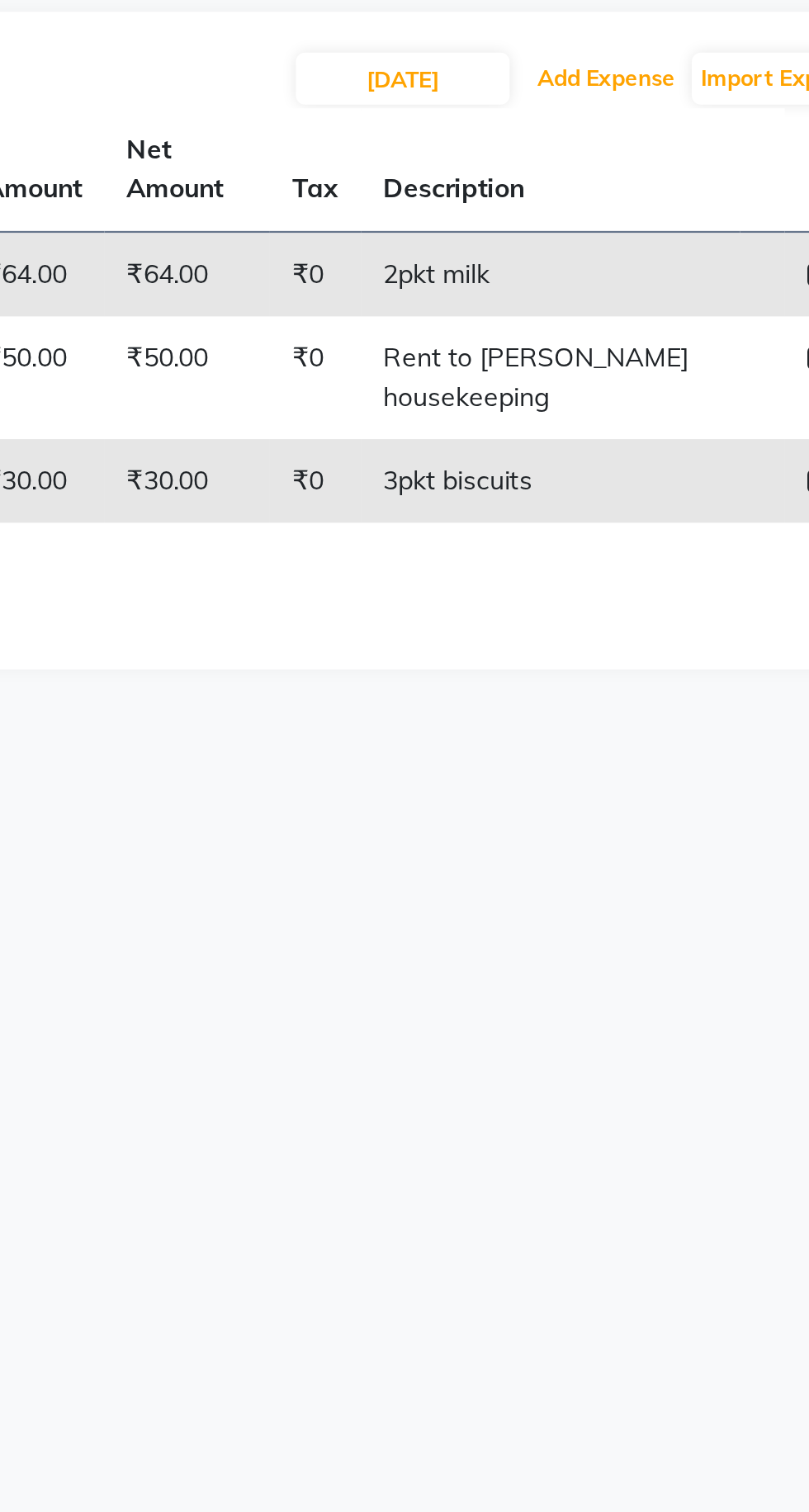
click at [657, 209] on button "Add Expense" at bounding box center [657, 208] width 70 height 23
select select "1"
select select "6945"
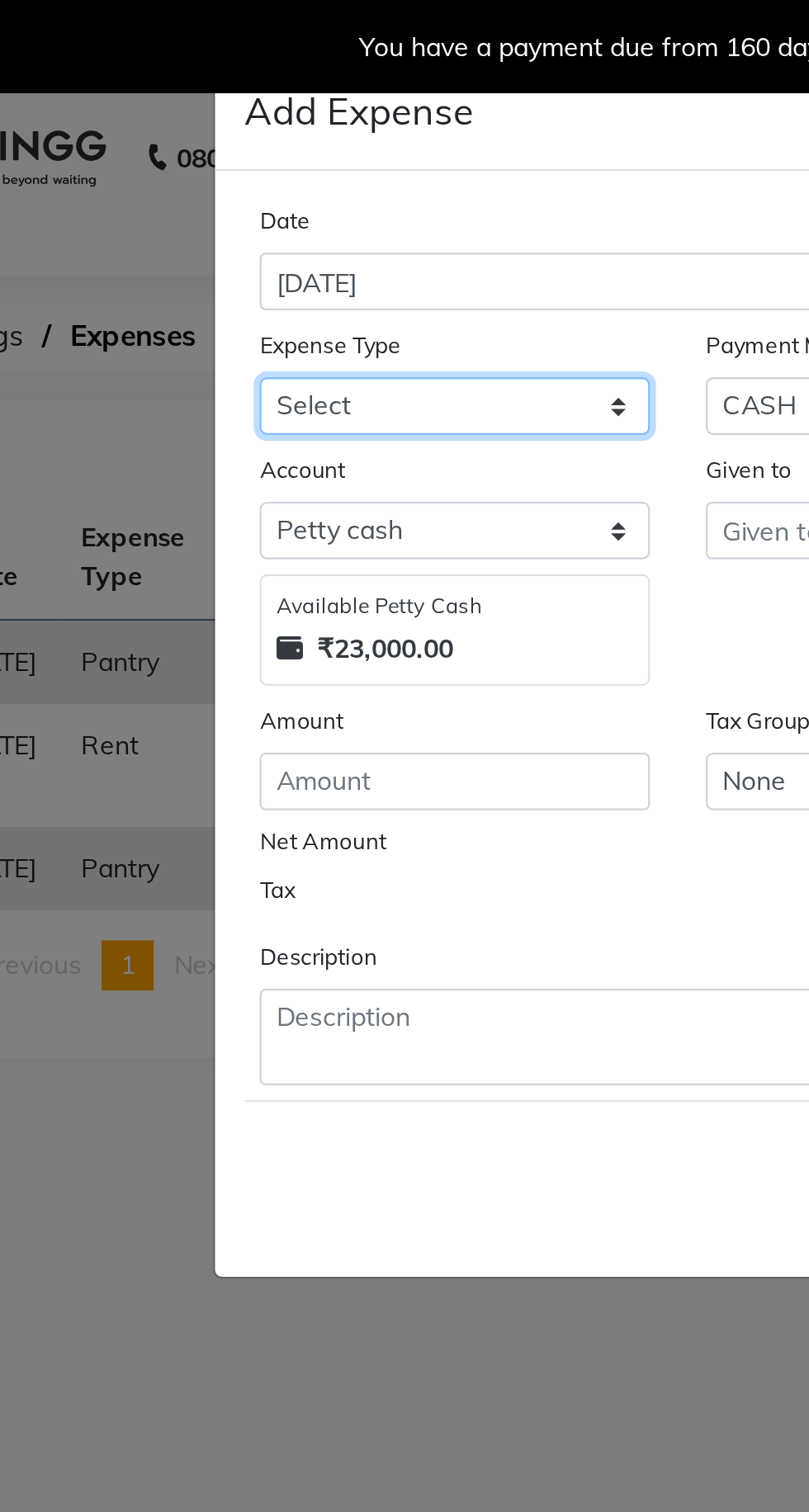
click at [254, 188] on select "Select Advance Salary Bank charges Car maintenance Cash transfer to bank Cash t…" at bounding box center [305, 180] width 173 height 26
select select "10"
click at [219, 167] on select "Select Advance Salary Bank charges Car maintenance Cash transfer to bank Cash t…" at bounding box center [305, 180] width 173 height 26
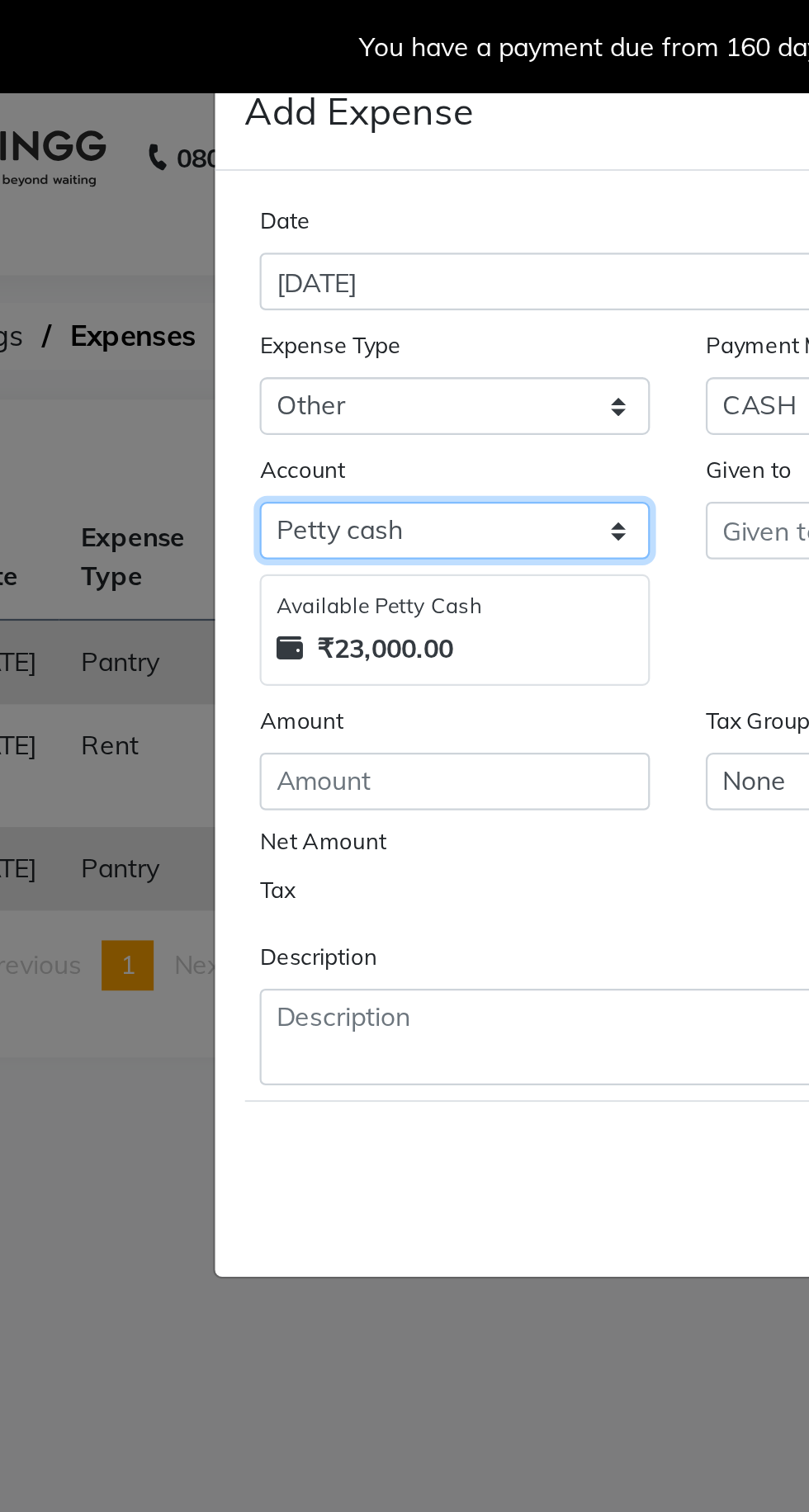
click at [328, 227] on select "Select [PERSON_NAME] cash Default account Expense Account" at bounding box center [305, 235] width 173 height 26
select select "7253"
click at [219, 223] on select "Select [PERSON_NAME] cash Default account Expense Account" at bounding box center [305, 235] width 173 height 26
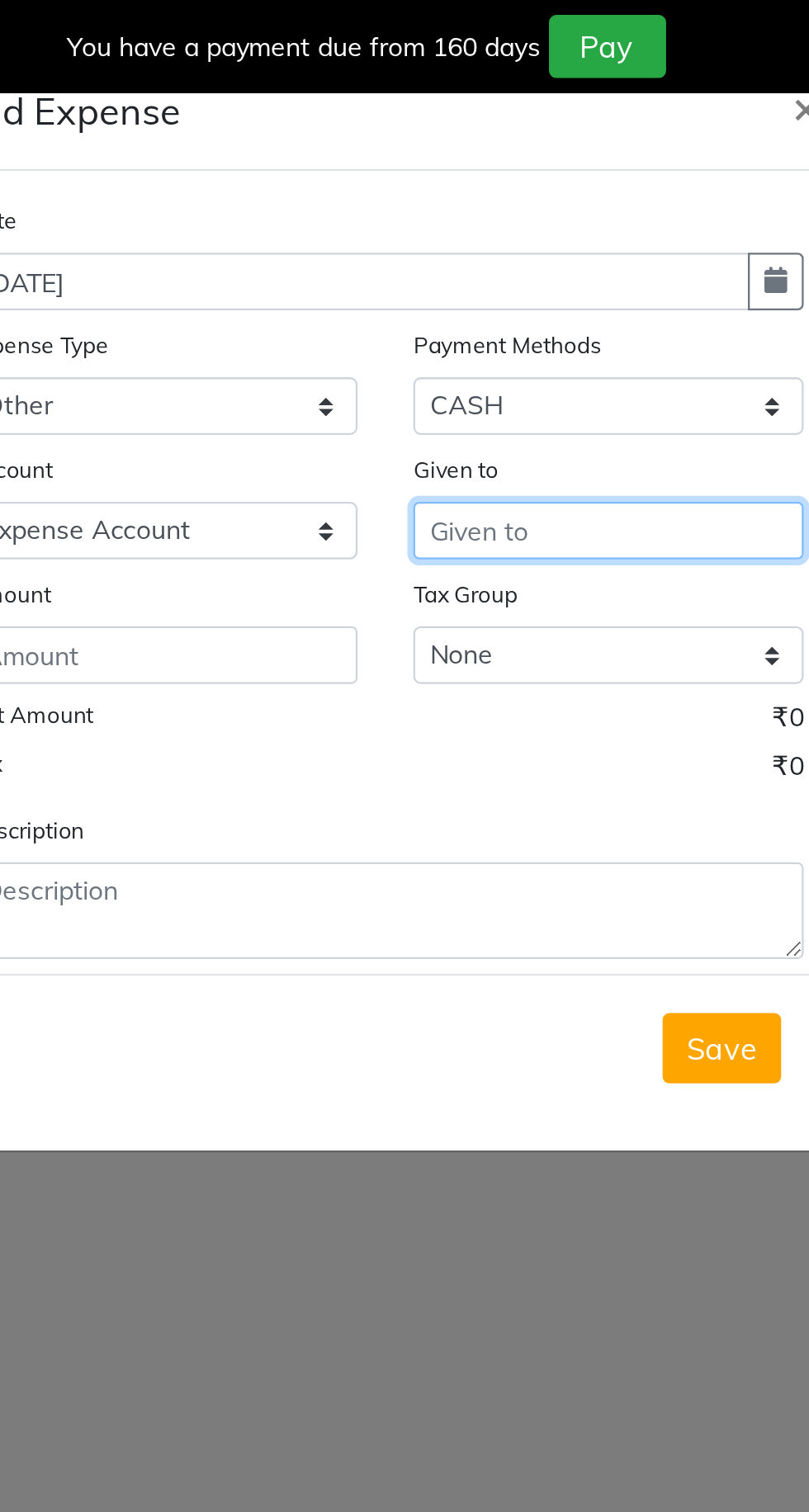
click at [518, 239] on input "text" at bounding box center [503, 235] width 173 height 26
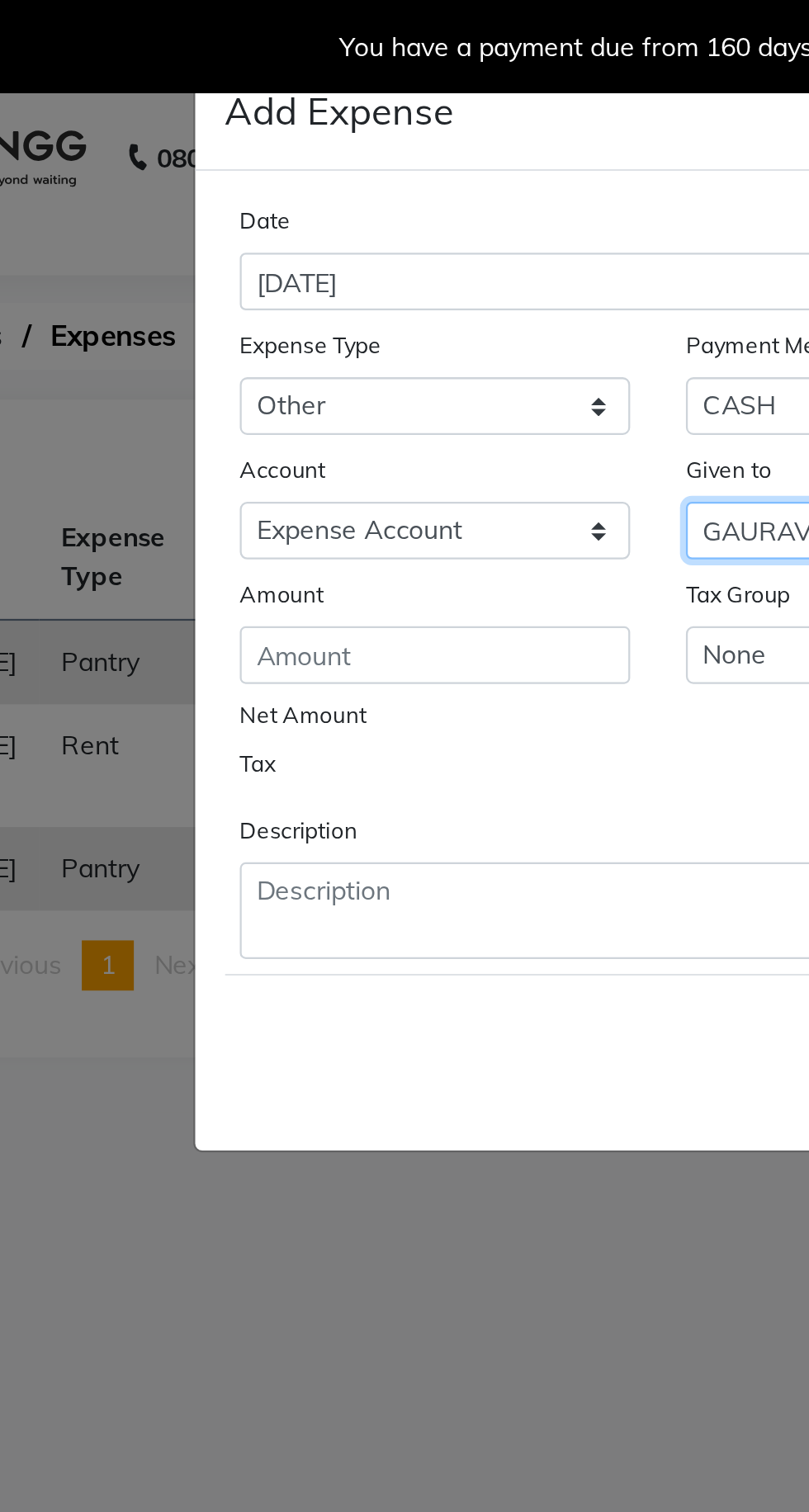
type input "GAURAV"
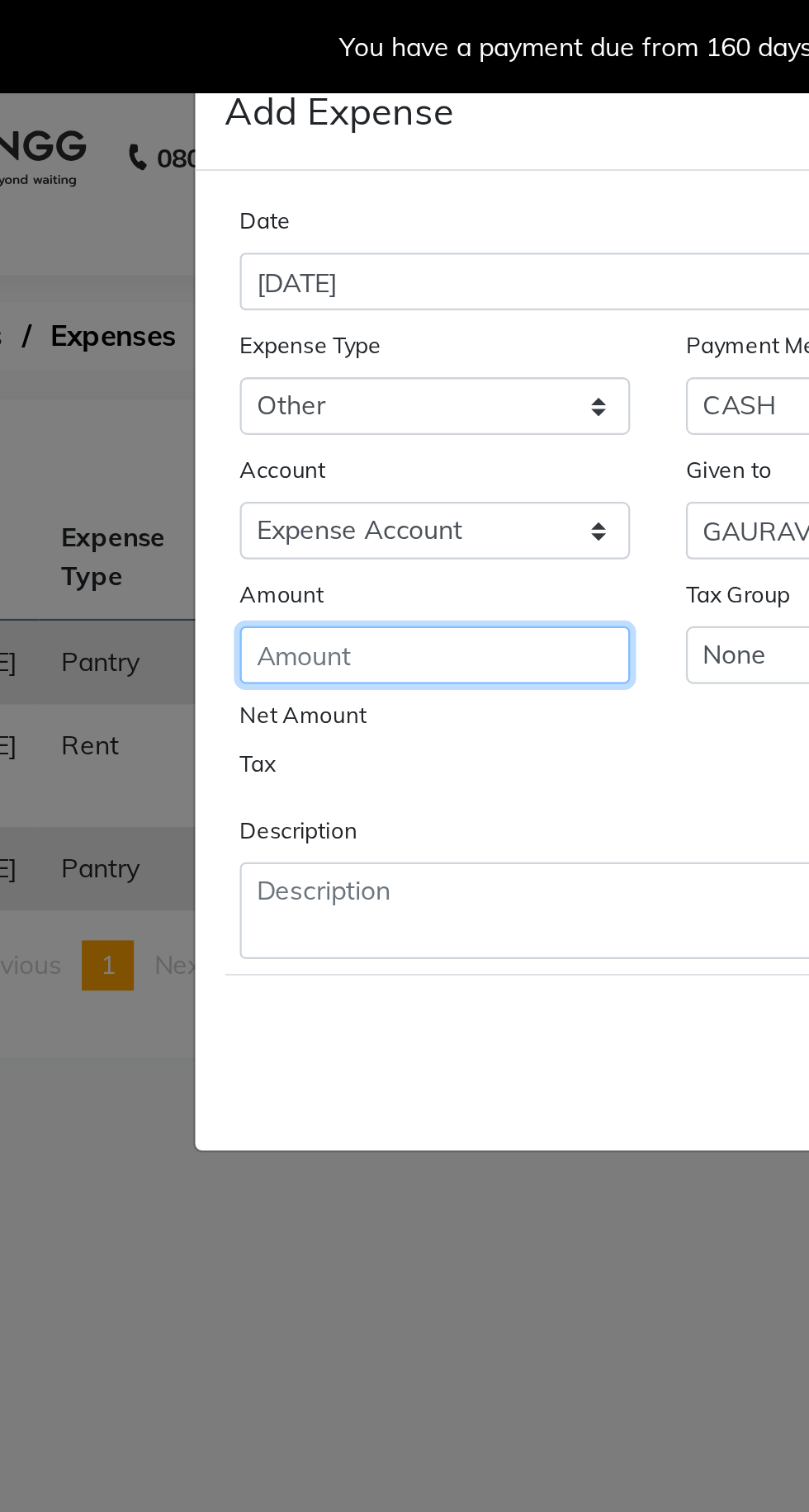
click at [301, 286] on input "number" at bounding box center [305, 291] width 173 height 26
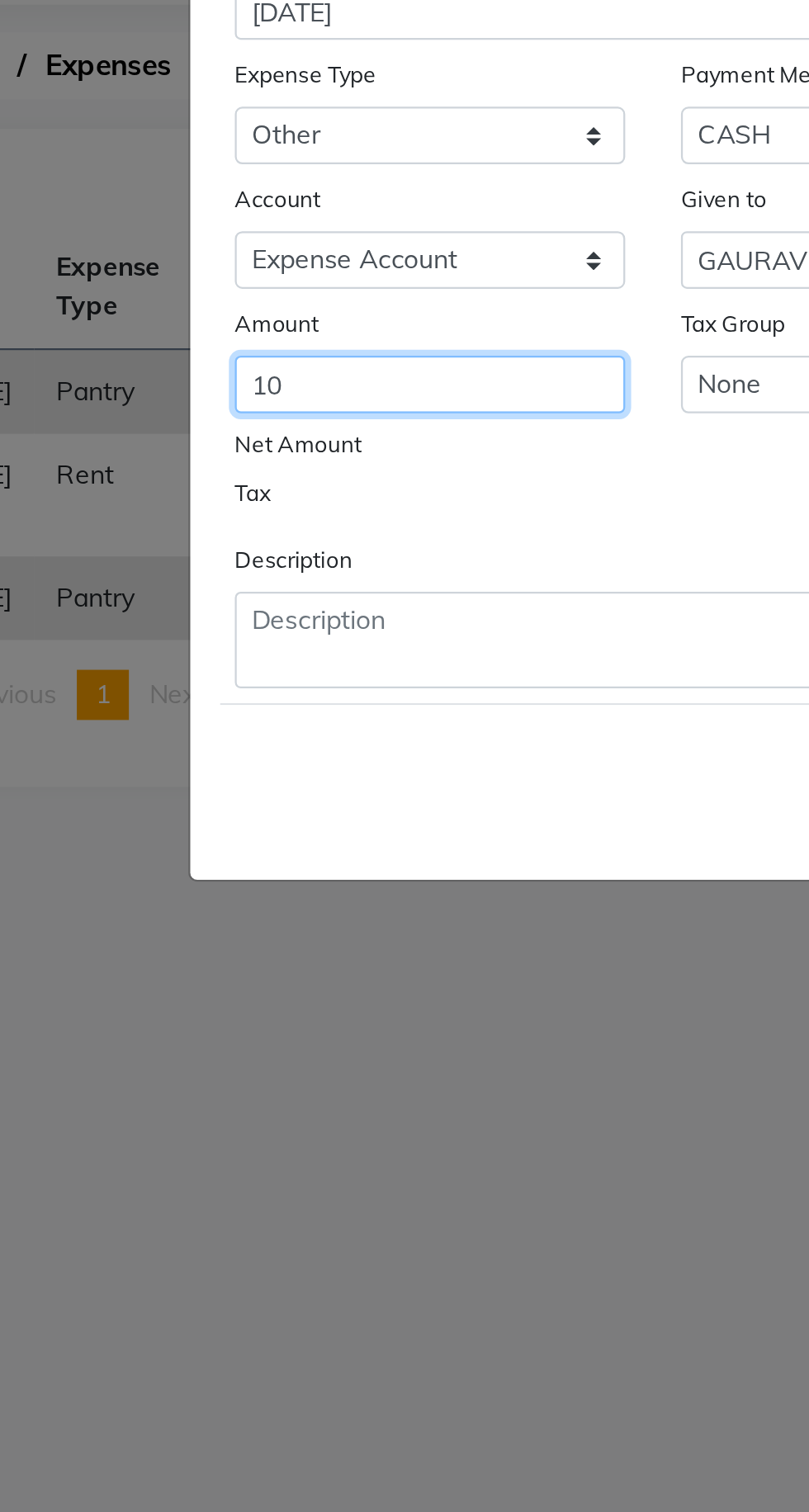
type input "10"
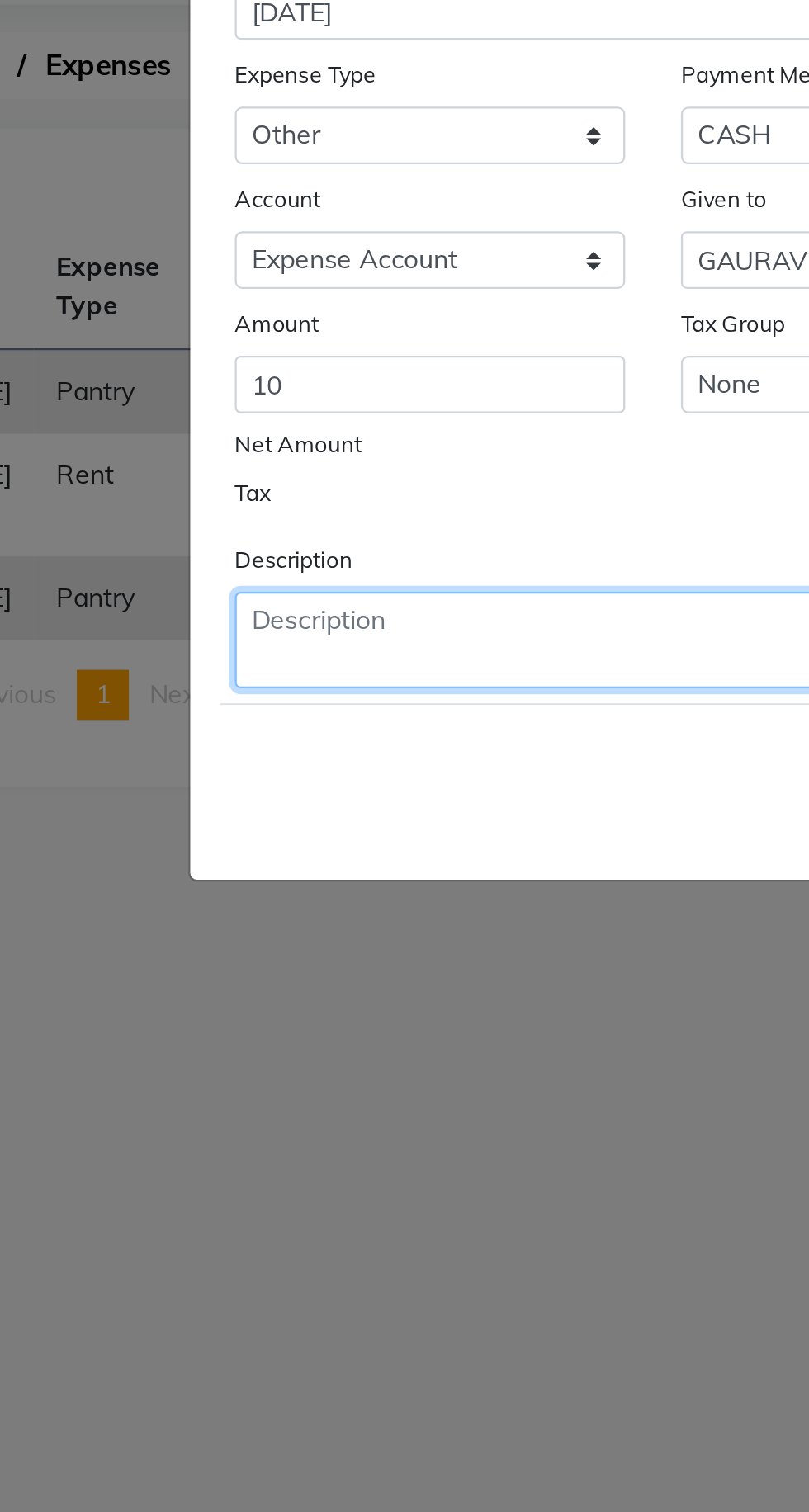
click at [327, 400] on textarea at bounding box center [404, 404] width 372 height 43
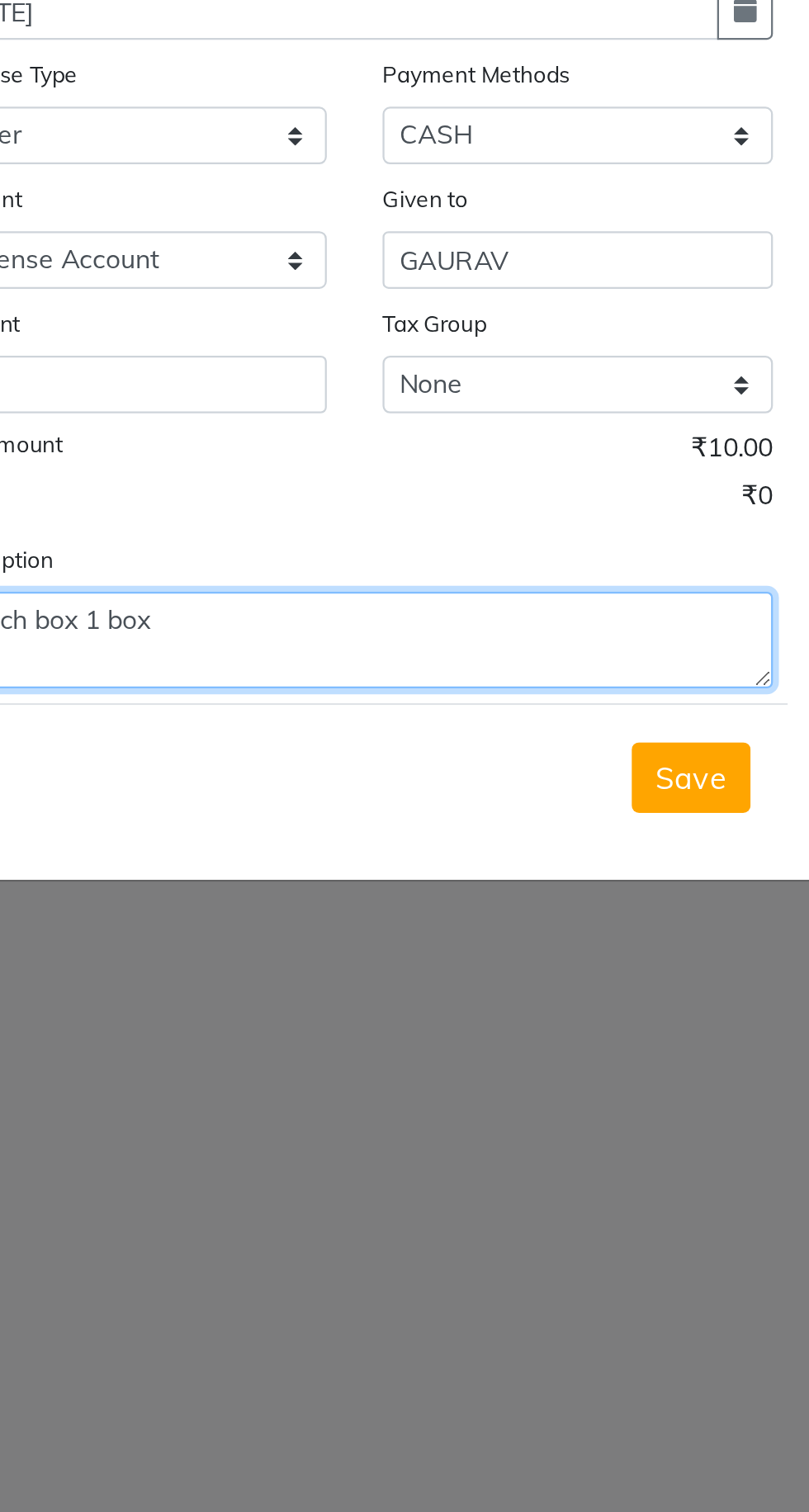
type textarea "Match box 1 box"
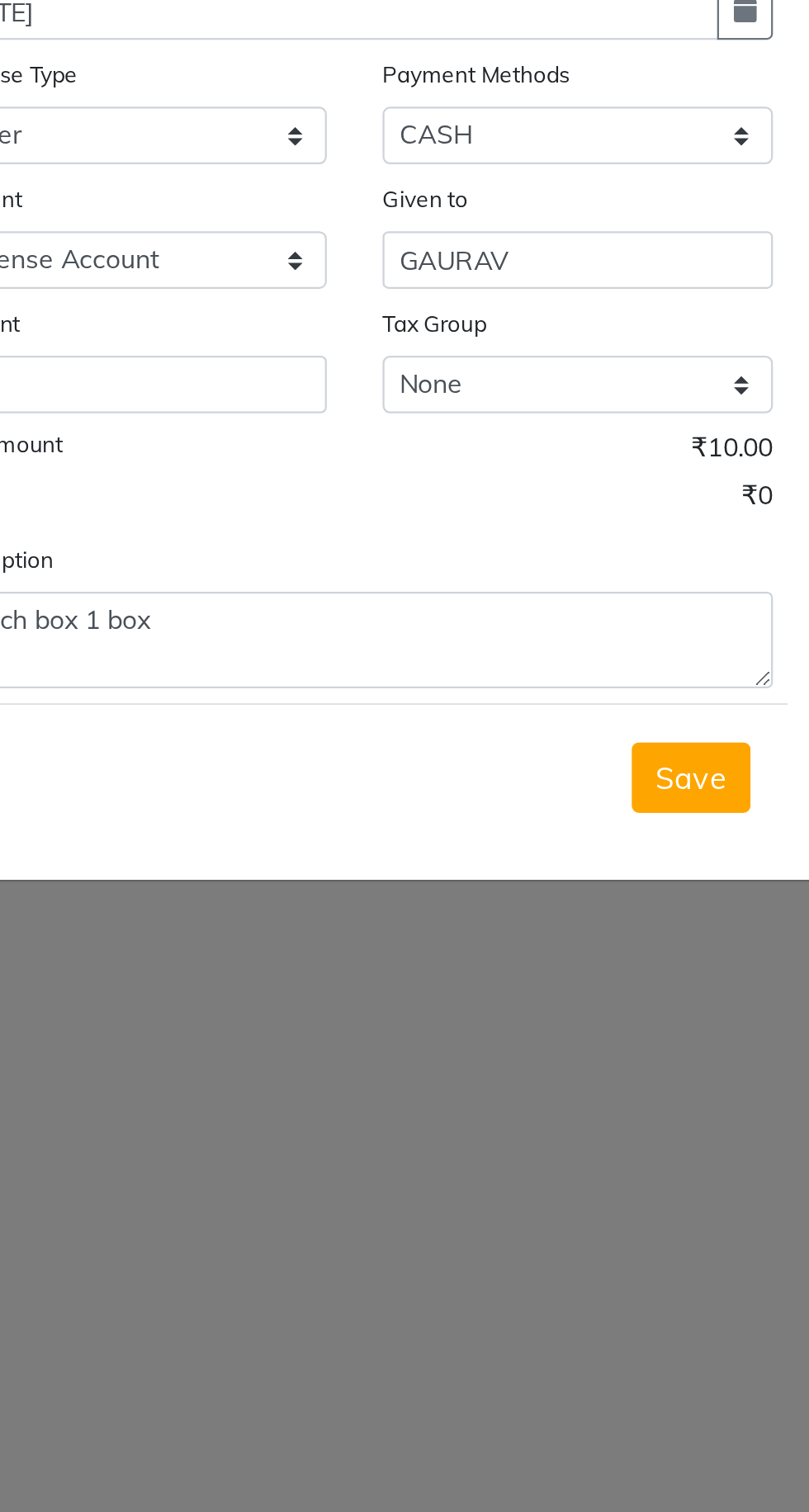
click at [559, 471] on span "Save" at bounding box center [554, 465] width 31 height 17
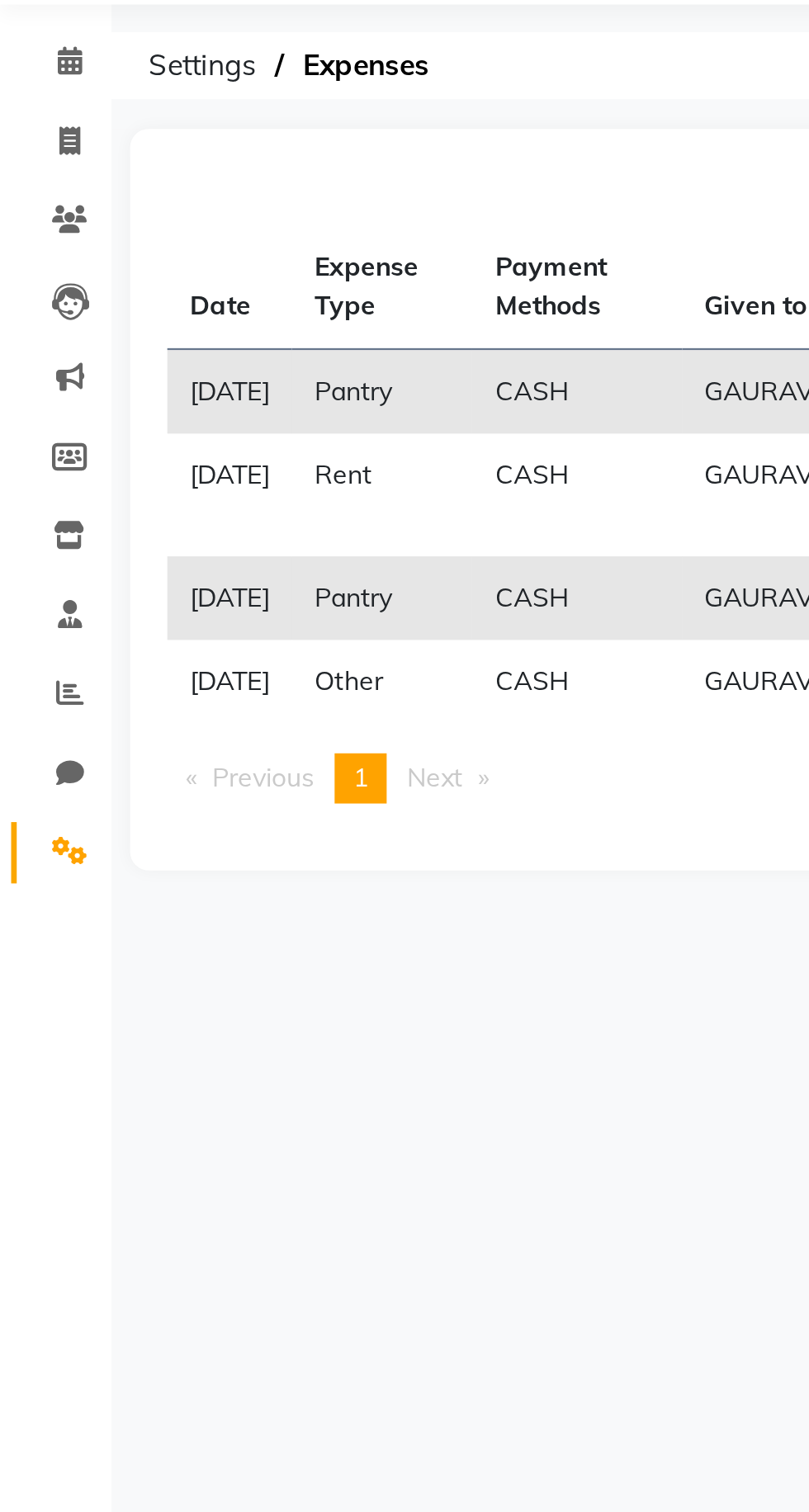
click at [39, 496] on span at bounding box center [31, 499] width 29 height 19
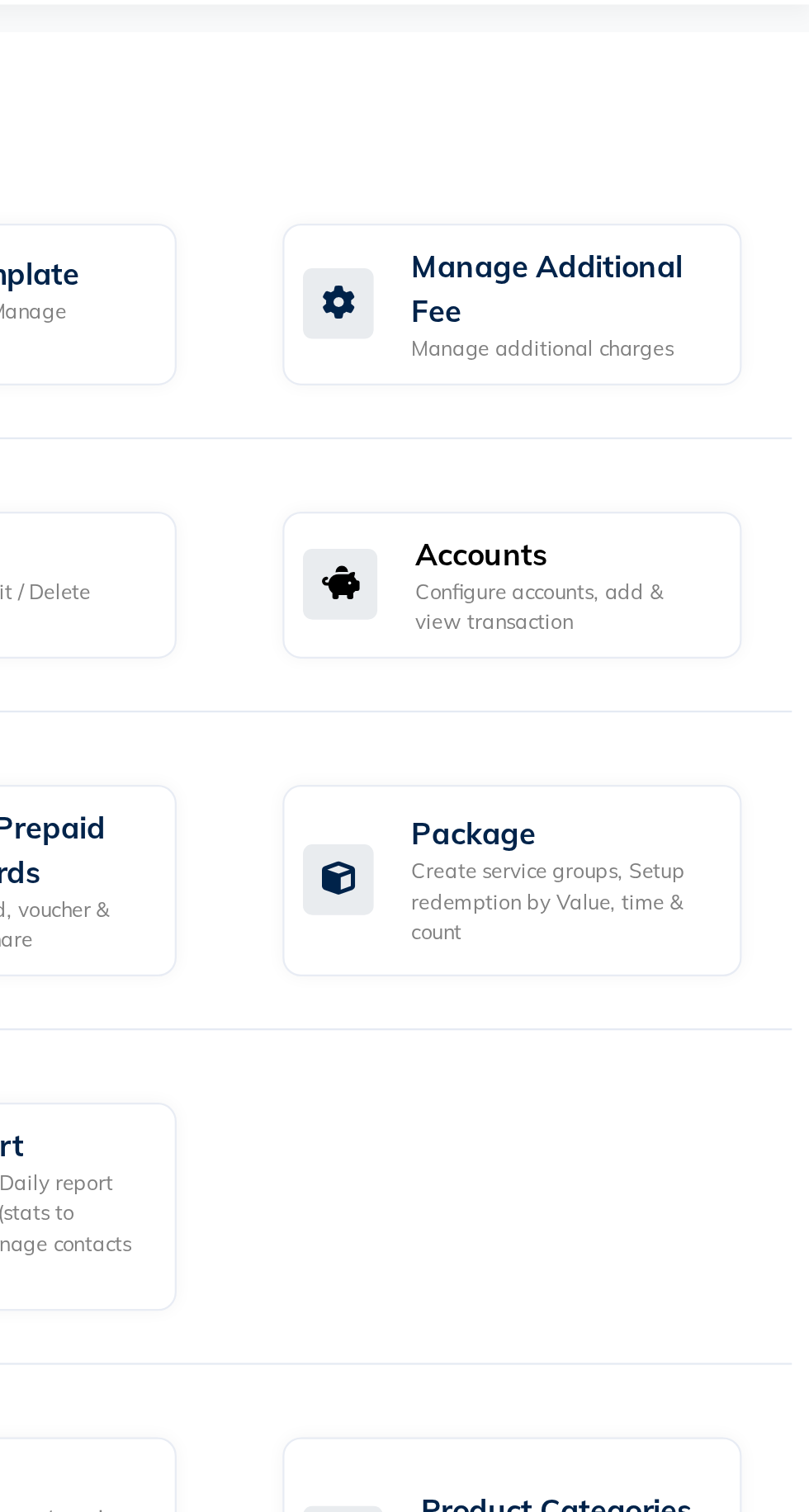
click at [695, 382] on div "Configure accounts, add & view transaction" at bounding box center [698, 390] width 131 height 28
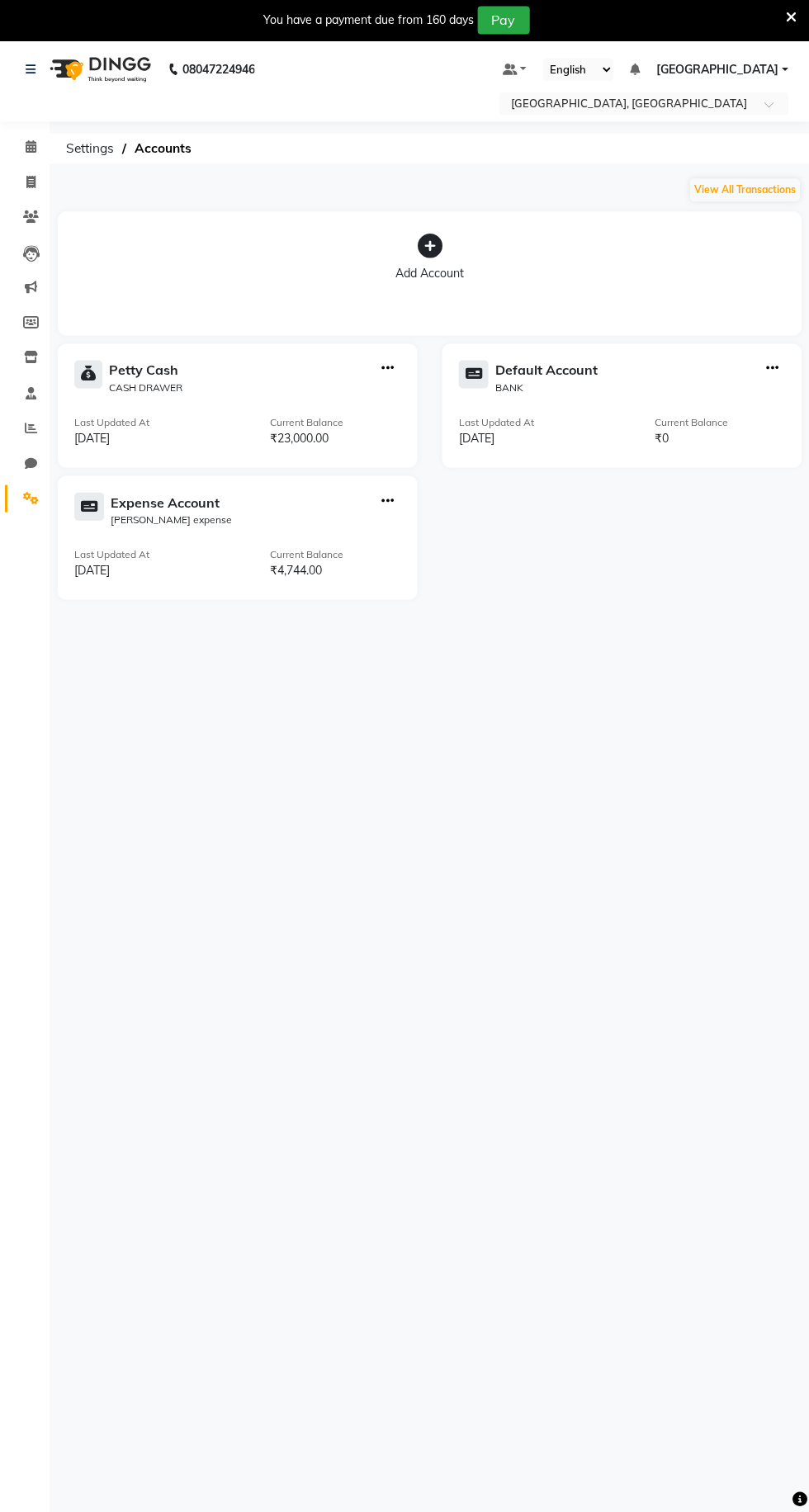
scroll to position [2, 0]
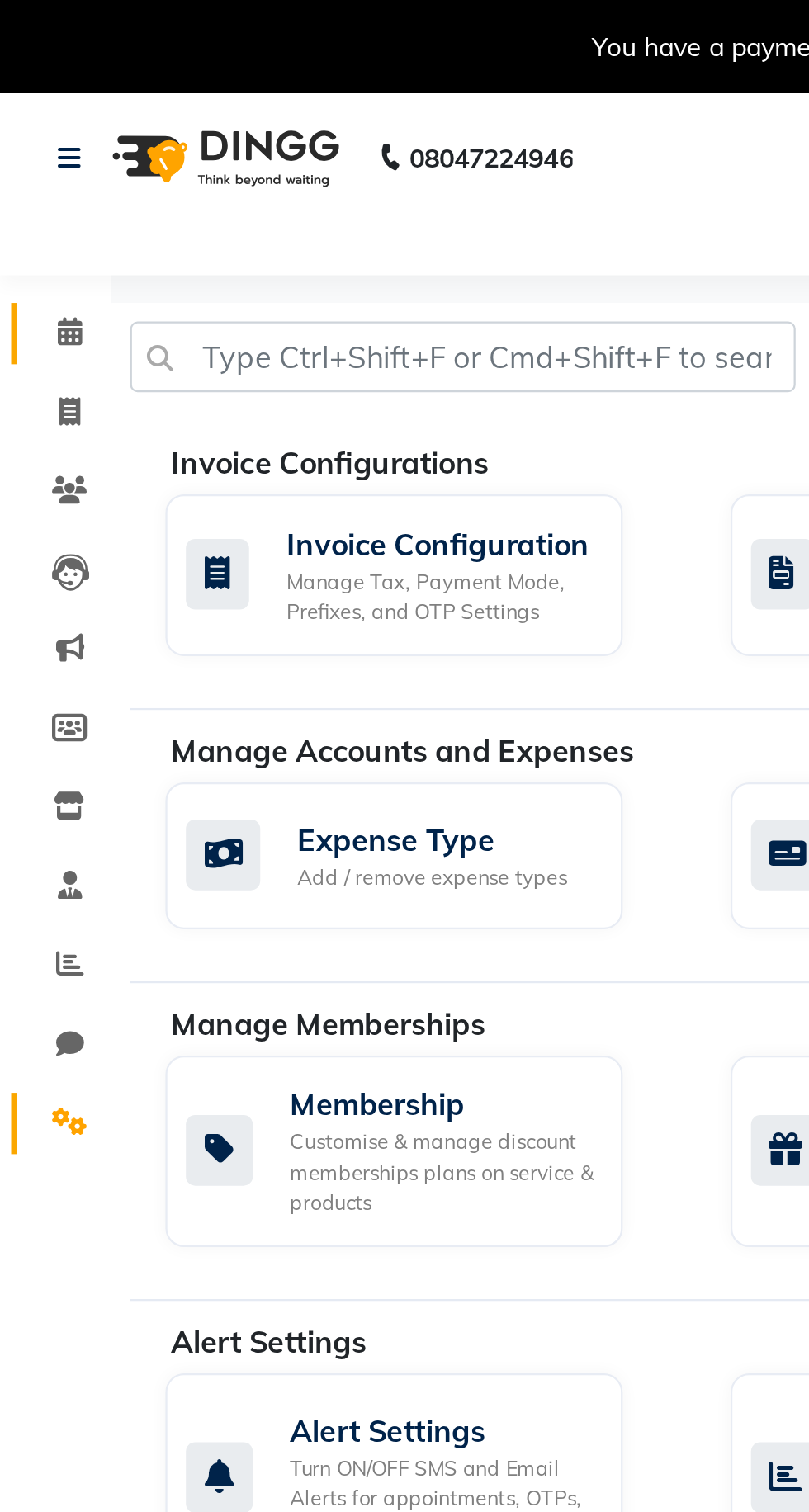
click at [40, 148] on span at bounding box center [31, 148] width 29 height 19
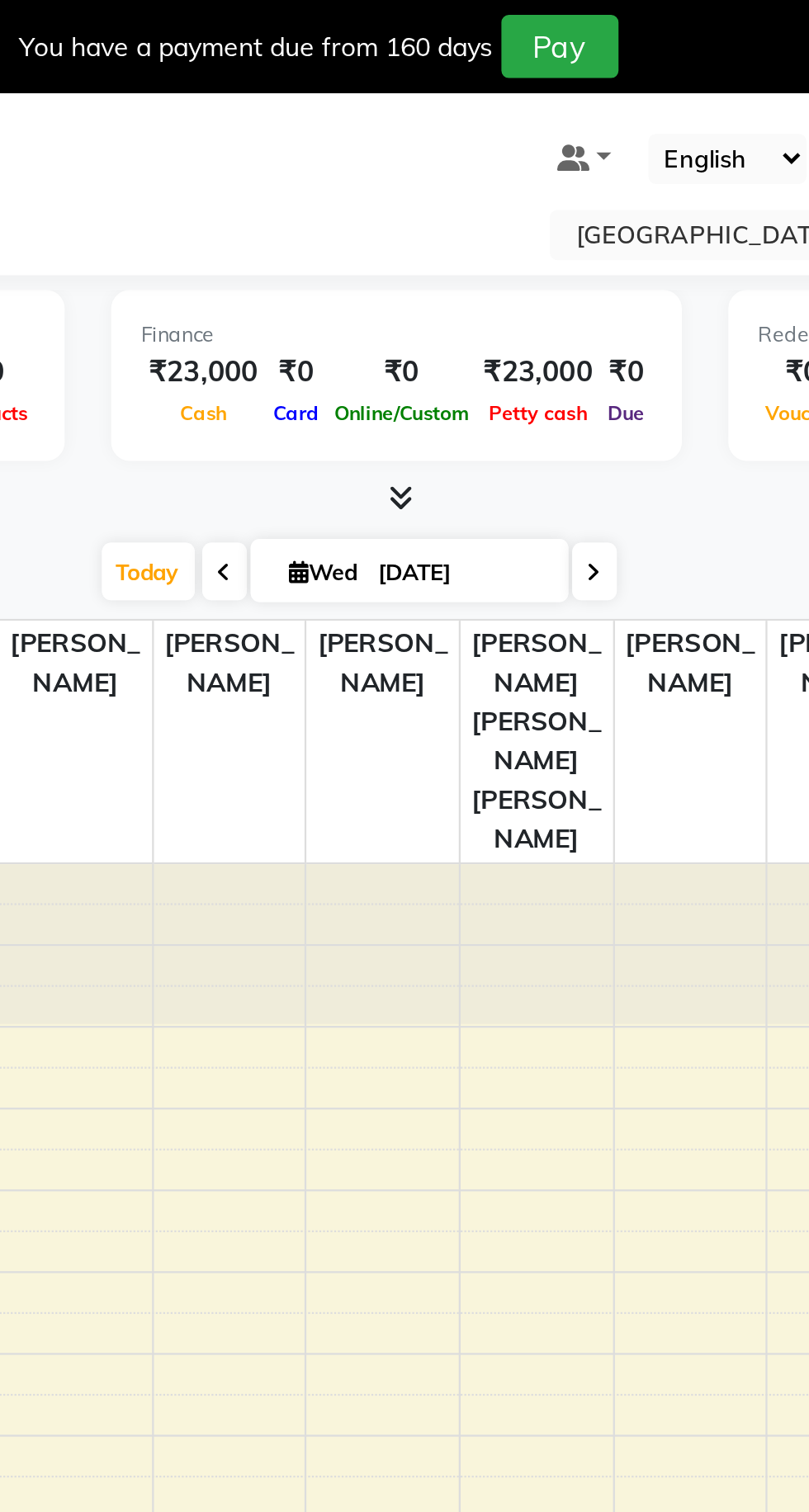
click at [518, 187] on span "Petty cash" at bounding box center [493, 183] width 50 height 12
select select "6945"
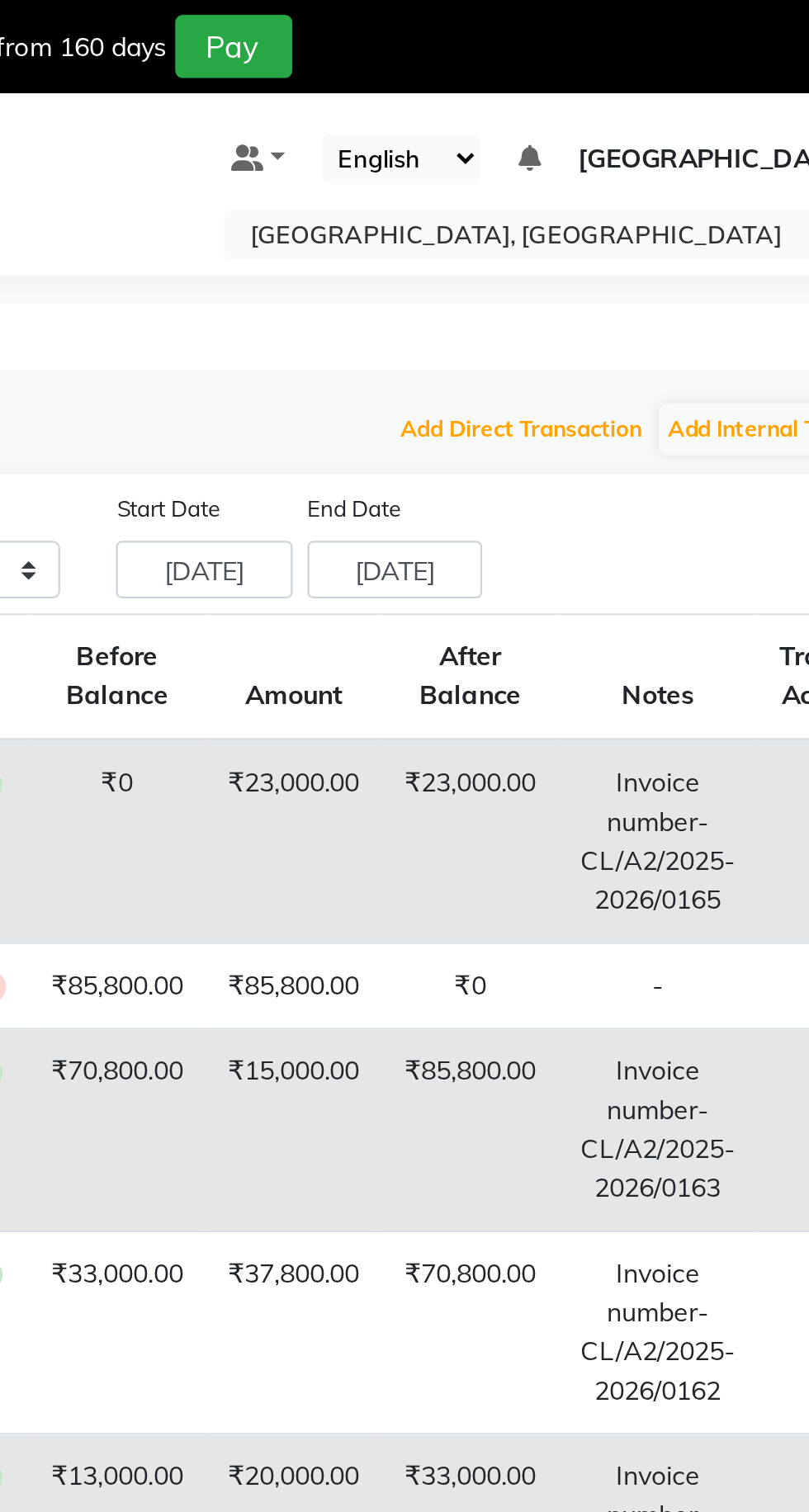
click at [652, 195] on button "Add Direct Transaction" at bounding box center [631, 191] width 116 height 23
select select "direct"
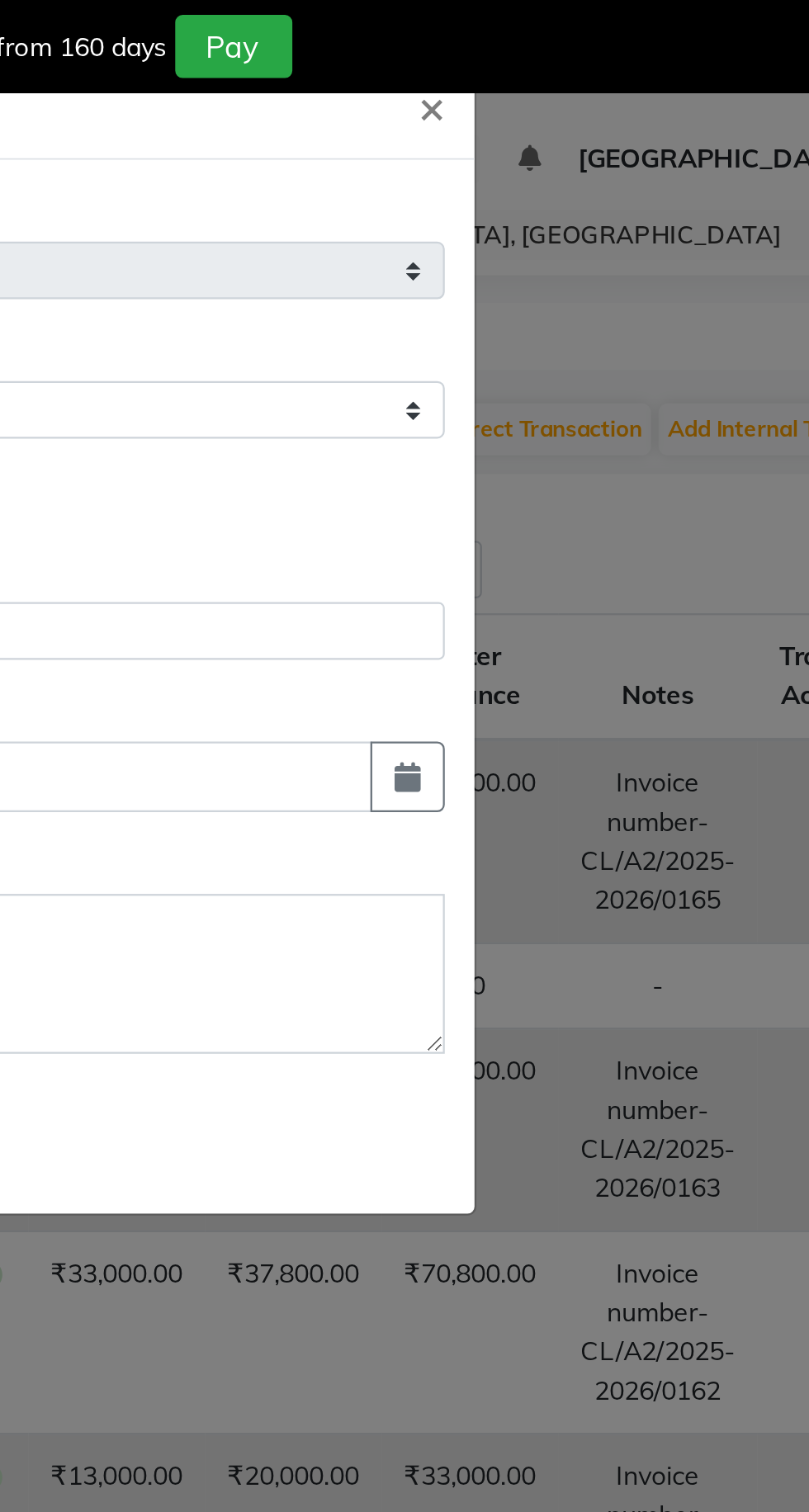
select select "6945"
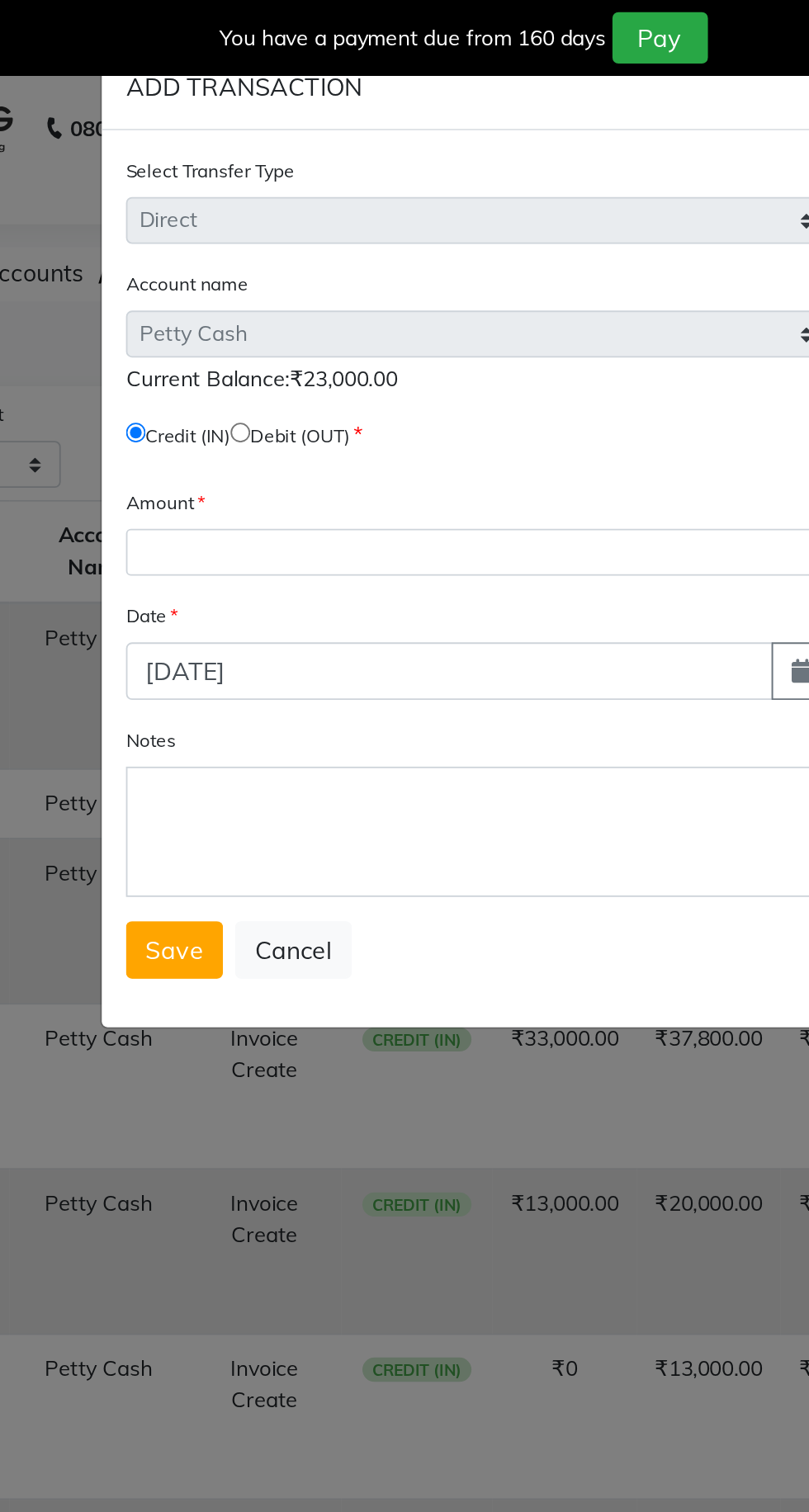
click at [330, 212] on span "Current Balance:₹23,000.00" at bounding box center [286, 207] width 147 height 15
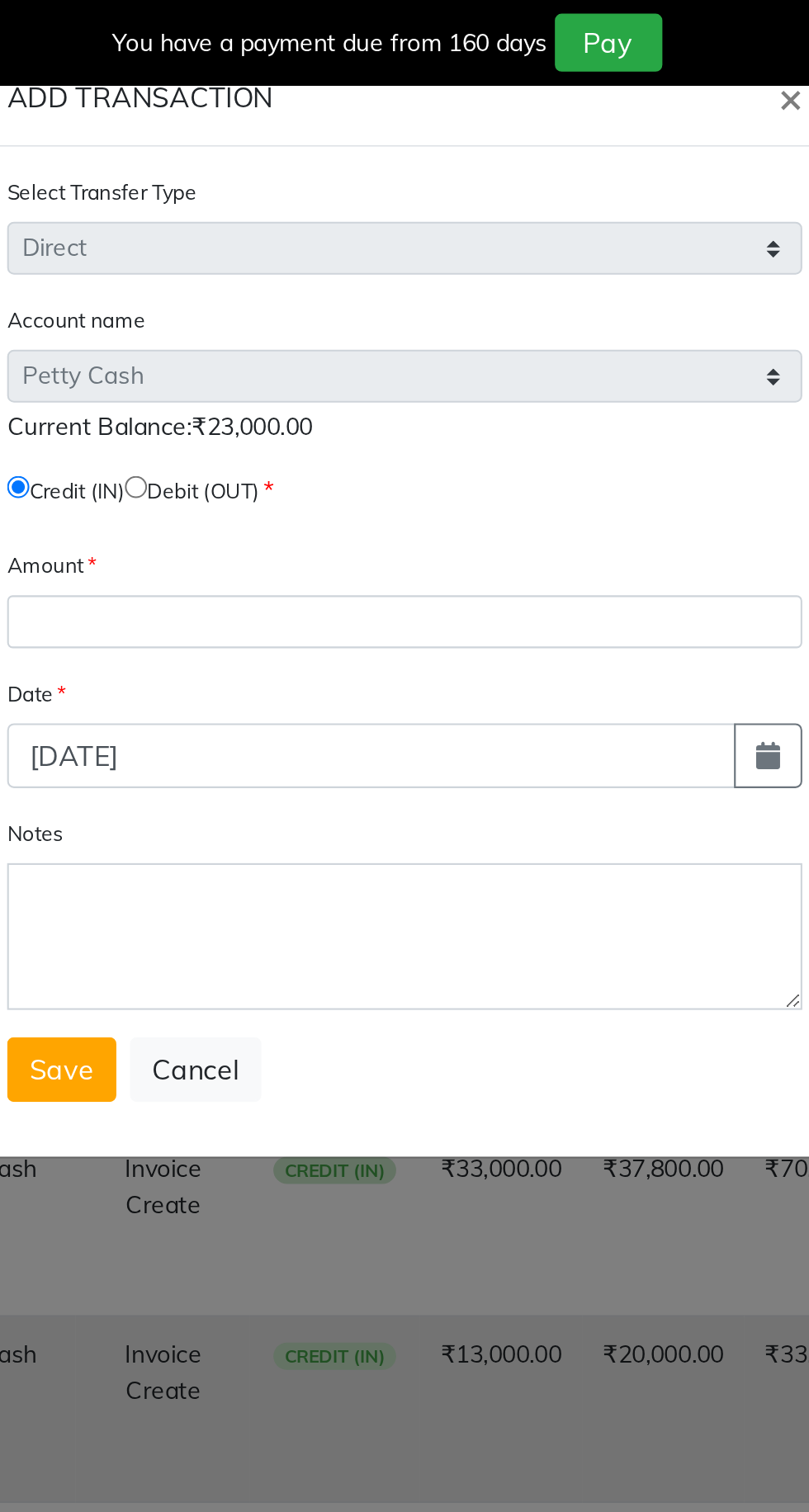
click at [323, 206] on span "Current Balance:₹23,000.00" at bounding box center [286, 207] width 147 height 15
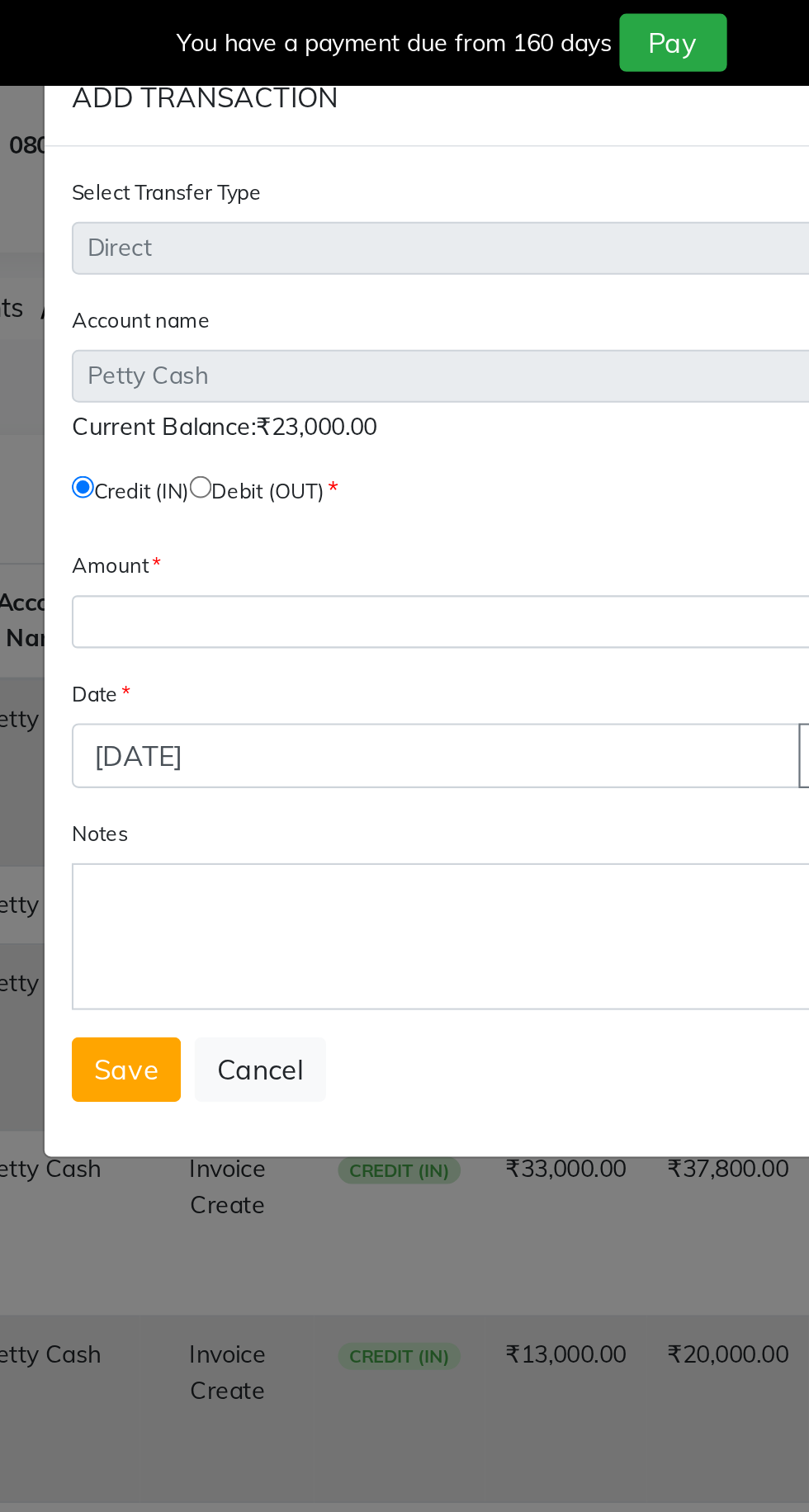
copy span "₹23,000.00"
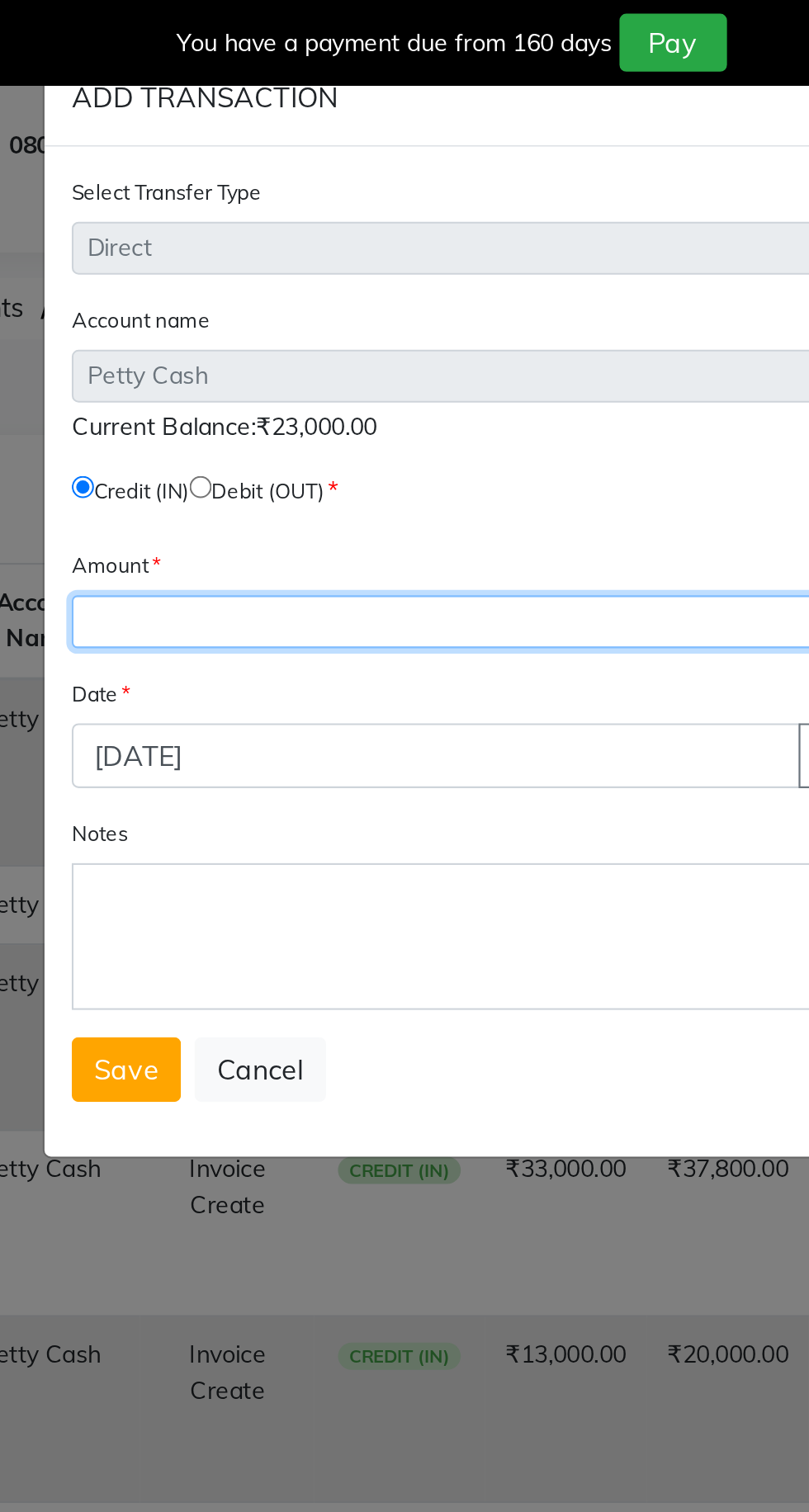
paste input "23000.00"
type input "23000.00"
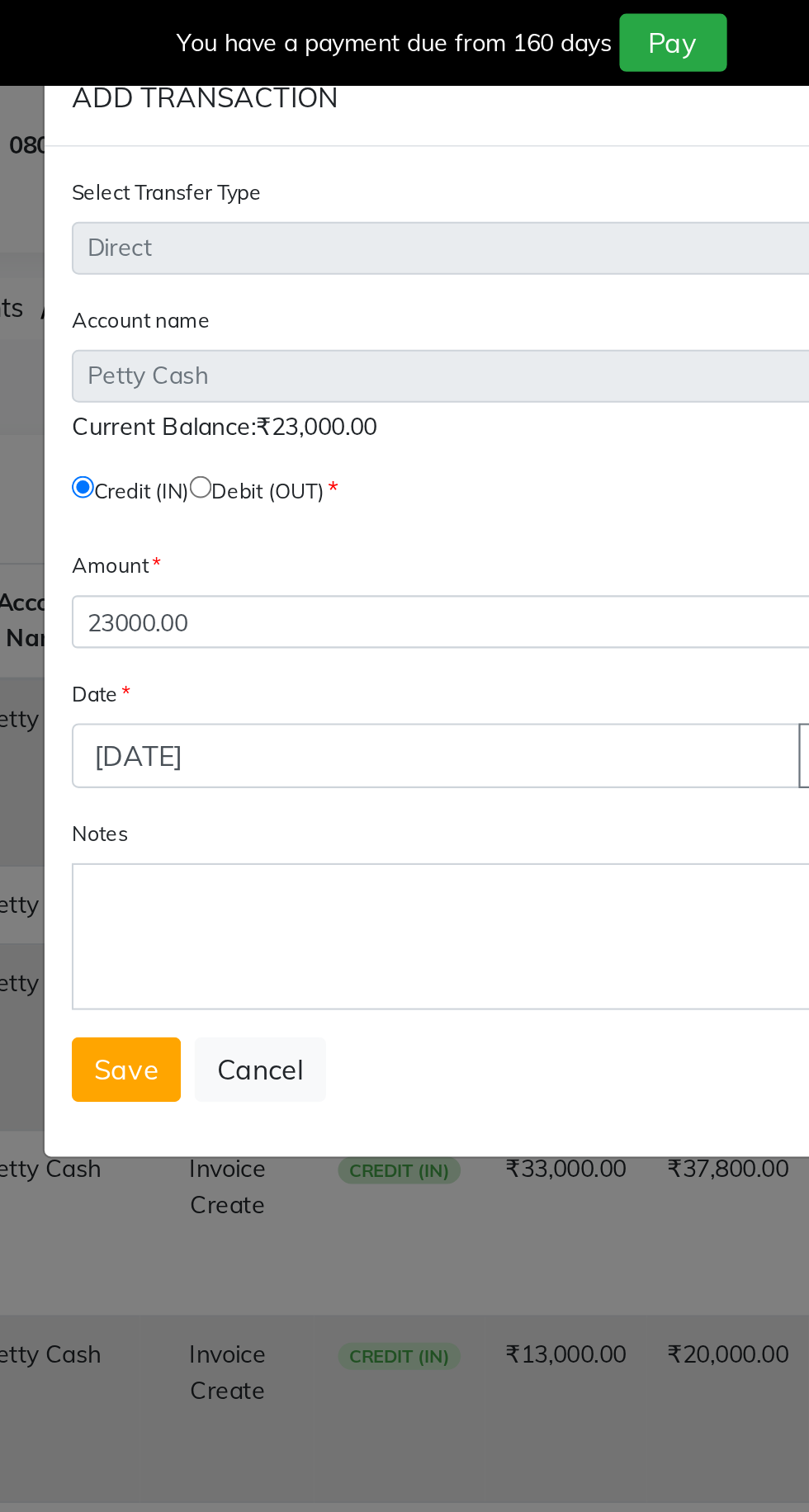
click at [280, 234] on input "radio" at bounding box center [274, 235] width 11 height 11
radio input "true"
click at [249, 518] on span "Save" at bounding box center [238, 517] width 31 height 17
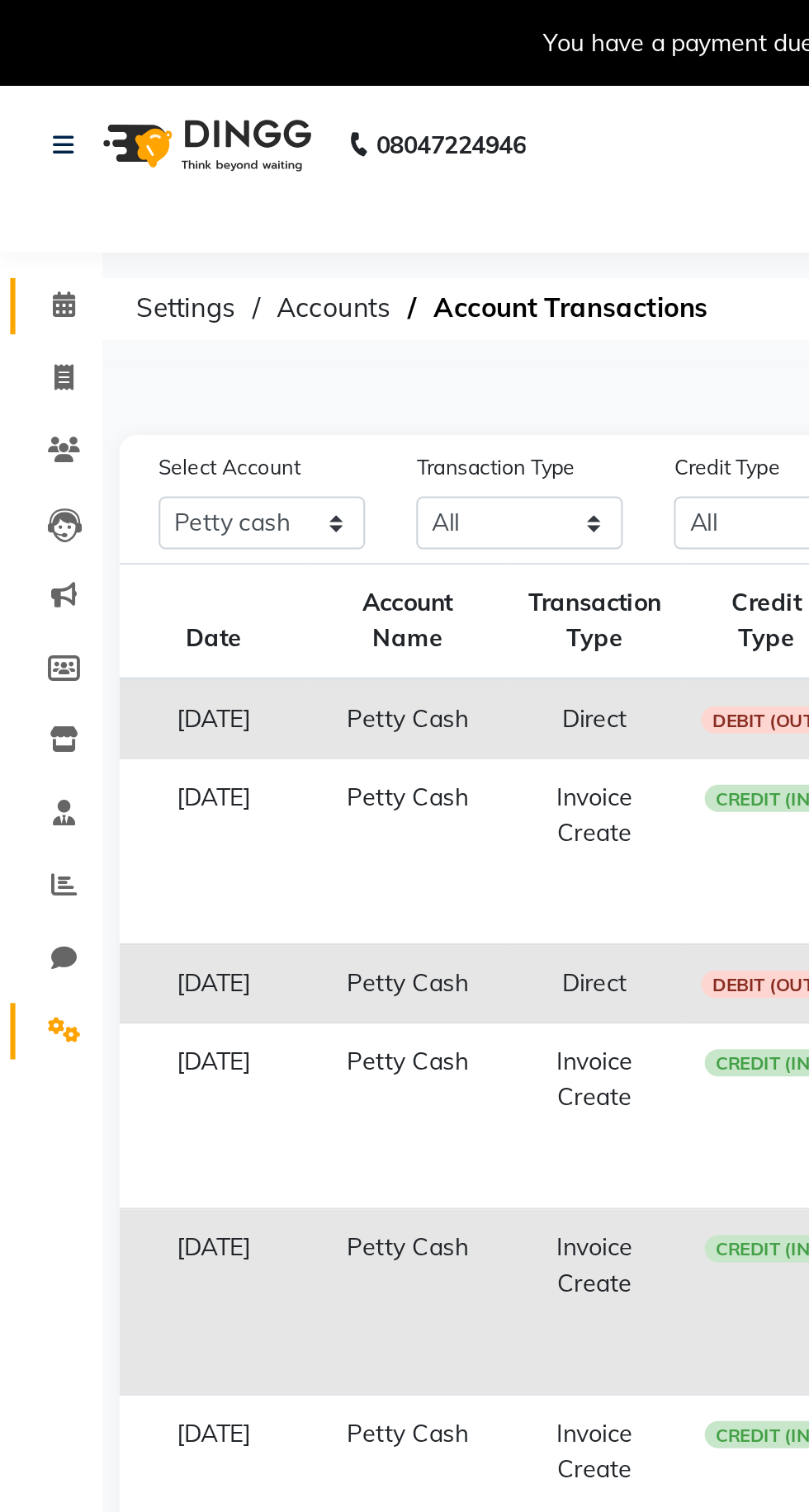
click at [35, 157] on span at bounding box center [31, 148] width 29 height 19
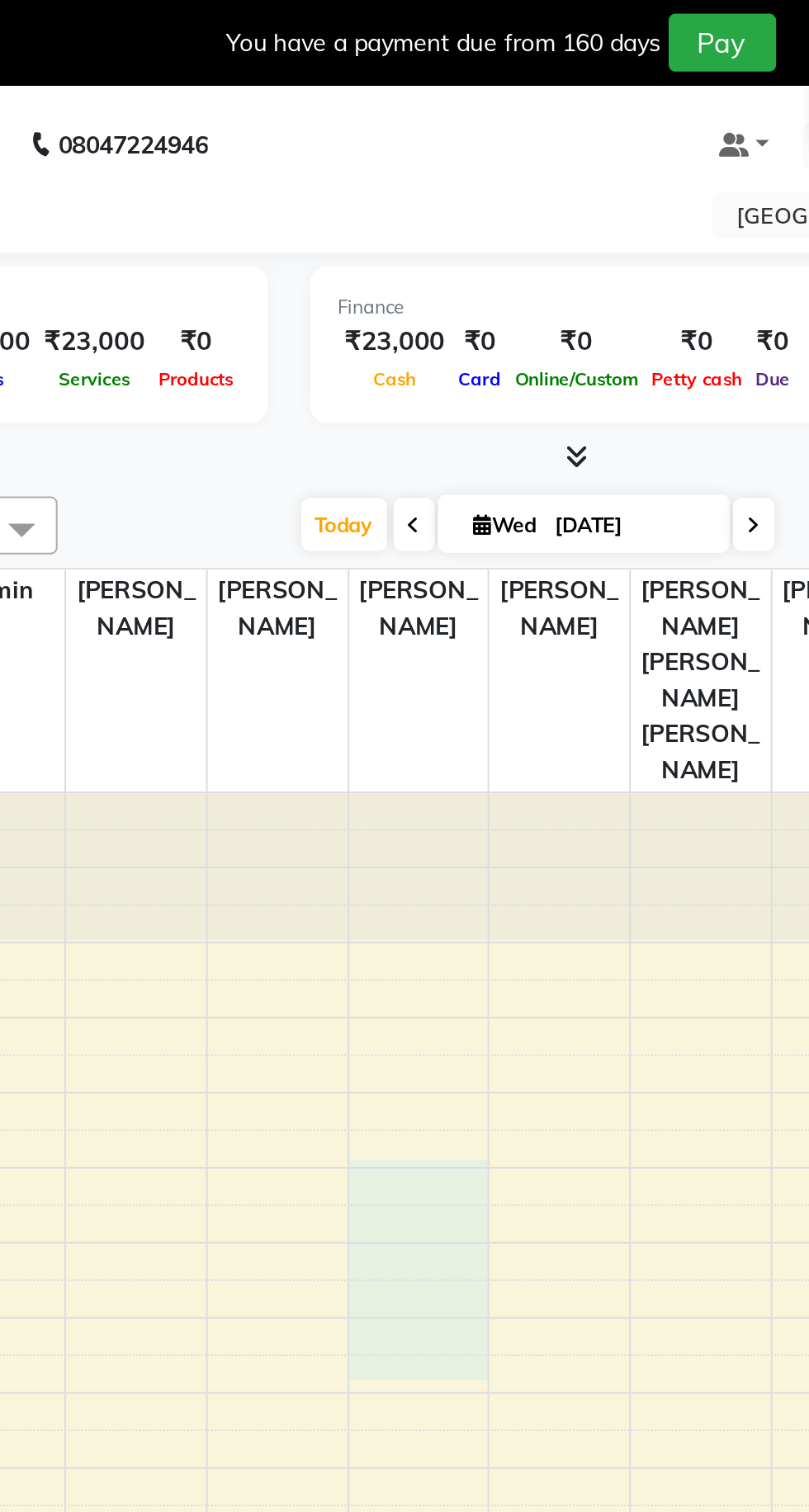
select select "72657"
select select "tentative"
select select "630"
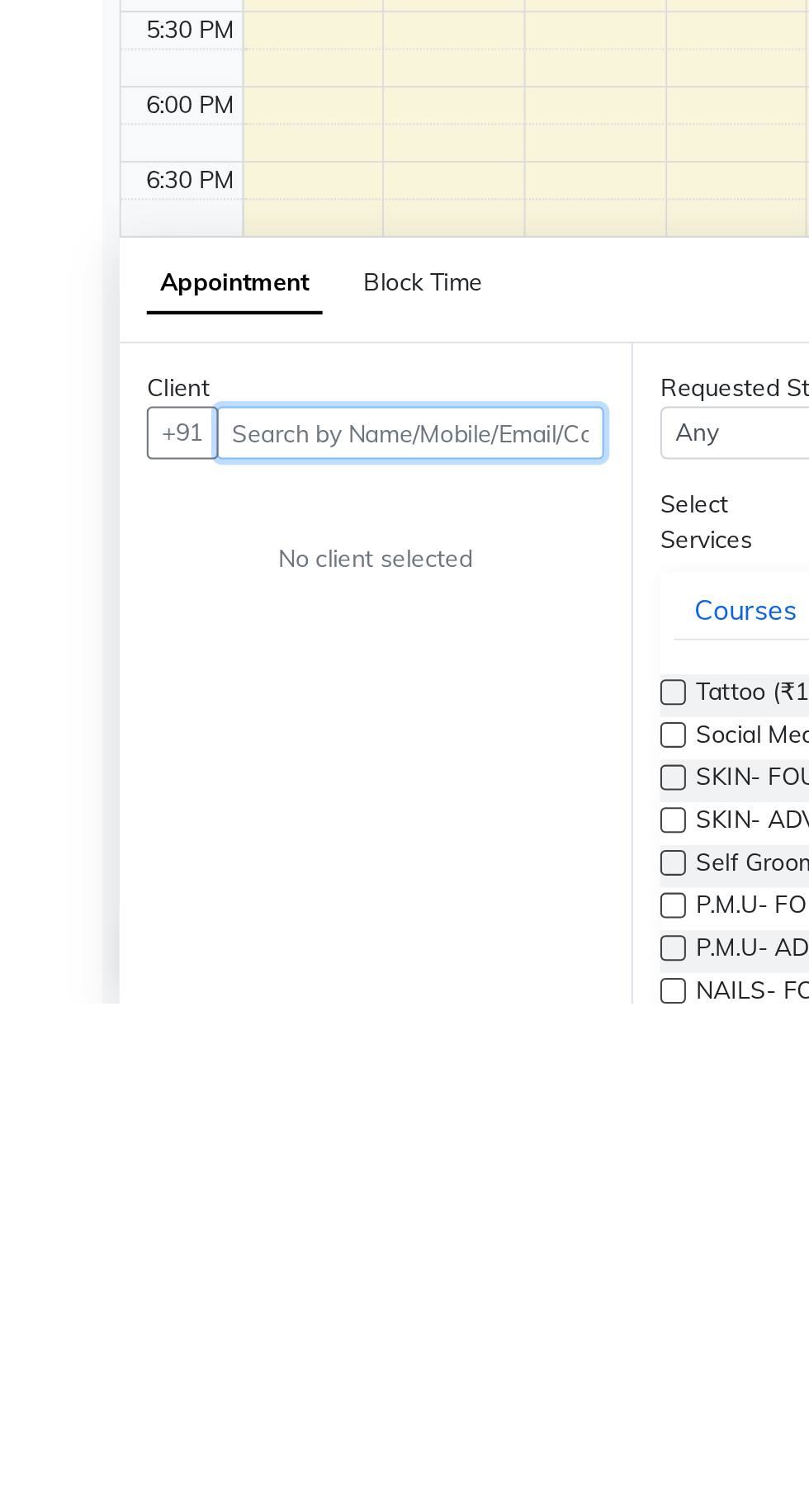
scroll to position [41, 0]
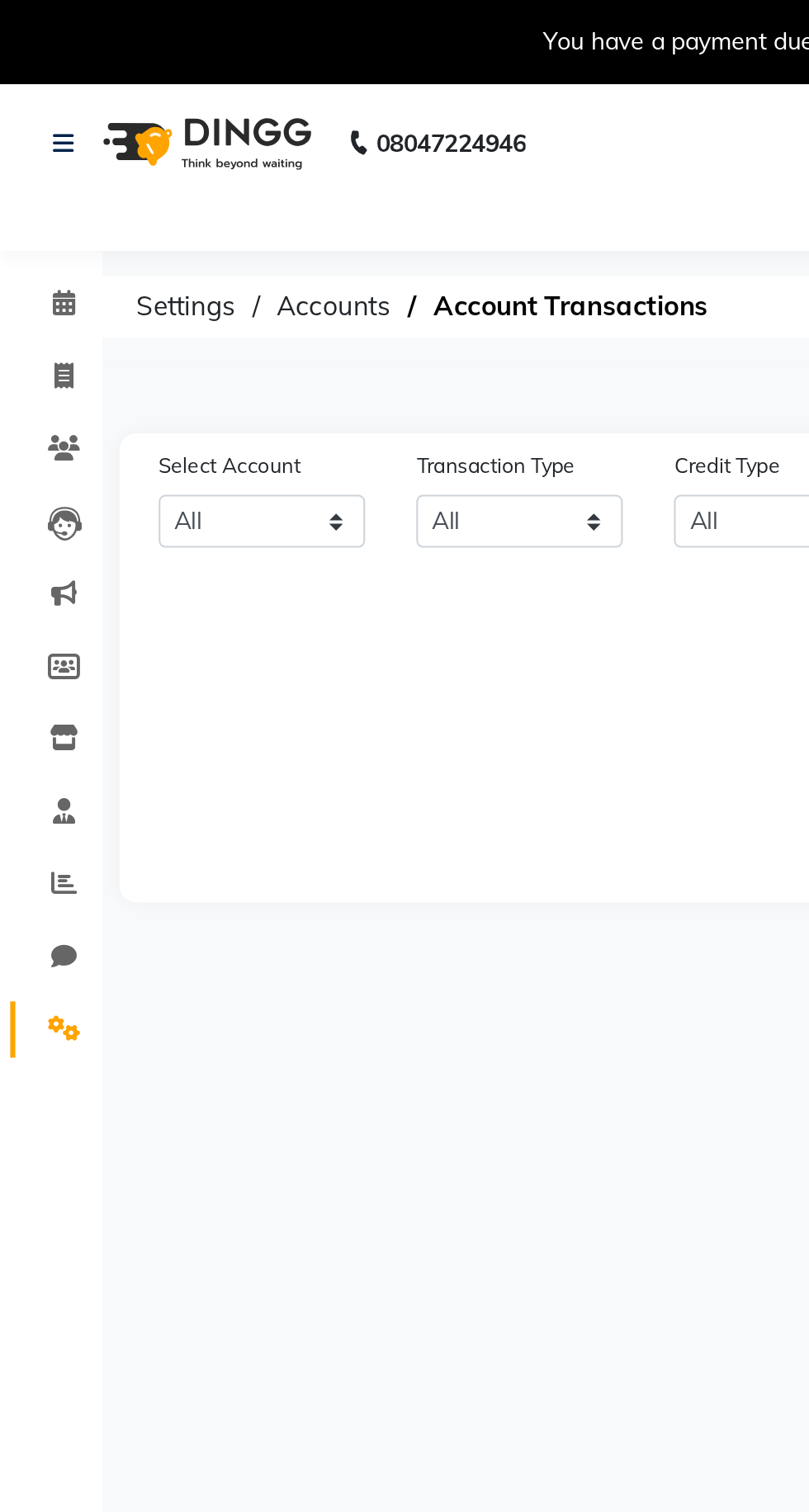
select select "6945"
